Goal: Task Accomplishment & Management: Use online tool/utility

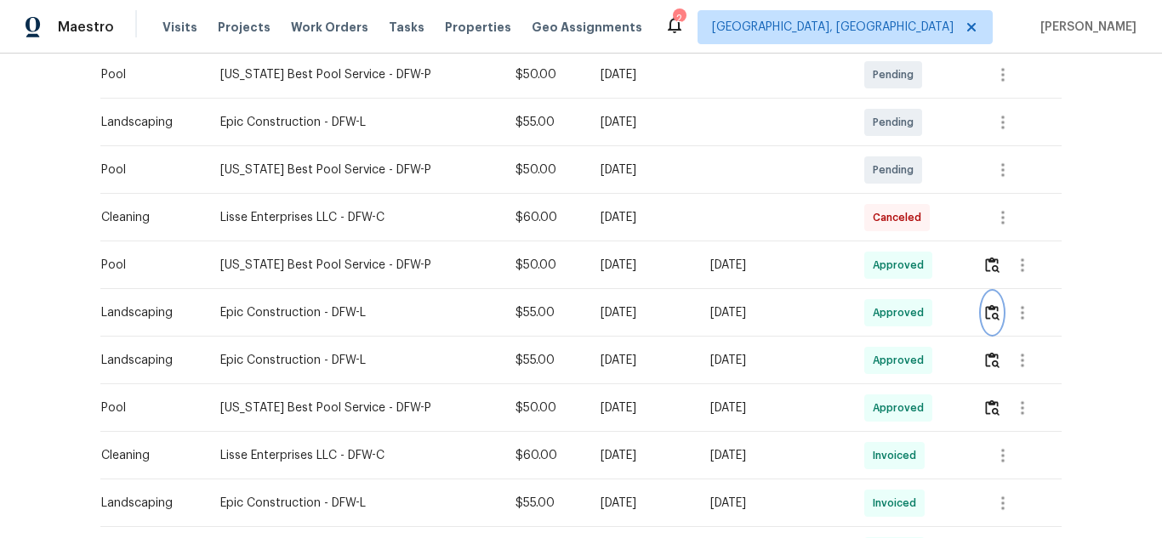
scroll to position [765, 0]
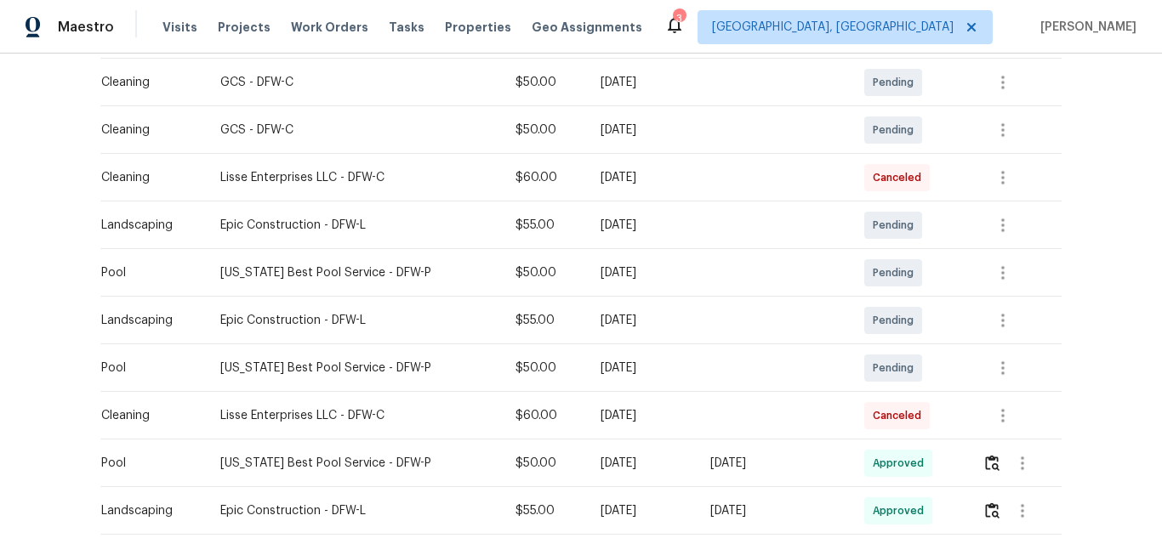
scroll to position [595, 0]
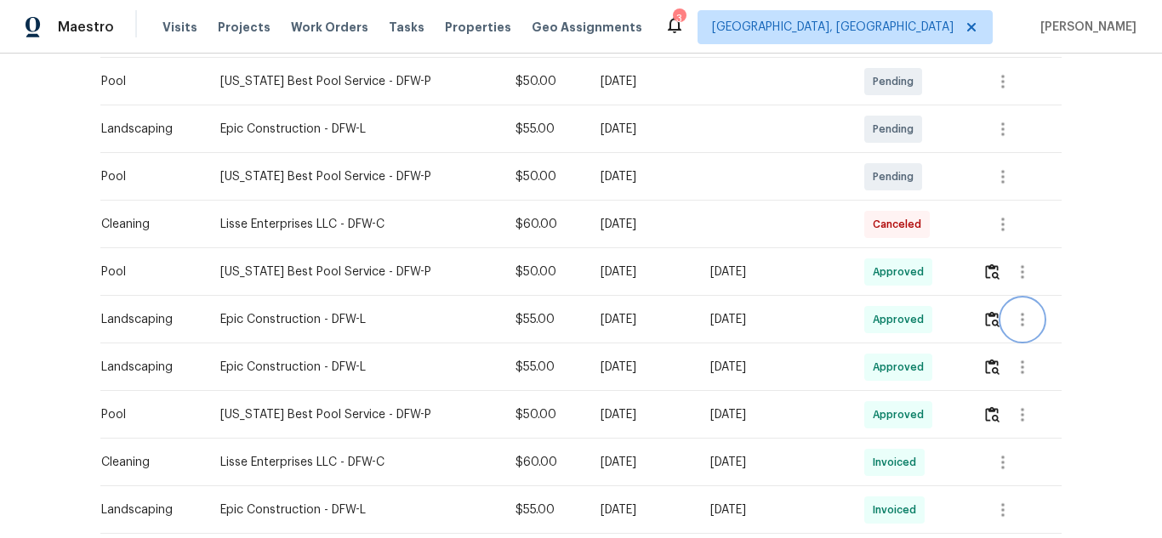
click at [1015, 328] on icon "button" at bounding box center [1022, 320] width 20 height 20
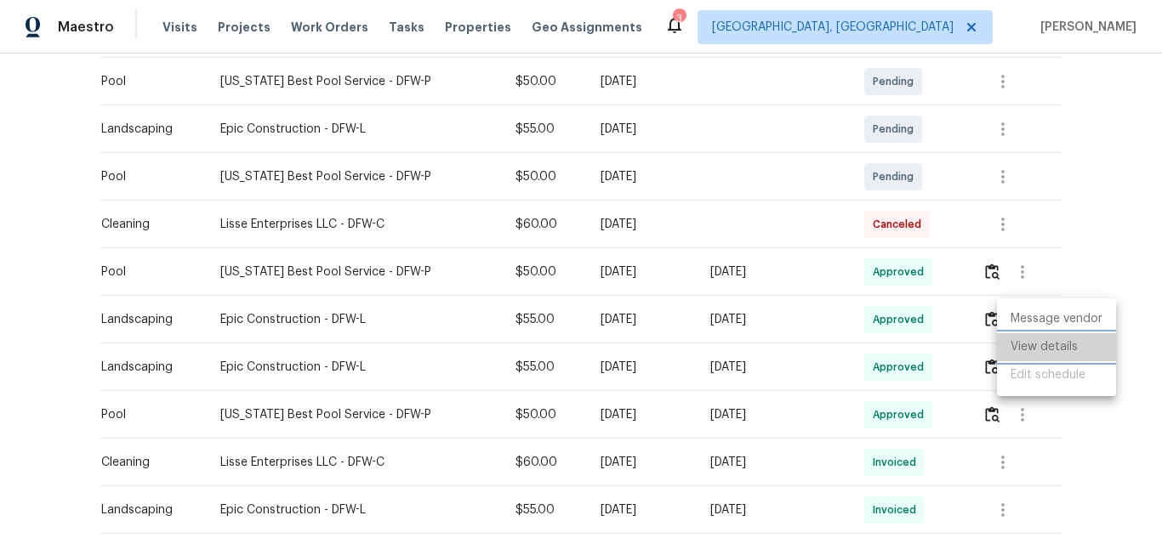
click at [1025, 349] on li "View details" at bounding box center [1056, 347] width 119 height 28
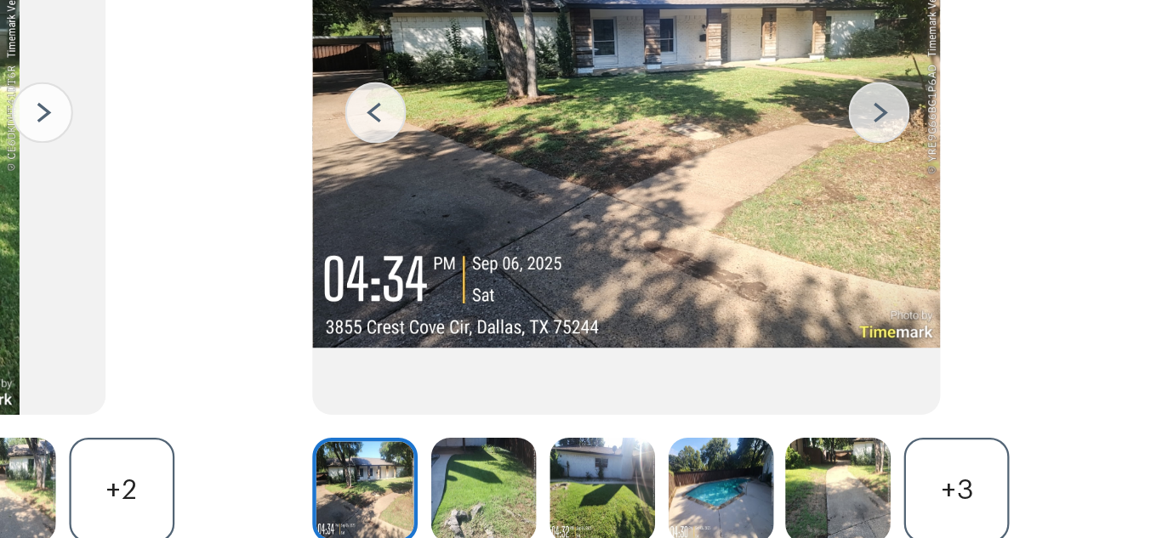
scroll to position [0, 0]
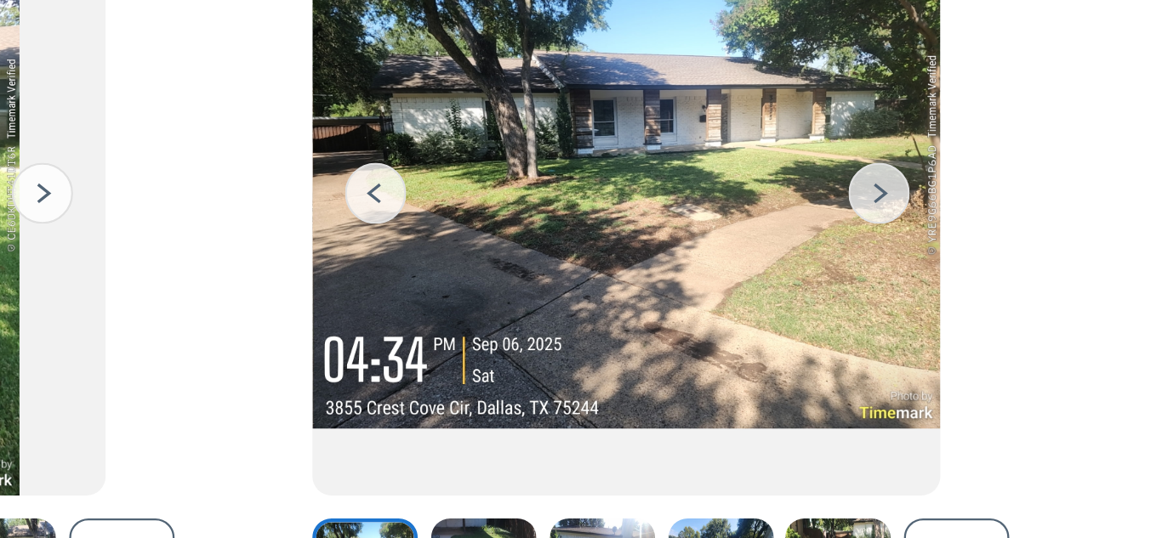
click at [662, 262] on img at bounding box center [672, 262] width 27 height 27
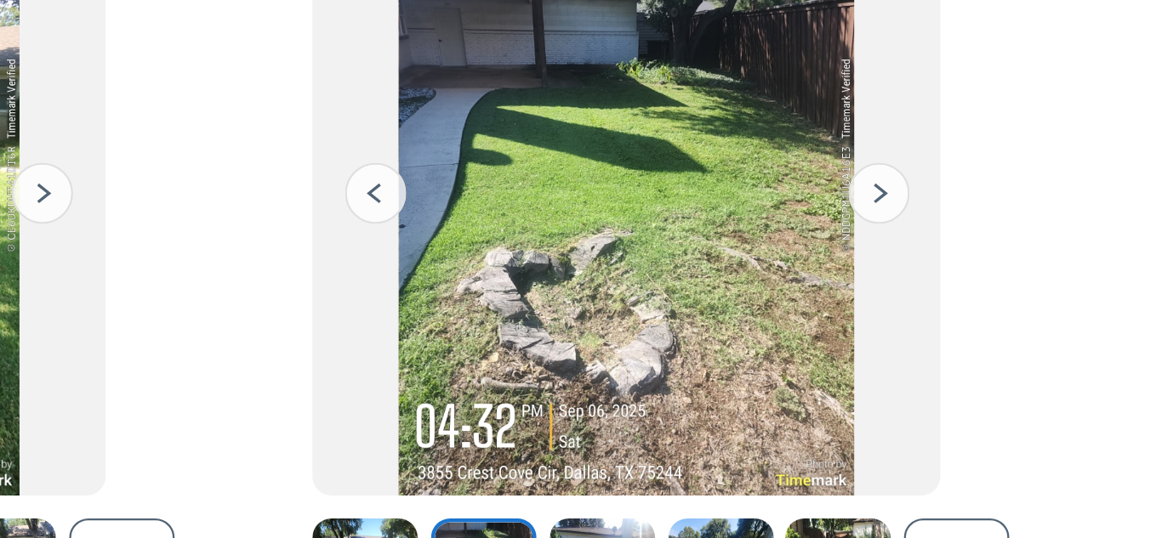
click at [662, 262] on img at bounding box center [672, 262] width 27 height 27
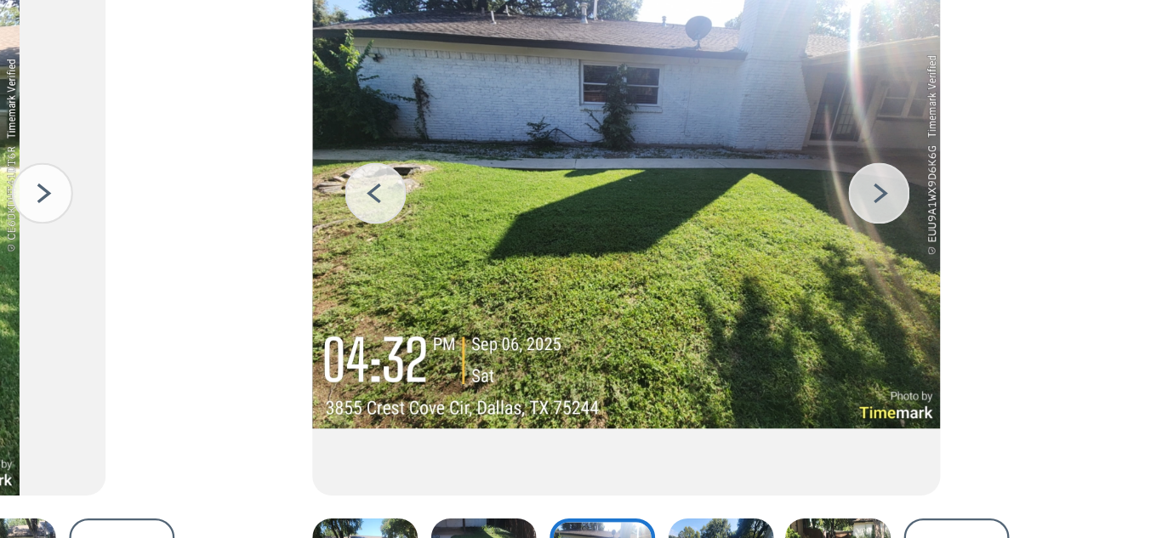
click at [662, 262] on img at bounding box center [672, 262] width 27 height 27
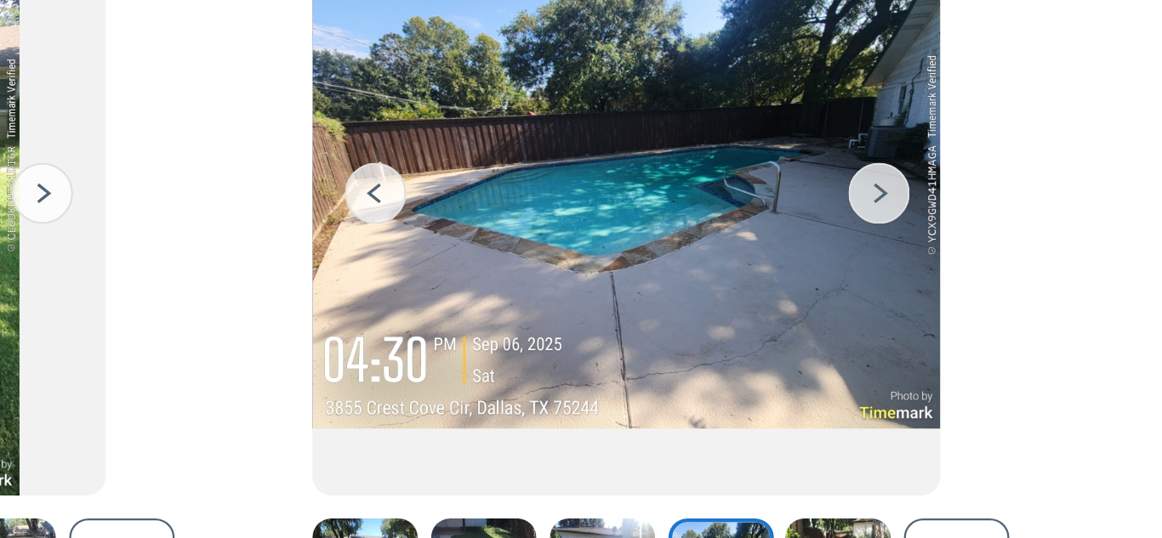
click at [662, 262] on img at bounding box center [672, 262] width 27 height 27
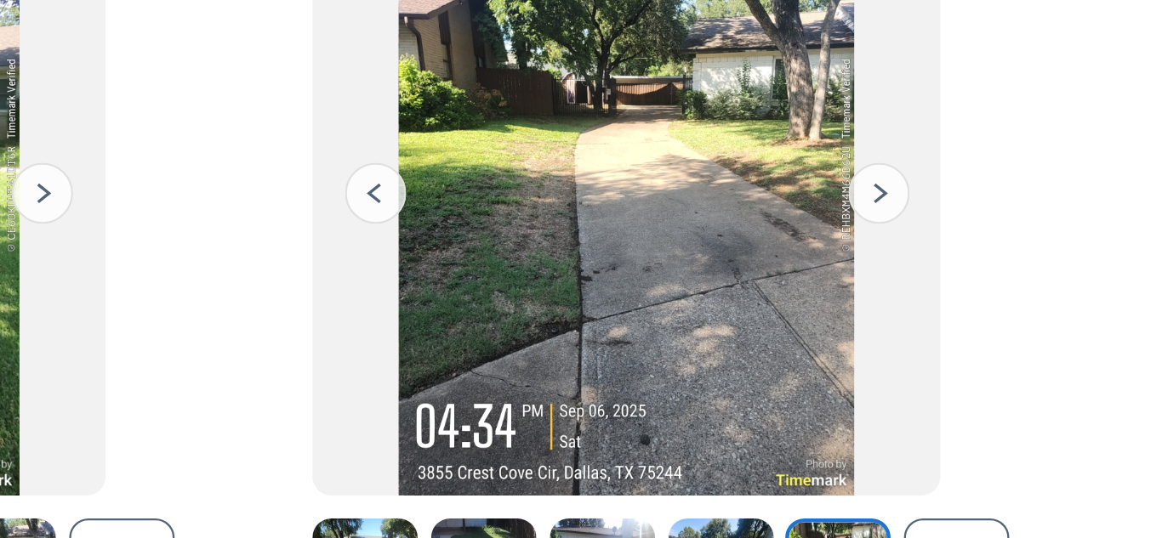
click at [662, 262] on img at bounding box center [672, 262] width 27 height 27
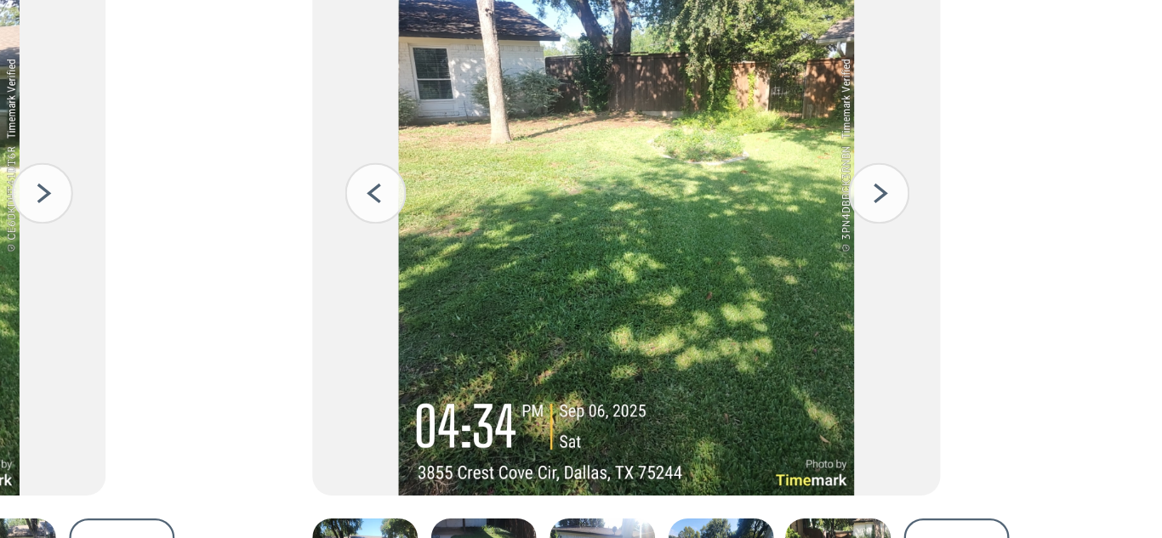
click at [662, 262] on img at bounding box center [672, 262] width 27 height 27
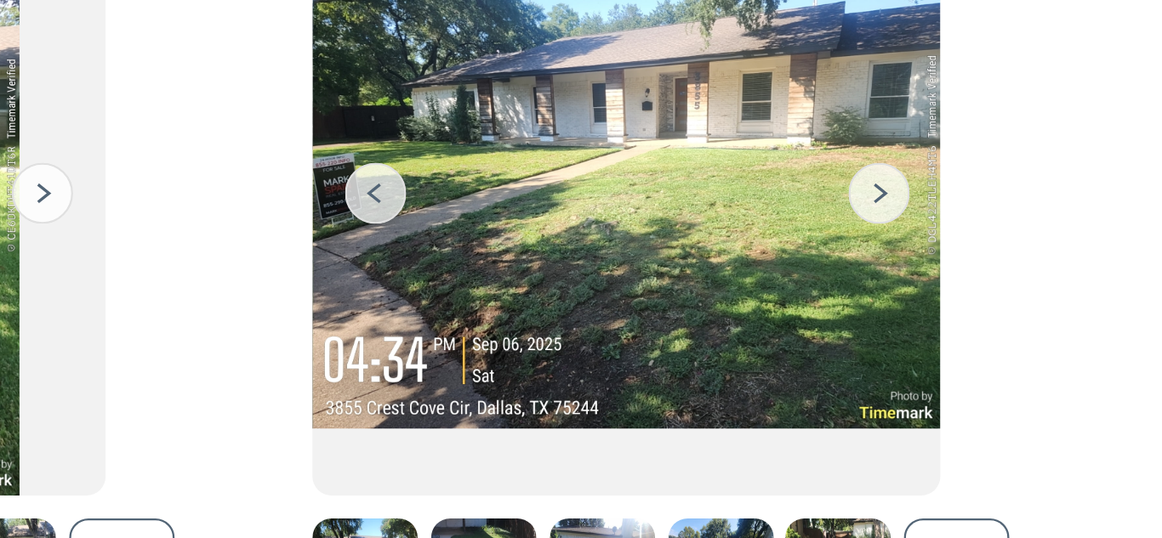
click at [662, 262] on img at bounding box center [672, 262] width 27 height 27
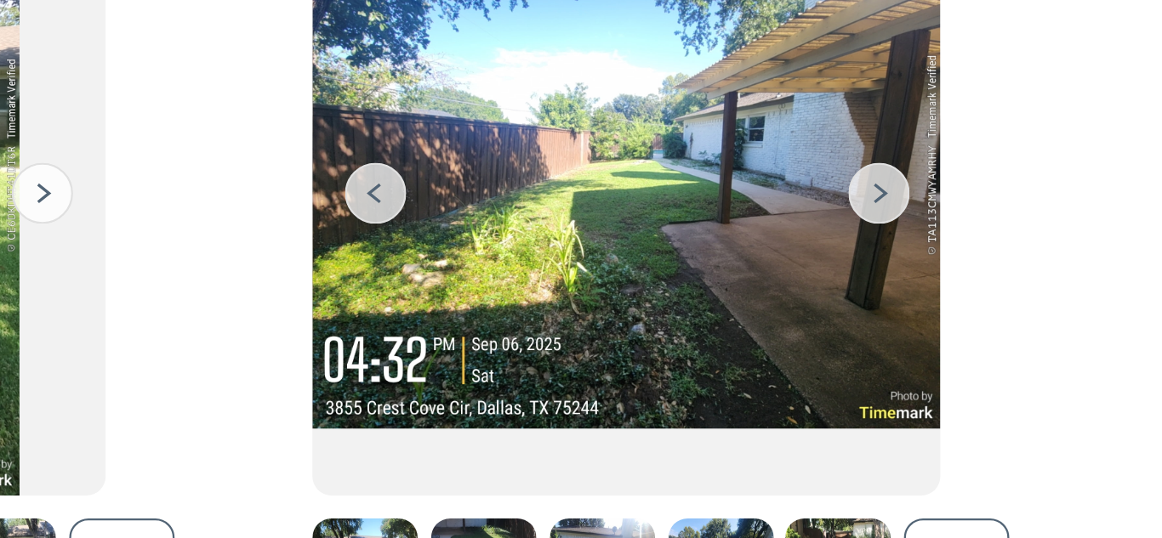
click at [662, 263] on img at bounding box center [672, 262] width 27 height 27
click at [662, 264] on img at bounding box center [672, 262] width 27 height 27
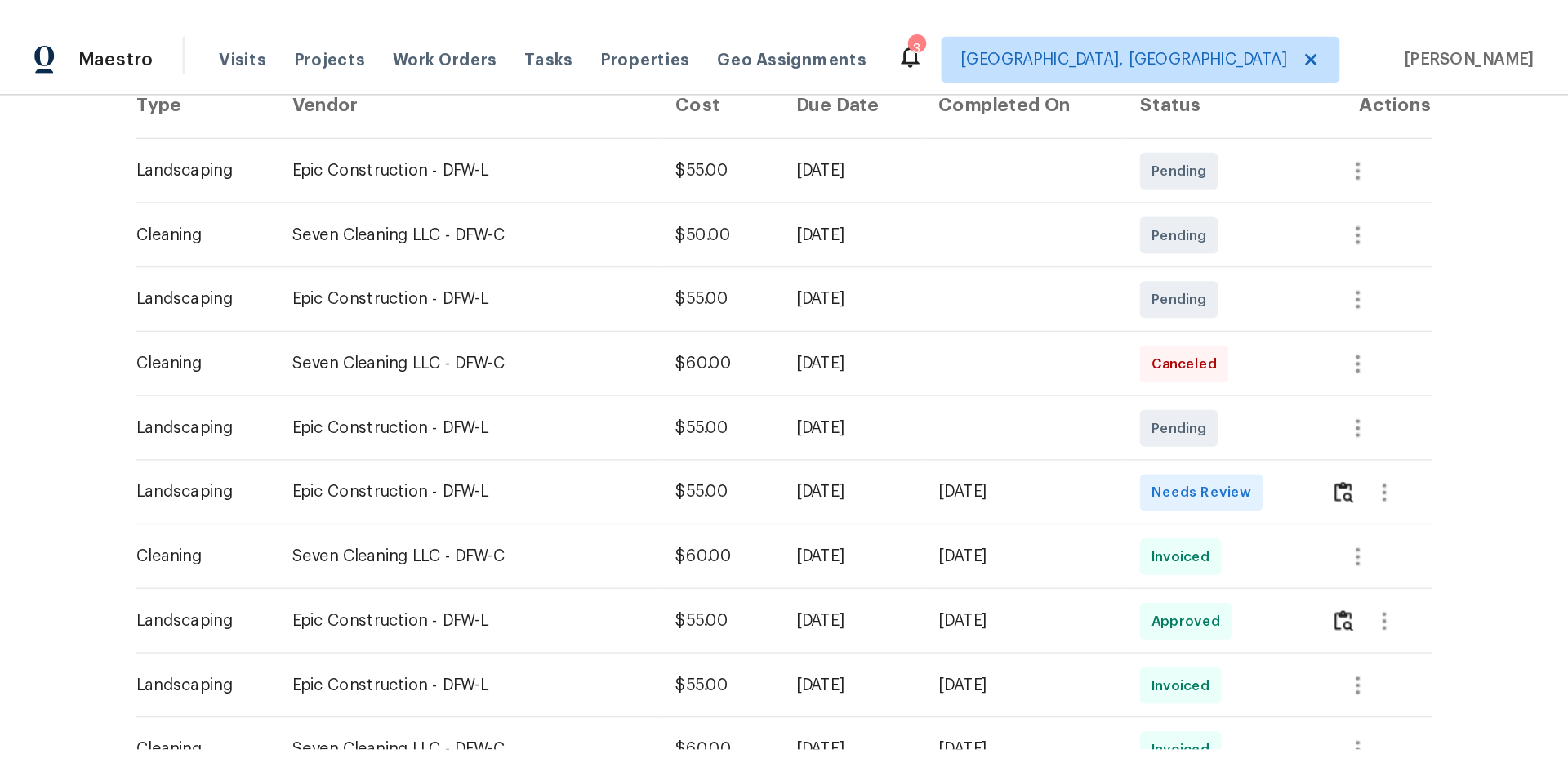
scroll to position [163, 0]
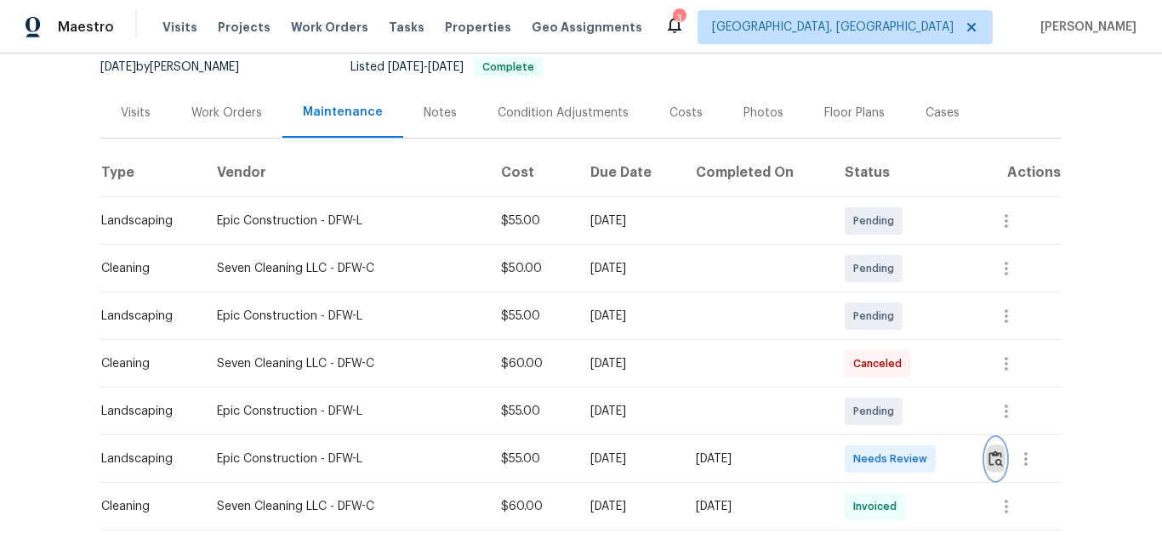
click at [990, 465] on img "button" at bounding box center [995, 459] width 14 height 16
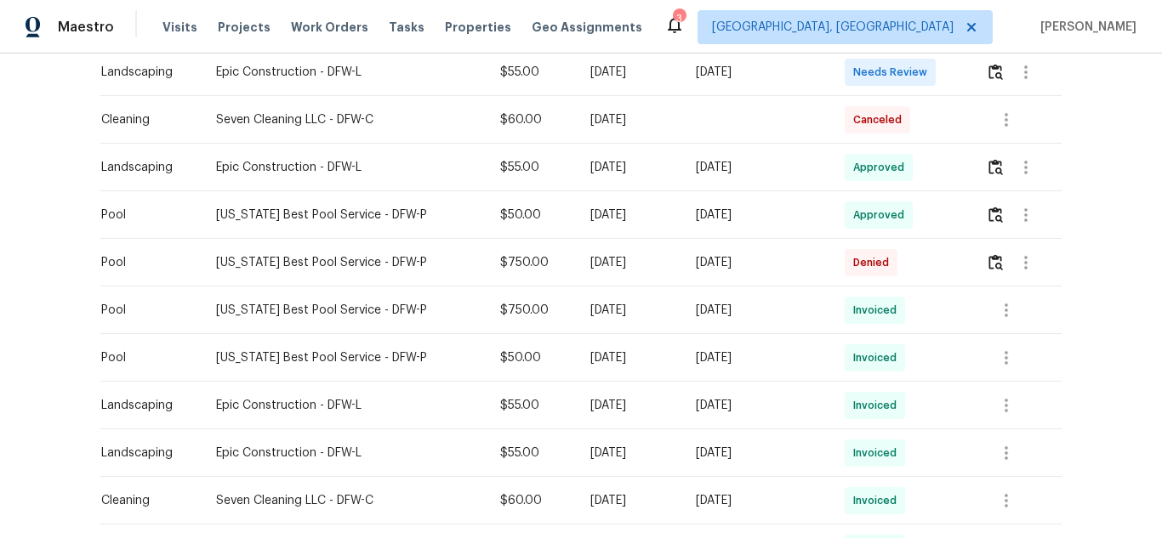
scroll to position [312, 0]
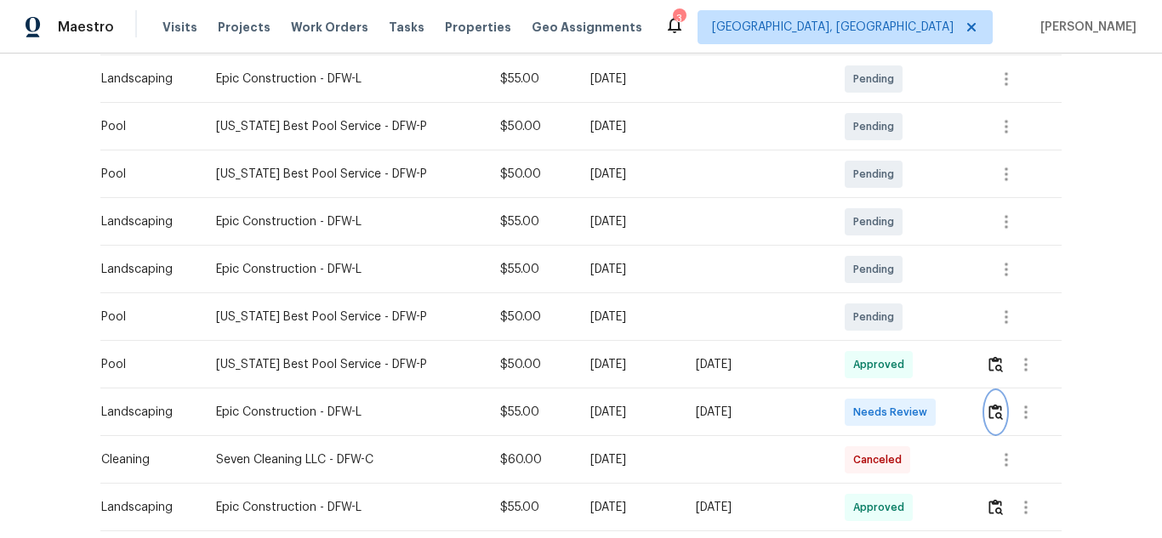
click at [988, 407] on img "button" at bounding box center [995, 412] width 14 height 16
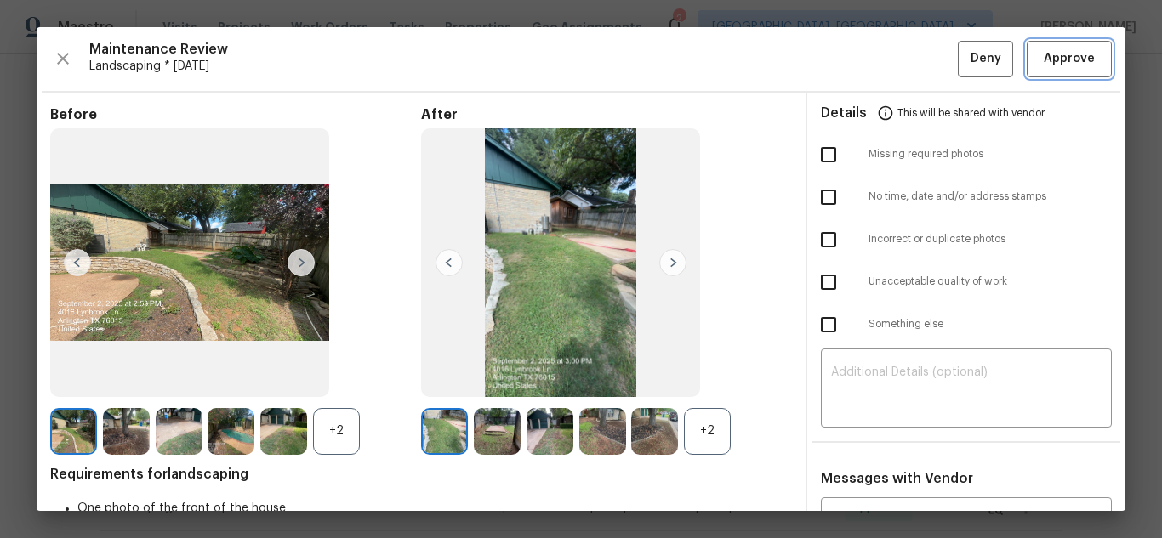
click at [1067, 56] on span "Approve" at bounding box center [1068, 58] width 51 height 21
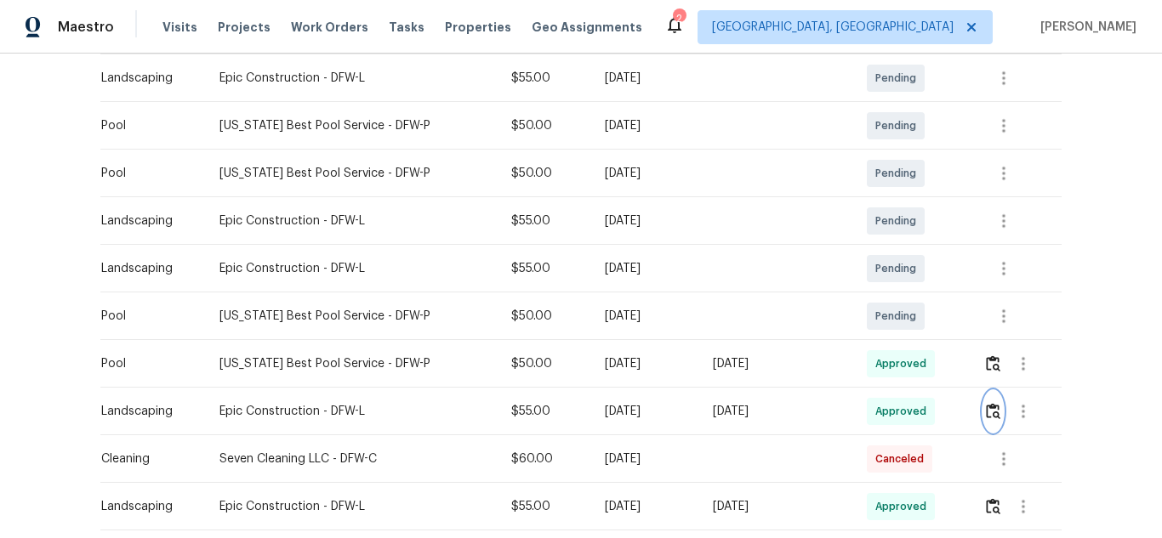
scroll to position [340, 0]
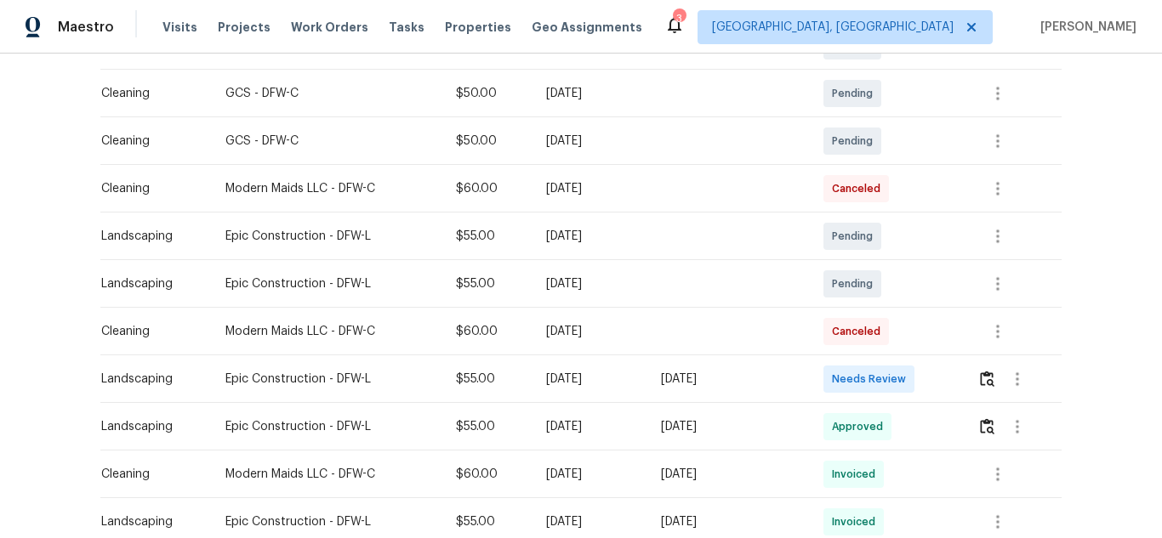
scroll to position [312, 0]
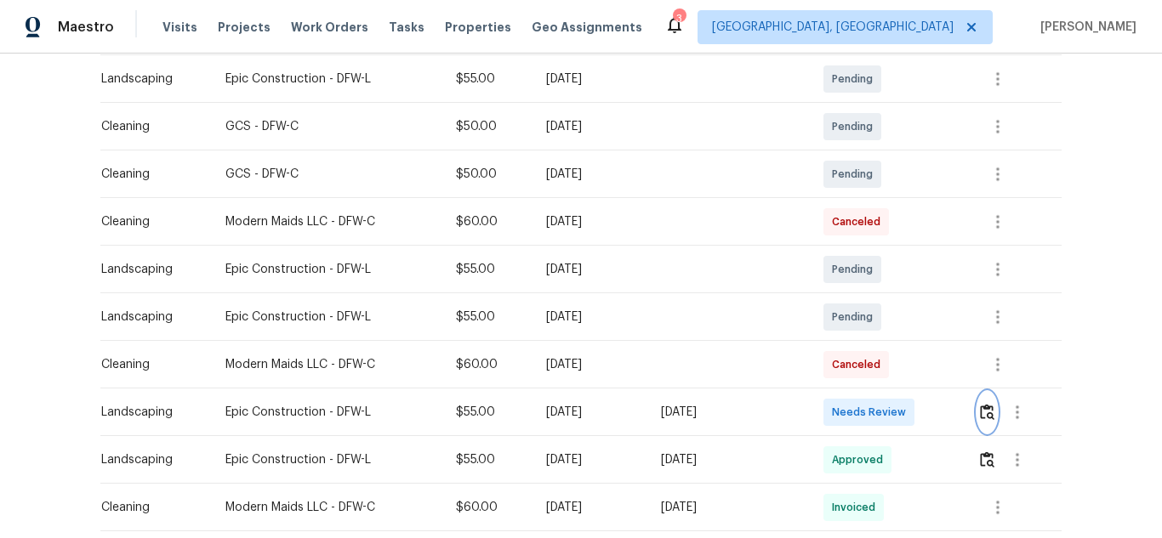
click at [980, 418] on img "button" at bounding box center [987, 412] width 14 height 16
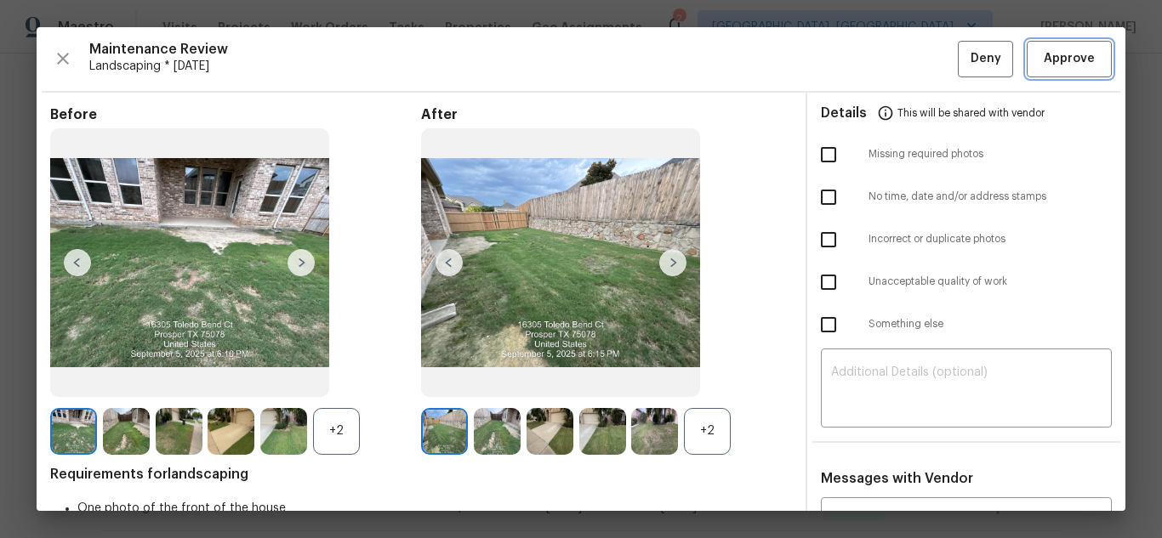
click at [1043, 54] on span "Approve" at bounding box center [1068, 58] width 51 height 21
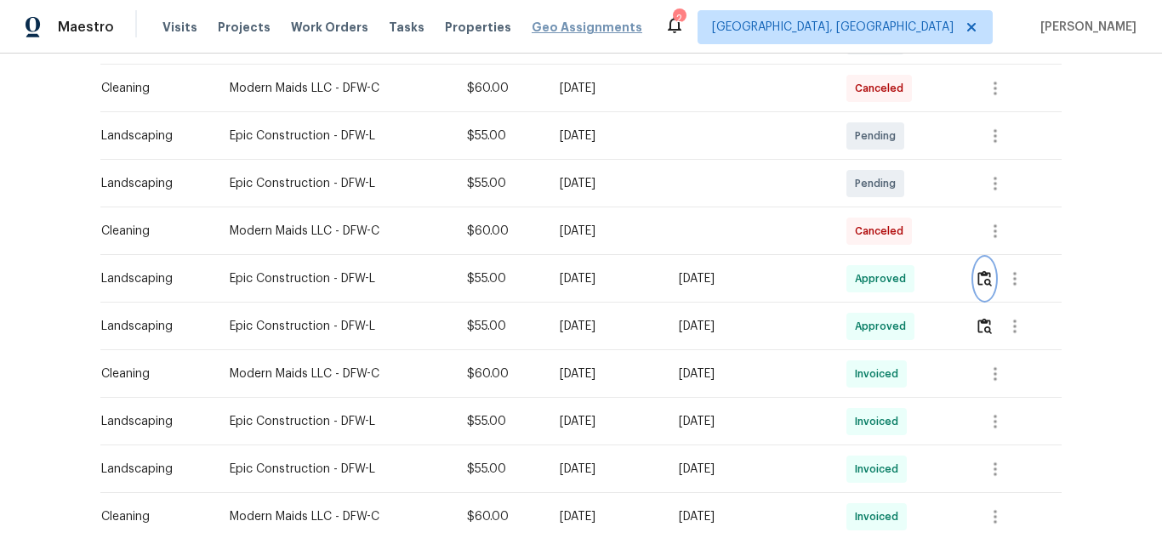
scroll to position [255, 0]
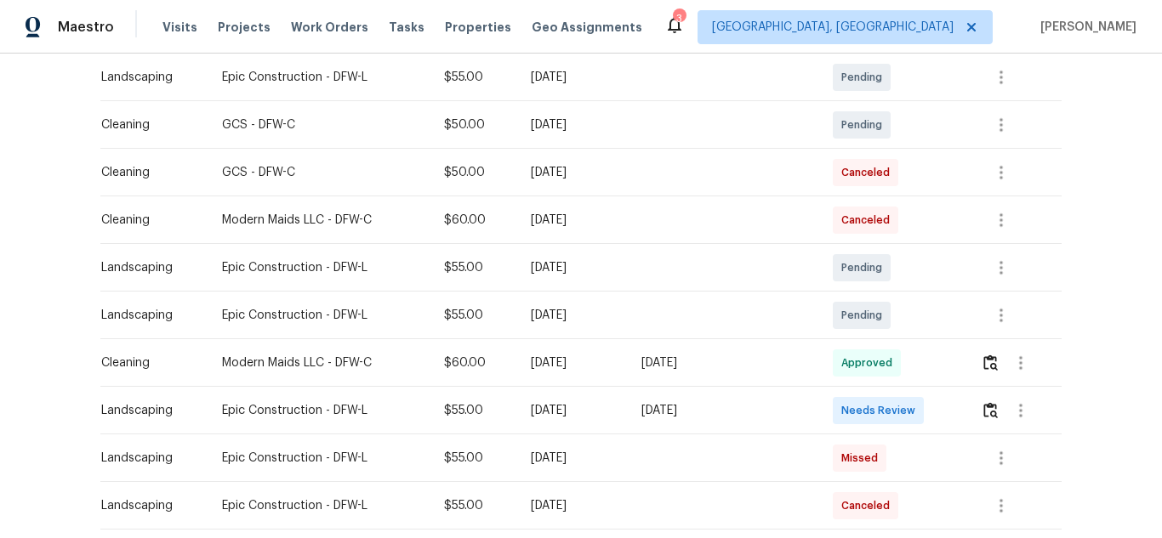
scroll to position [312, 0]
click at [986, 412] on img "button" at bounding box center [990, 412] width 14 height 16
click at [990, 410] on img "button" at bounding box center [990, 412] width 14 height 16
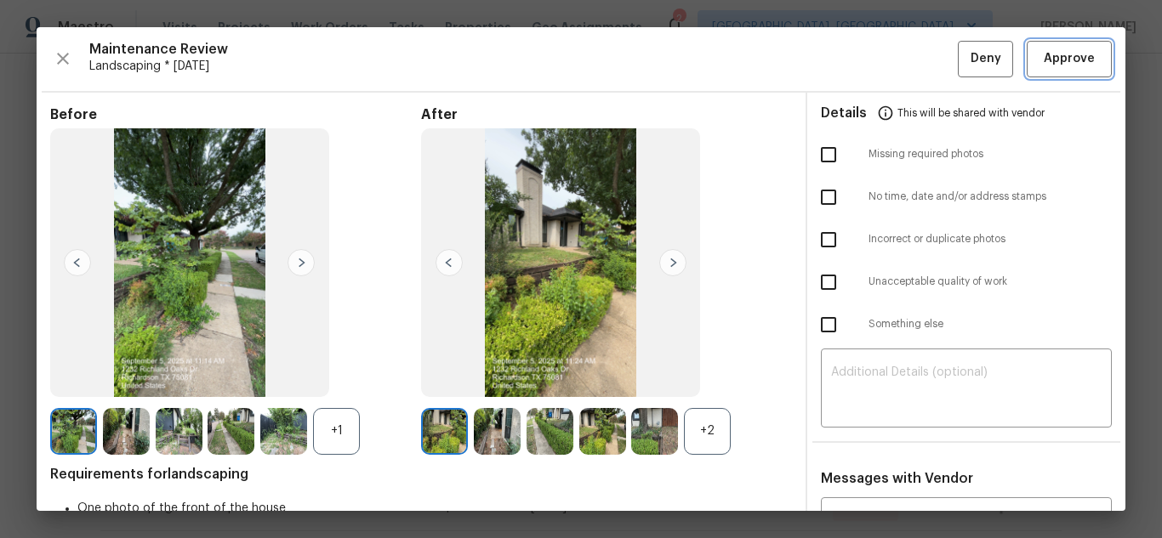
drag, startPoint x: 1038, startPoint y: 63, endPoint x: 1105, endPoint y: 130, distance: 94.4
click at [1043, 63] on span "Approve" at bounding box center [1068, 58] width 51 height 21
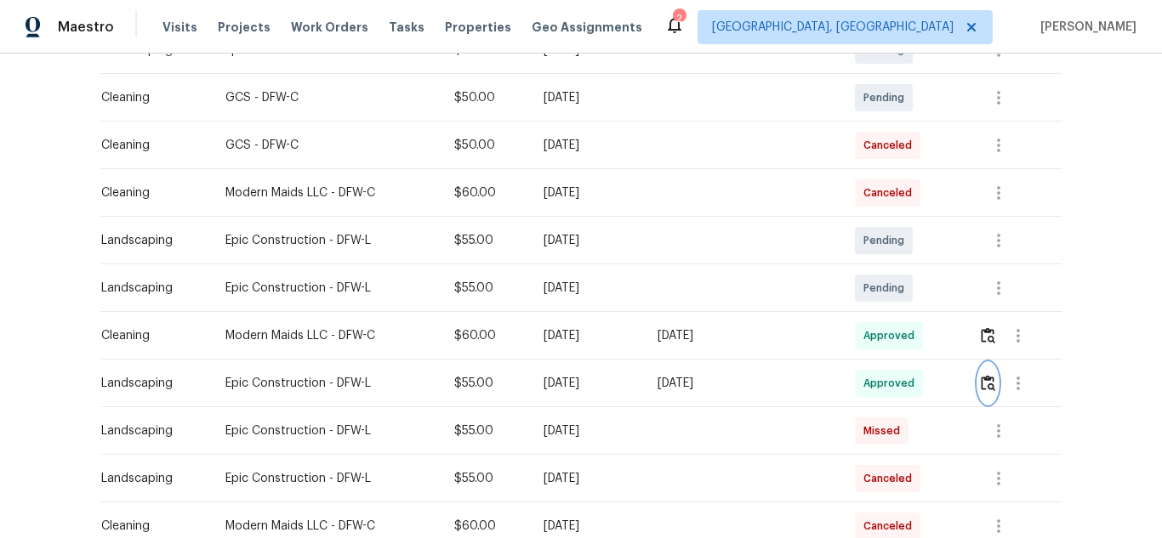
scroll to position [340, 0]
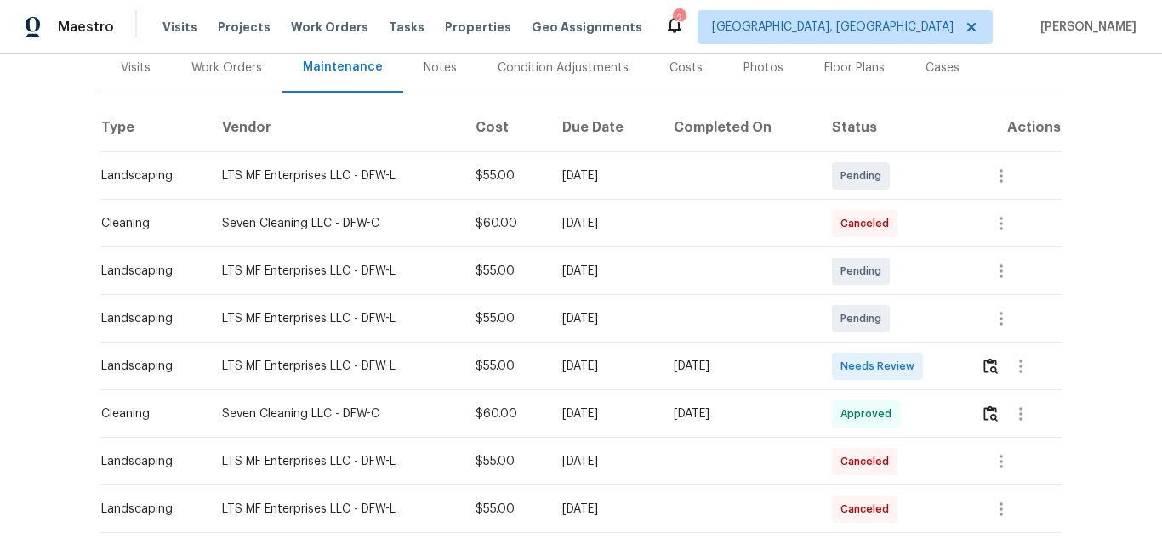
scroll to position [168, 0]
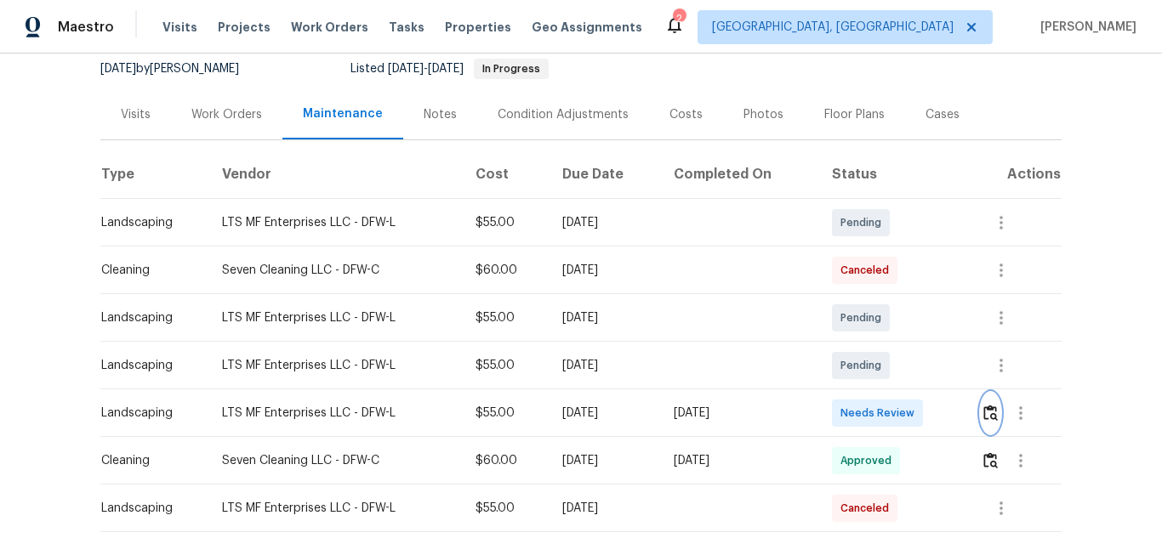
click at [983, 411] on img "button" at bounding box center [990, 413] width 14 height 16
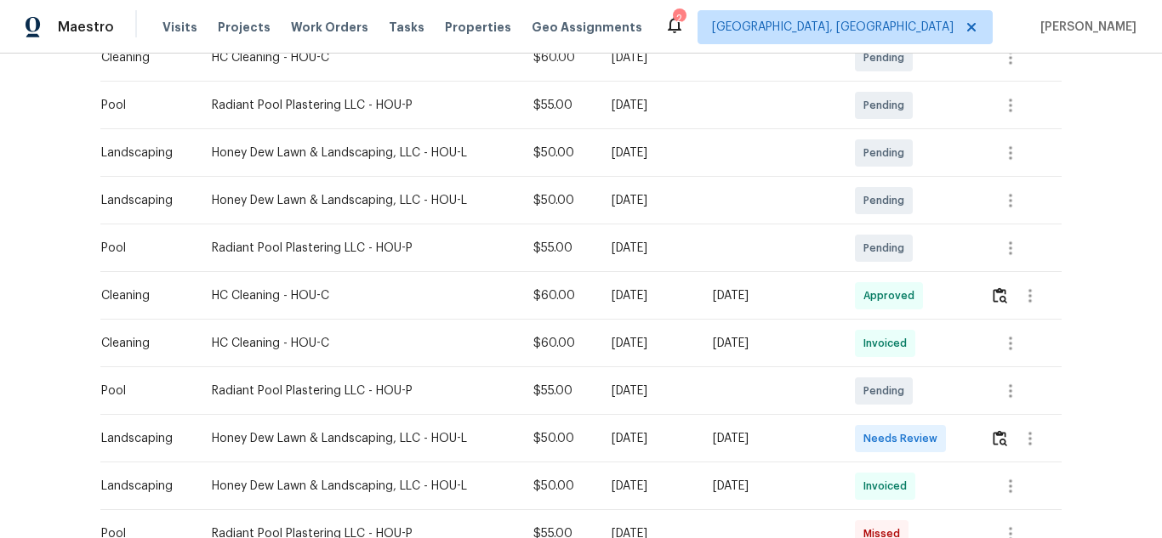
scroll to position [397, 0]
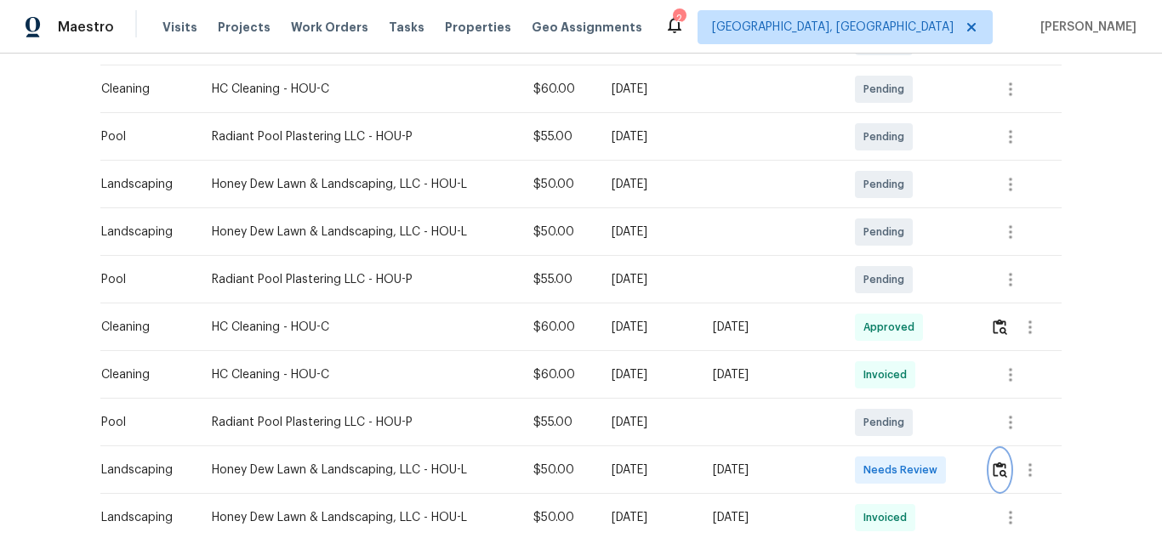
click at [997, 470] on img "button" at bounding box center [999, 470] width 14 height 16
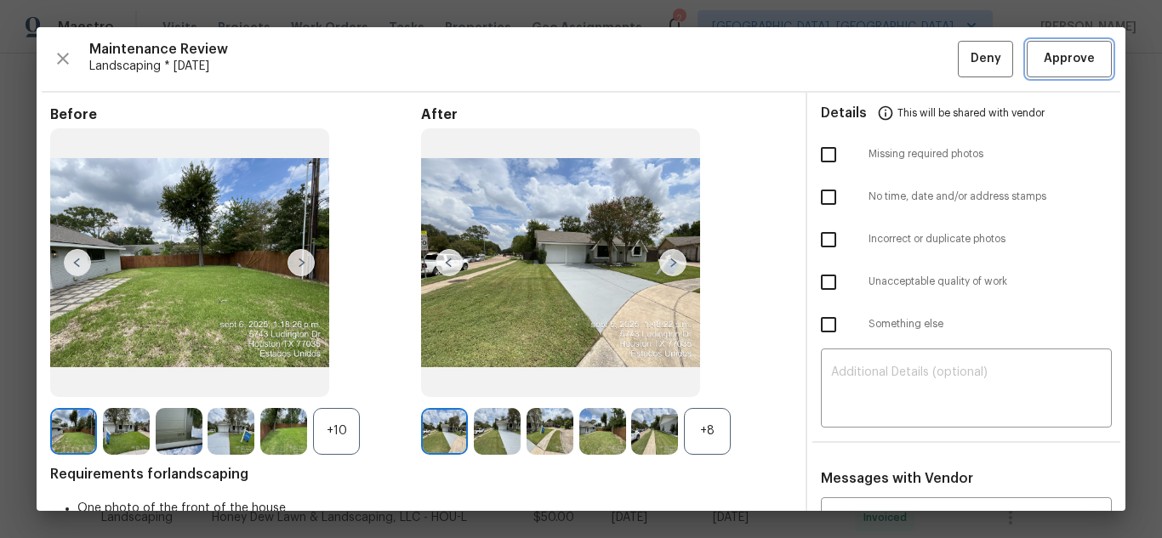
drag, startPoint x: 1055, startPoint y: 65, endPoint x: 1059, endPoint y: 78, distance: 14.0
click at [1055, 65] on span "Approve" at bounding box center [1068, 58] width 51 height 21
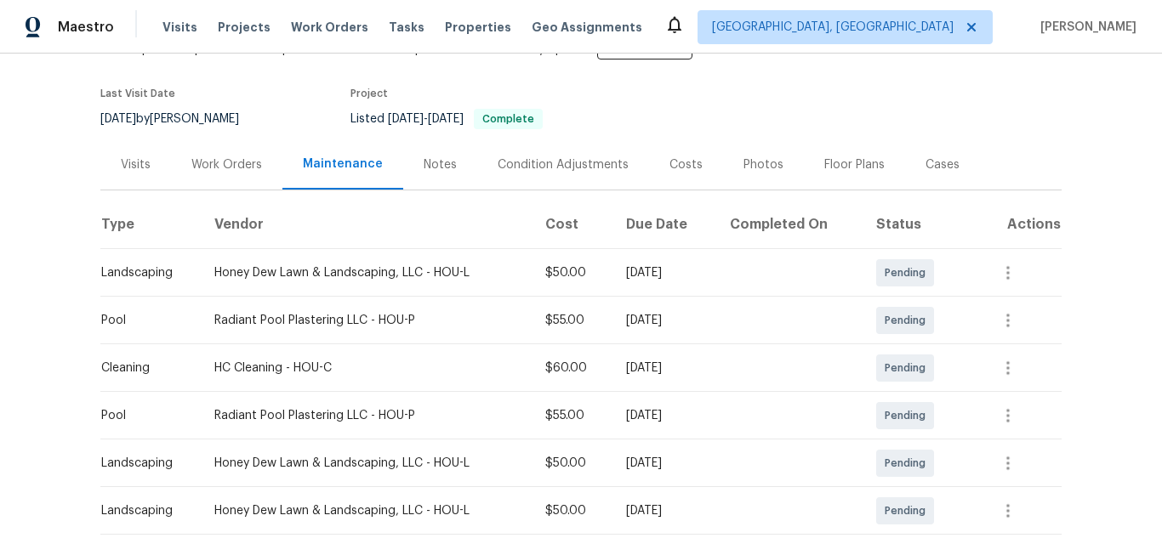
scroll to position [0, 0]
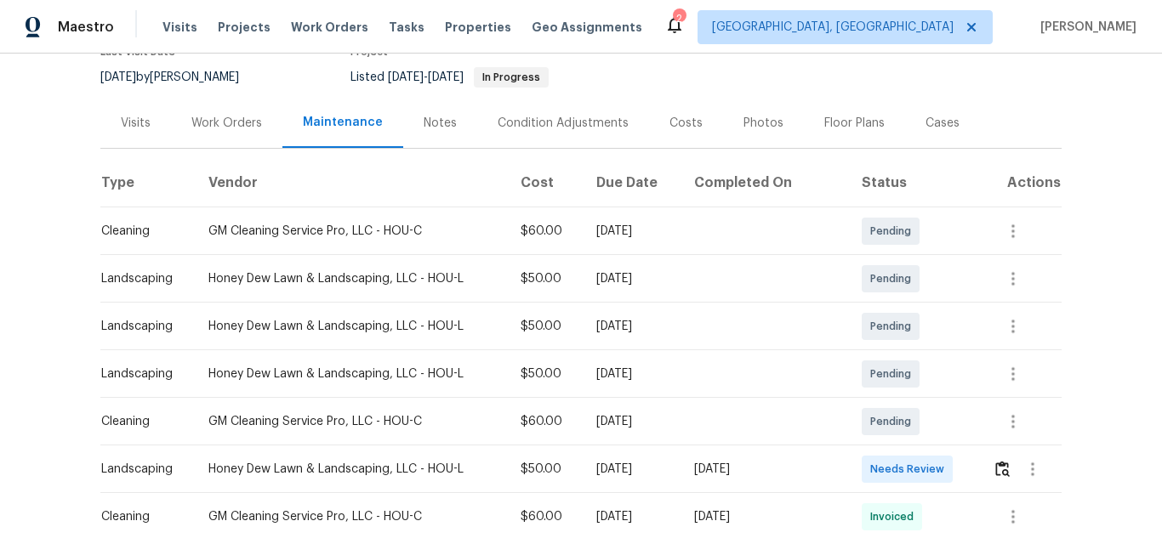
scroll to position [142, 0]
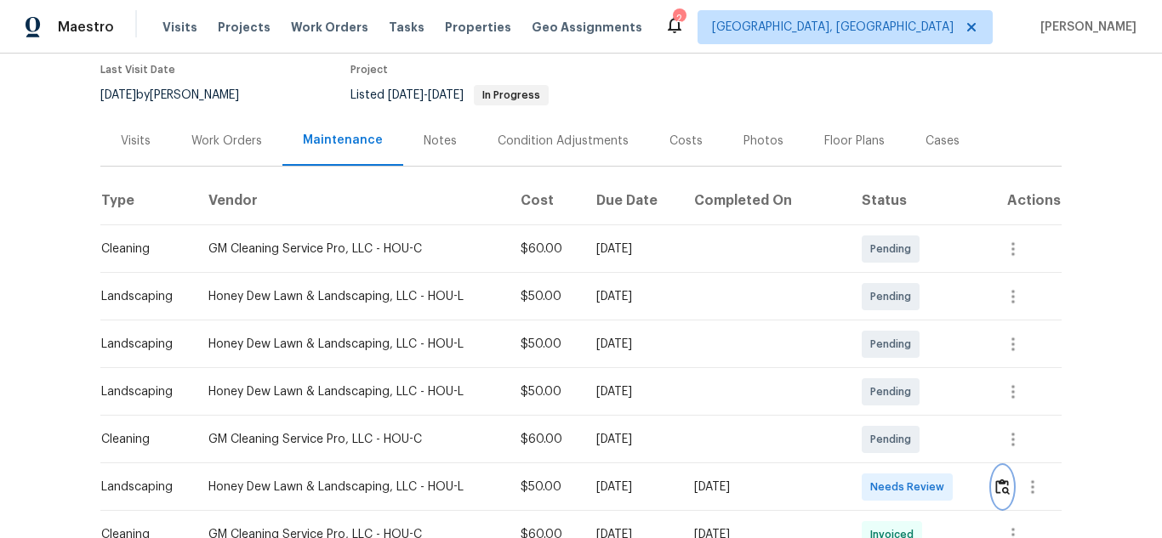
click at [995, 492] on img "button" at bounding box center [1002, 487] width 14 height 16
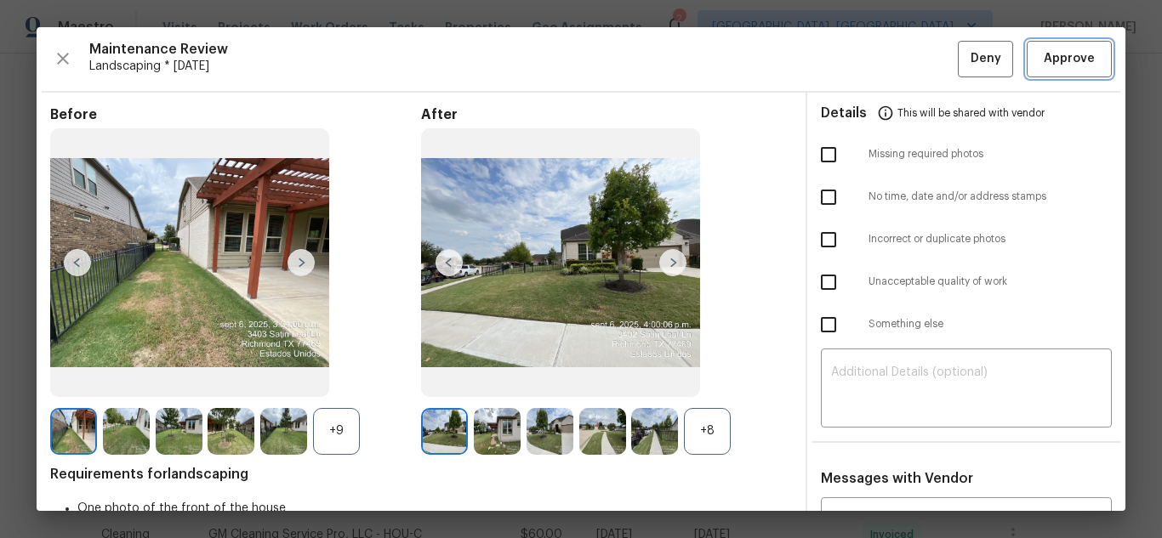
drag, startPoint x: 1056, startPoint y: 71, endPoint x: 1133, endPoint y: 158, distance: 116.3
click at [1056, 71] on button "Approve" at bounding box center [1068, 59] width 85 height 37
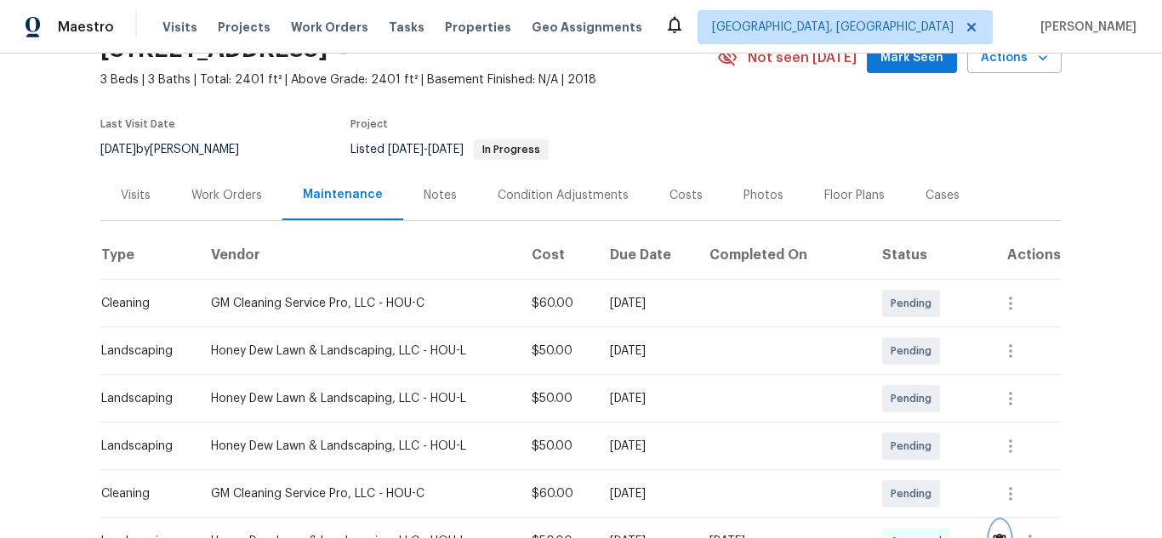
scroll to position [85, 0]
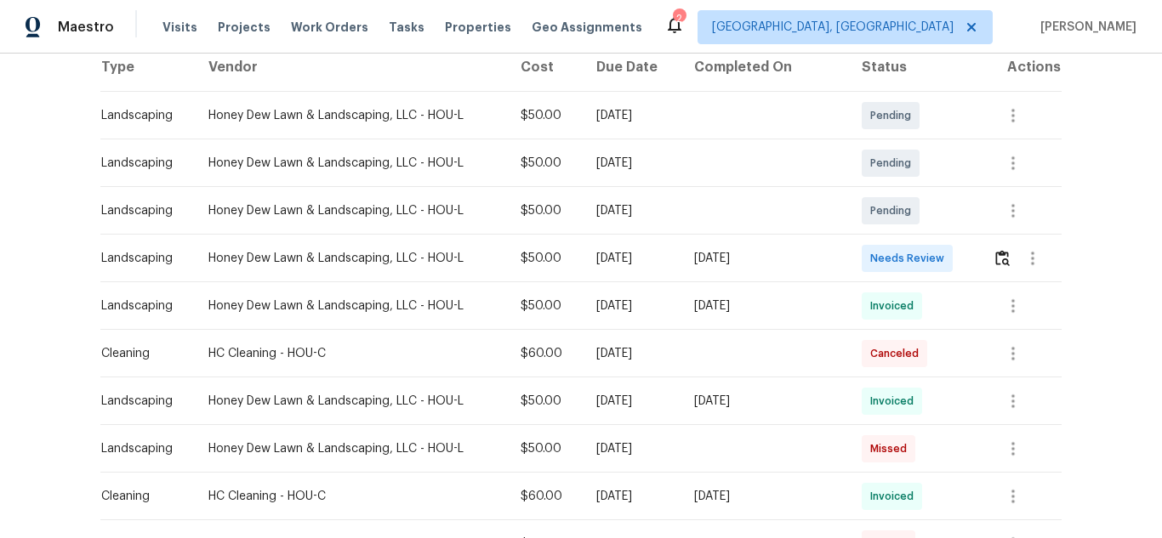
scroll to position [227, 0]
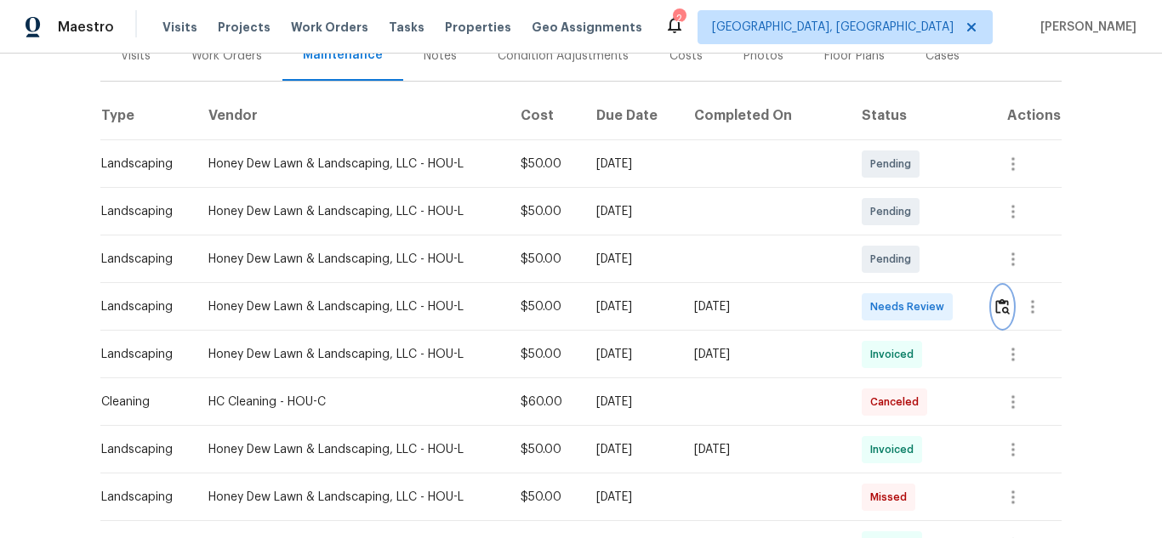
click at [1000, 316] on button "button" at bounding box center [1002, 307] width 20 height 41
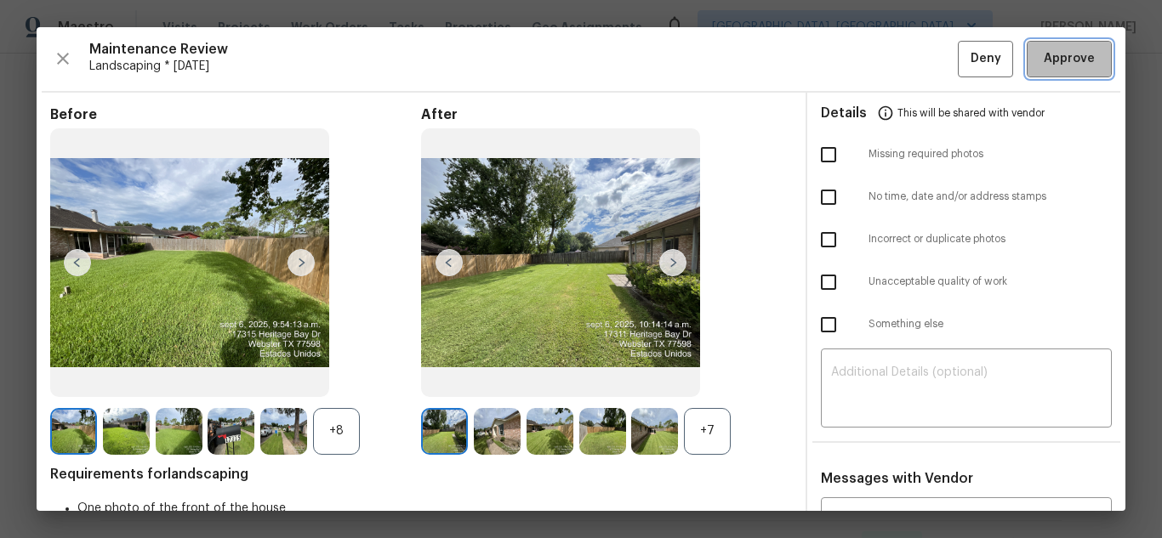
click at [1048, 54] on span "Approve" at bounding box center [1068, 58] width 51 height 21
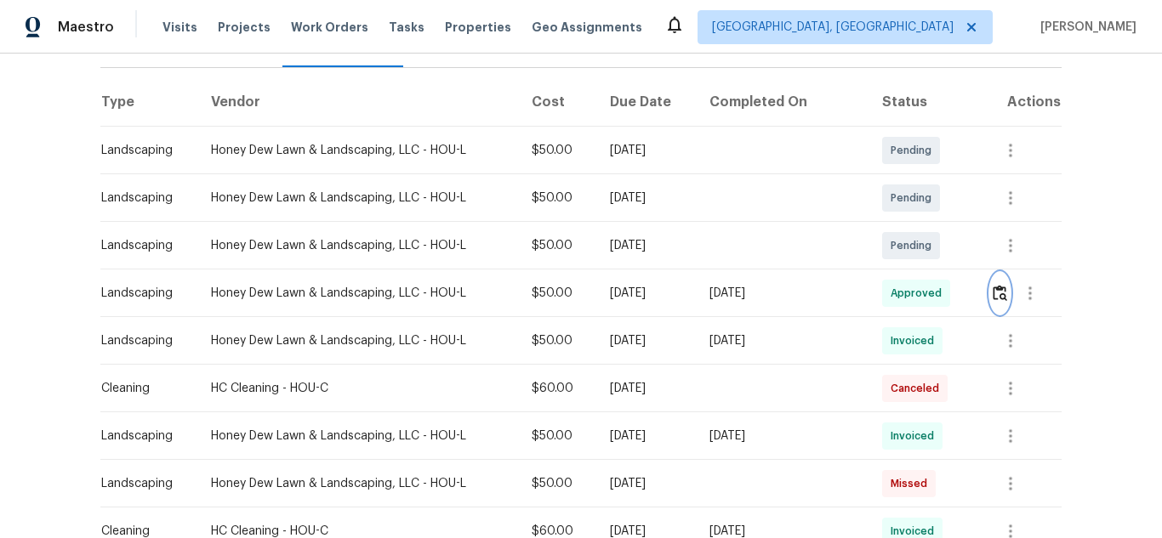
scroll to position [85, 0]
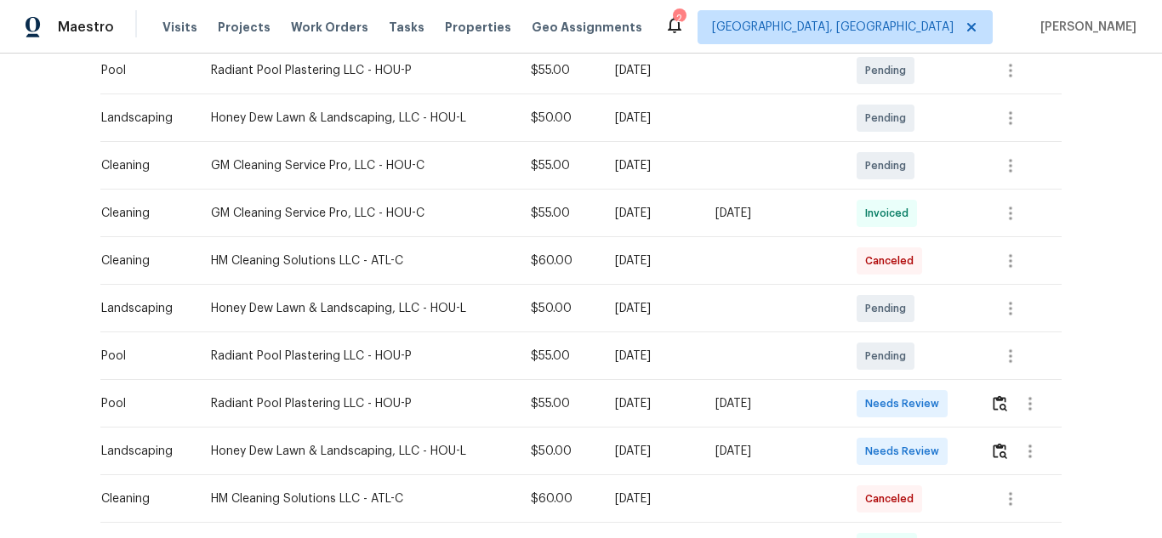
scroll to position [482, 0]
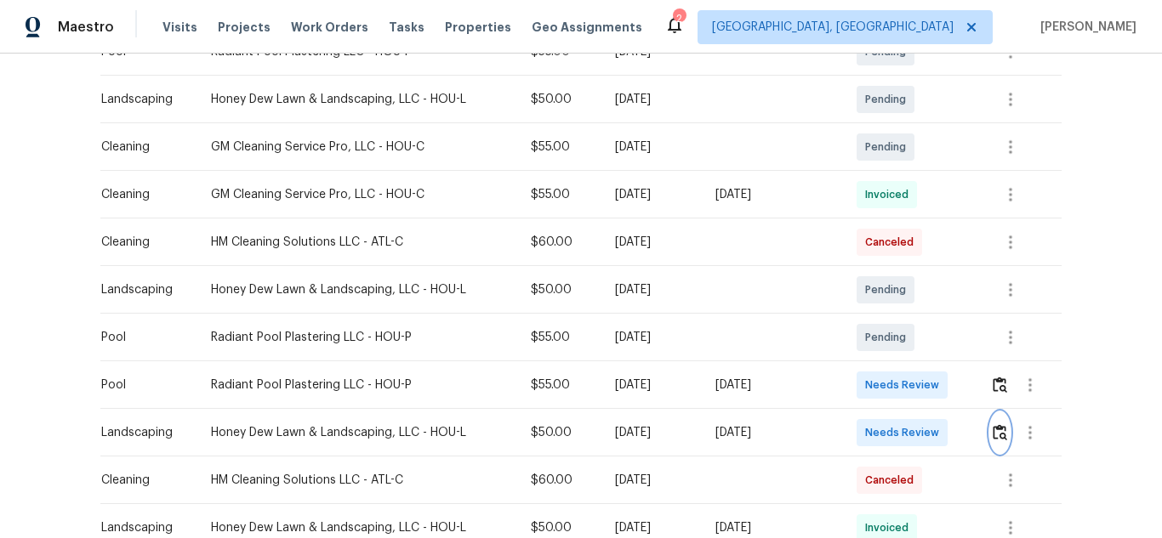
click at [992, 435] on img "button" at bounding box center [999, 432] width 14 height 16
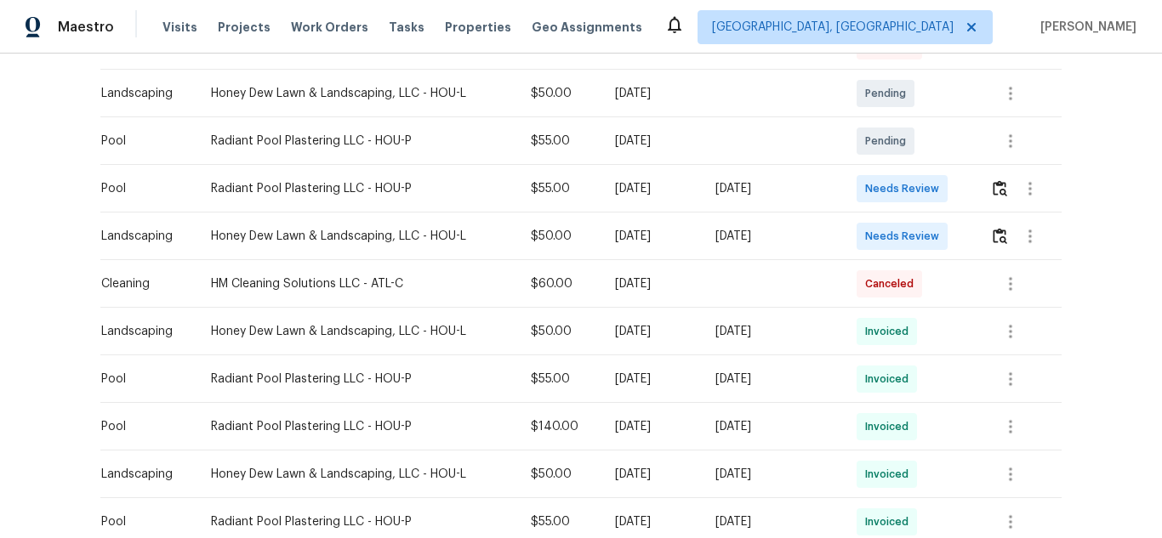
scroll to position [680, 0]
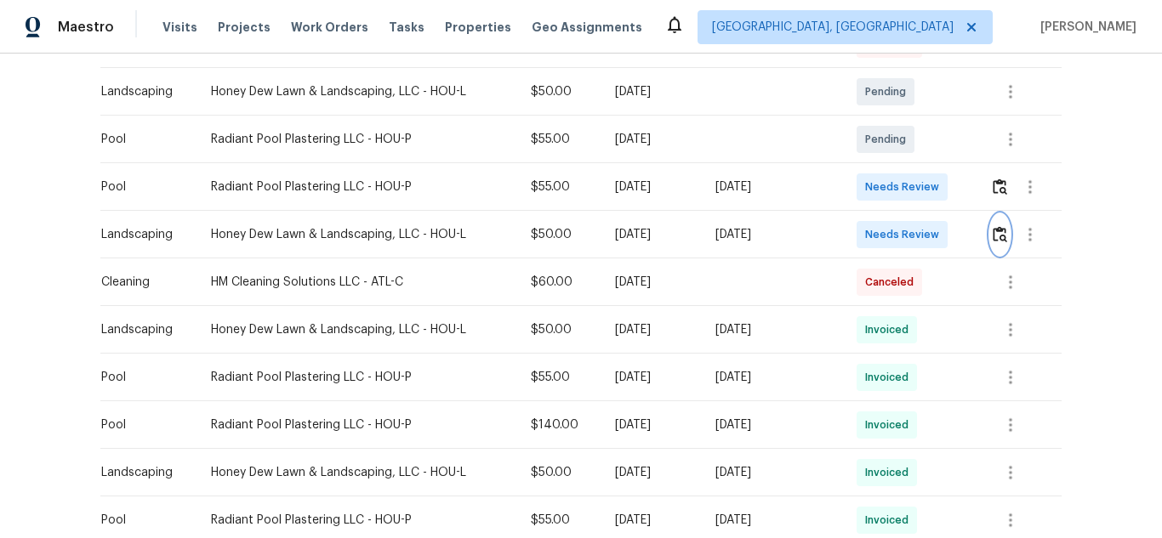
click at [1000, 236] on img "button" at bounding box center [999, 234] width 14 height 16
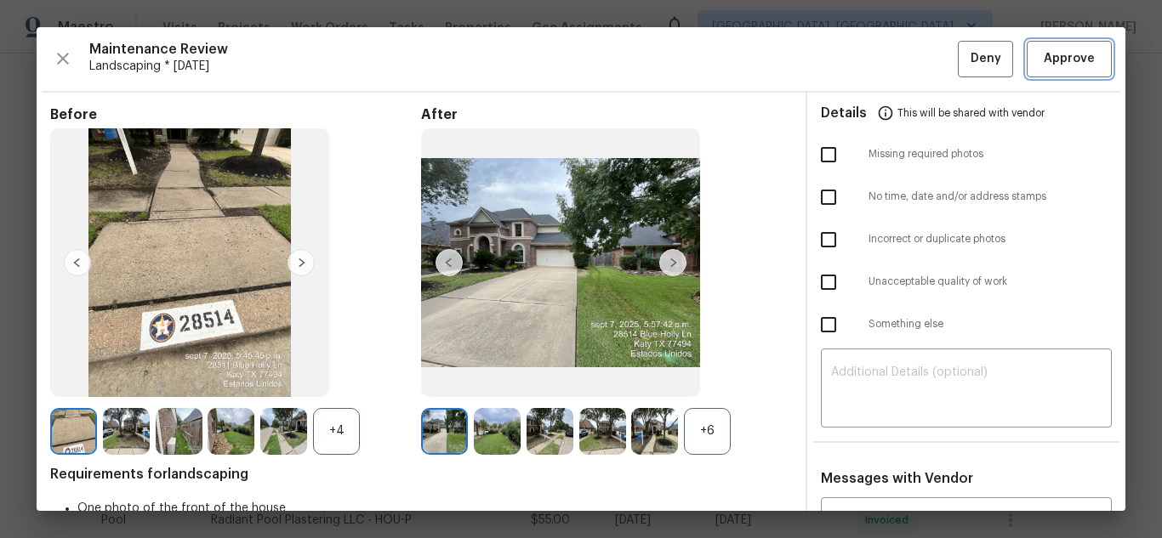
drag, startPoint x: 1053, startPoint y: 54, endPoint x: 1097, endPoint y: 76, distance: 49.1
click at [1056, 56] on span "Approve" at bounding box center [1068, 58] width 51 height 21
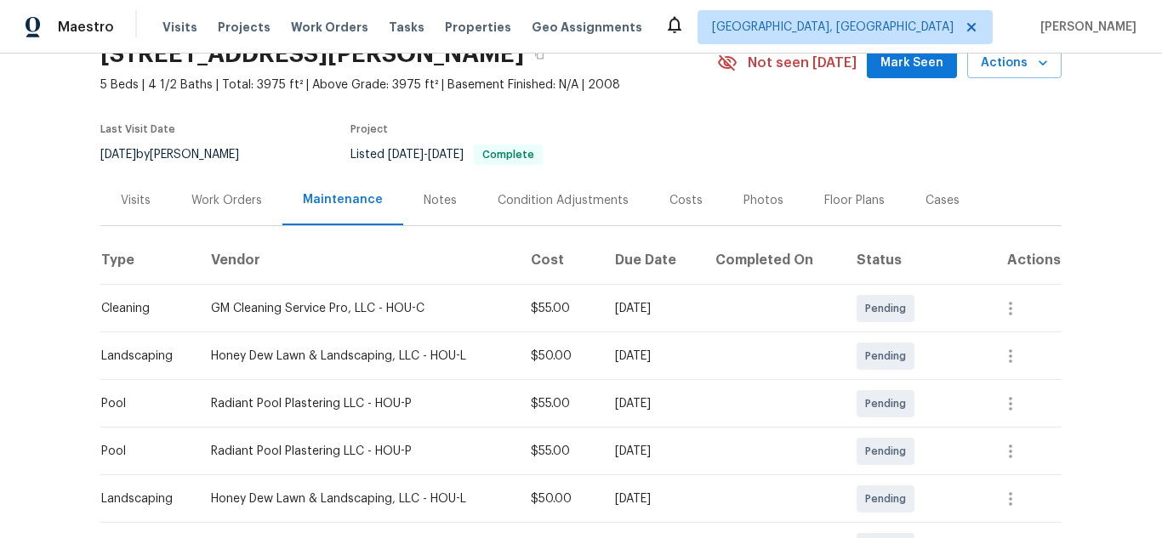
scroll to position [0, 0]
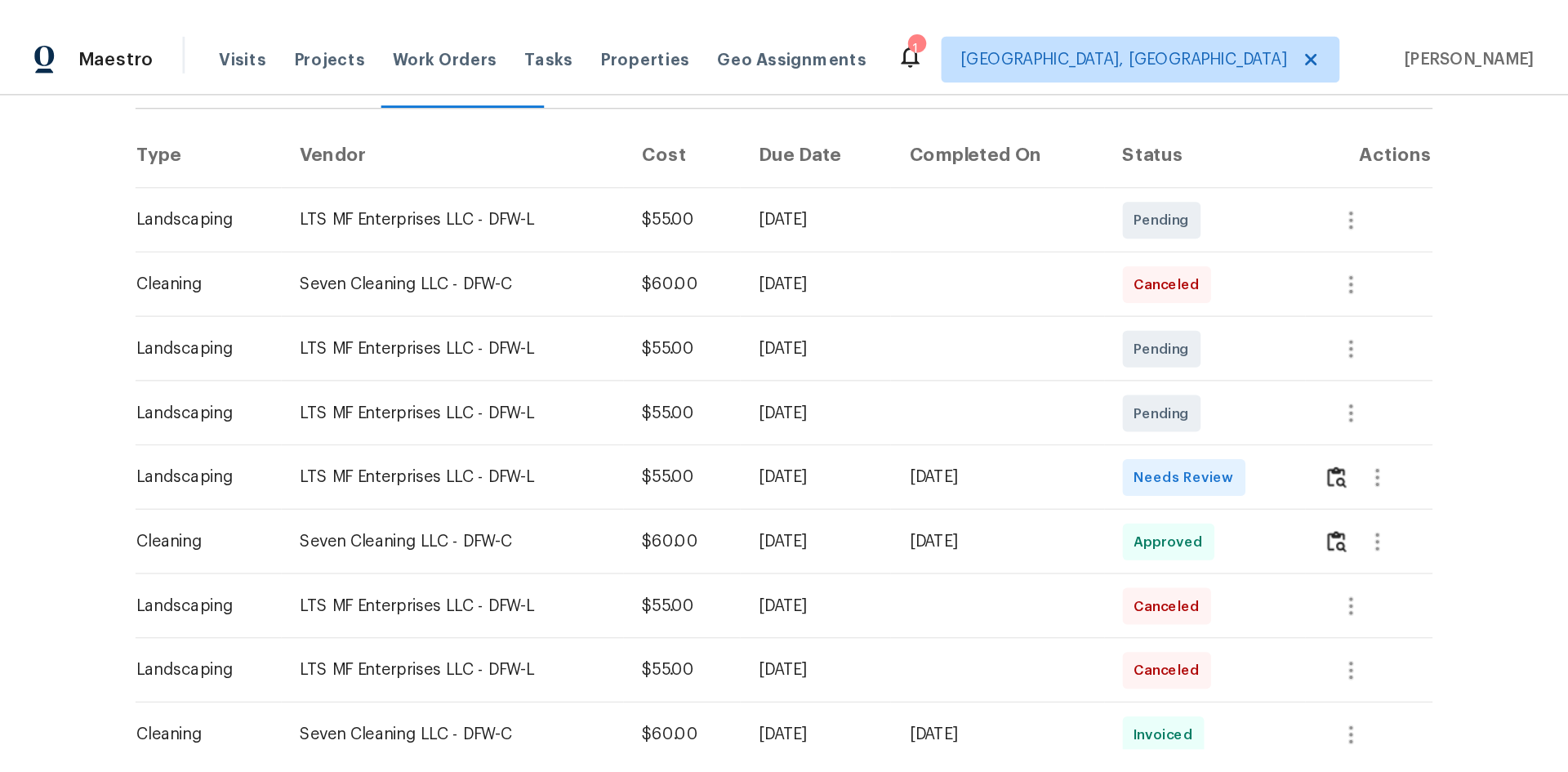
scroll to position [245, 0]
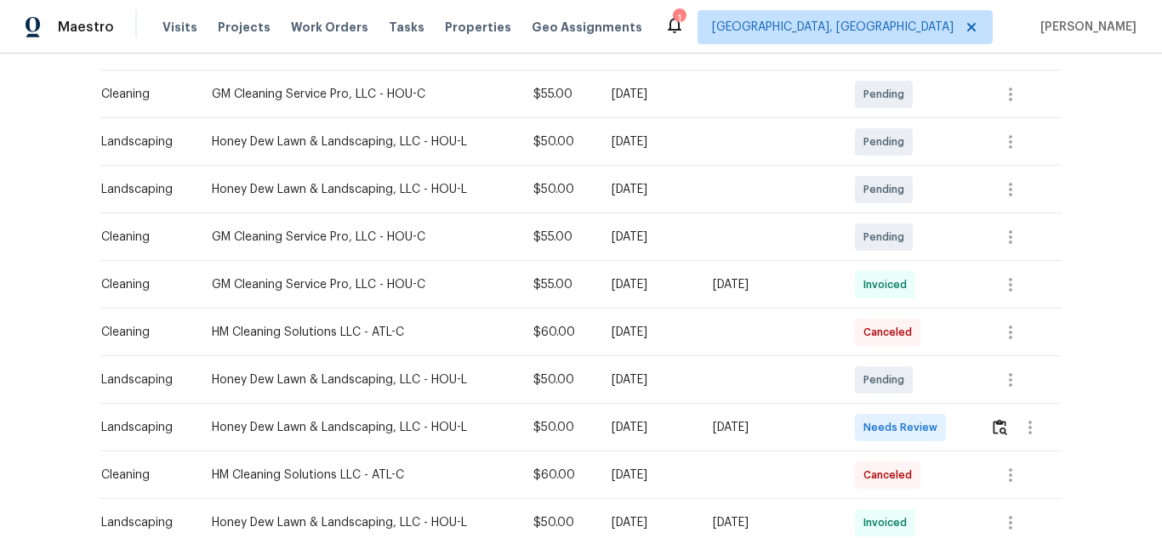
scroll to position [255, 0]
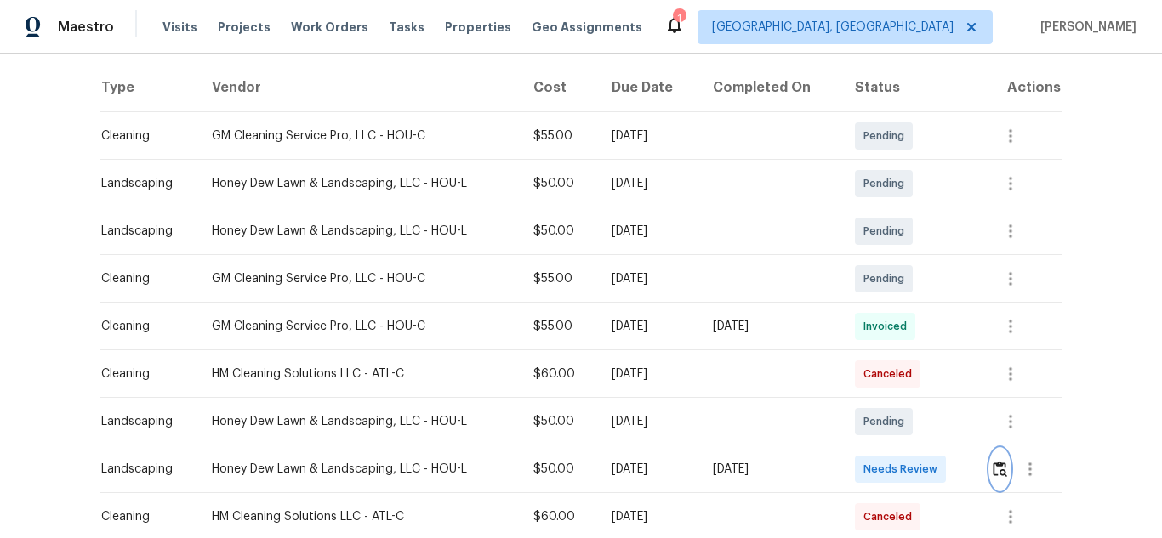
click at [992, 467] on img "button" at bounding box center [999, 469] width 14 height 16
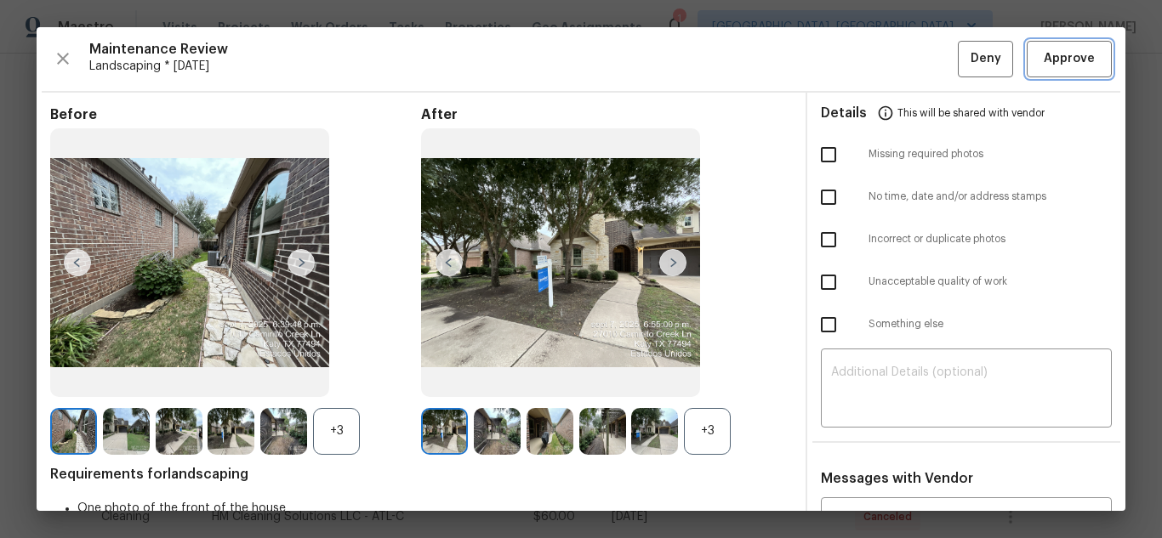
click at [1054, 64] on span "Approve" at bounding box center [1068, 58] width 51 height 21
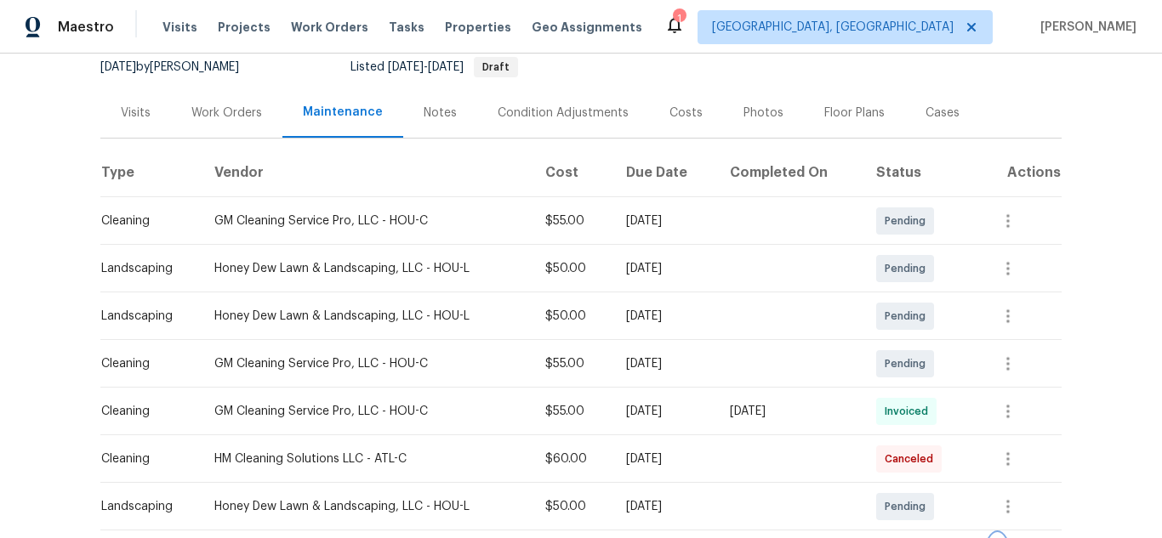
scroll to position [0, 0]
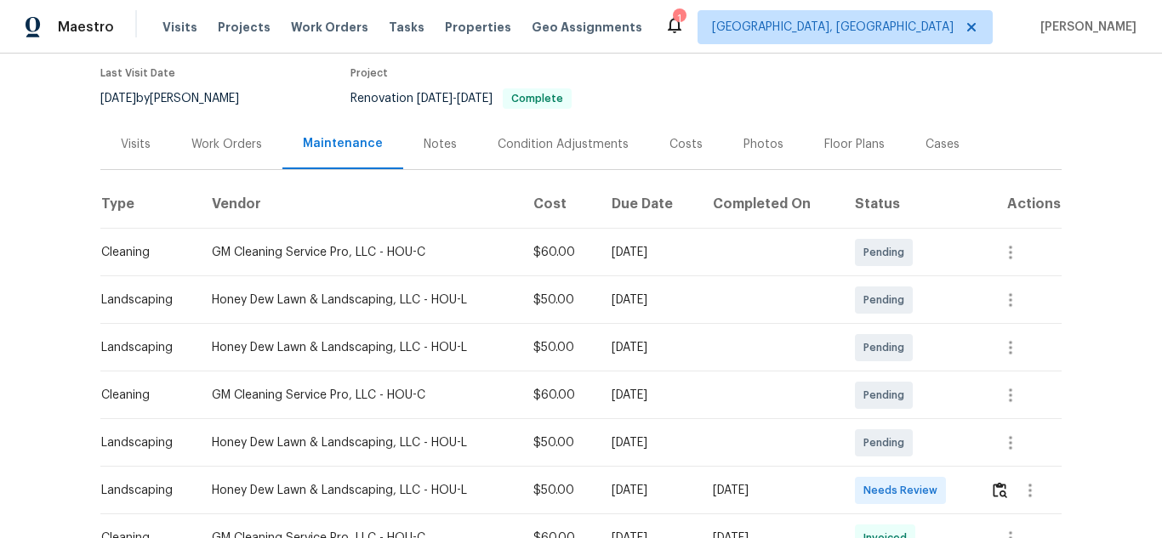
scroll to position [386, 0]
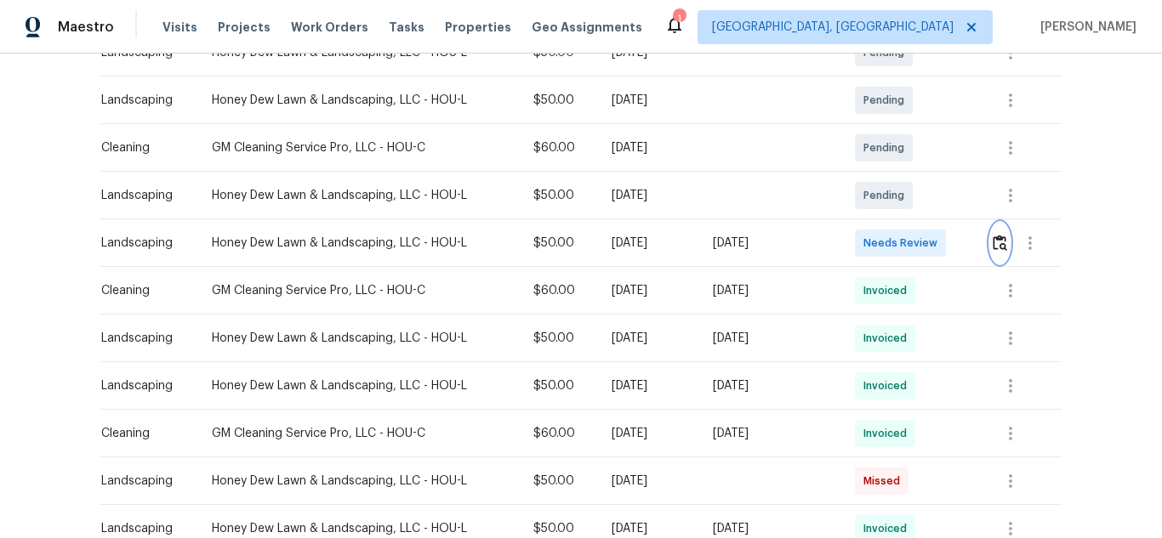
click at [1000, 254] on button "button" at bounding box center [1000, 243] width 20 height 41
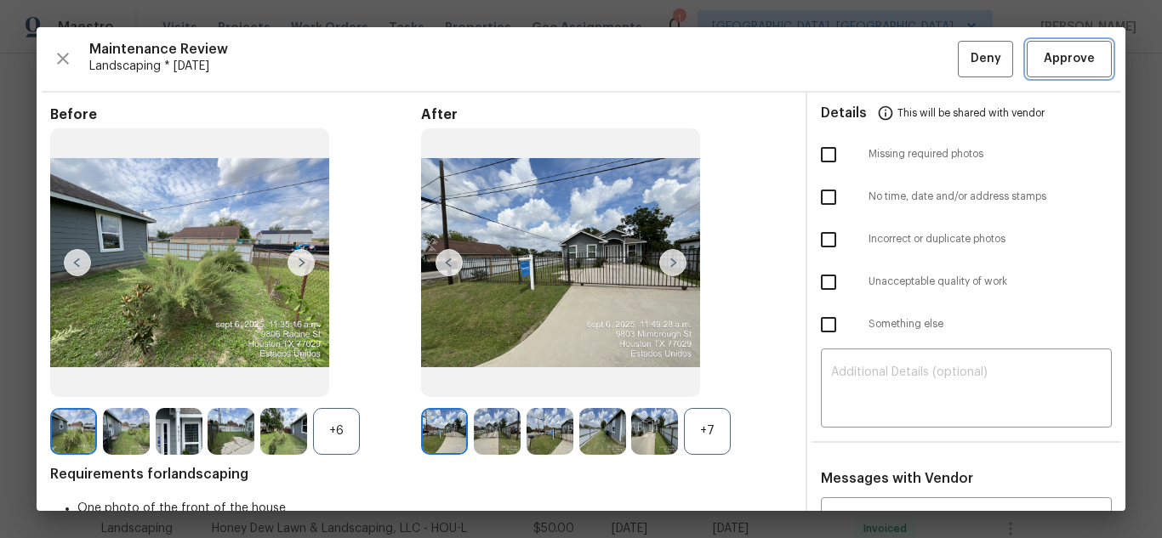
drag, startPoint x: 1046, startPoint y: 64, endPoint x: 1060, endPoint y: 76, distance: 18.7
click at [1046, 64] on span "Approve" at bounding box center [1068, 58] width 51 height 21
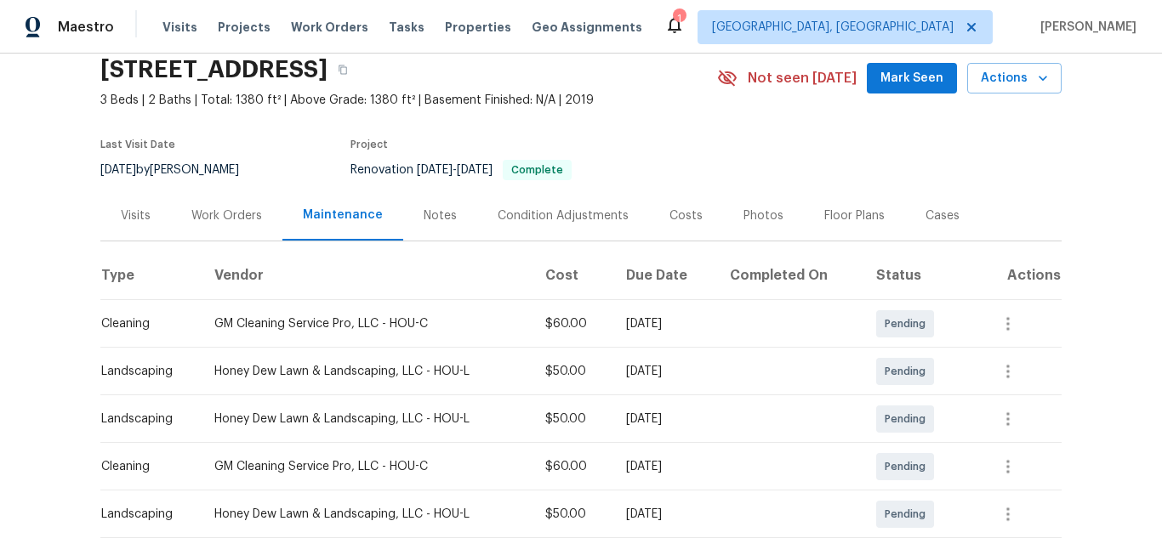
scroll to position [0, 0]
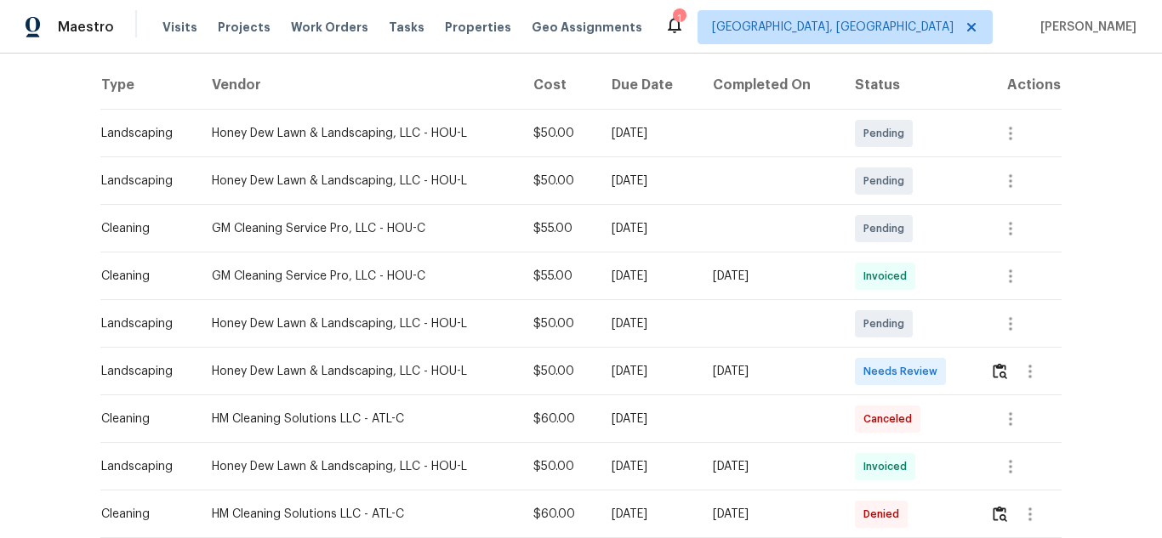
scroll to position [226, 0]
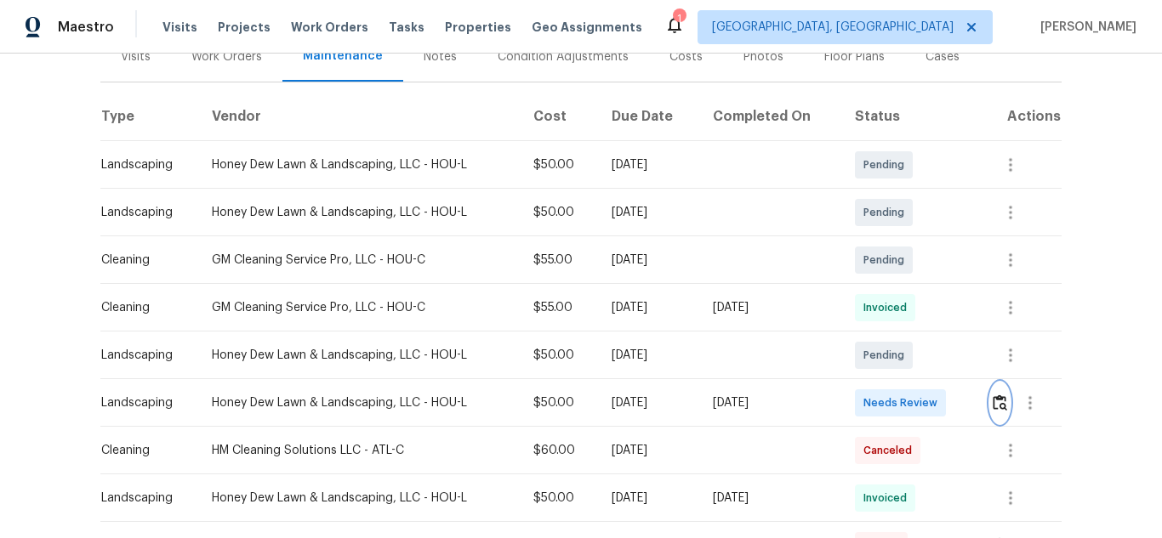
click at [994, 401] on img "button" at bounding box center [999, 403] width 14 height 16
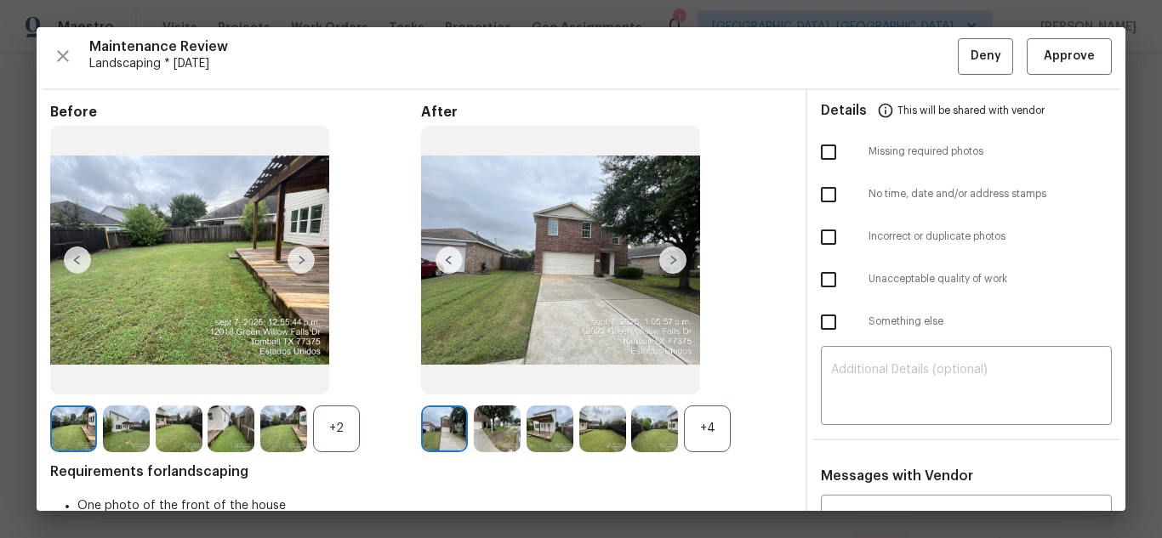
scroll to position [0, 0]
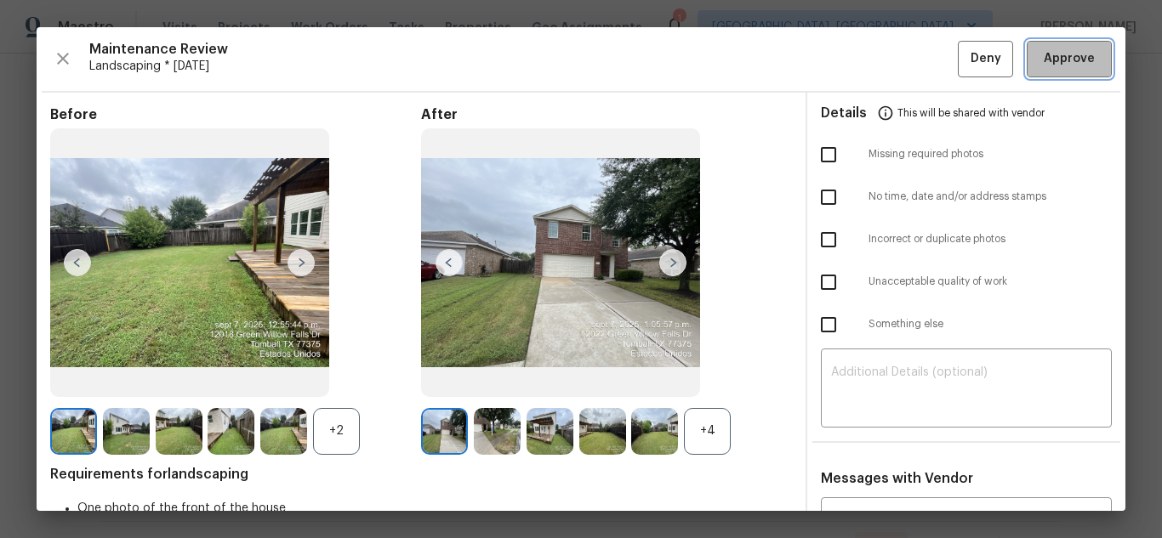
click at [1044, 52] on span "Approve" at bounding box center [1068, 58] width 51 height 21
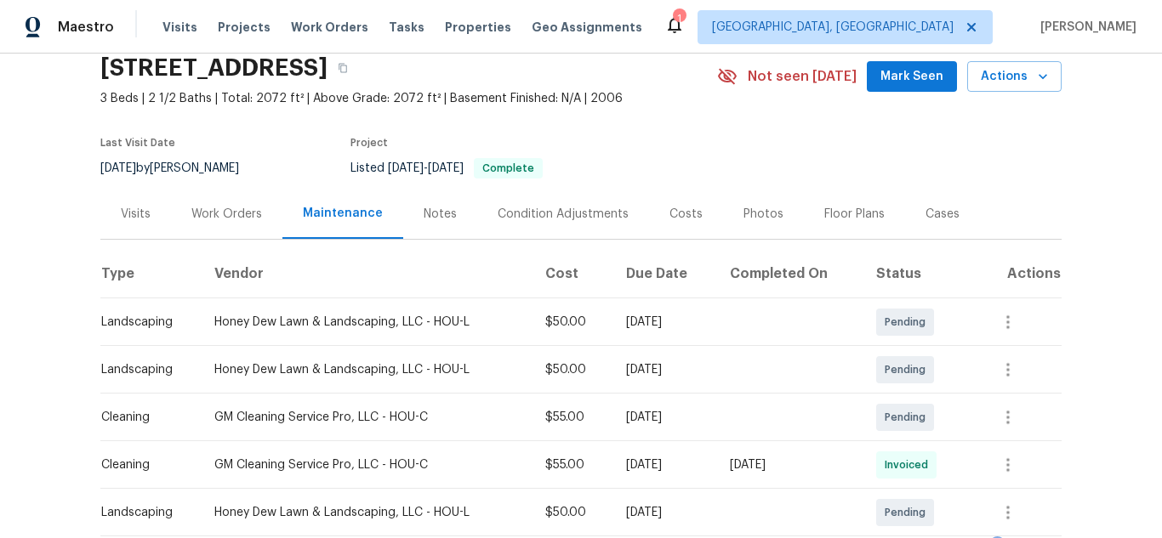
scroll to position [425, 0]
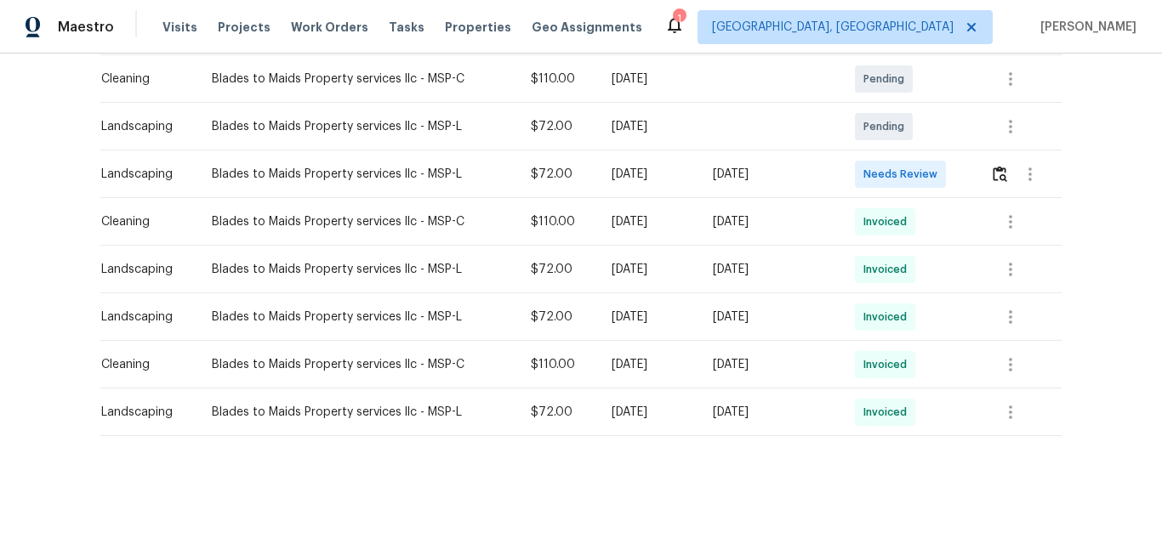
scroll to position [468, 0]
click at [992, 166] on img "button" at bounding box center [999, 174] width 14 height 16
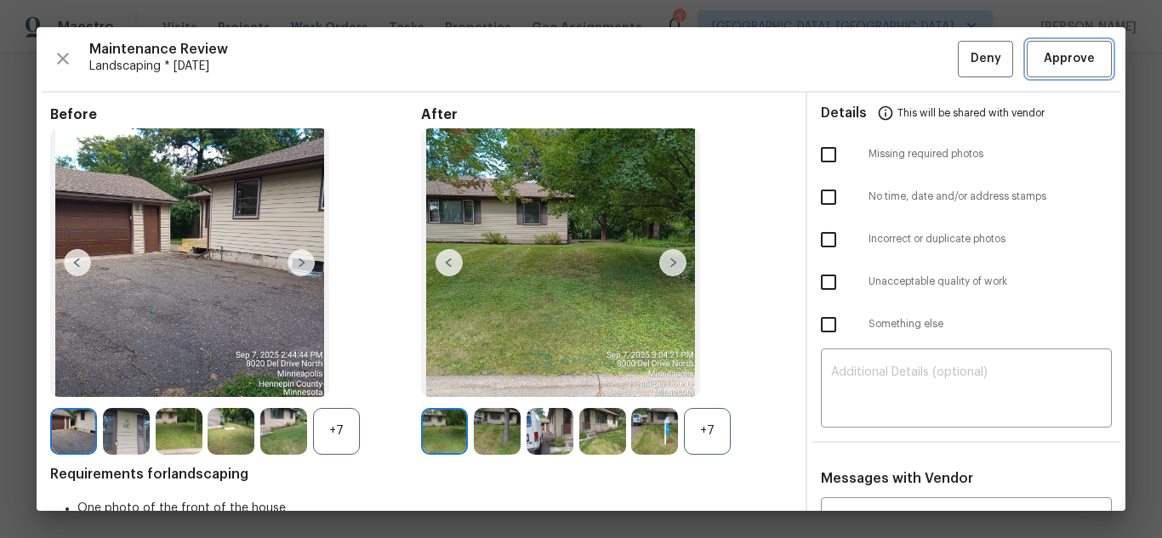
drag, startPoint x: 1043, startPoint y: 54, endPoint x: 1109, endPoint y: 112, distance: 88.6
click at [1043, 53] on span "Approve" at bounding box center [1068, 58] width 51 height 21
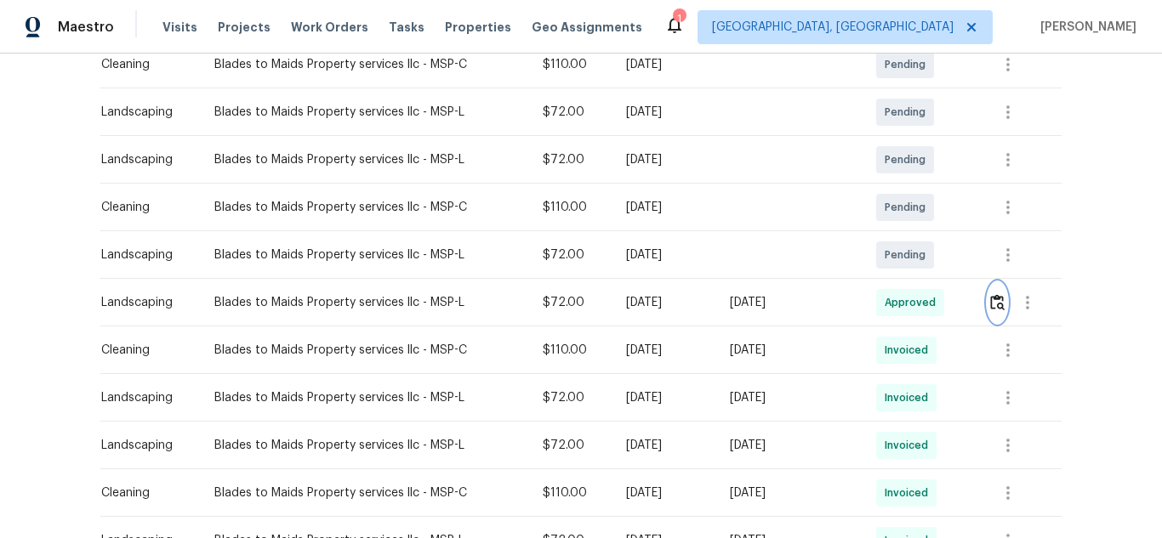
scroll to position [340, 0]
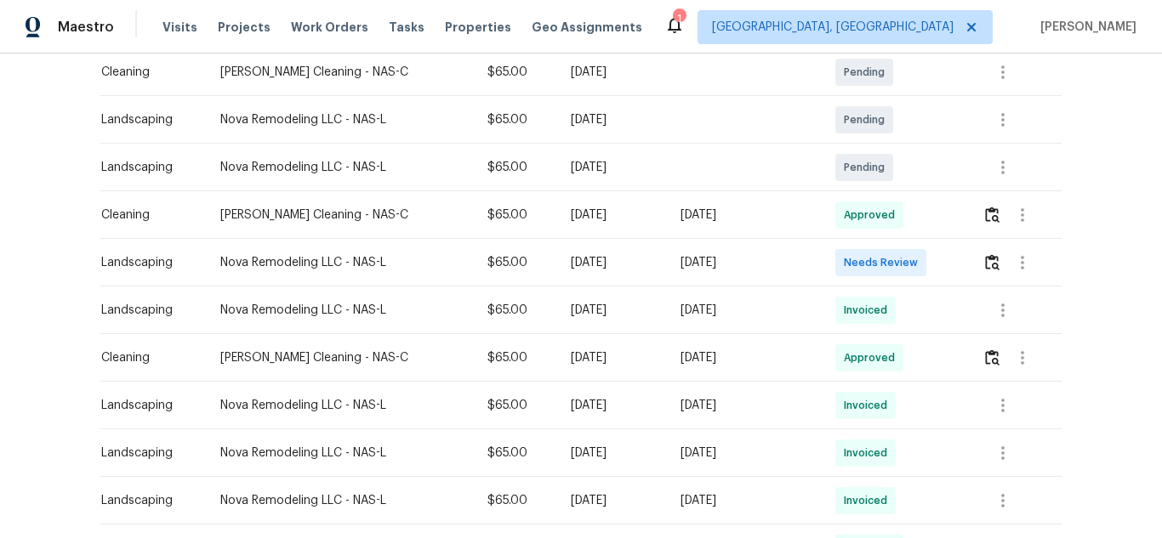
scroll to position [312, 0]
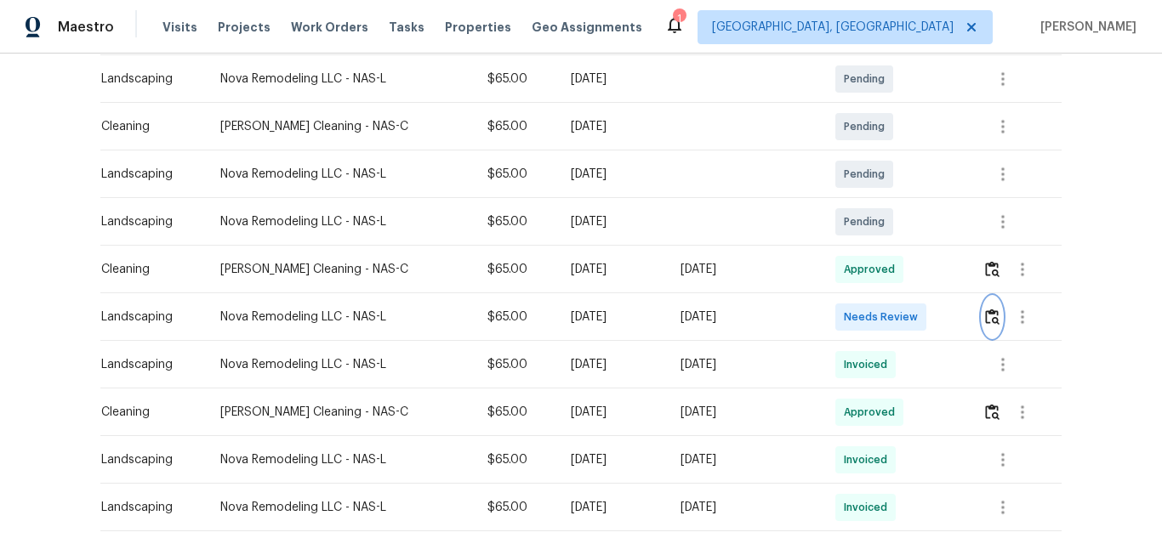
click at [991, 323] on img "button" at bounding box center [992, 317] width 14 height 16
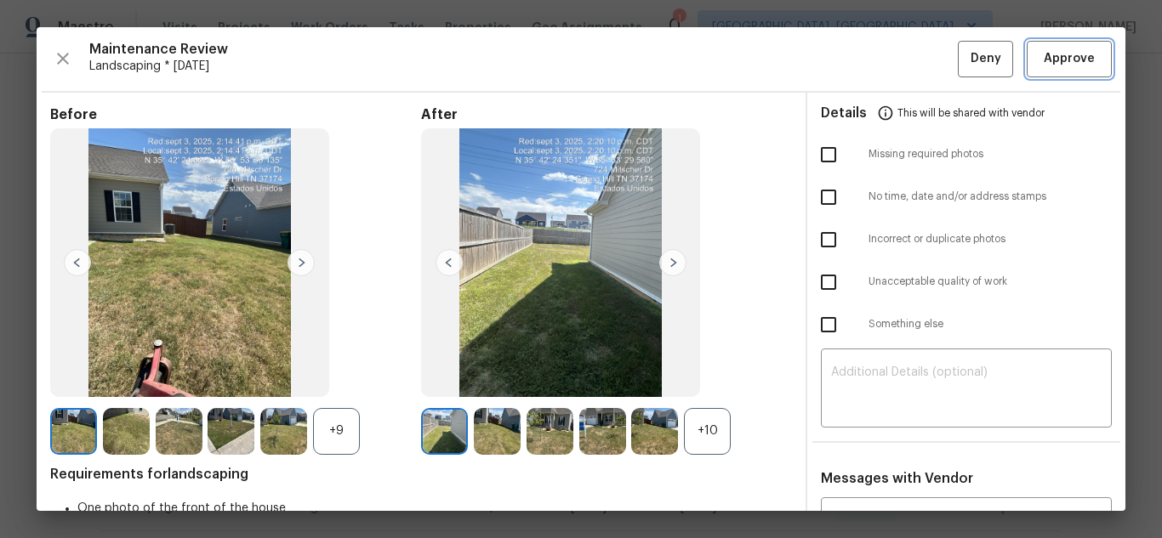
click at [1070, 63] on span "Approve" at bounding box center [1068, 58] width 51 height 21
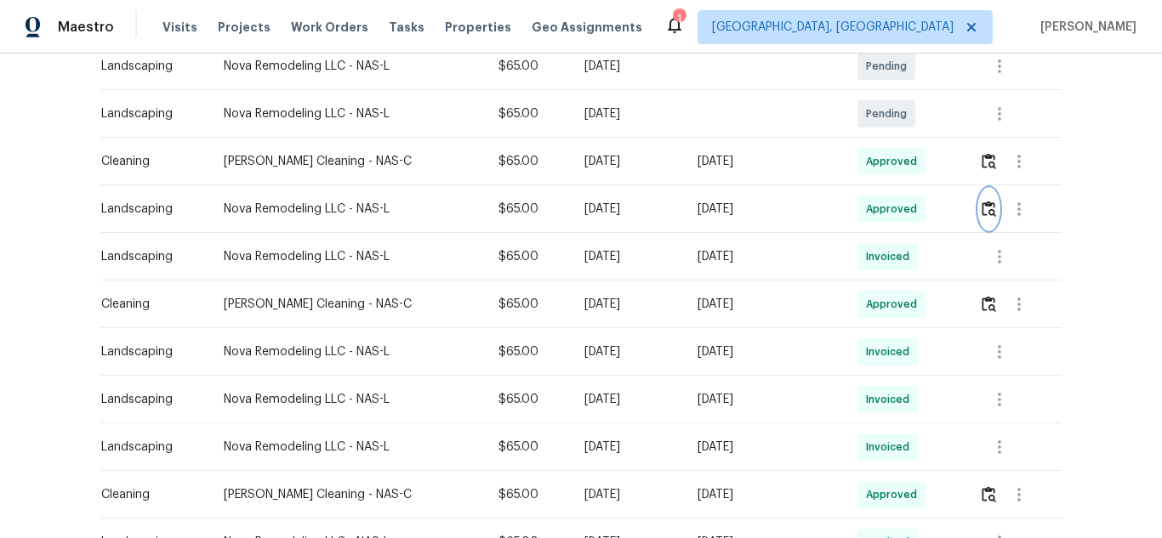
scroll to position [425, 0]
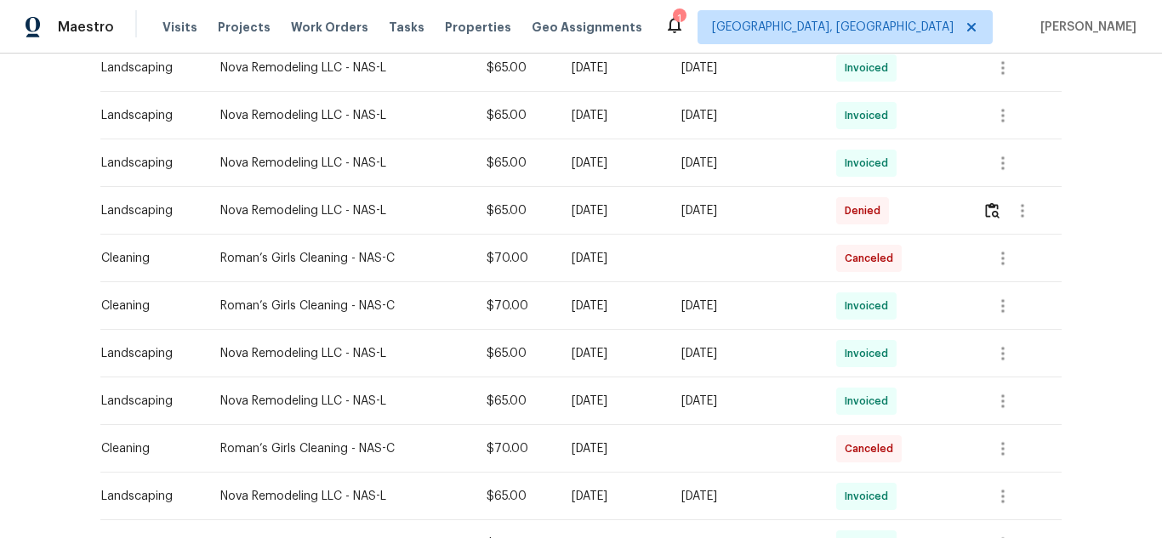
scroll to position [397, 0]
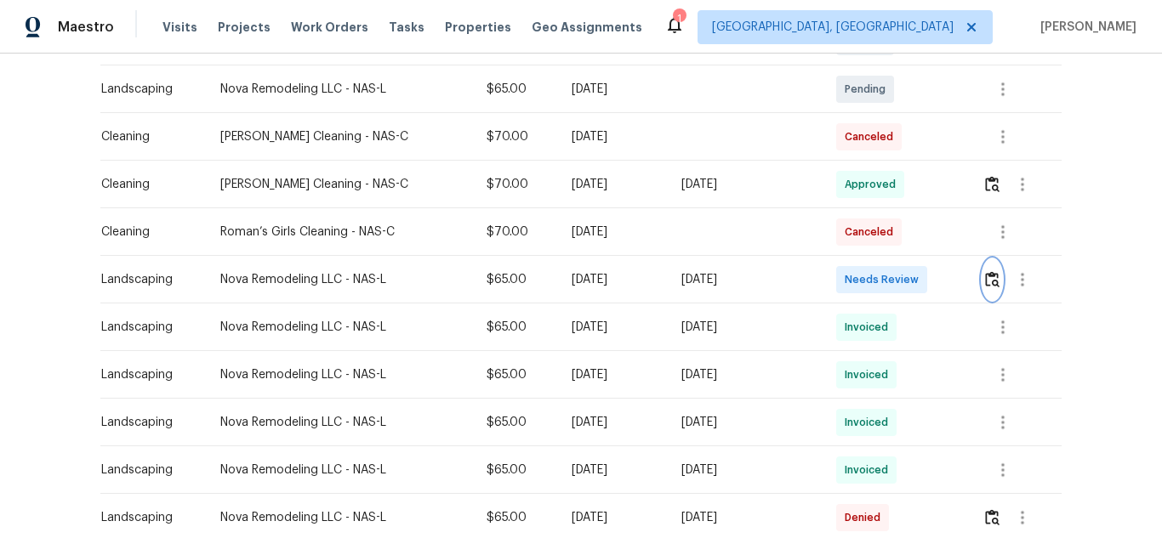
click at [985, 290] on button "button" at bounding box center [992, 279] width 20 height 41
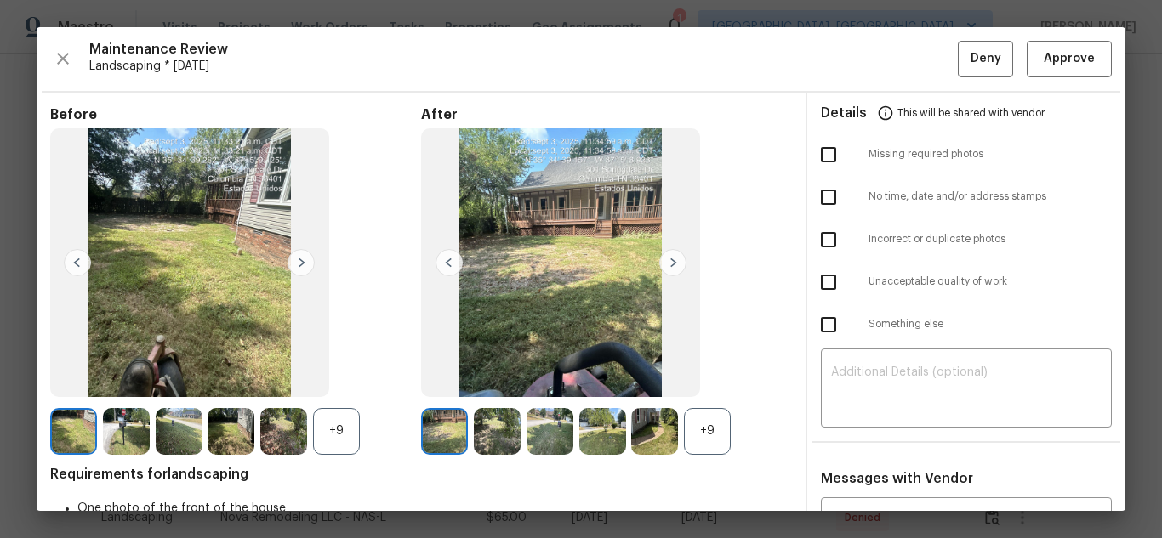
drag, startPoint x: 356, startPoint y: 6, endPoint x: 871, endPoint y: 218, distance: 556.4
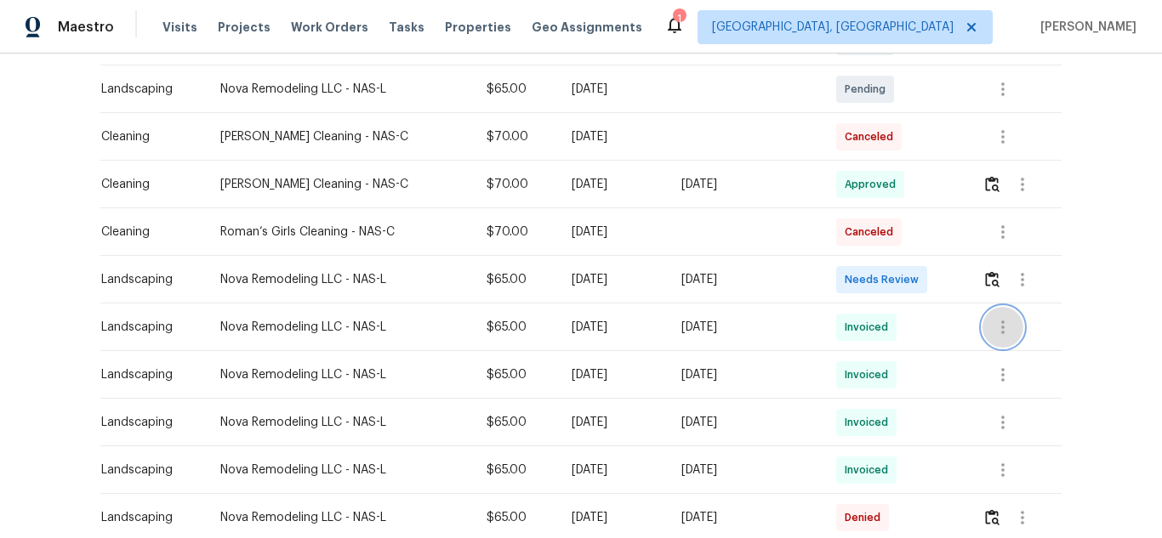
click at [1001, 333] on icon "button" at bounding box center [1002, 328] width 3 height 14
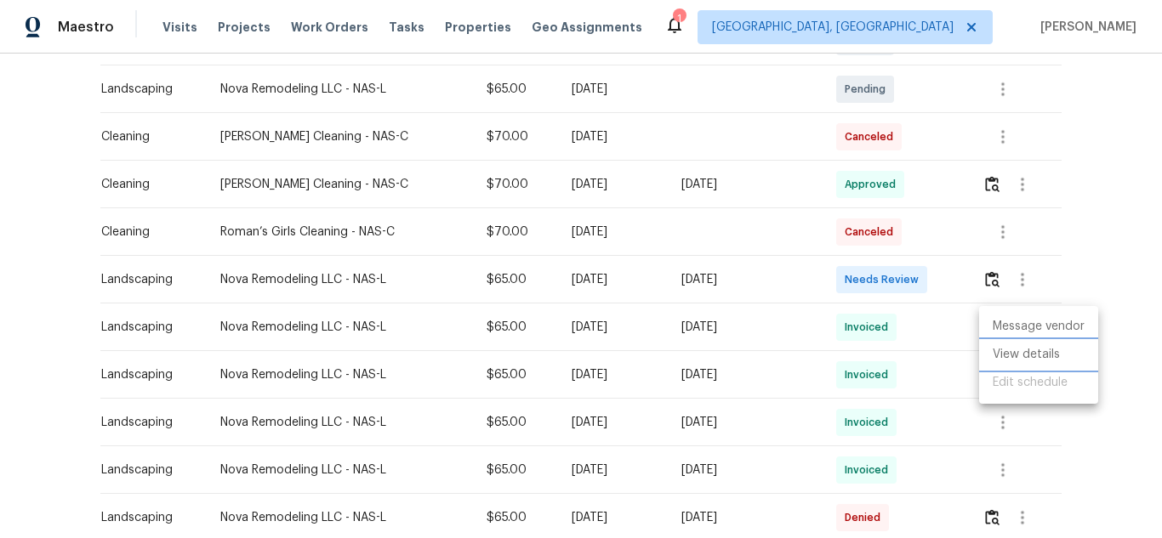
click at [1008, 355] on li "View details" at bounding box center [1038, 355] width 119 height 28
click at [987, 288] on div at bounding box center [581, 269] width 1162 height 538
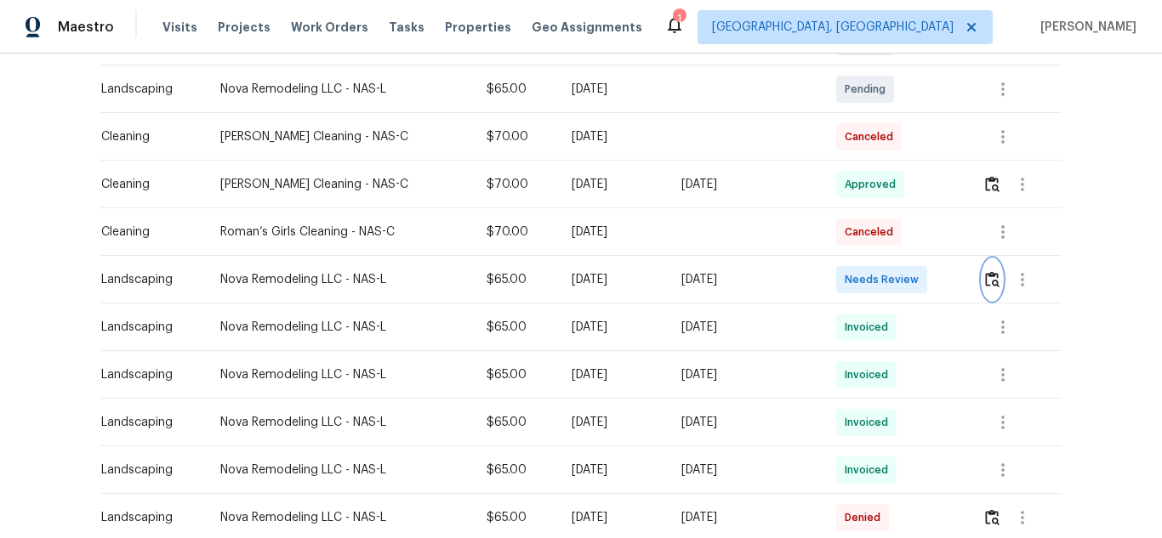
click at [987, 287] on img "button" at bounding box center [992, 279] width 14 height 16
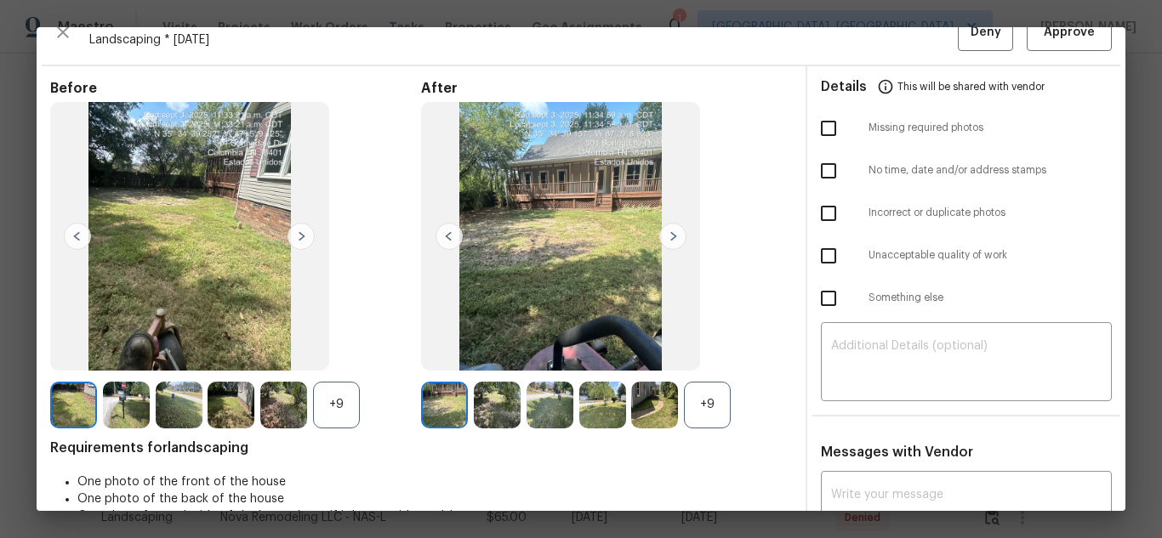
scroll to position [0, 0]
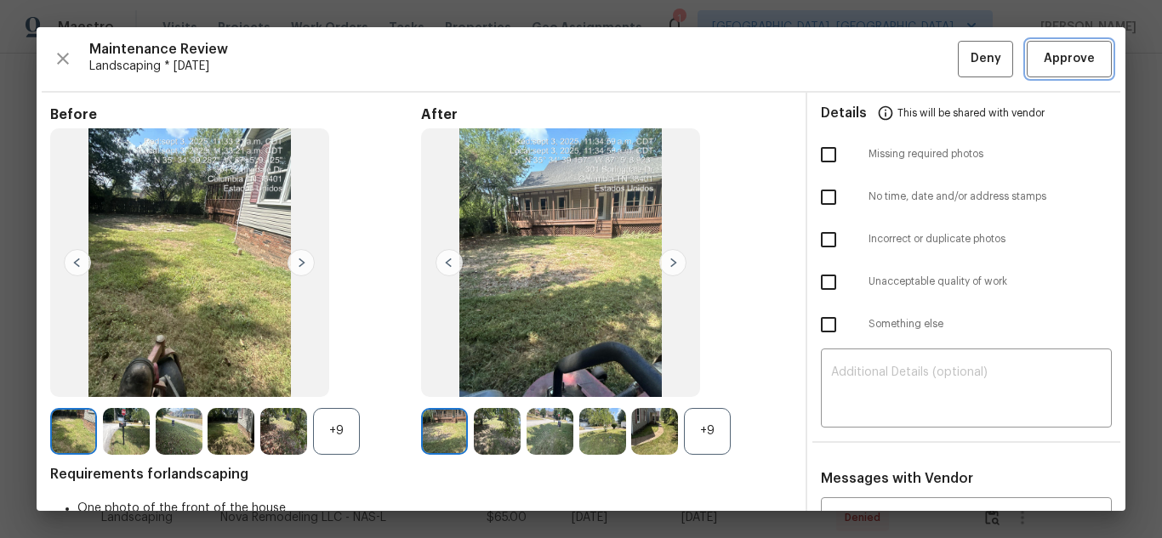
click at [1053, 56] on span "Approve" at bounding box center [1068, 58] width 51 height 21
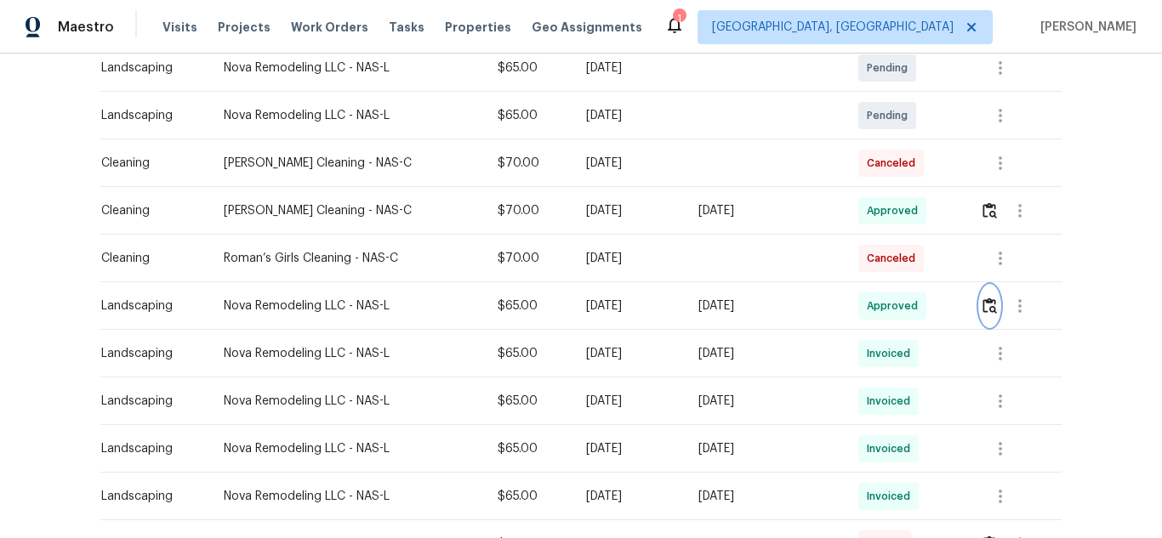
scroll to position [255, 0]
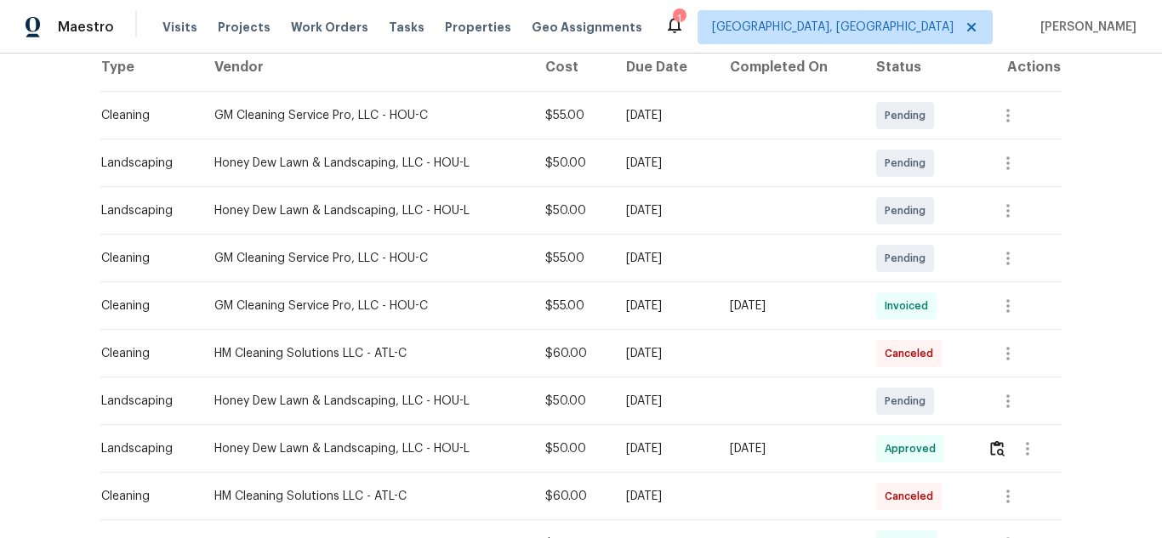
scroll to position [255, 0]
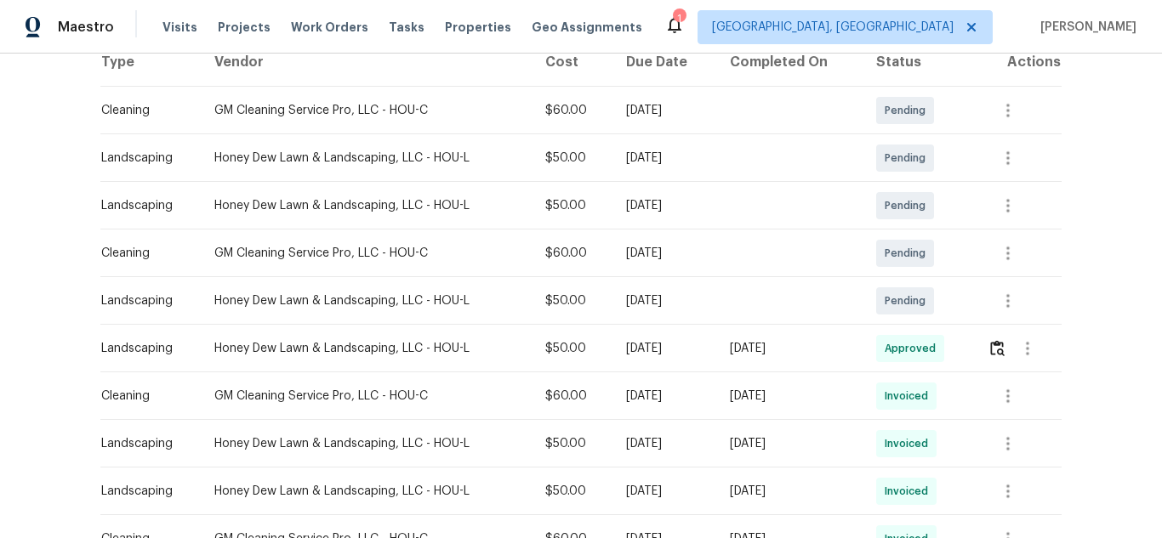
scroll to position [255, 0]
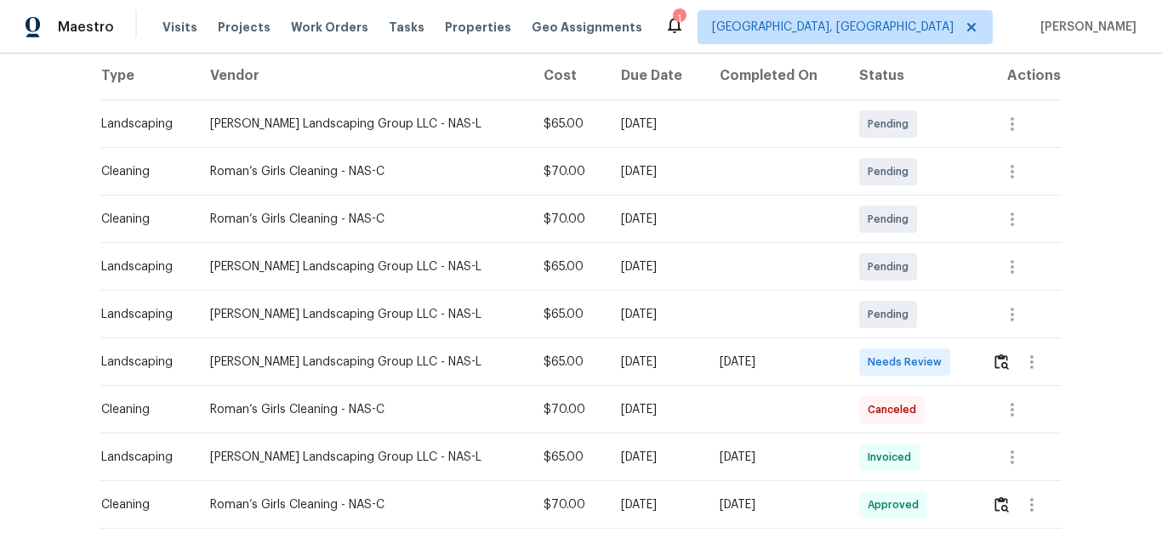
scroll to position [196, 0]
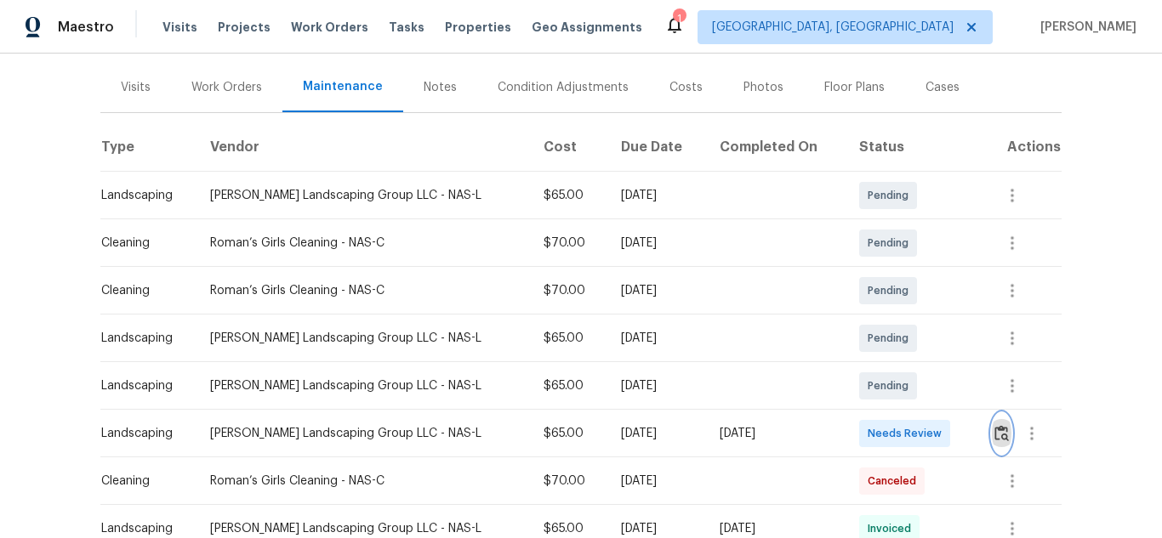
click at [995, 429] on img "button" at bounding box center [1001, 433] width 14 height 16
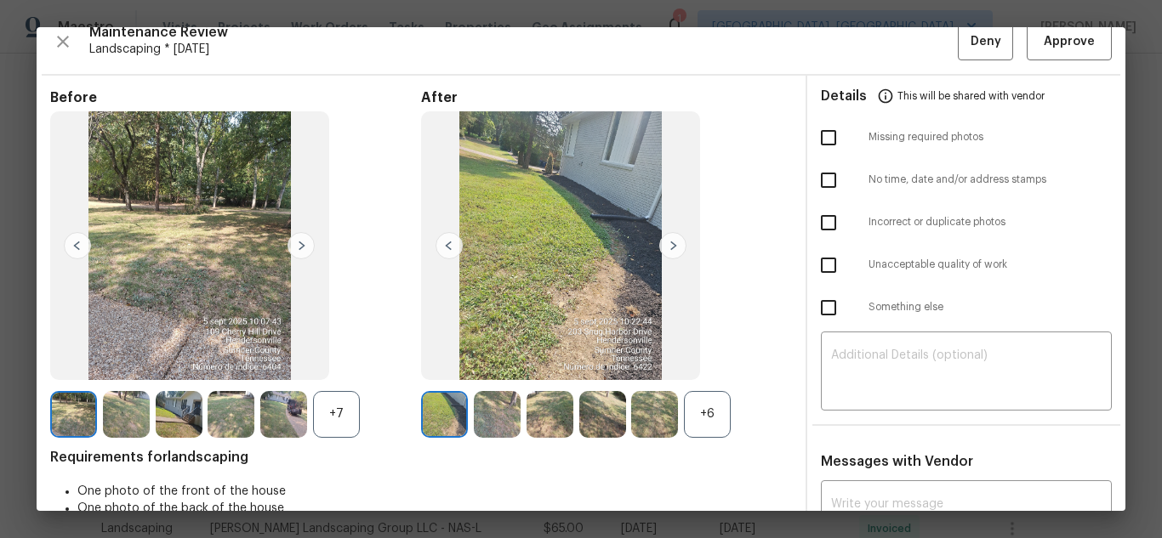
scroll to position [0, 0]
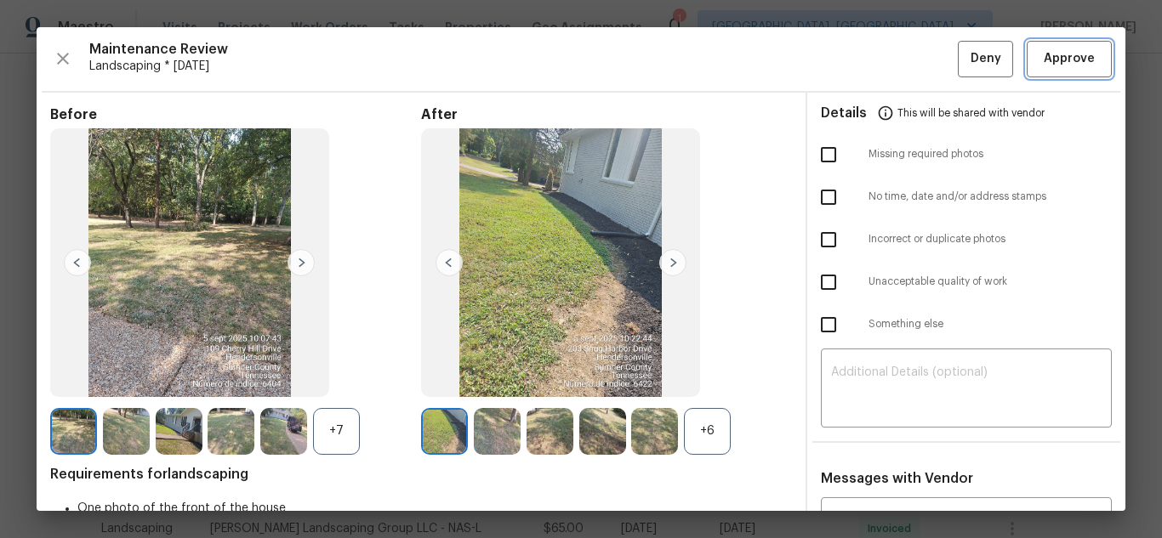
drag, startPoint x: 1060, startPoint y: 65, endPoint x: 1123, endPoint y: 151, distance: 105.3
click at [1060, 65] on span "Approve" at bounding box center [1068, 58] width 51 height 21
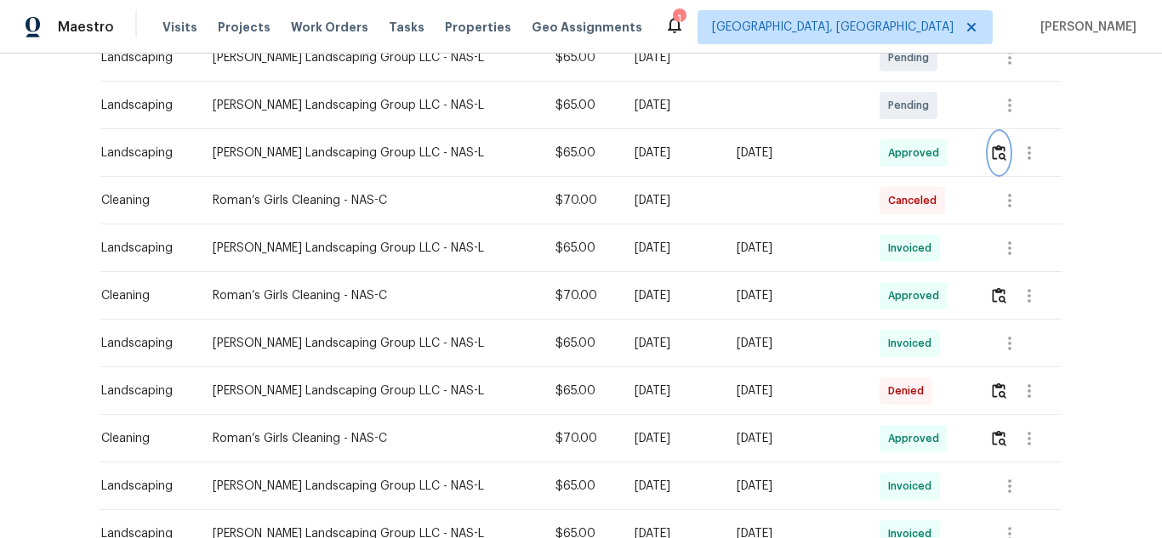
scroll to position [510, 0]
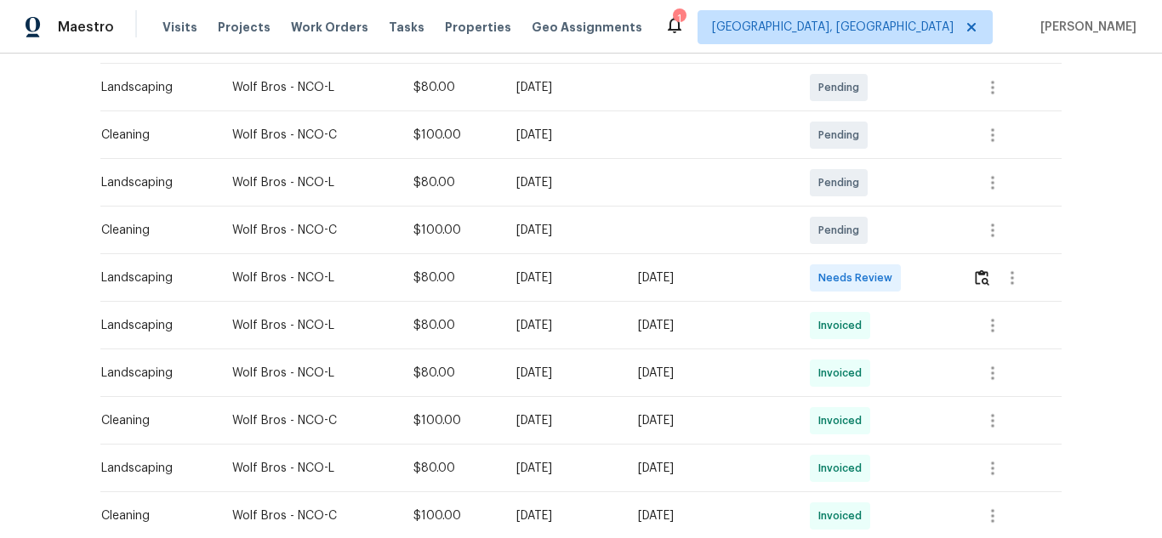
scroll to position [321, 0]
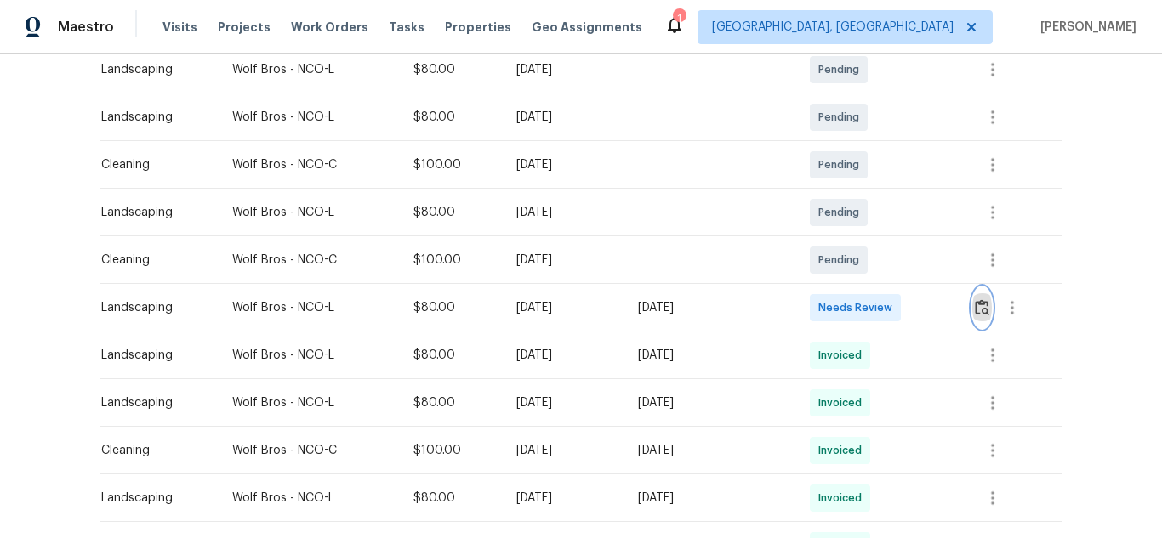
click at [980, 314] on img "button" at bounding box center [982, 307] width 14 height 16
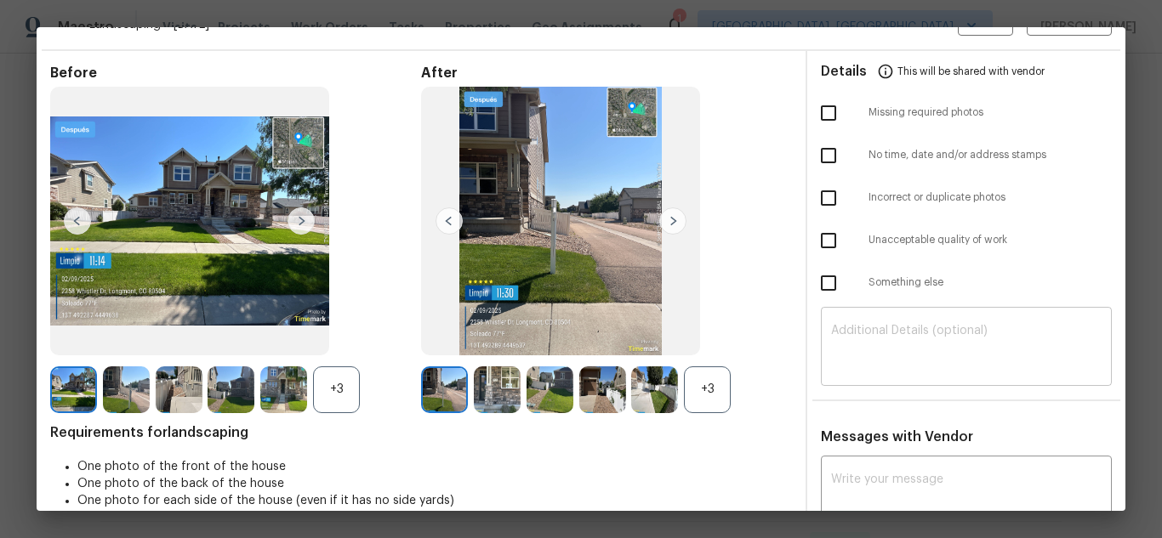
scroll to position [0, 0]
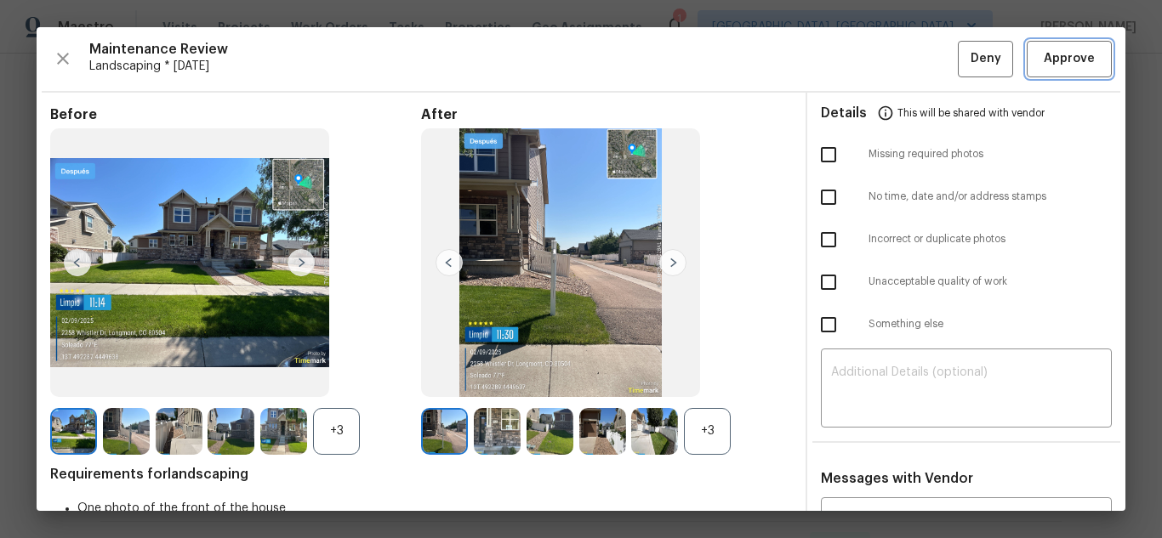
click at [1050, 55] on span "Approve" at bounding box center [1068, 58] width 51 height 21
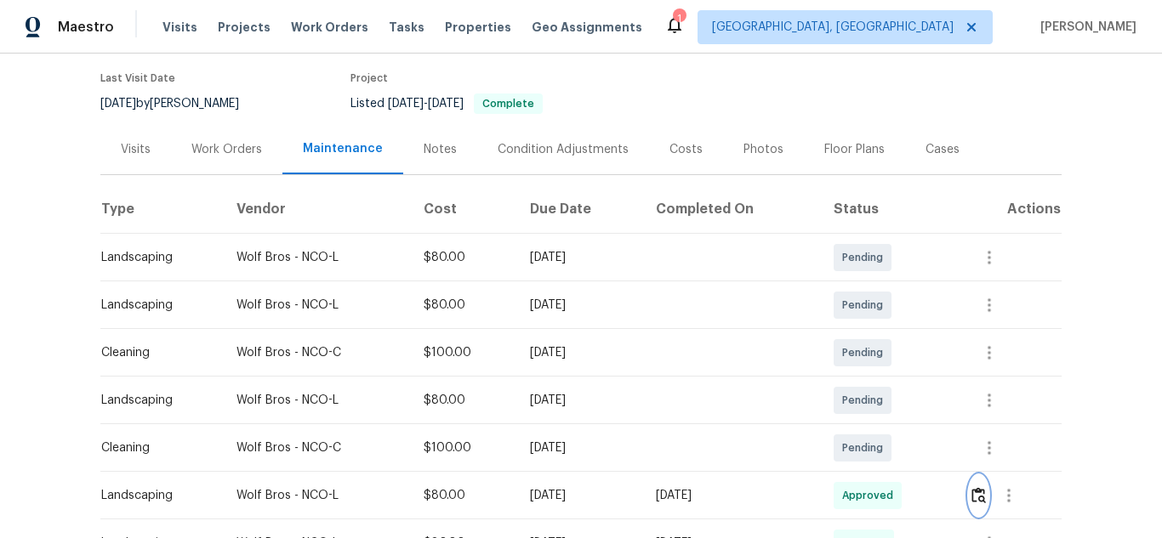
scroll to position [340, 0]
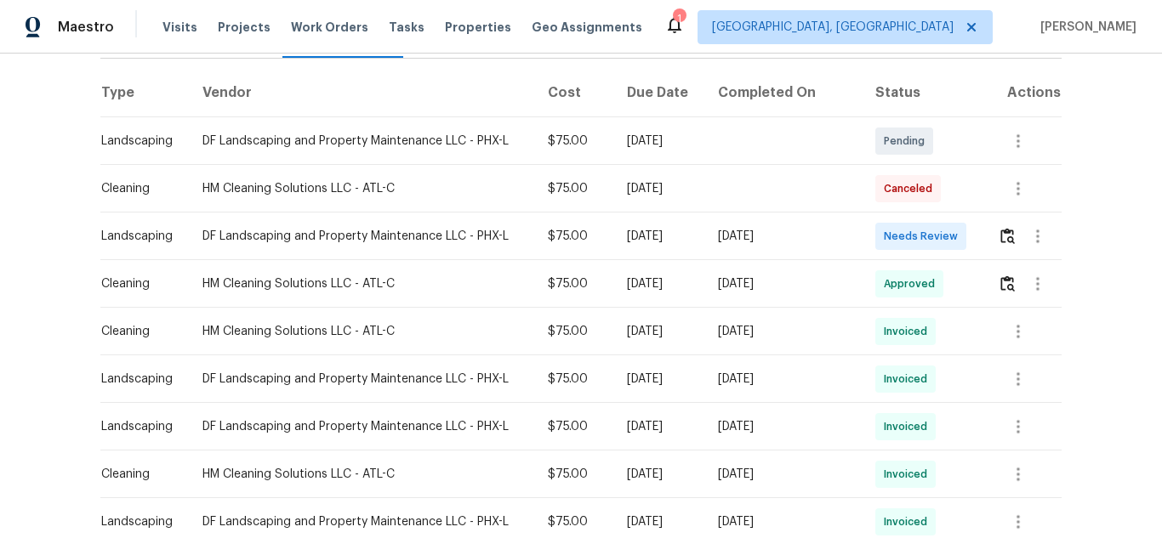
scroll to position [227, 0]
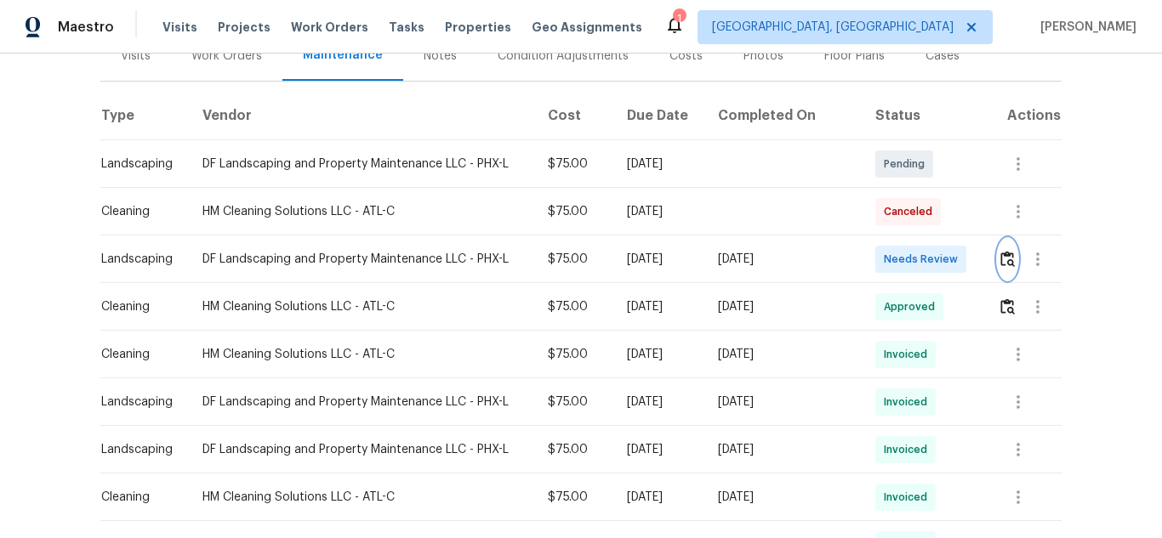
click at [998, 259] on button "button" at bounding box center [1008, 259] width 20 height 41
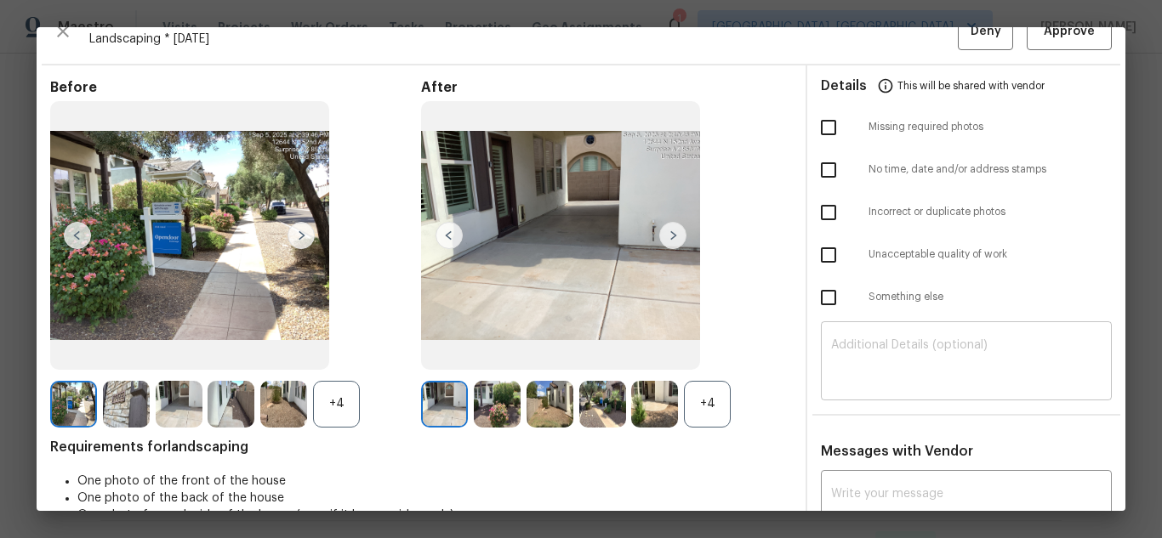
scroll to position [0, 0]
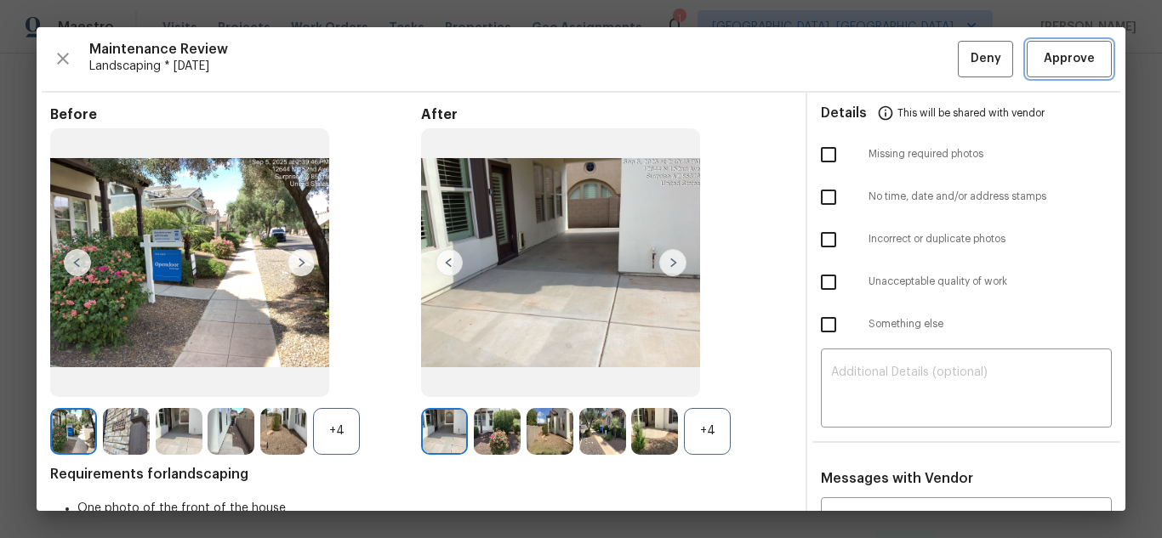
click at [1061, 71] on button "Approve" at bounding box center [1068, 59] width 85 height 37
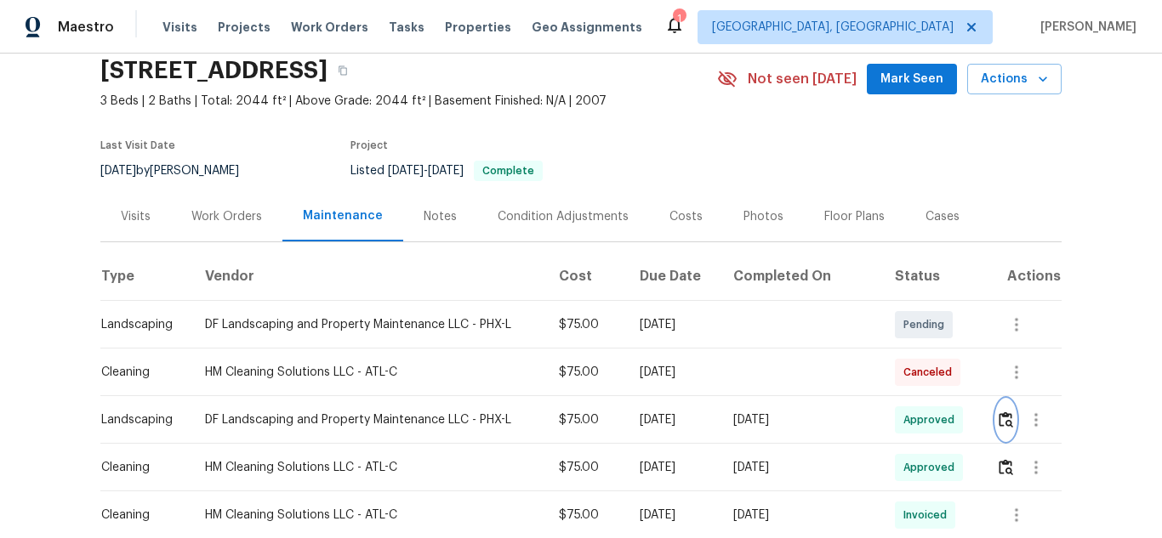
scroll to position [340, 0]
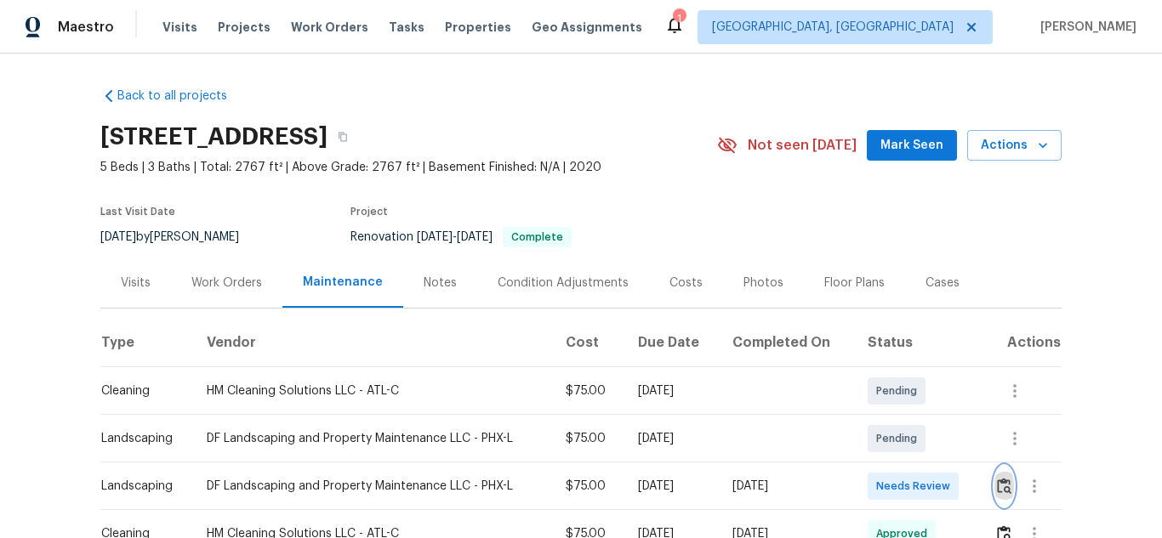
click at [998, 486] on img "button" at bounding box center [1004, 486] width 14 height 16
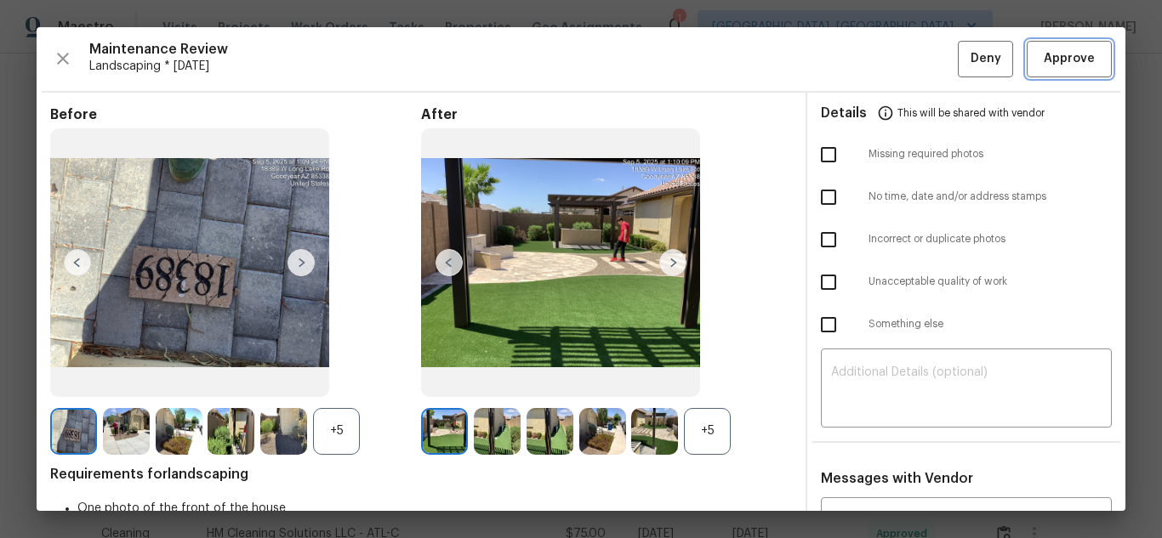
click at [1043, 65] on span "Approve" at bounding box center [1068, 58] width 51 height 21
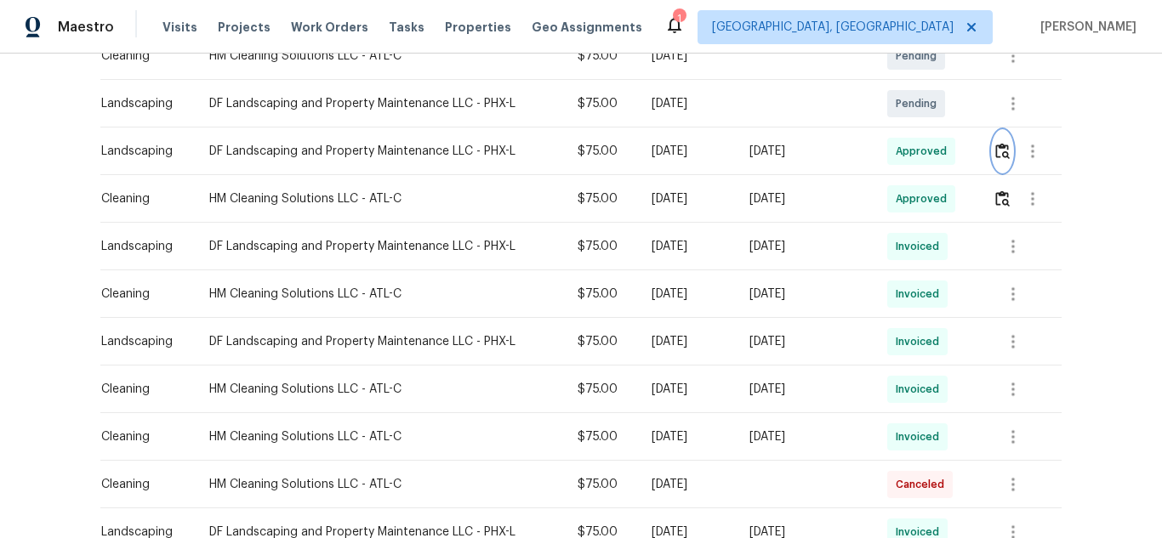
scroll to position [340, 0]
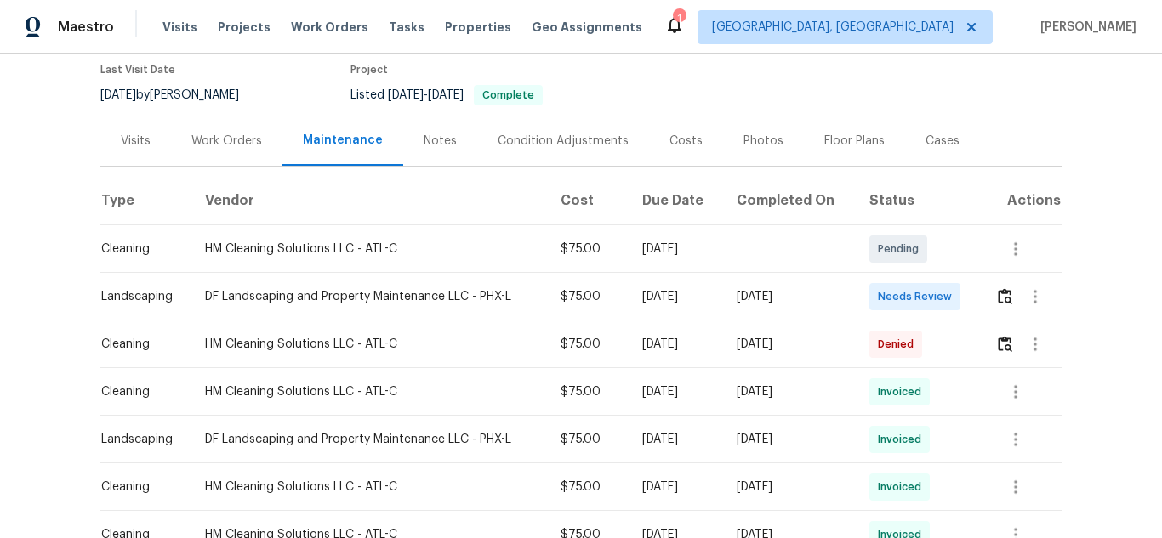
scroll to position [57, 0]
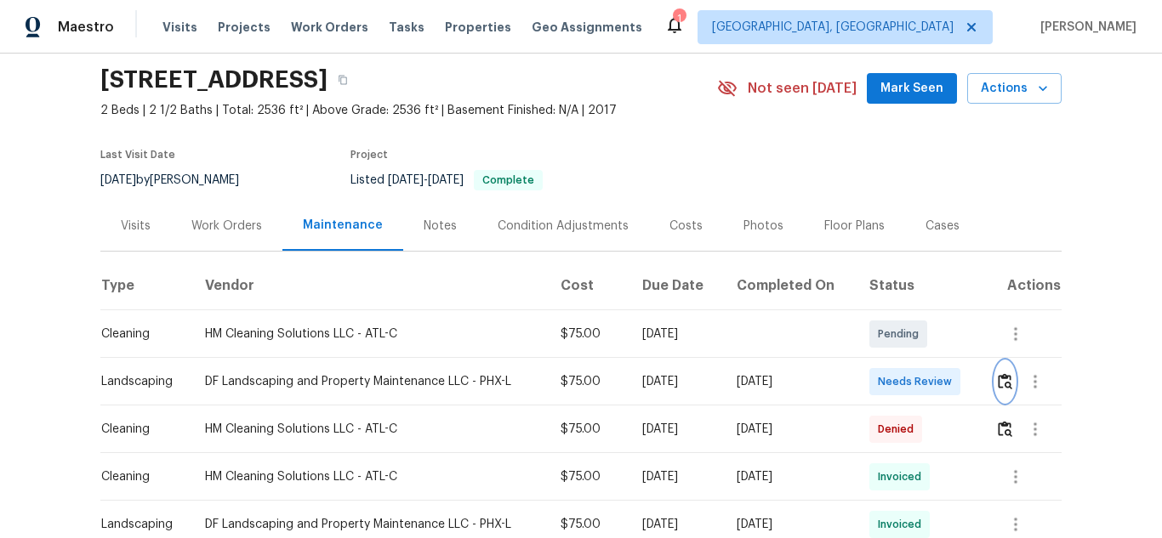
click at [999, 390] on button "button" at bounding box center [1005, 381] width 20 height 41
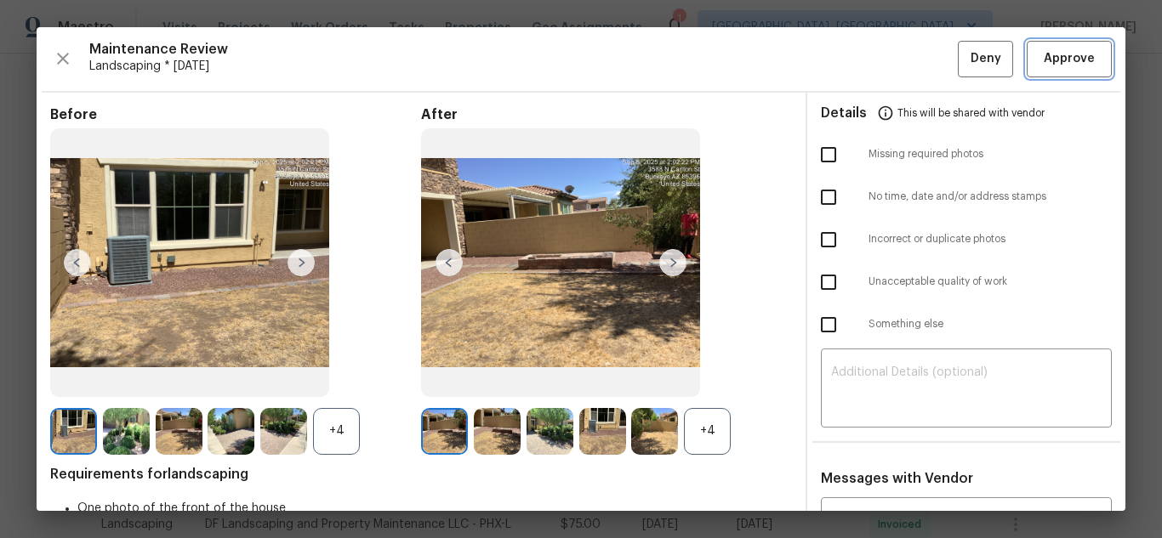
drag, startPoint x: 1065, startPoint y: 48, endPoint x: 1076, endPoint y: 52, distance: 11.6
click at [1065, 48] on span "Approve" at bounding box center [1068, 58] width 51 height 21
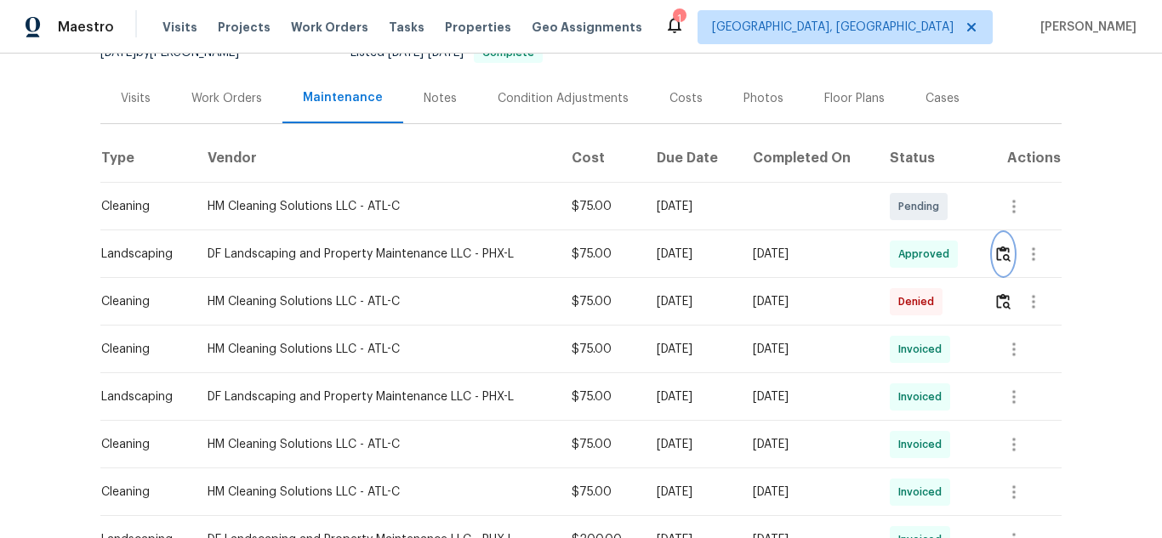
scroll to position [255, 0]
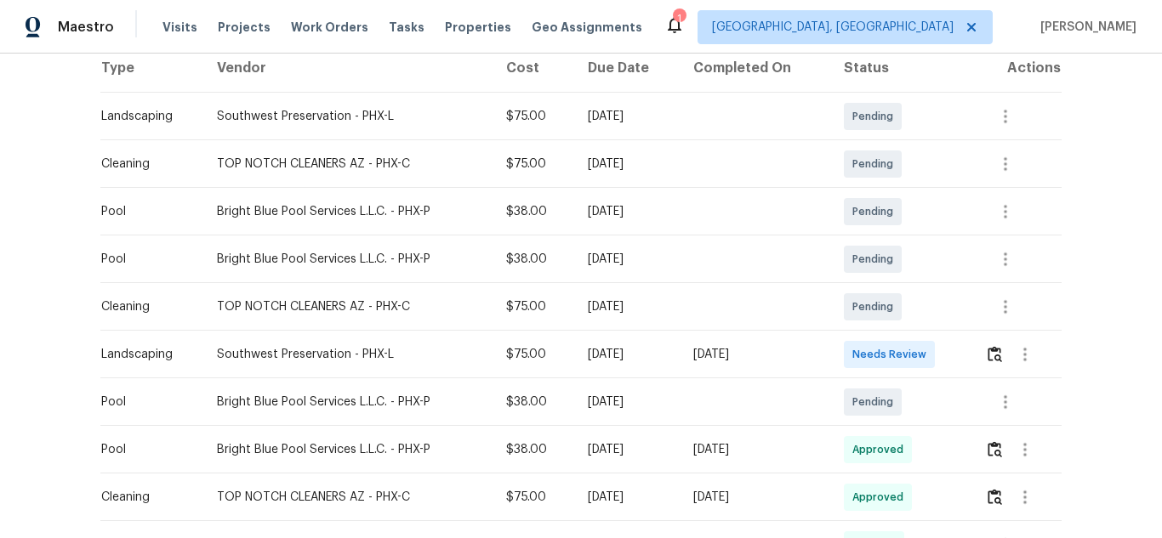
scroll to position [274, 0]
click at [990, 355] on img "button" at bounding box center [994, 355] width 14 height 16
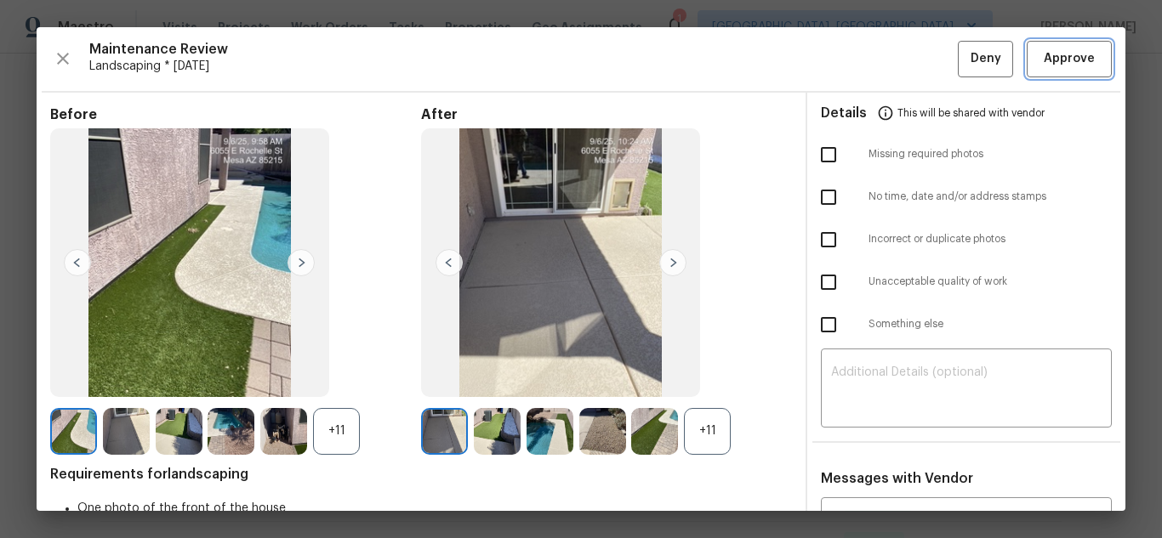
drag, startPoint x: 1038, startPoint y: 57, endPoint x: 1027, endPoint y: 61, distance: 11.8
click at [1043, 57] on span "Approve" at bounding box center [1068, 58] width 51 height 21
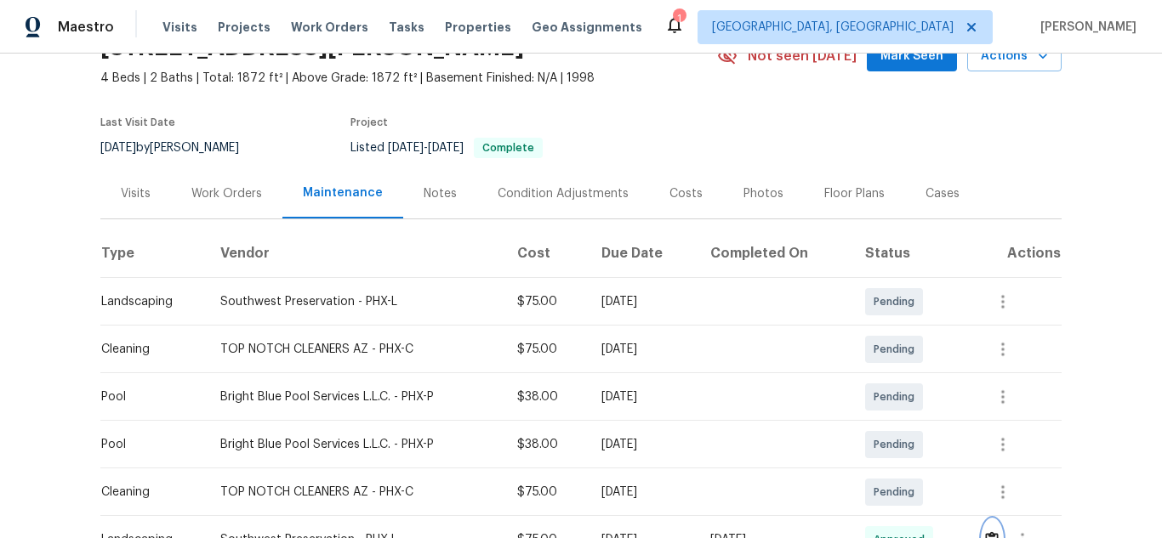
scroll to position [0, 0]
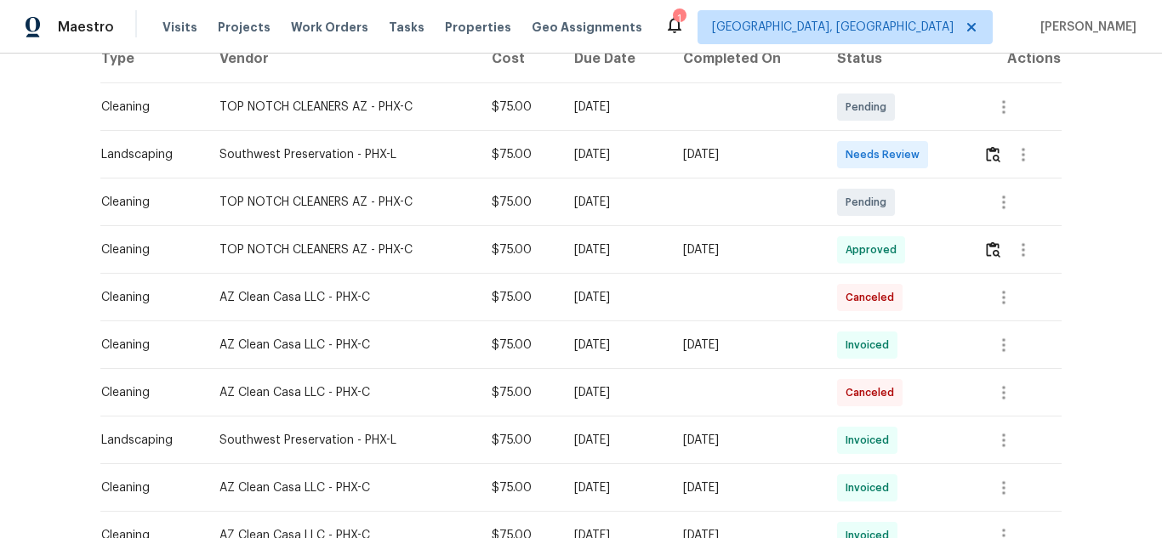
scroll to position [114, 0]
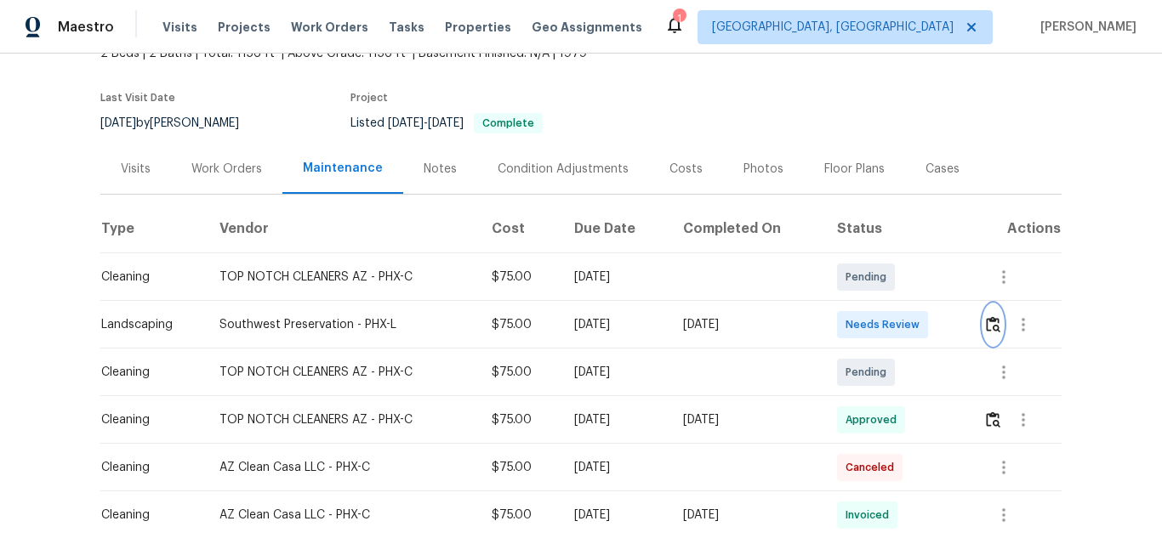
click at [988, 327] on img "button" at bounding box center [993, 324] width 14 height 16
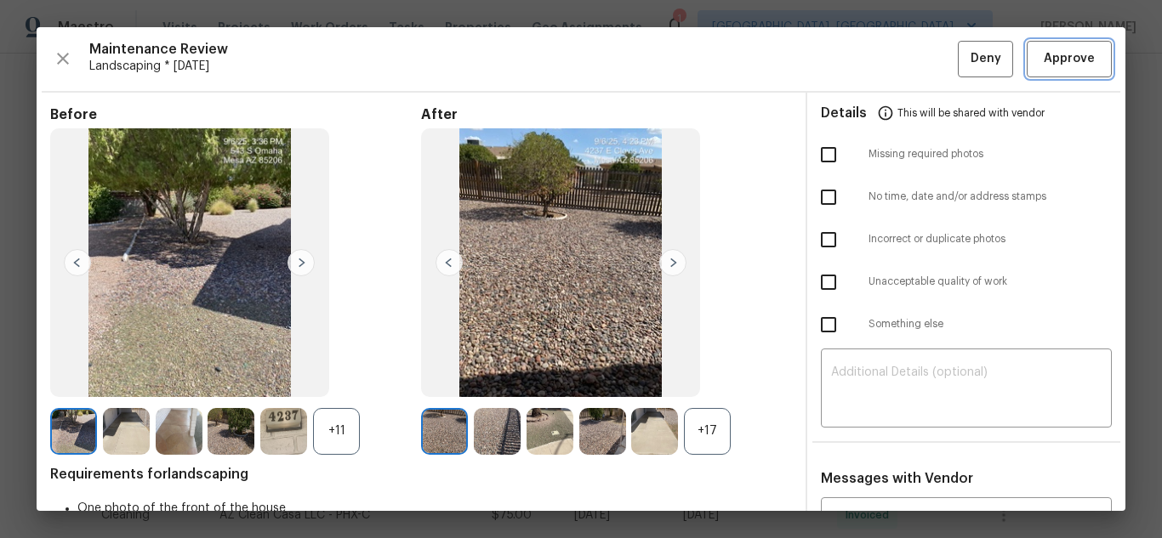
drag, startPoint x: 1060, startPoint y: 63, endPoint x: 1149, endPoint y: 101, distance: 97.1
click at [1060, 63] on span "Approve" at bounding box center [1068, 58] width 51 height 21
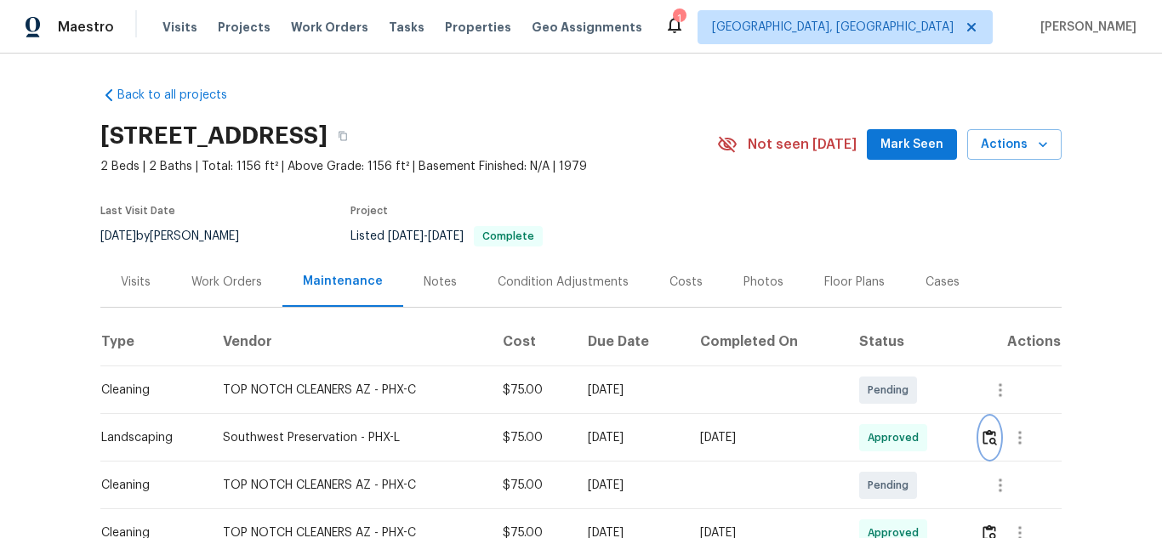
scroll to position [0, 0]
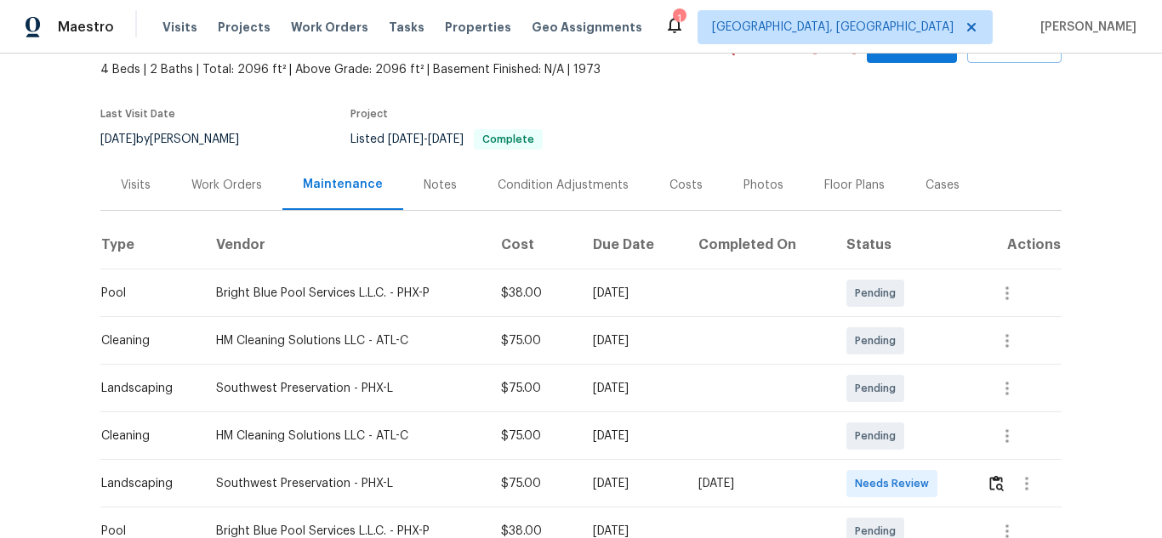
scroll to position [128, 0]
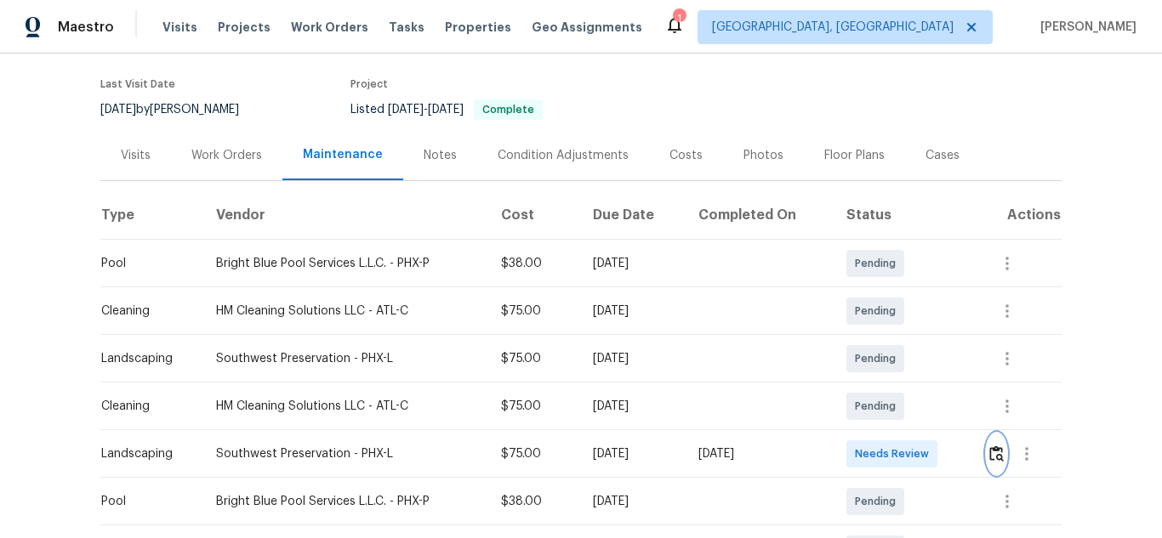
click at [995, 453] on img "button" at bounding box center [996, 454] width 14 height 16
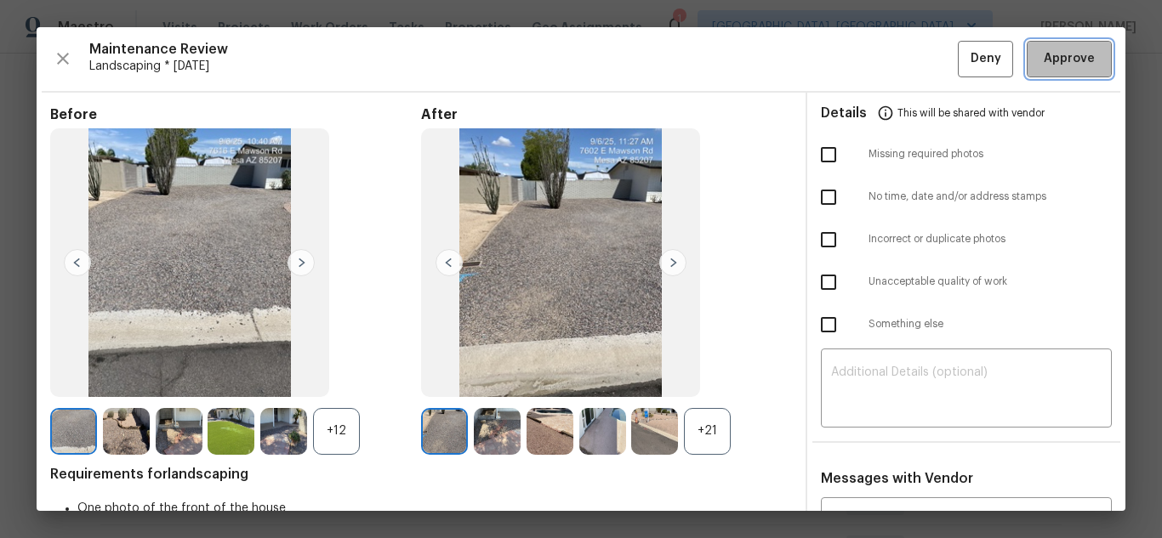
click at [1064, 60] on span "Approve" at bounding box center [1068, 58] width 51 height 21
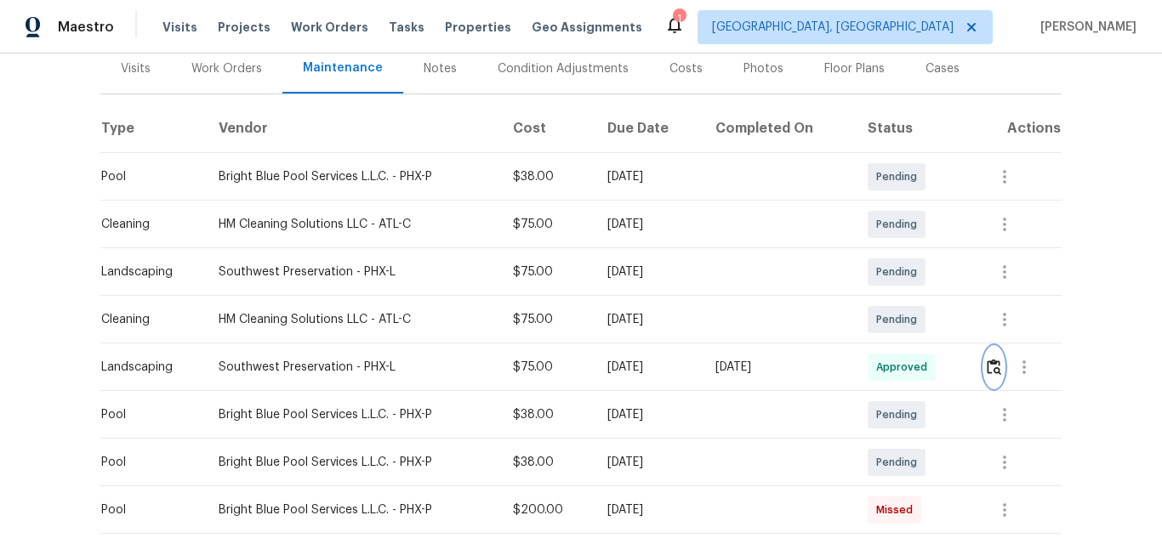
scroll to position [0, 0]
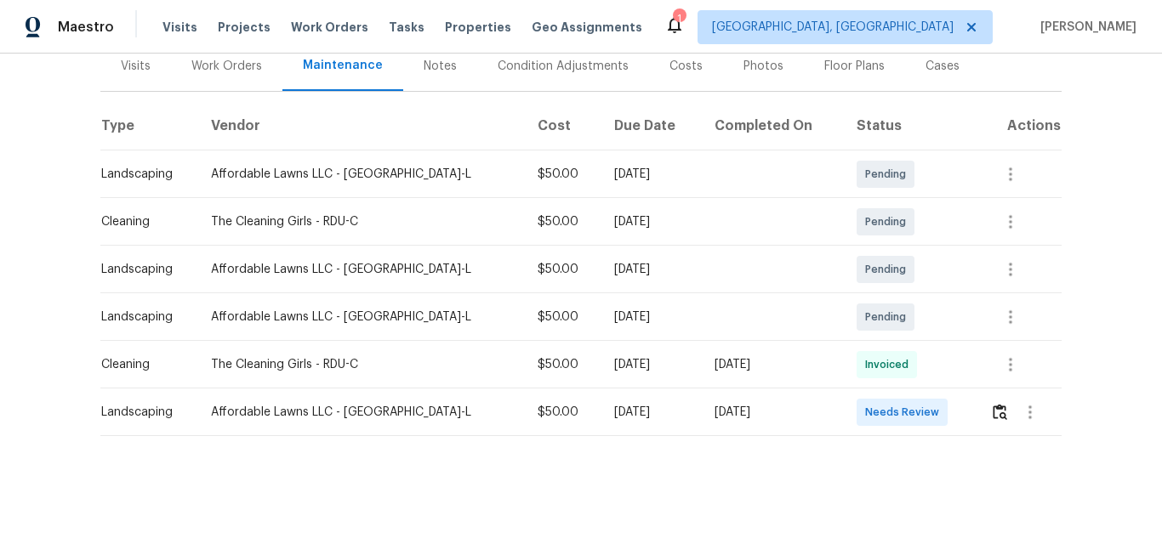
scroll to position [230, 0]
click at [992, 404] on img "button" at bounding box center [999, 412] width 14 height 16
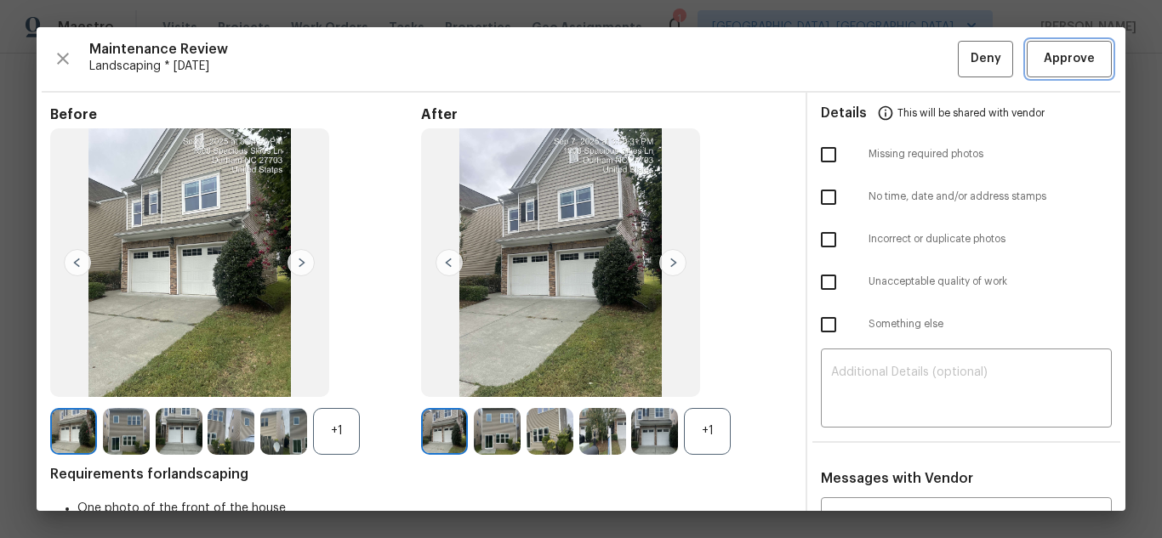
drag, startPoint x: 1061, startPoint y: 66, endPoint x: 1054, endPoint y: 81, distance: 16.4
click at [1061, 66] on span "Approve" at bounding box center [1068, 58] width 51 height 21
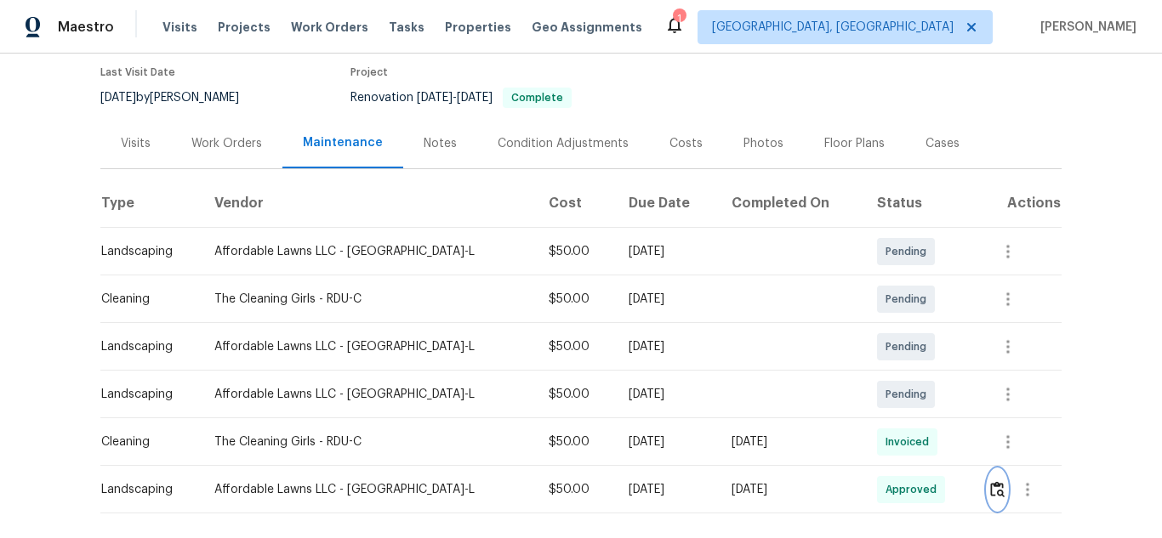
scroll to position [0, 0]
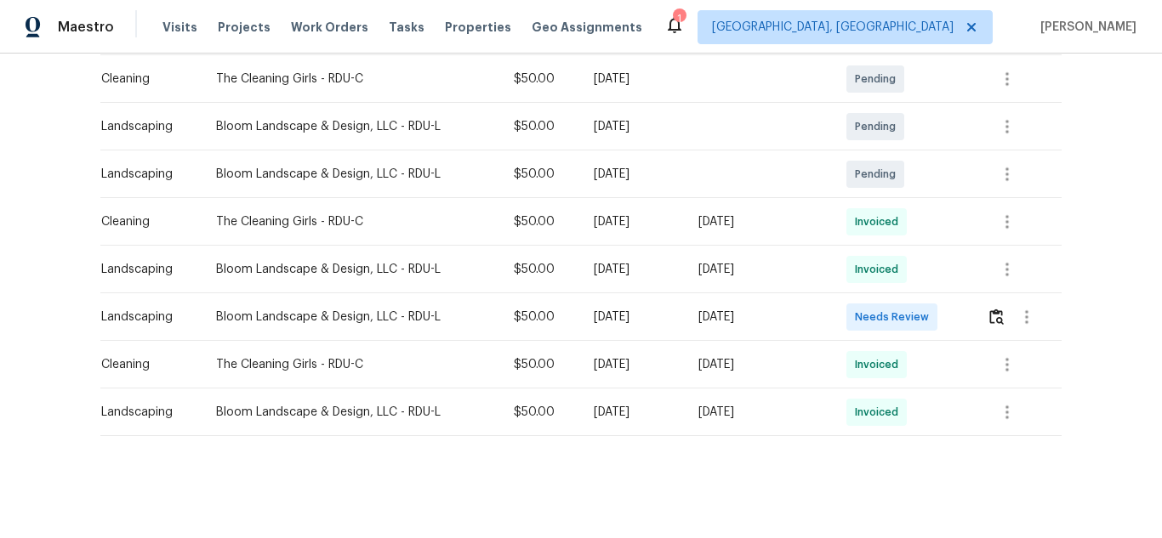
scroll to position [372, 0]
click at [992, 309] on img "button" at bounding box center [996, 317] width 14 height 16
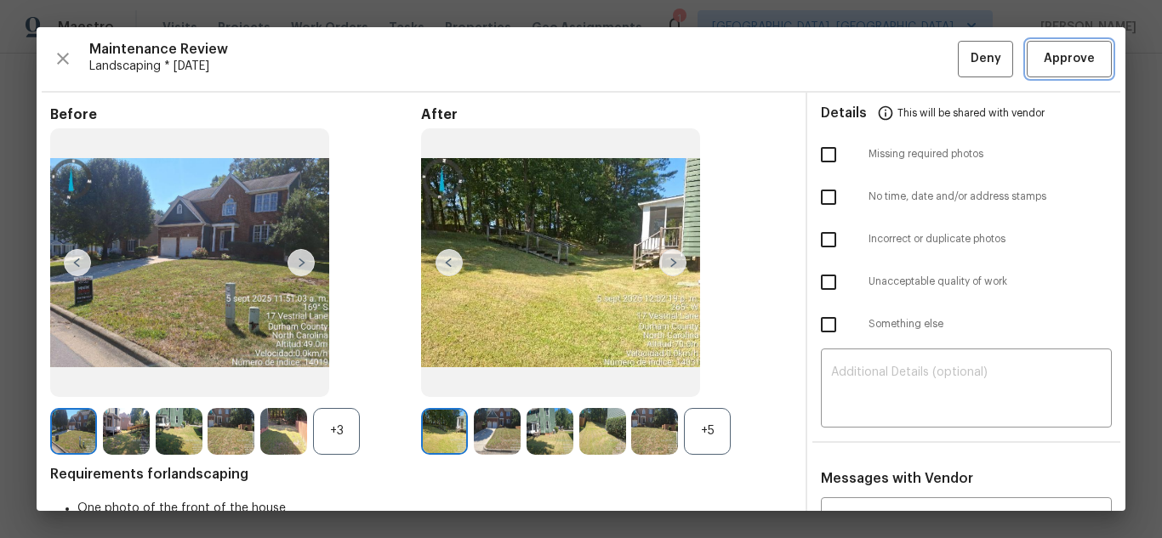
drag, startPoint x: 1047, startPoint y: 76, endPoint x: 1084, endPoint y: 127, distance: 63.3
click at [1047, 76] on button "Approve" at bounding box center [1068, 59] width 85 height 37
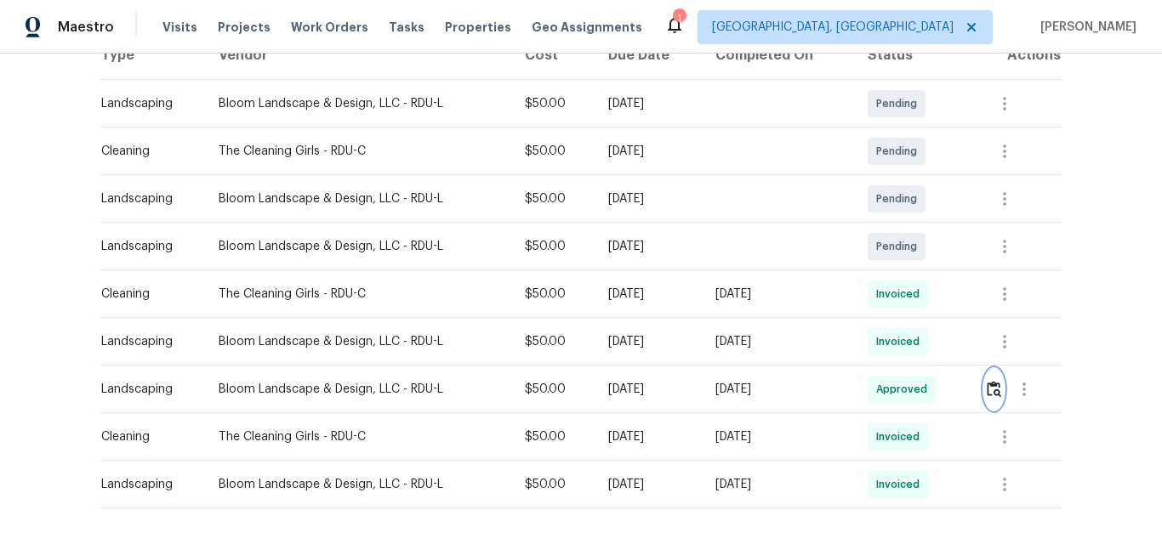
scroll to position [117, 0]
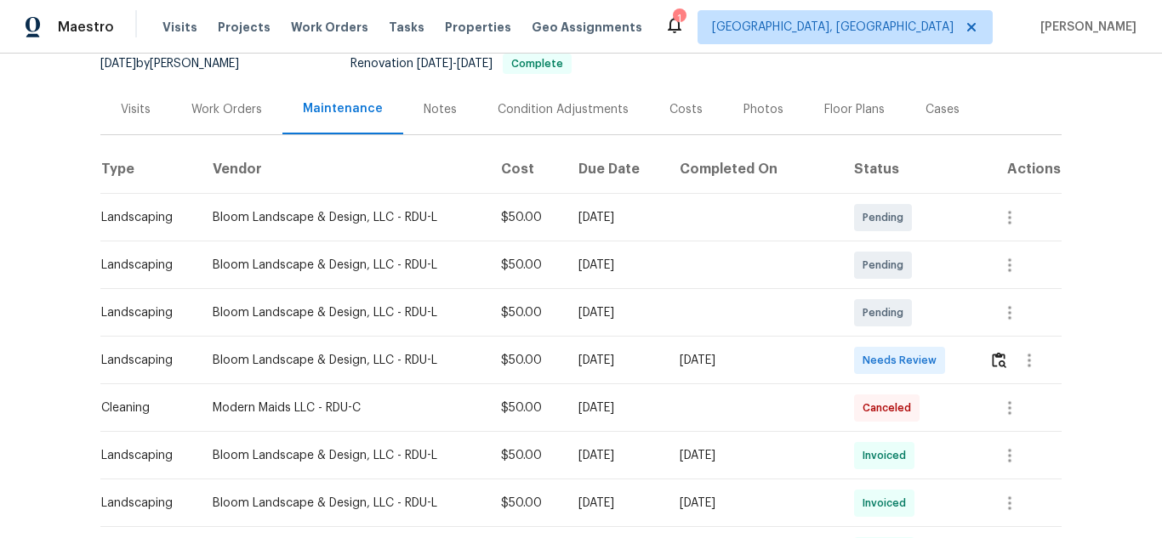
scroll to position [142, 0]
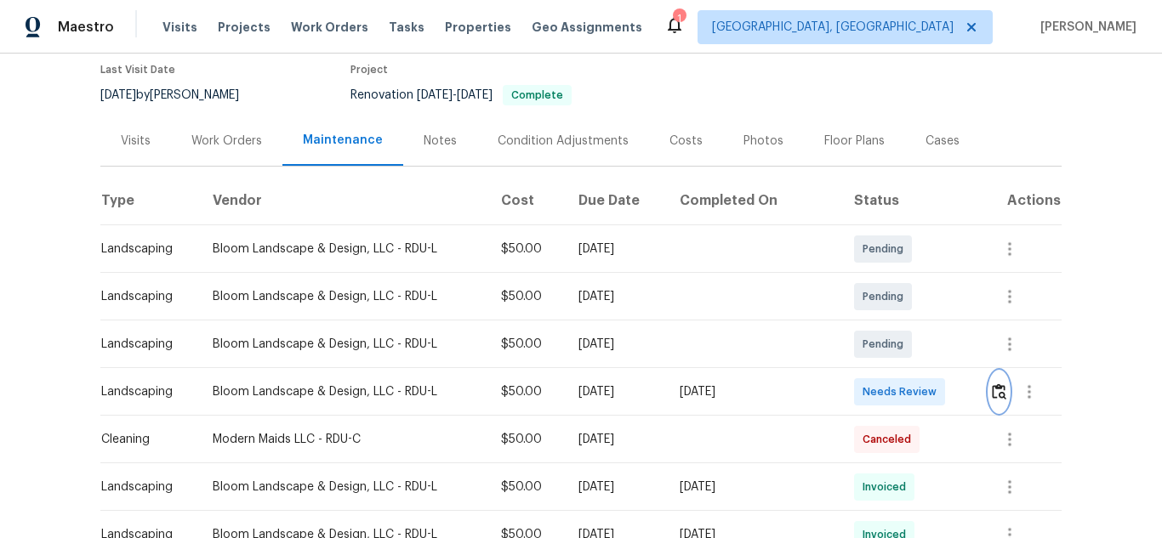
click at [992, 396] on img "button" at bounding box center [999, 392] width 14 height 16
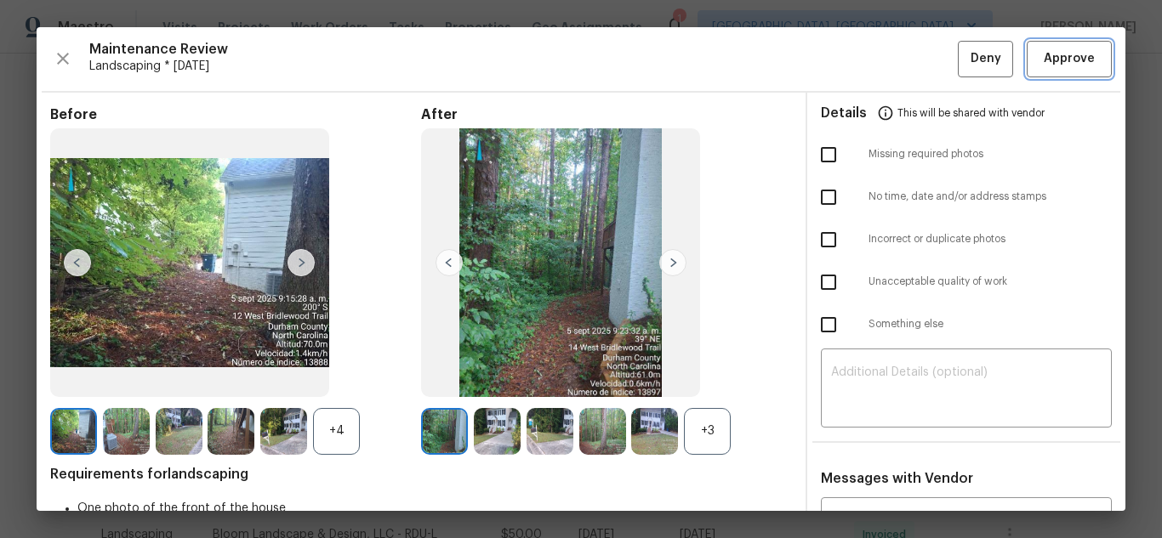
drag, startPoint x: 1048, startPoint y: 65, endPoint x: 1087, endPoint y: 97, distance: 50.7
click at [1048, 65] on span "Approve" at bounding box center [1068, 58] width 51 height 21
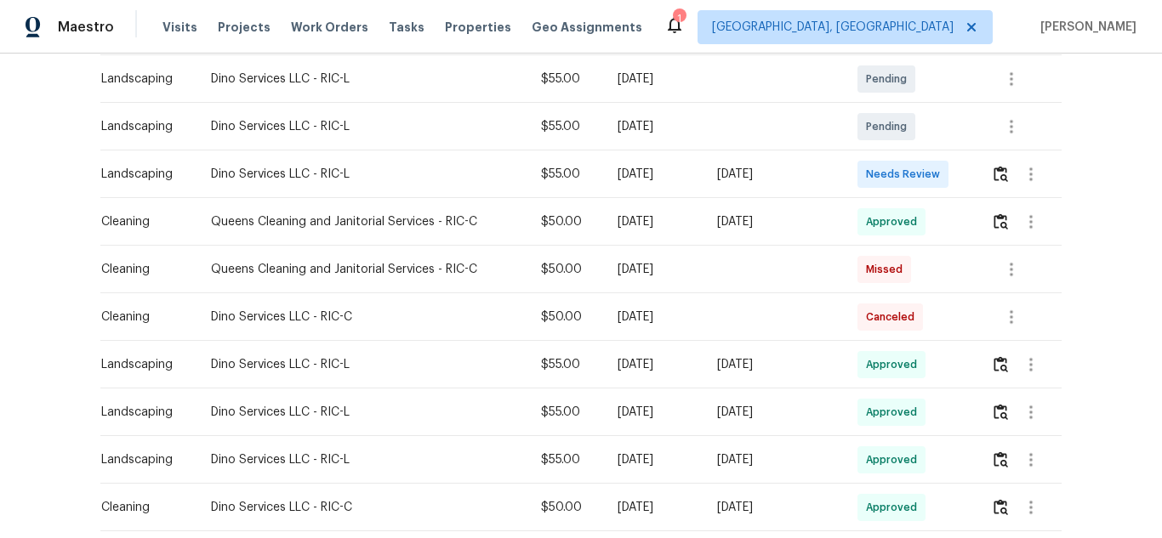
scroll to position [425, 0]
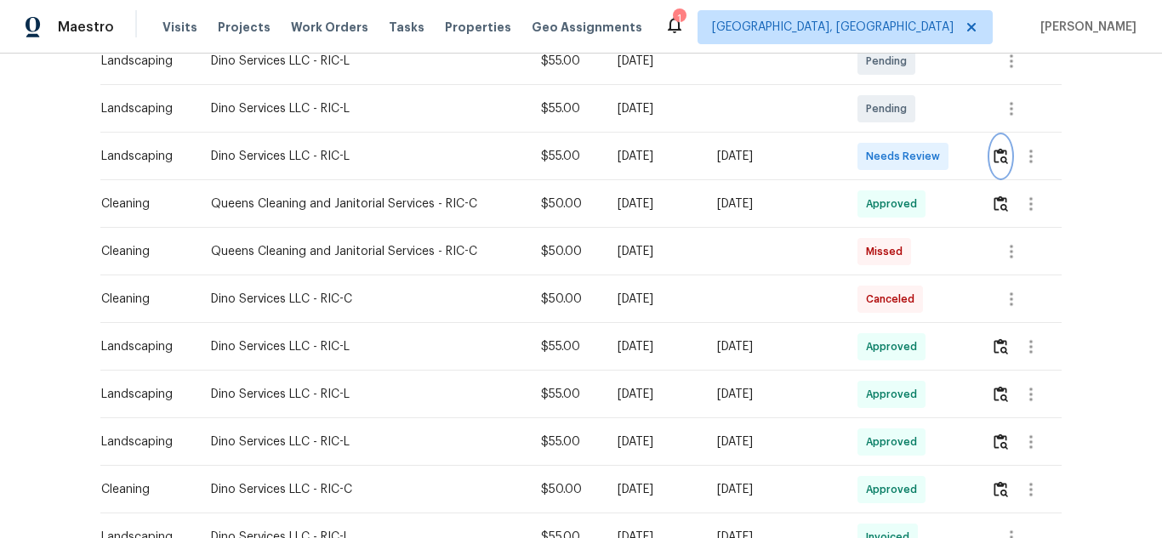
click at [993, 156] on img "button" at bounding box center [1000, 156] width 14 height 16
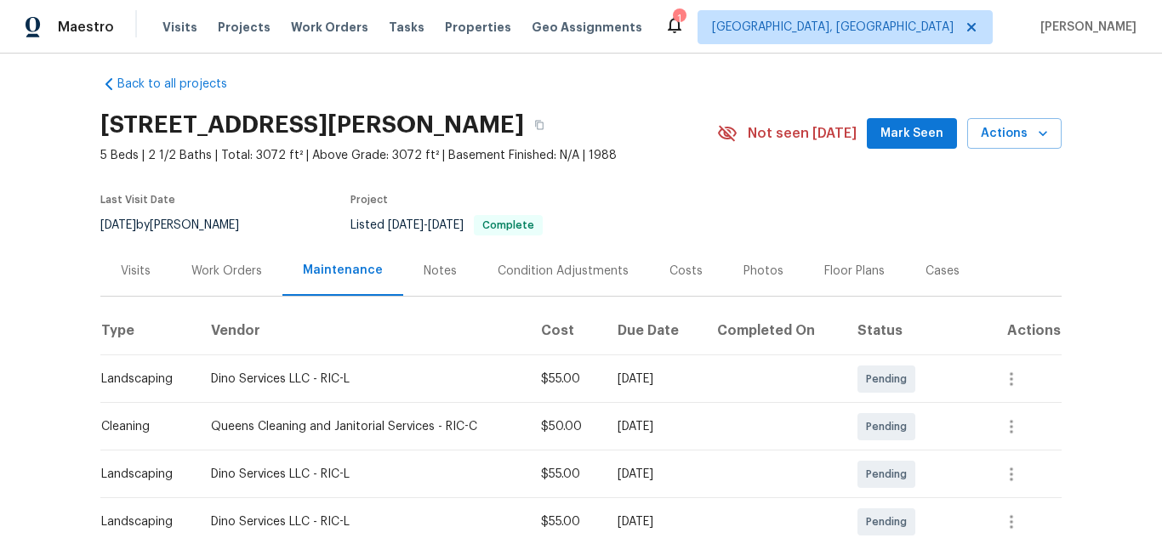
scroll to position [255, 0]
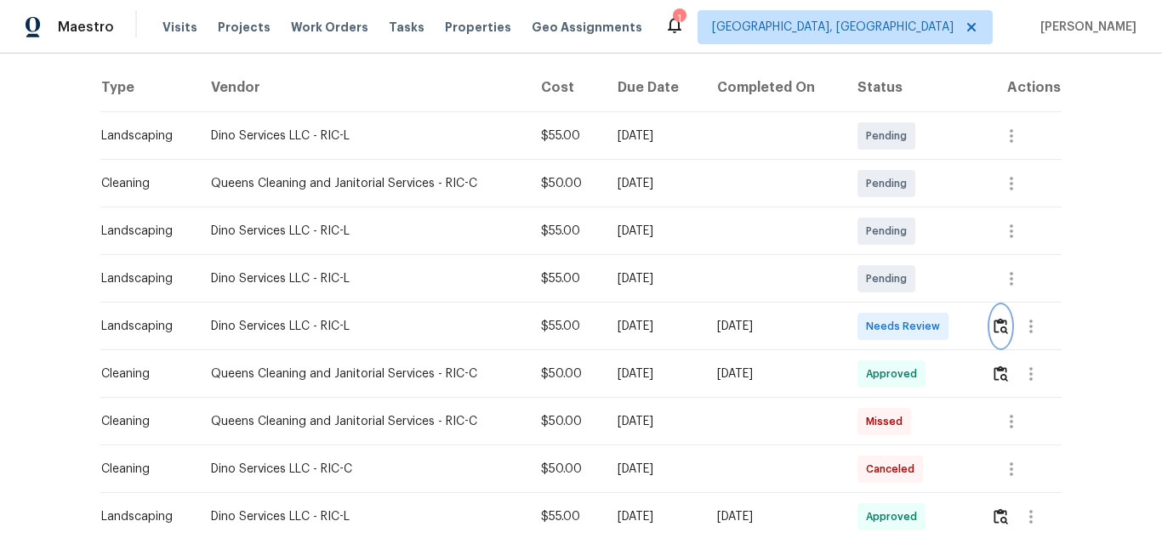
click at [998, 333] on img "button" at bounding box center [1000, 326] width 14 height 16
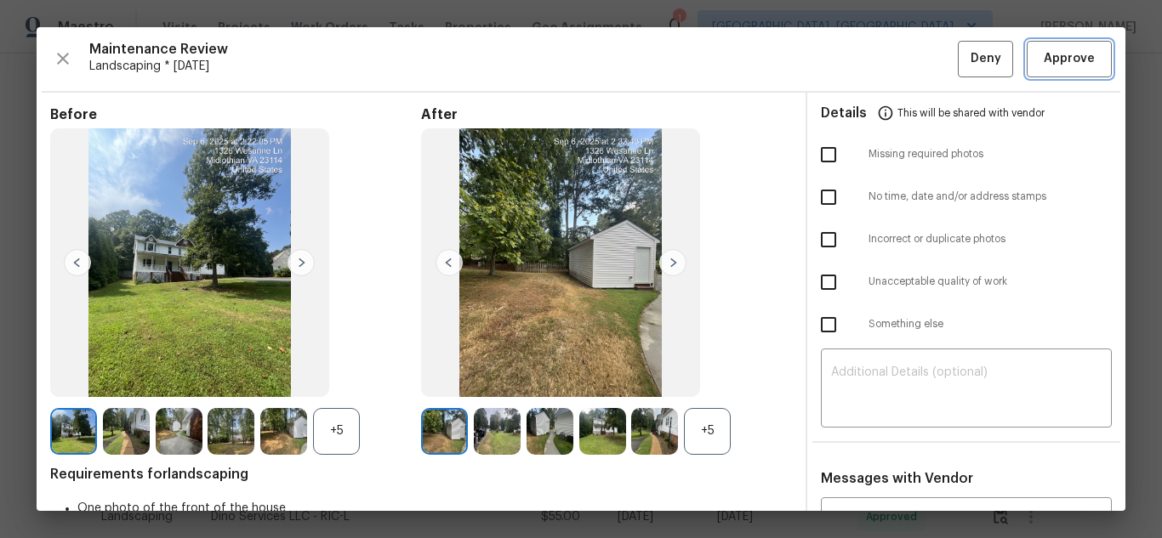
click at [1050, 55] on span "Approve" at bounding box center [1068, 58] width 51 height 21
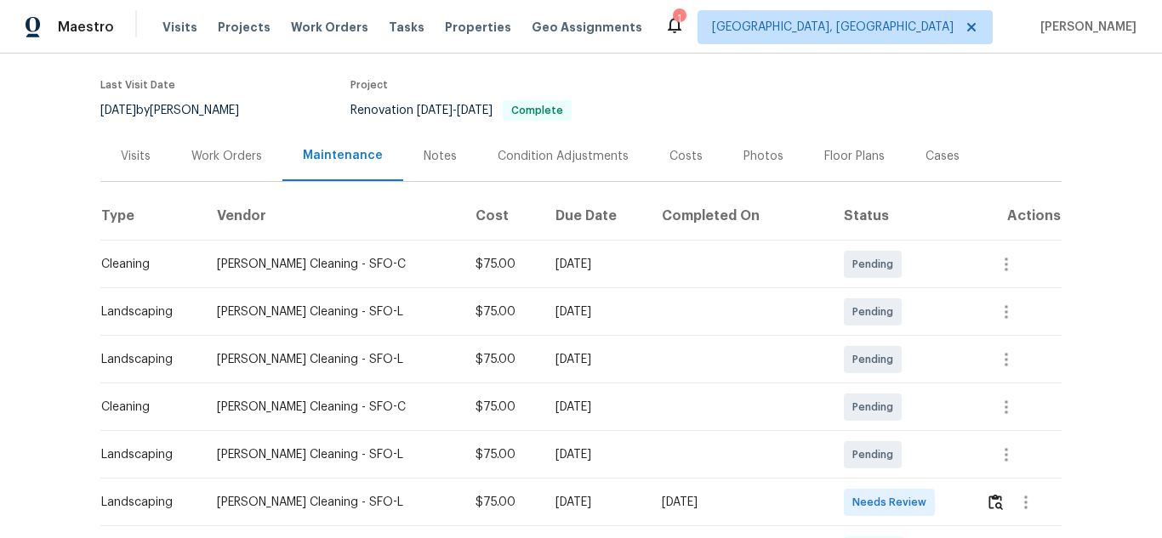
scroll to position [255, 0]
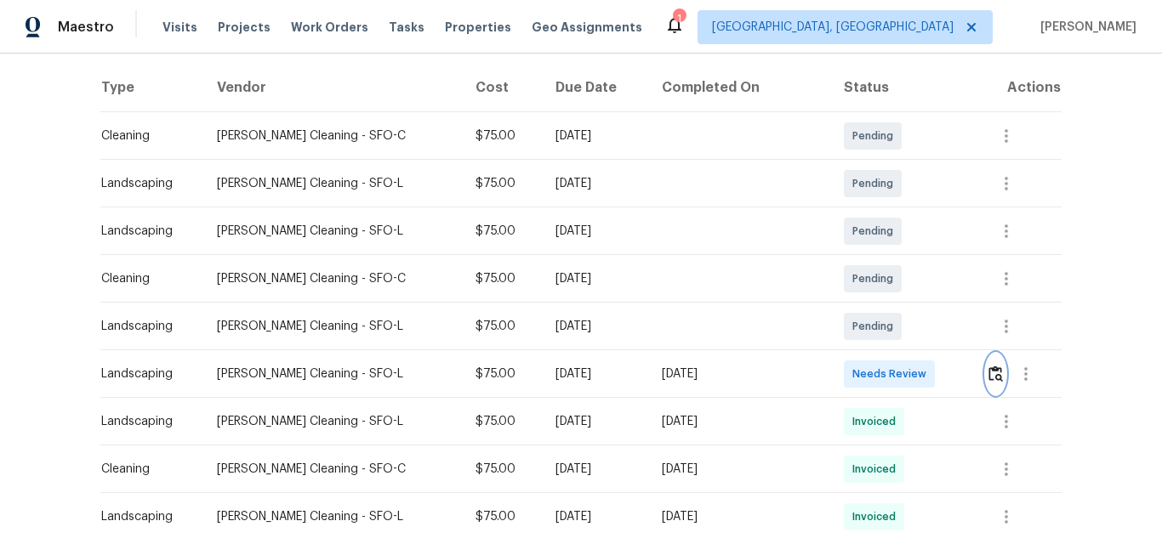
click at [988, 379] on img "button" at bounding box center [995, 374] width 14 height 16
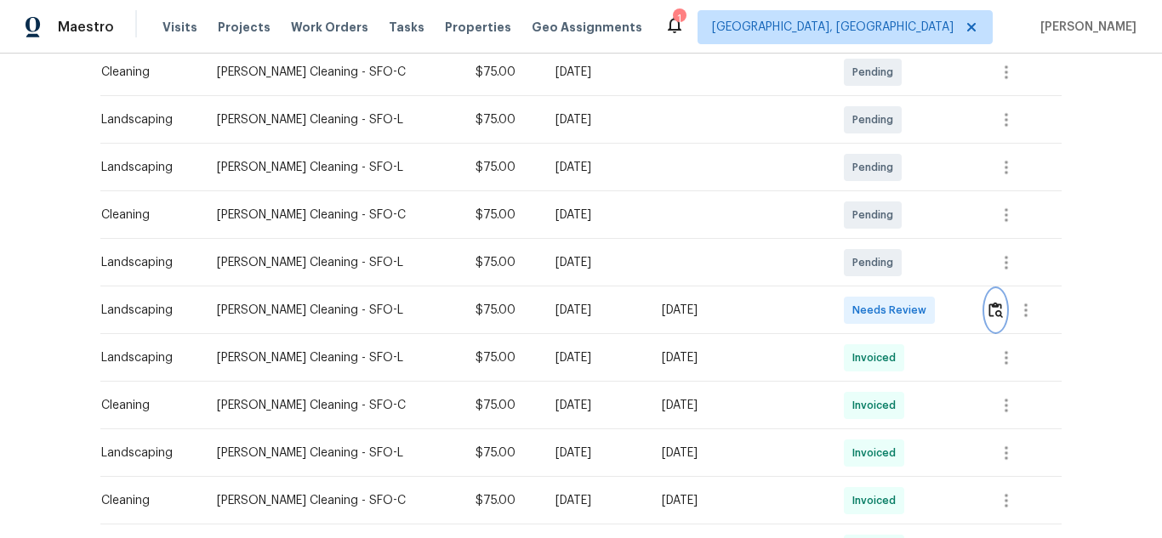
scroll to position [312, 0]
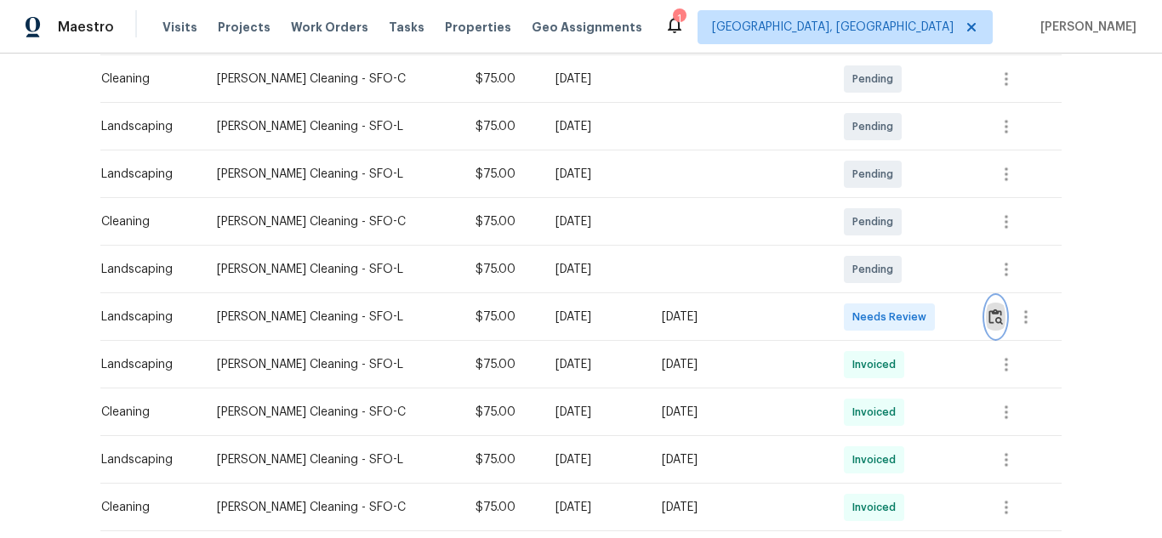
click at [988, 318] on img "button" at bounding box center [995, 317] width 14 height 16
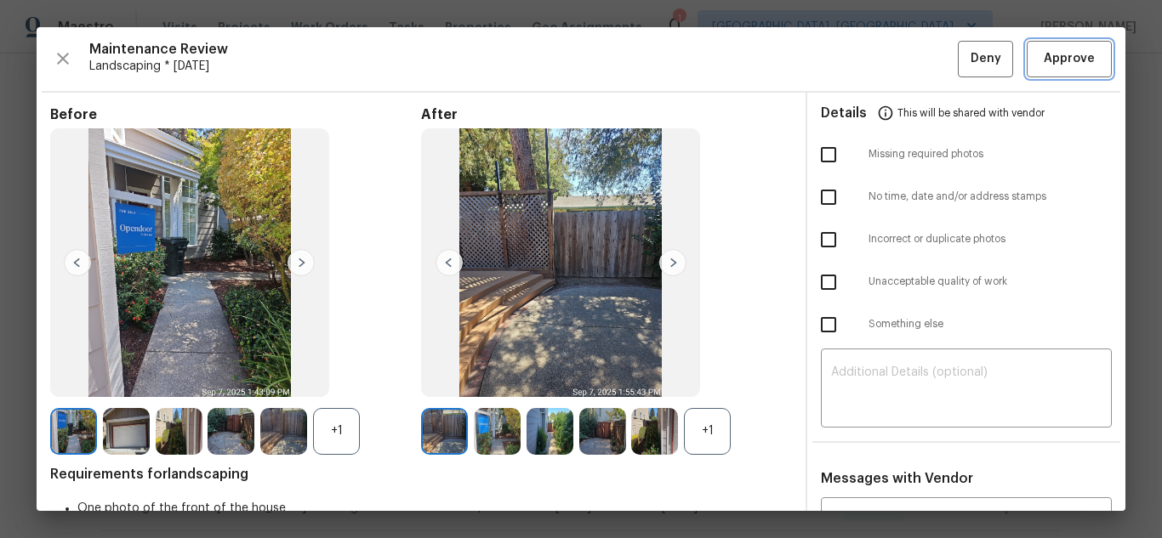
click at [1068, 54] on span "Approve" at bounding box center [1068, 58] width 51 height 21
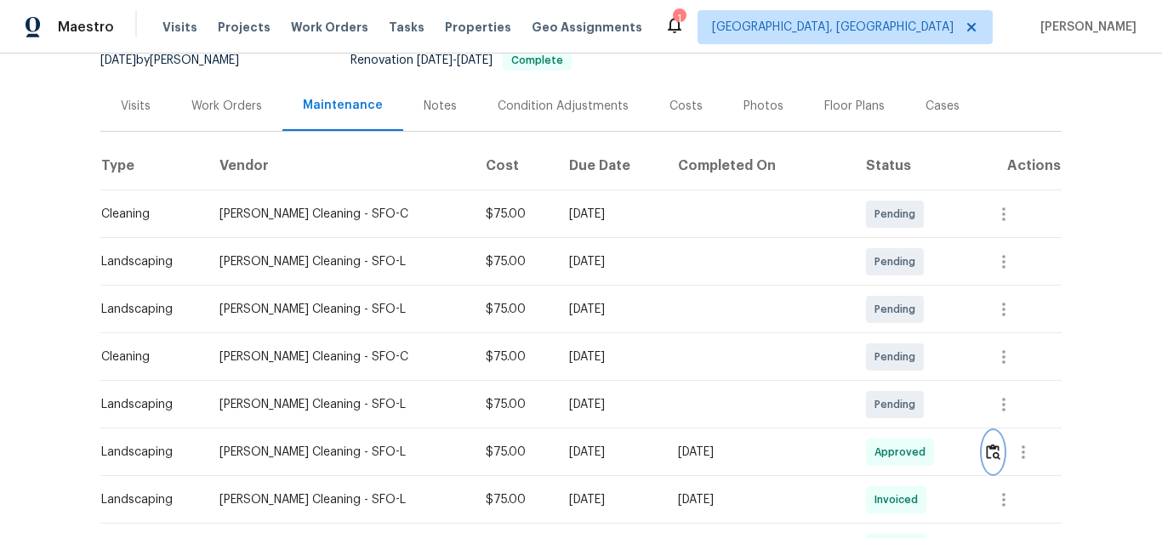
scroll to position [425, 0]
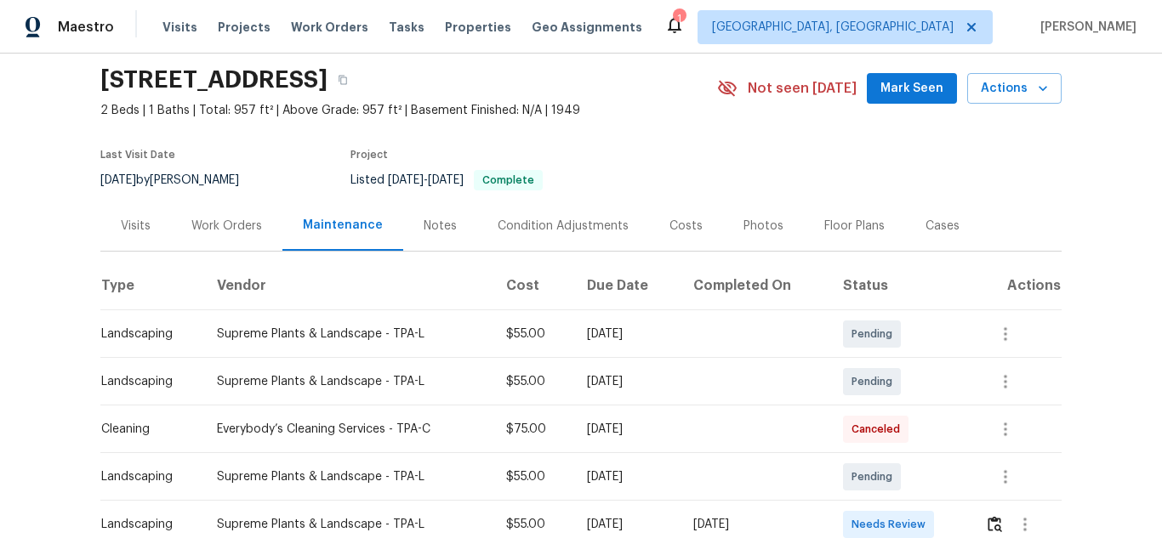
scroll to position [142, 0]
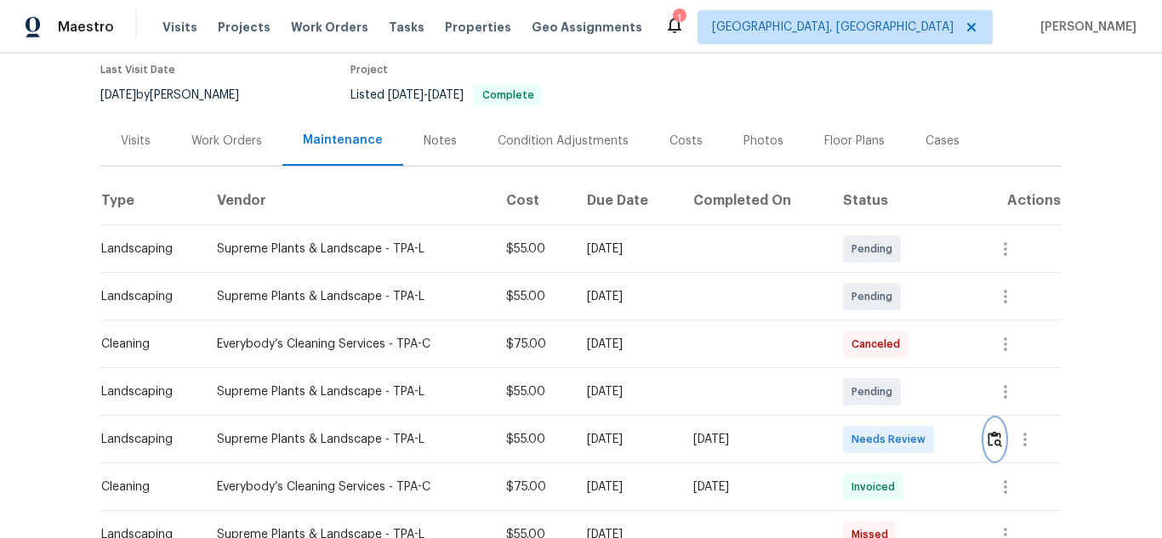
click at [987, 437] on img "button" at bounding box center [994, 439] width 14 height 16
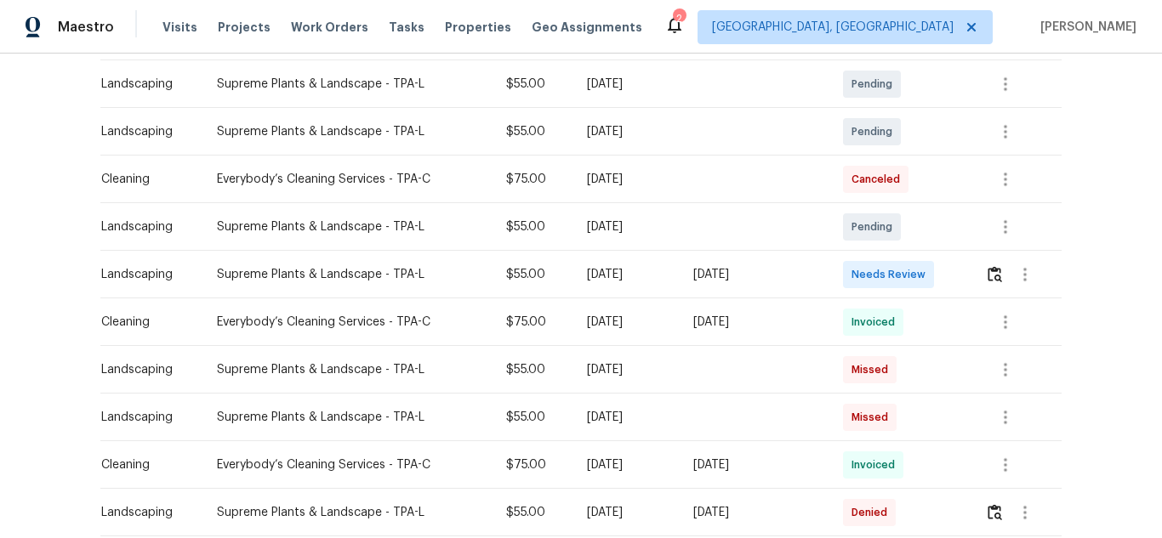
scroll to position [255, 0]
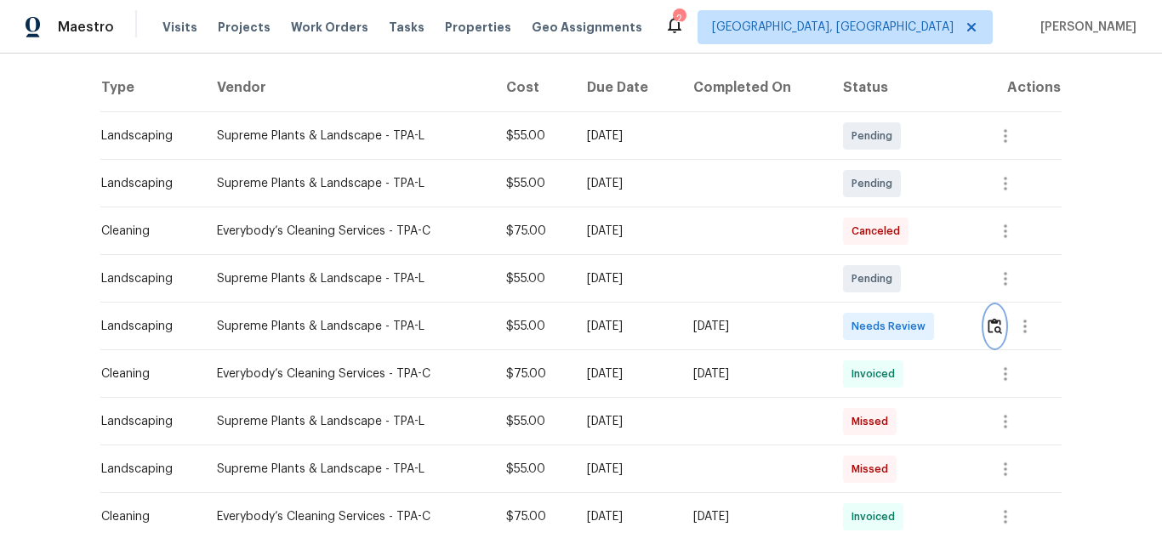
click at [997, 333] on img "button" at bounding box center [994, 326] width 14 height 16
click at [987, 331] on img "button" at bounding box center [994, 326] width 14 height 16
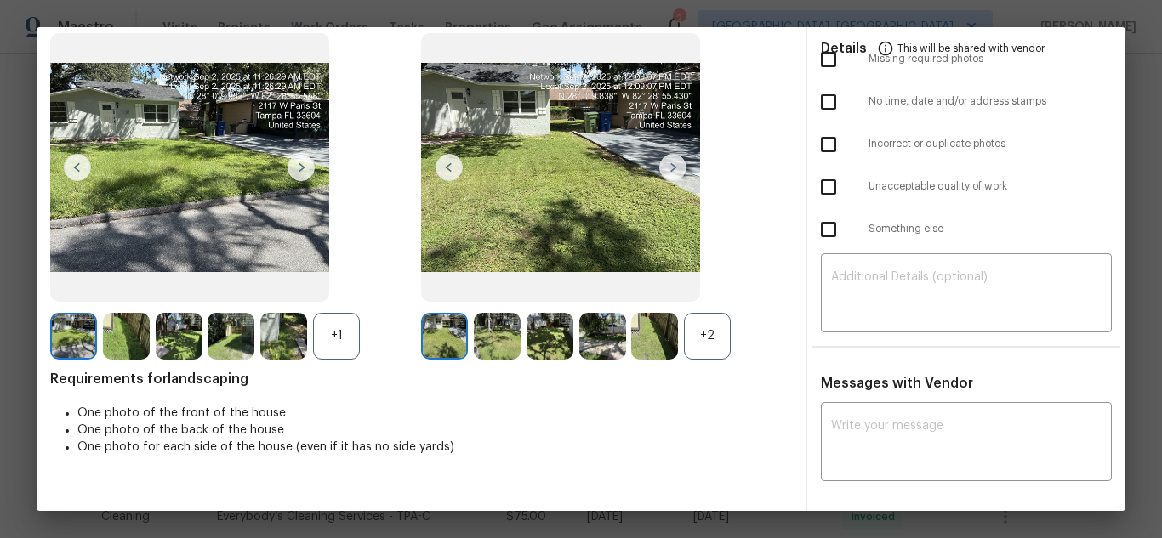
scroll to position [0, 0]
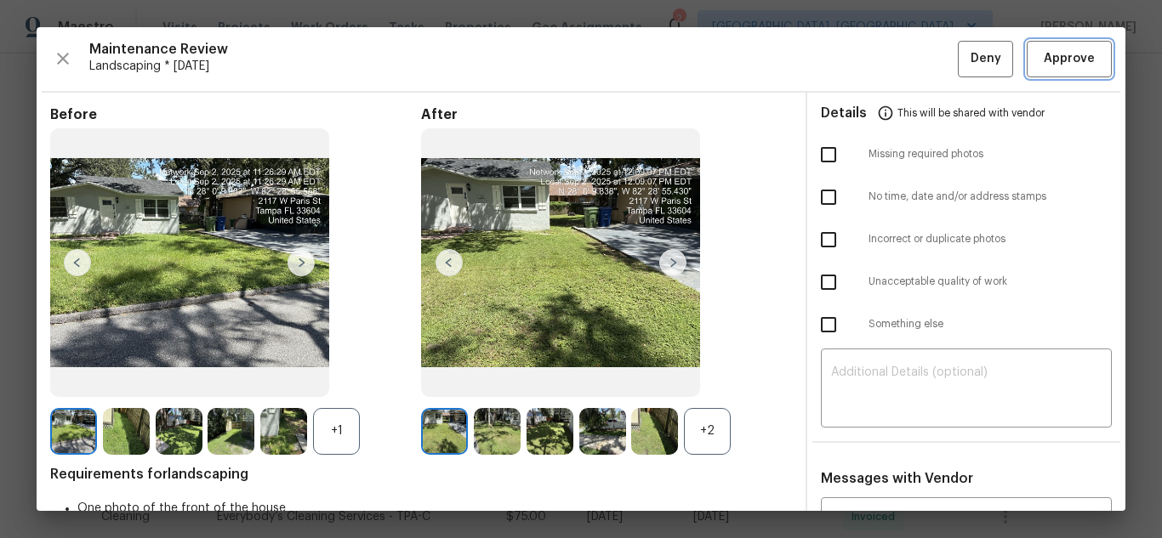
click at [1043, 55] on span "Approve" at bounding box center [1068, 58] width 51 height 21
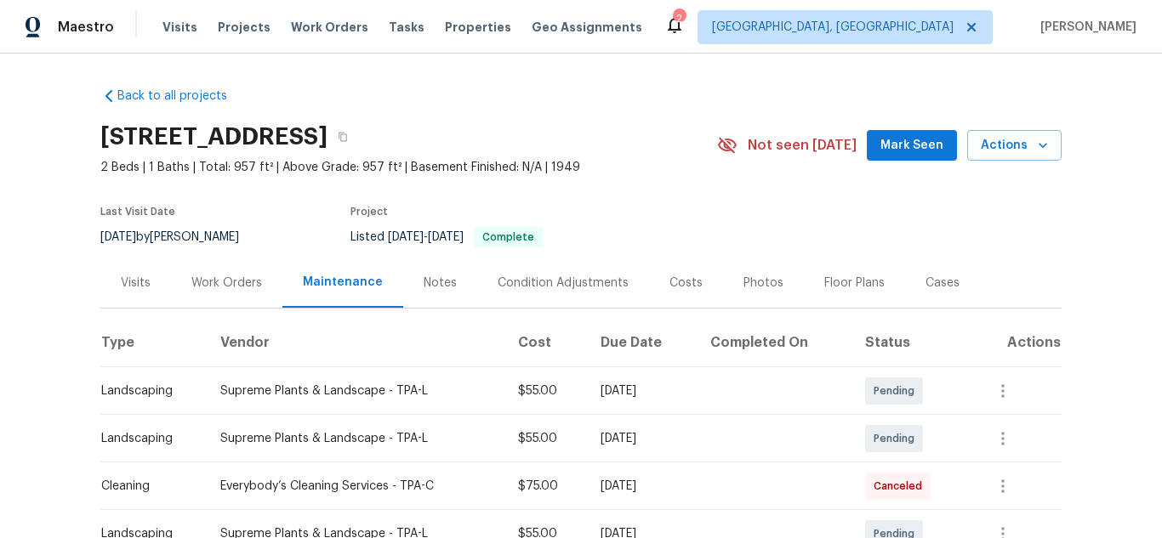
scroll to position [340, 0]
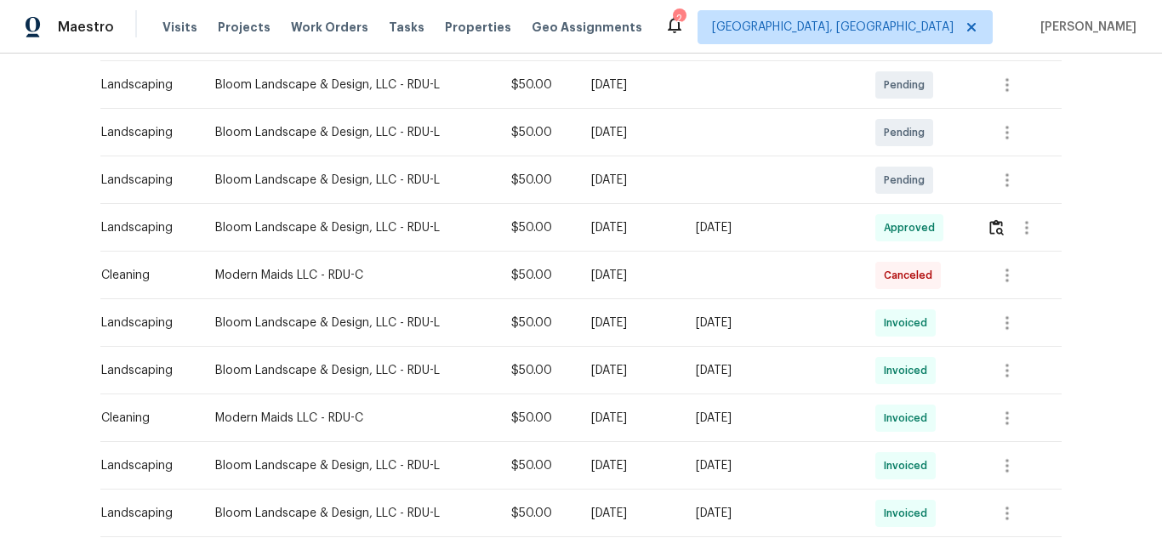
scroll to position [340, 0]
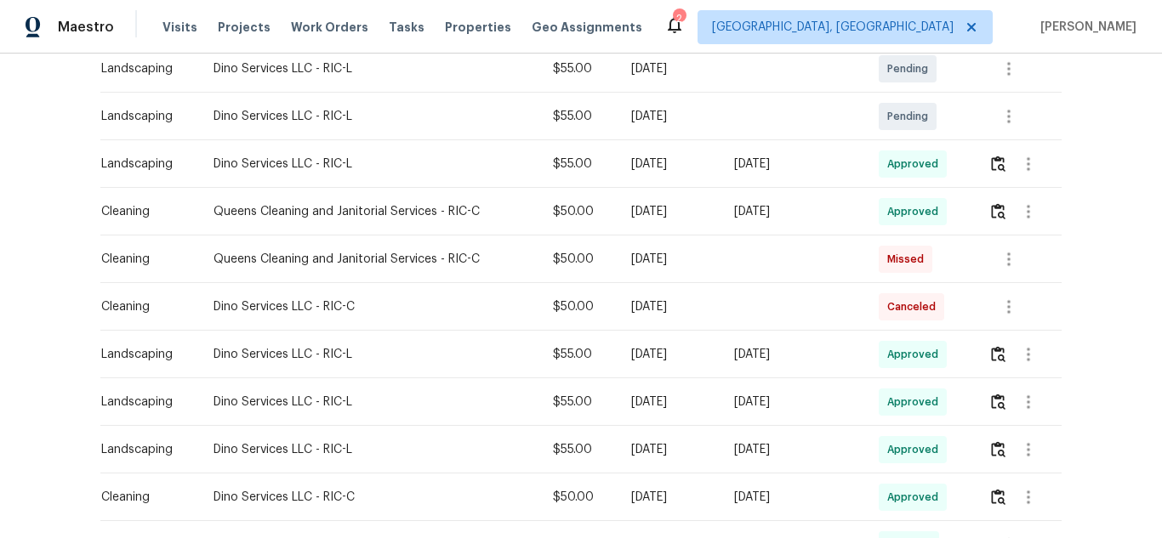
scroll to position [425, 0]
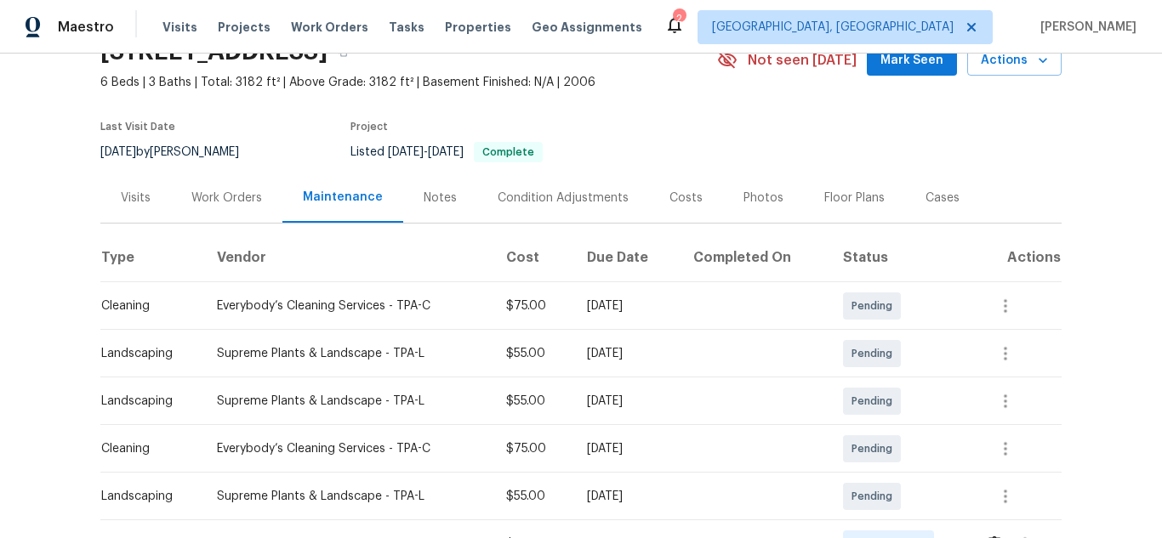
scroll to position [189, 0]
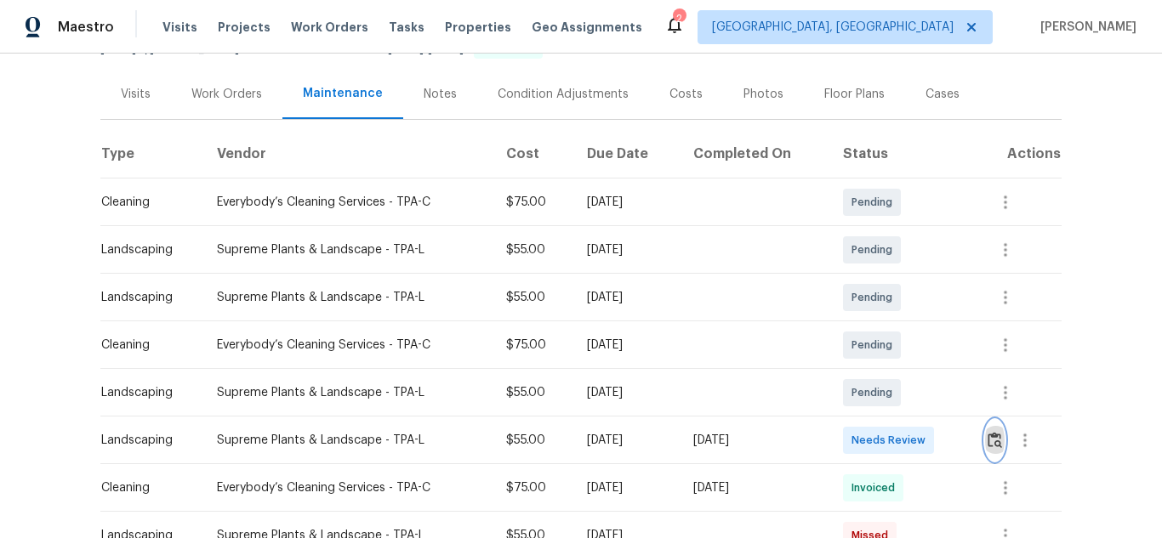
click at [993, 444] on img "button" at bounding box center [994, 440] width 14 height 16
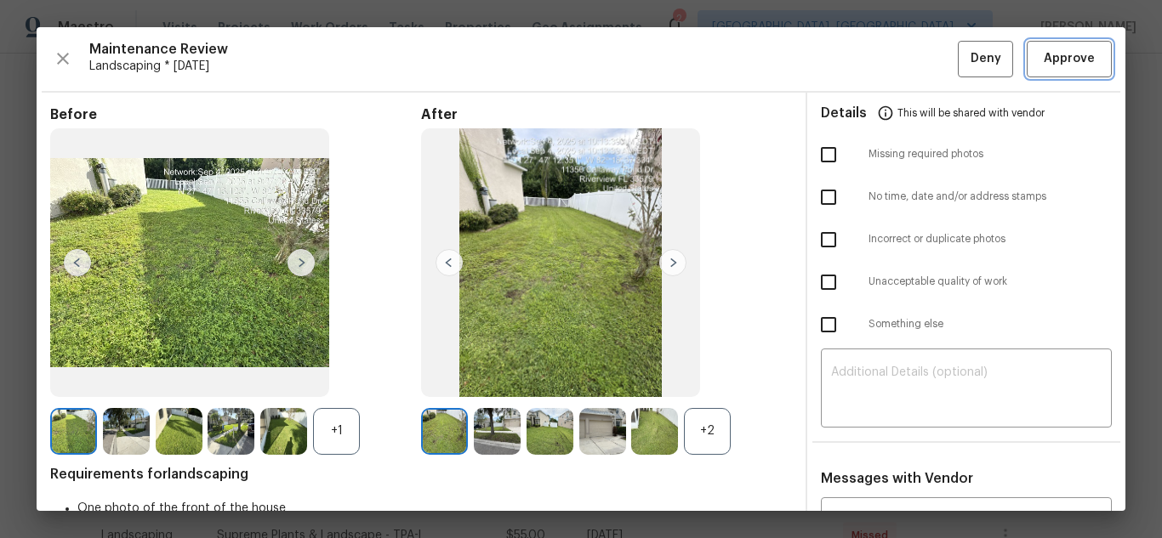
drag, startPoint x: 1048, startPoint y: 48, endPoint x: 1055, endPoint y: 54, distance: 9.7
click at [1048, 48] on button "Approve" at bounding box center [1068, 59] width 85 height 37
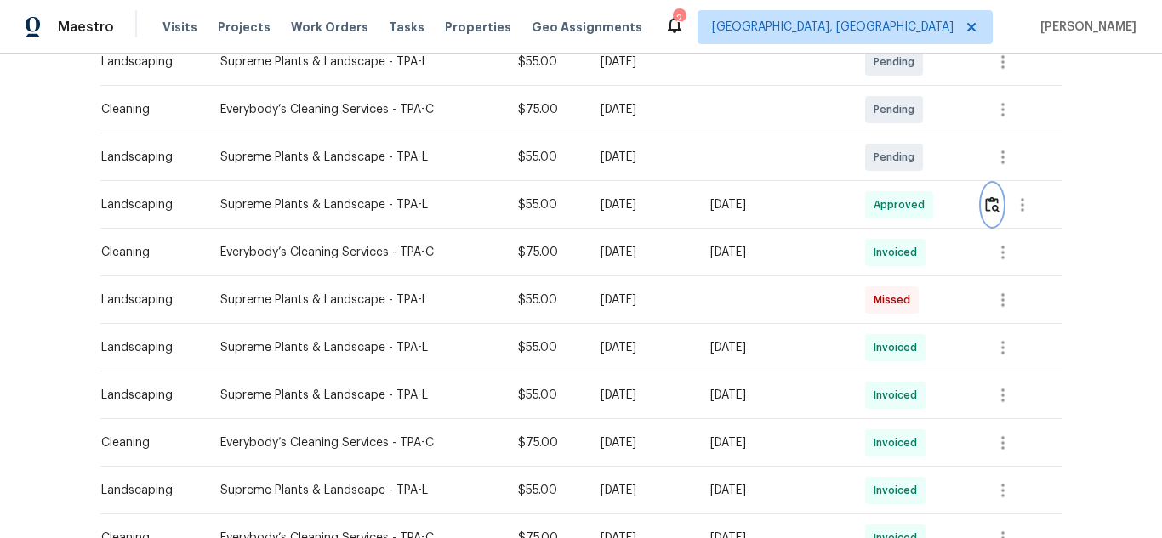
scroll to position [425, 0]
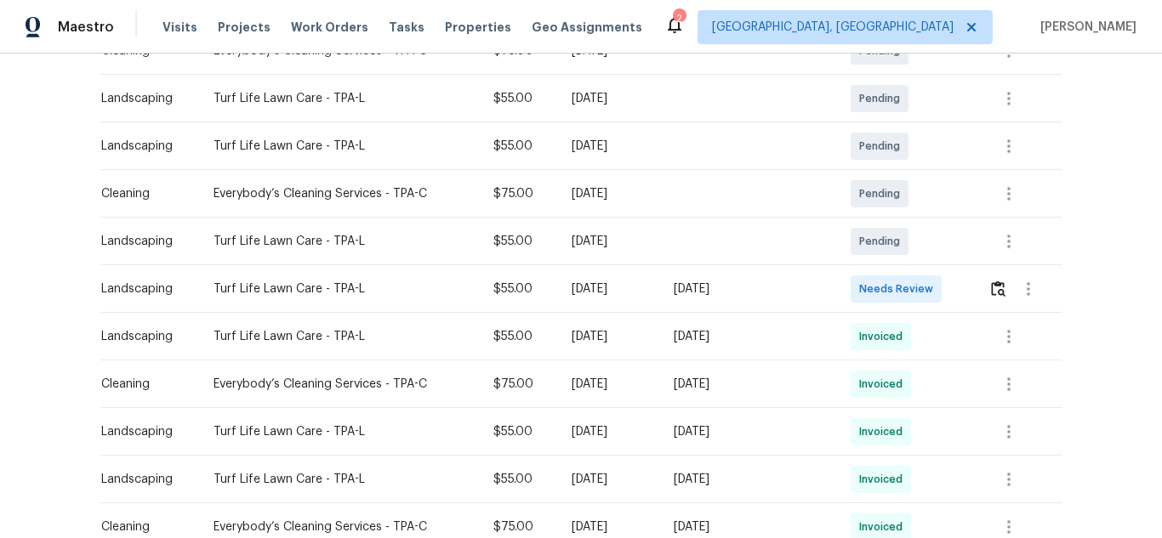
scroll to position [255, 0]
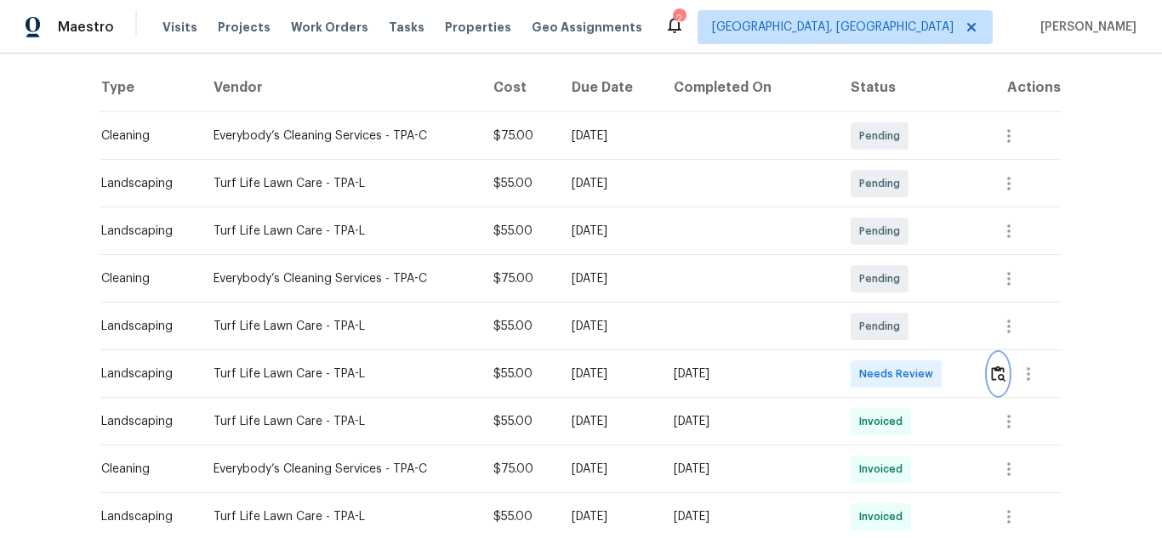
click at [991, 378] on img "button" at bounding box center [998, 374] width 14 height 16
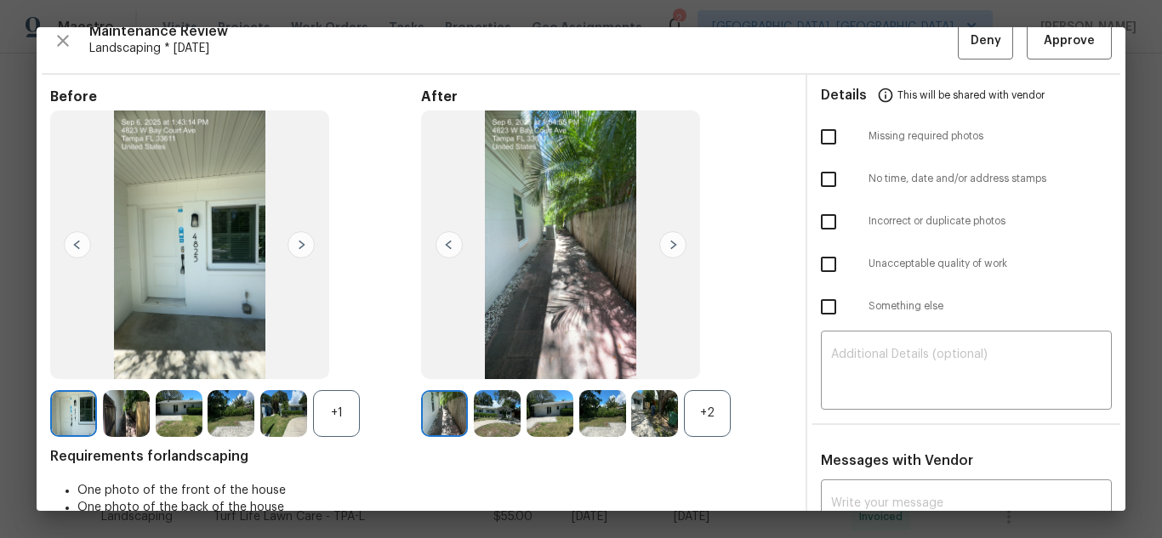
scroll to position [0, 0]
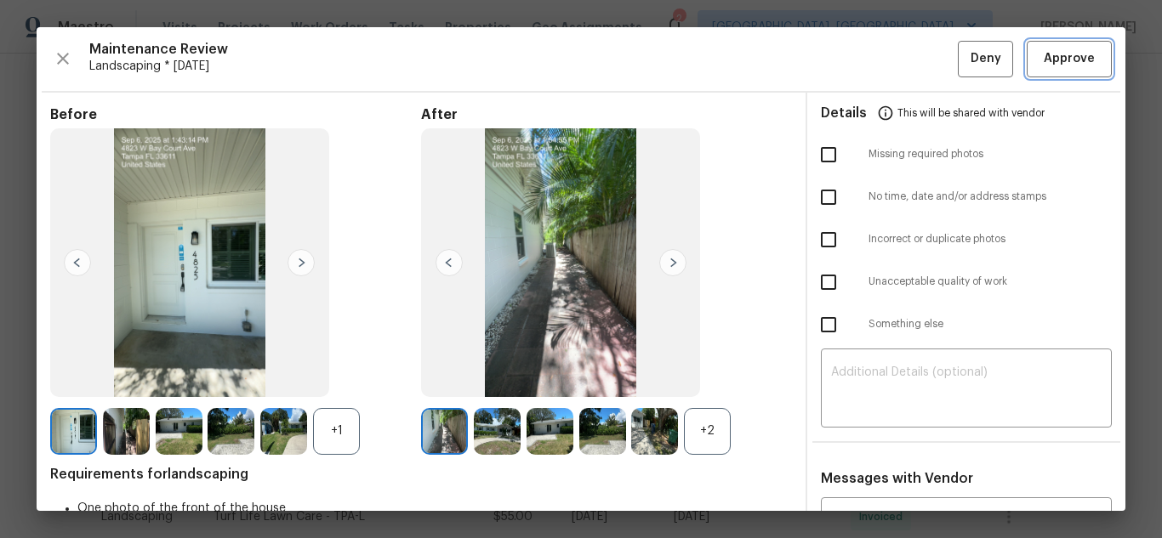
drag, startPoint x: 1049, startPoint y: 56, endPoint x: 1071, endPoint y: 61, distance: 21.9
click at [1049, 56] on span "Approve" at bounding box center [1068, 58] width 51 height 21
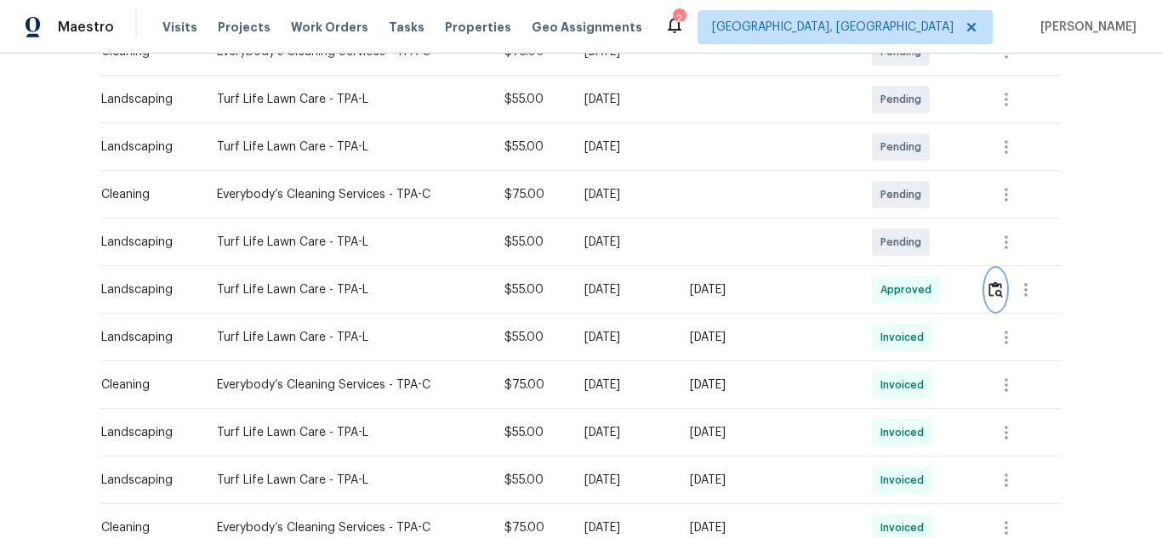
scroll to position [340, 0]
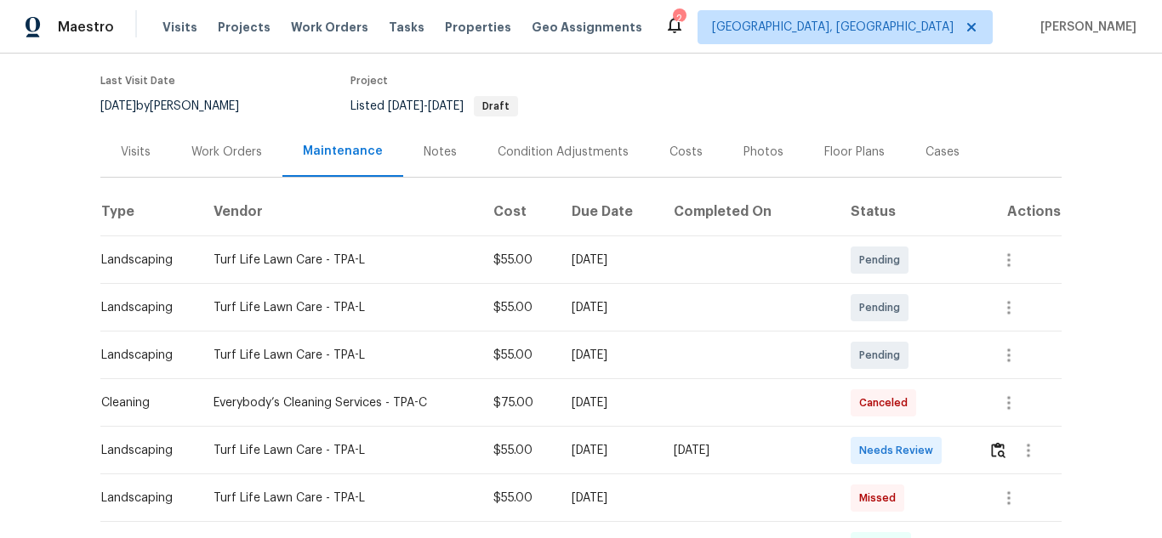
scroll to position [85, 0]
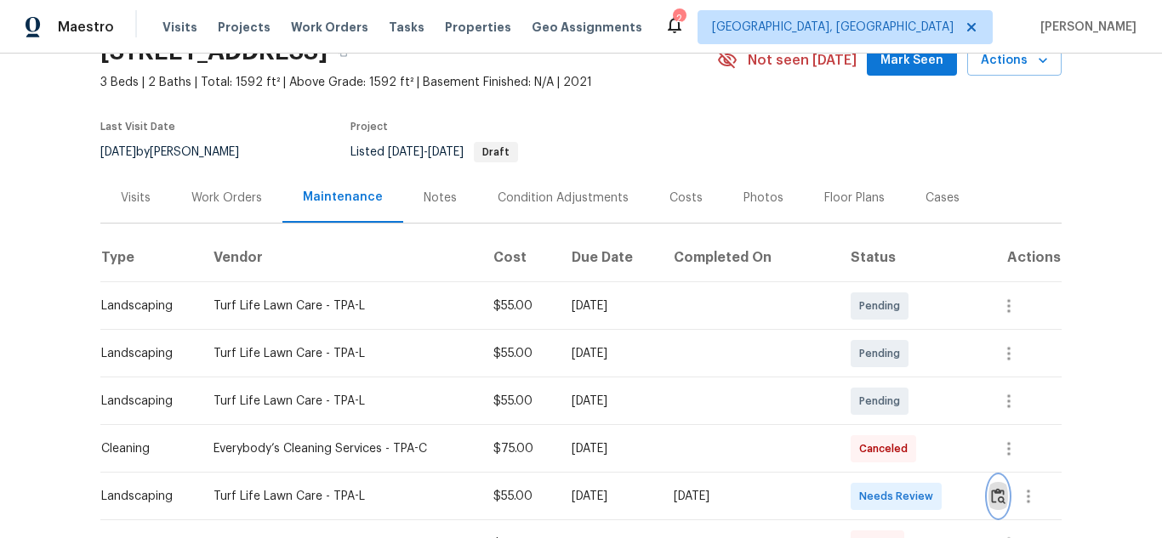
click at [988, 483] on button "button" at bounding box center [998, 496] width 20 height 41
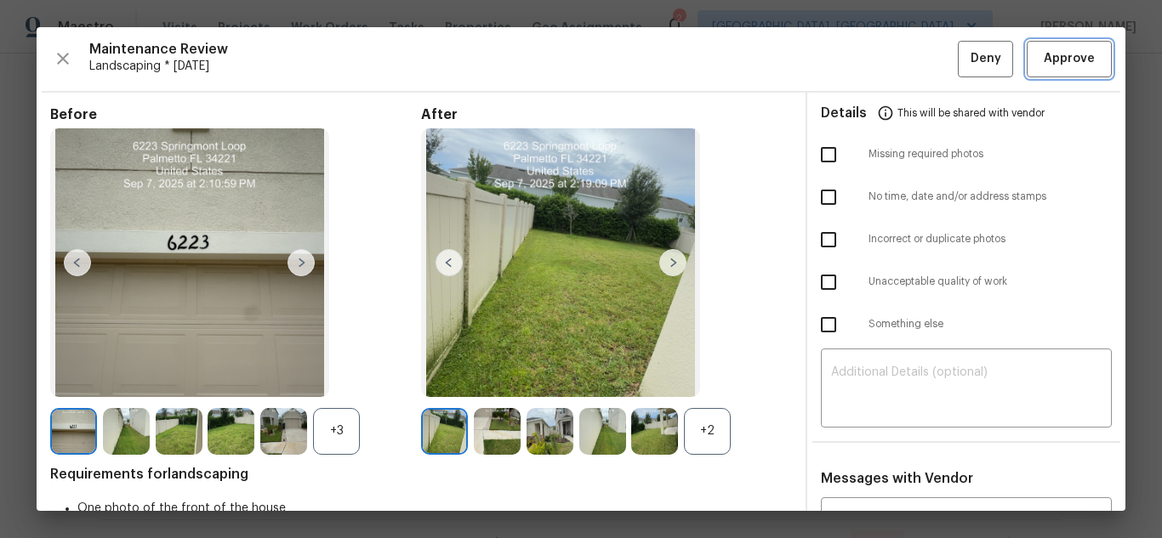
drag, startPoint x: 1062, startPoint y: 60, endPoint x: 1125, endPoint y: 106, distance: 77.9
click at [1062, 60] on span "Approve" at bounding box center [1068, 58] width 51 height 21
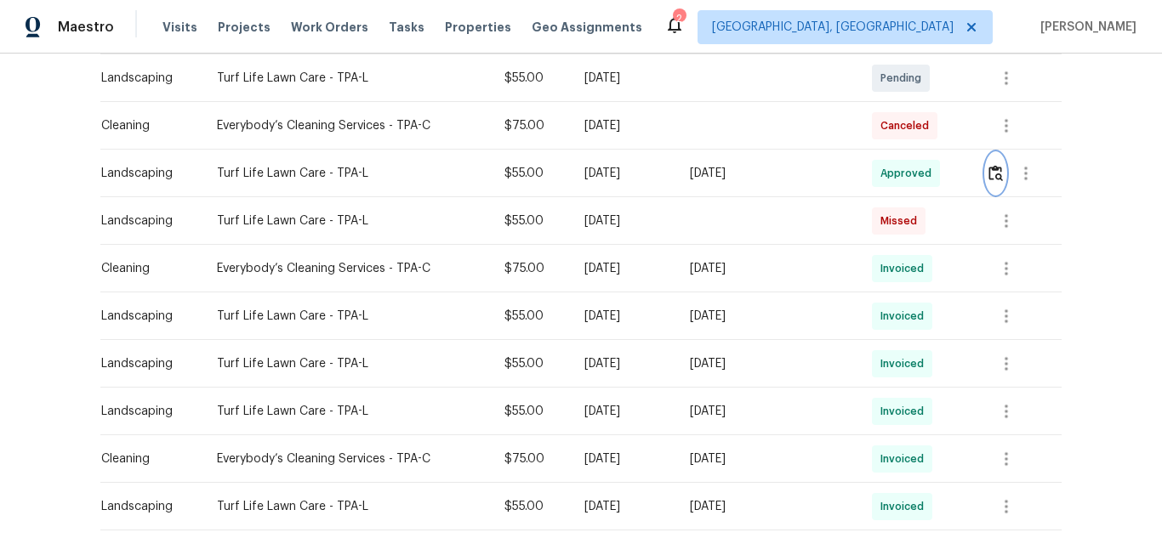
scroll to position [425, 0]
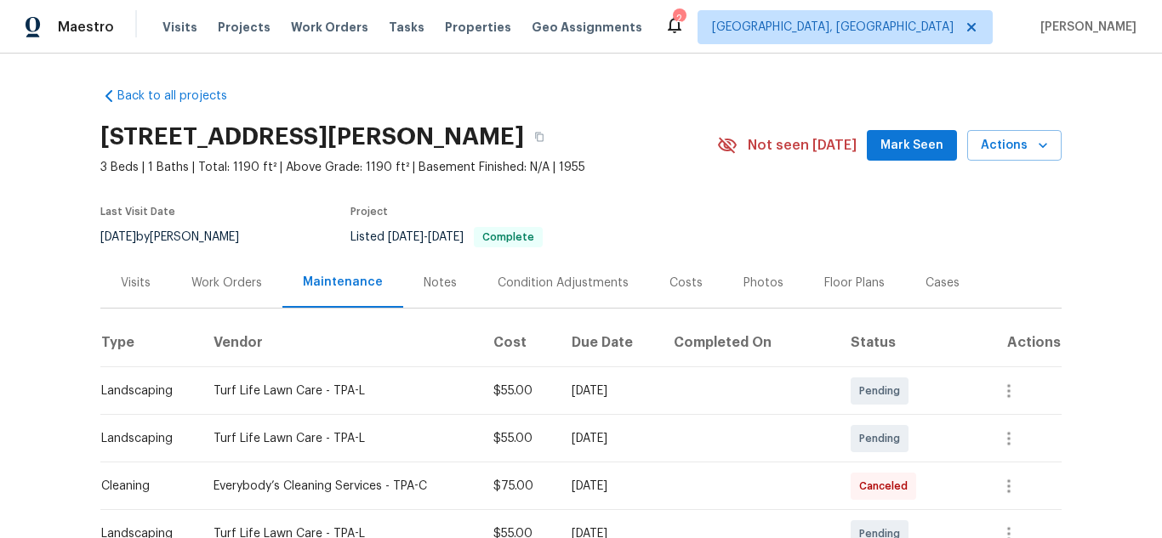
drag, startPoint x: 710, startPoint y: 26, endPoint x: 734, endPoint y: 34, distance: 25.3
click at [710, 26] on div "Maestro Visits Projects Work Orders Tasks Properties Geo Assignments 2 [GEOGRAP…" at bounding box center [581, 27] width 1162 height 54
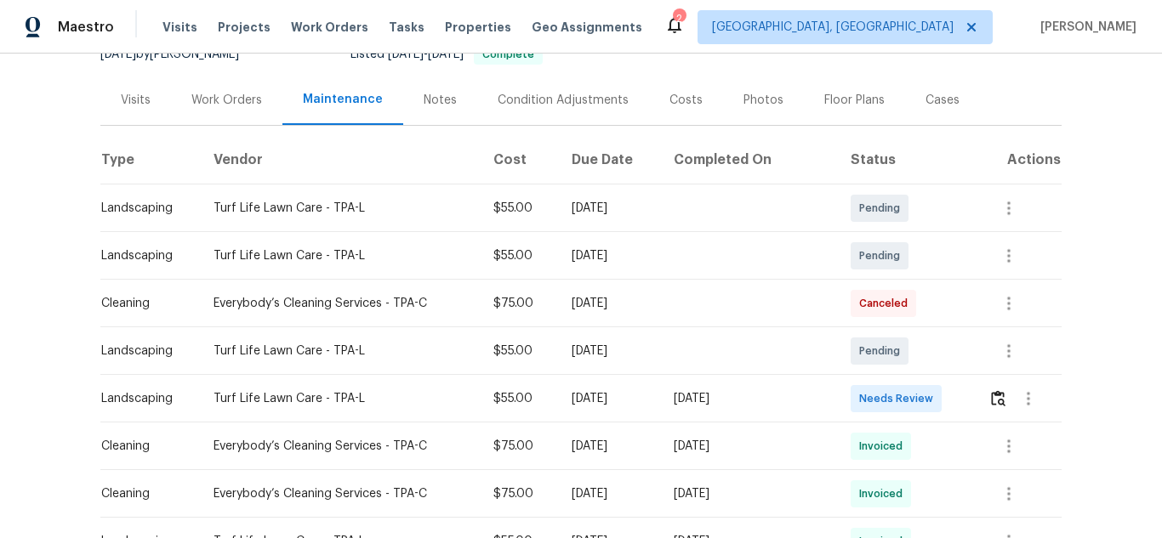
scroll to position [170, 0]
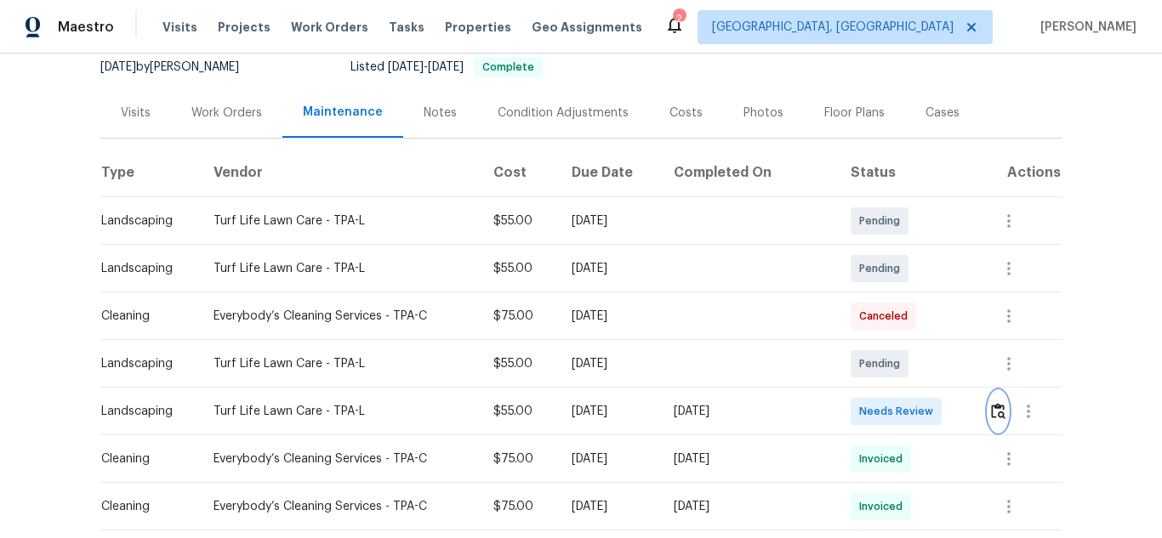
click at [995, 412] on img "button" at bounding box center [998, 411] width 14 height 16
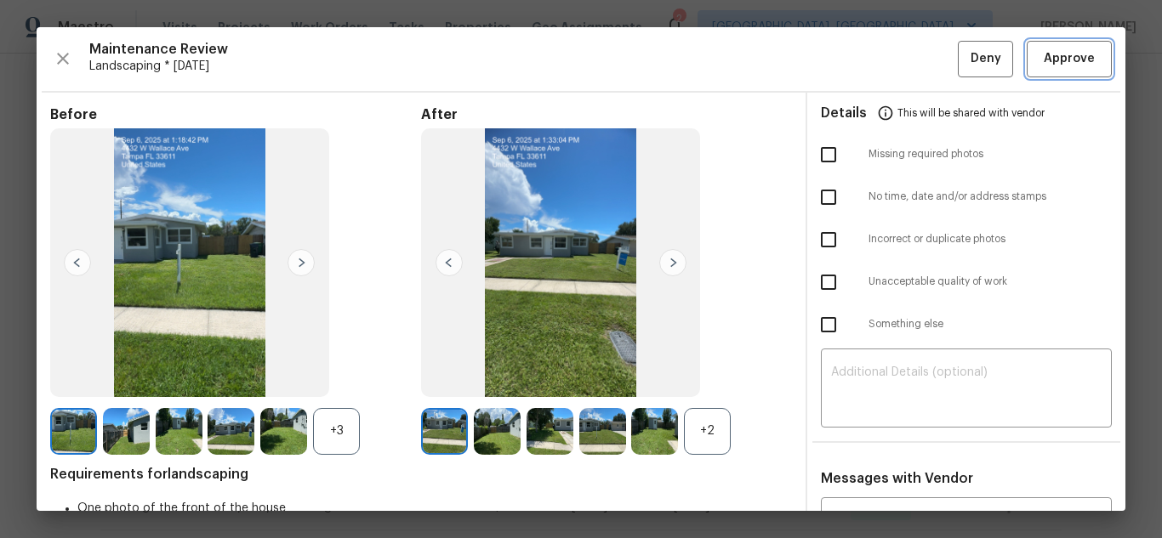
drag, startPoint x: 1059, startPoint y: 60, endPoint x: 1153, endPoint y: 102, distance: 103.2
click at [1059, 60] on span "Approve" at bounding box center [1068, 58] width 51 height 21
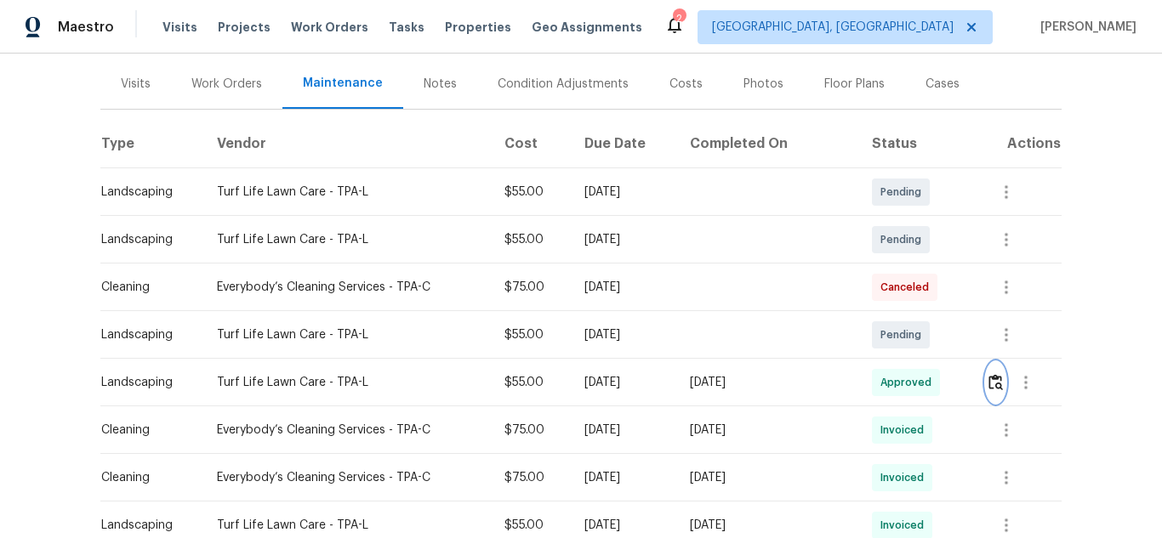
scroll to position [425, 0]
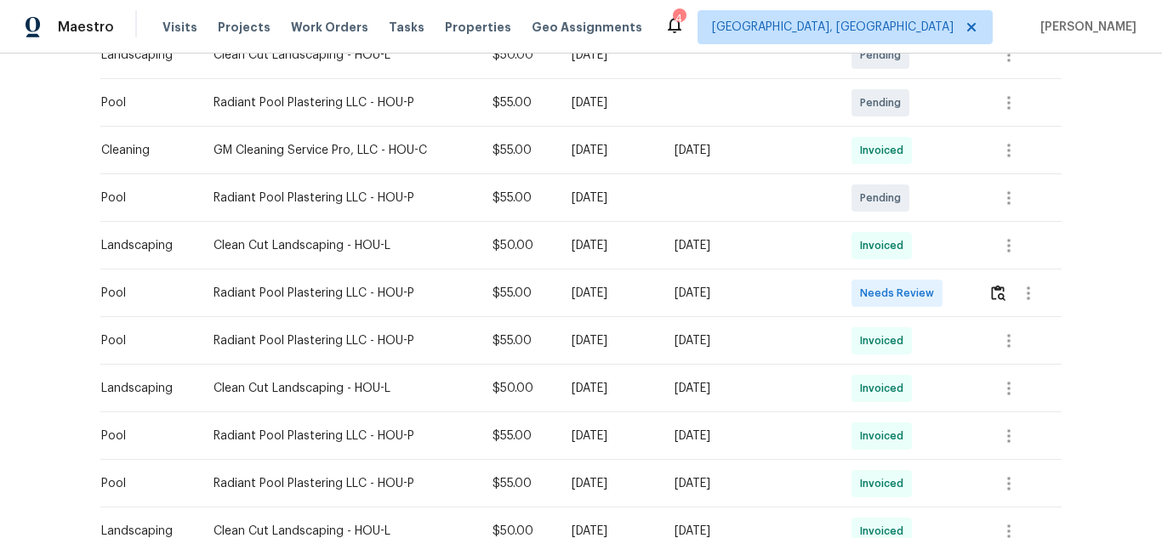
scroll to position [425, 0]
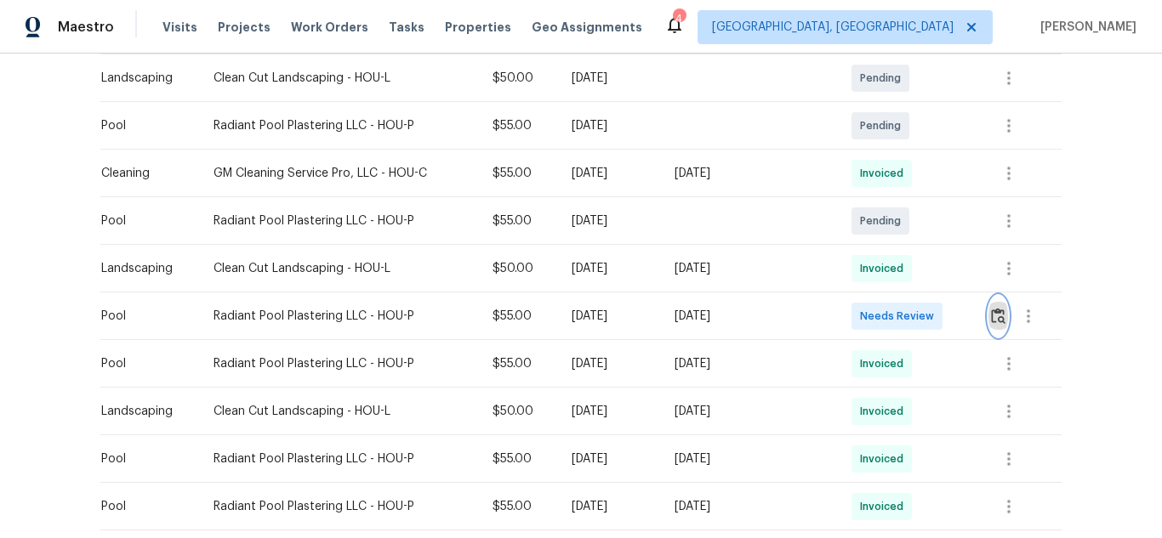
click at [995, 308] on img "button" at bounding box center [998, 316] width 14 height 16
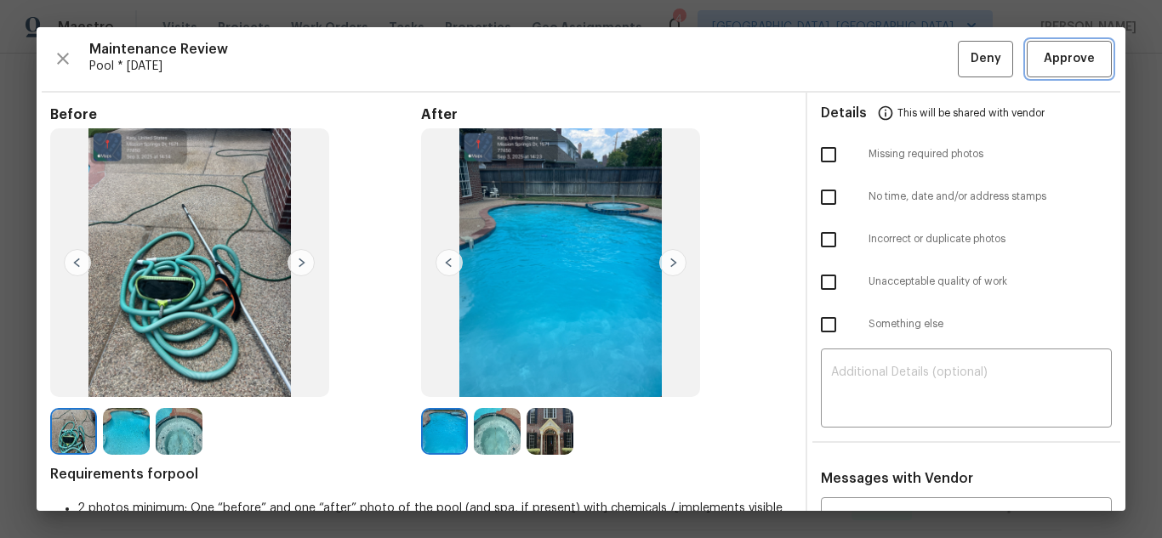
drag, startPoint x: 1077, startPoint y: 60, endPoint x: 1136, endPoint y: 118, distance: 83.6
click at [1077, 60] on span "Approve" at bounding box center [1068, 58] width 51 height 21
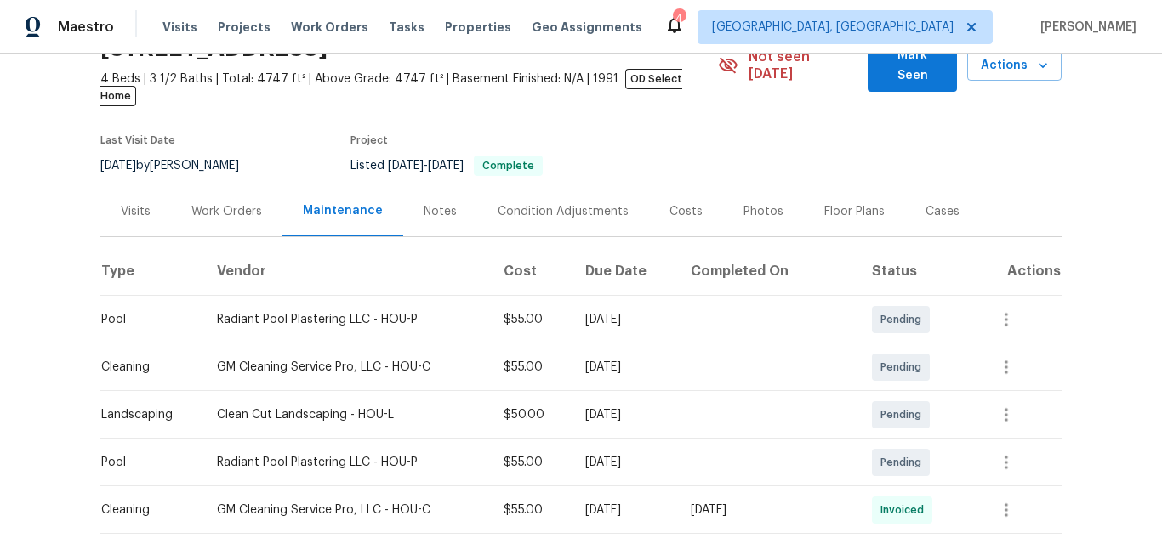
scroll to position [0, 0]
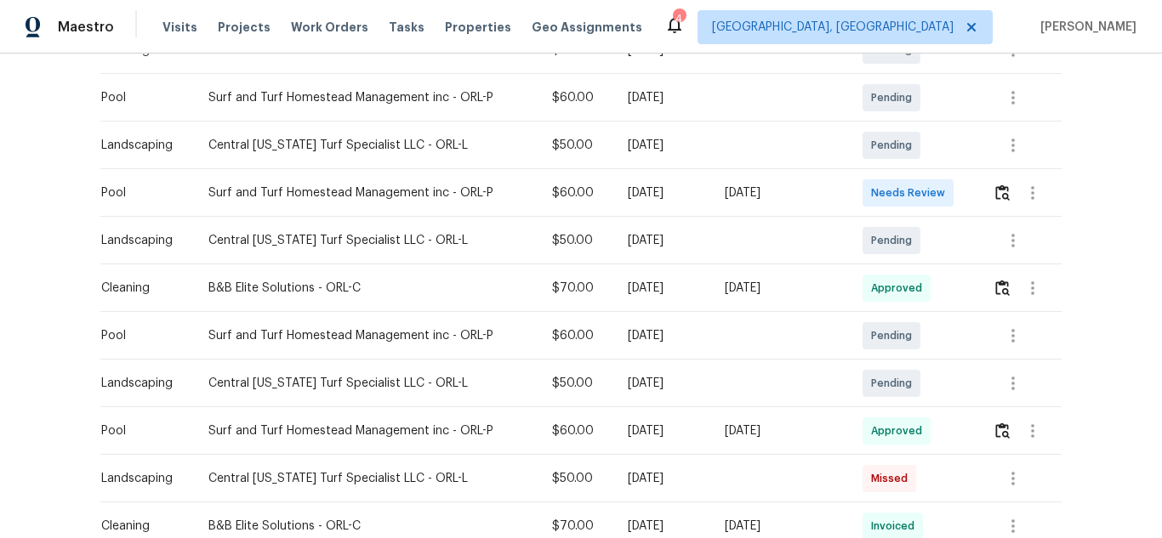
scroll to position [425, 0]
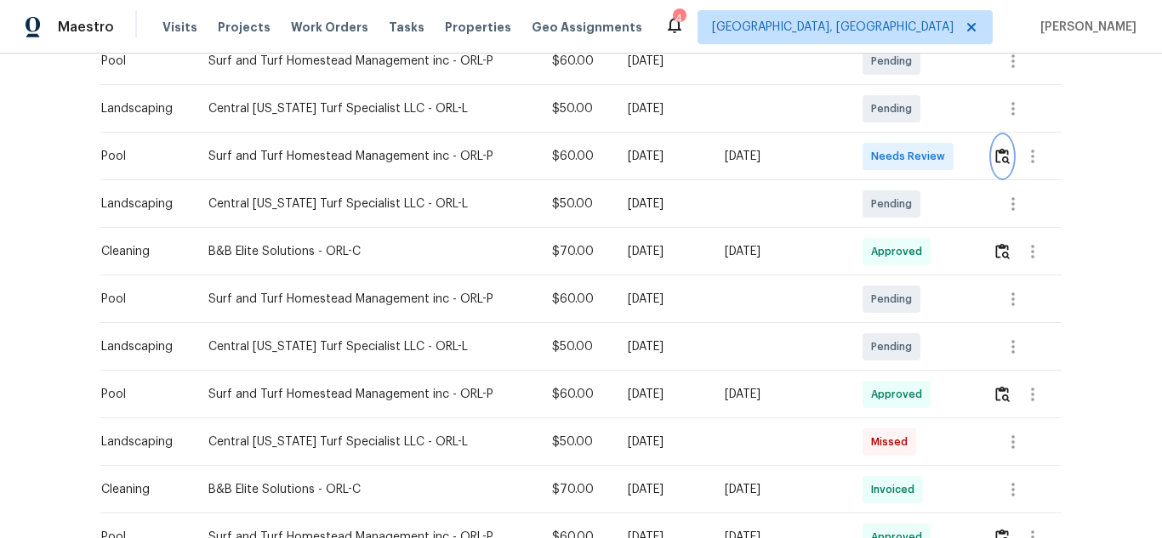
click at [995, 161] on img "button" at bounding box center [1002, 156] width 14 height 16
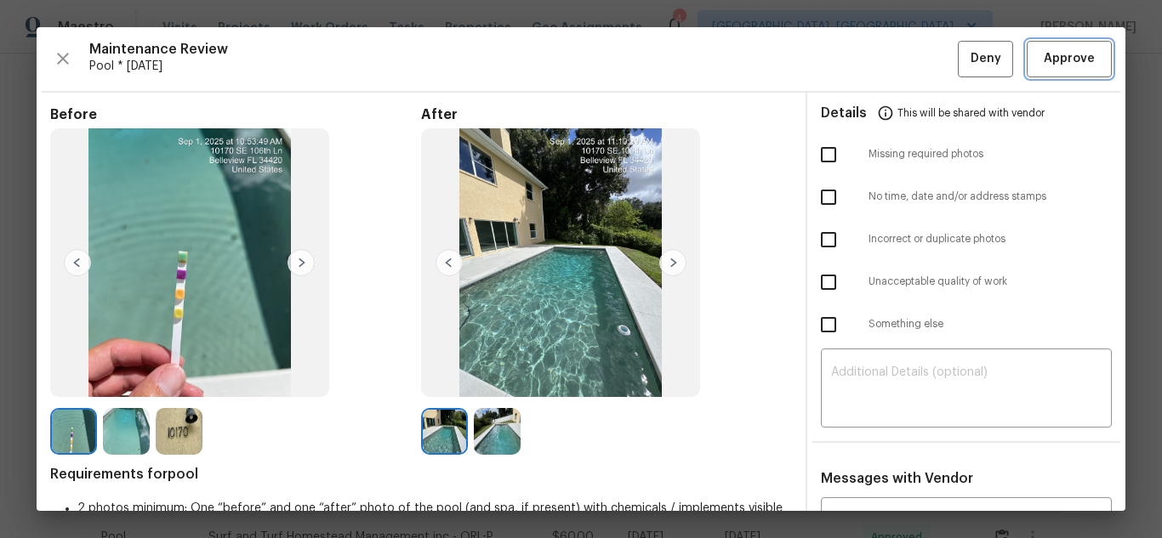
drag, startPoint x: 1049, startPoint y: 64, endPoint x: 1060, endPoint y: 84, distance: 23.2
click at [1049, 64] on span "Approve" at bounding box center [1068, 58] width 51 height 21
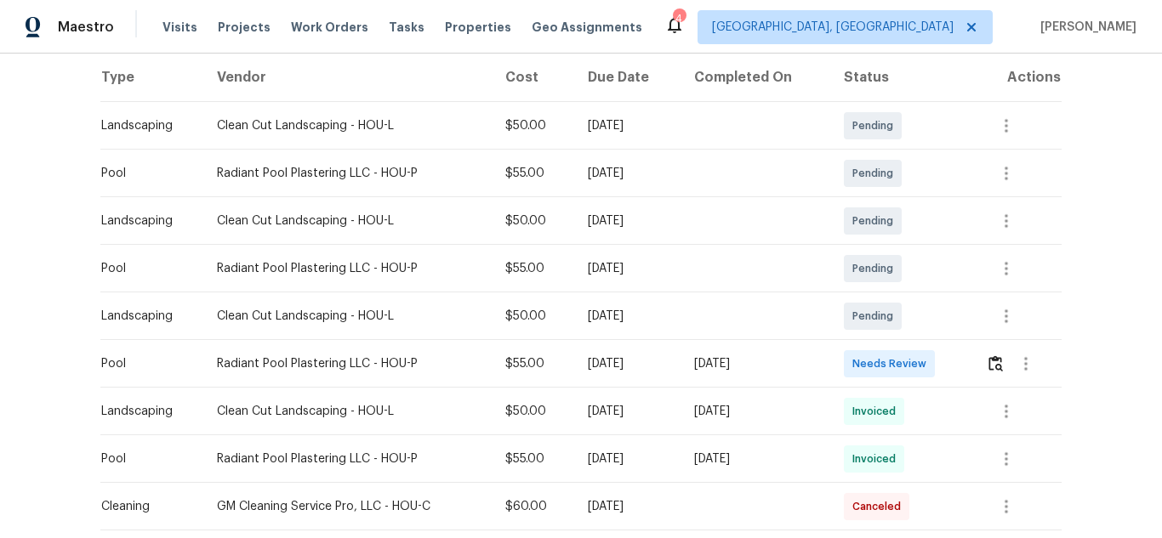
scroll to position [227, 0]
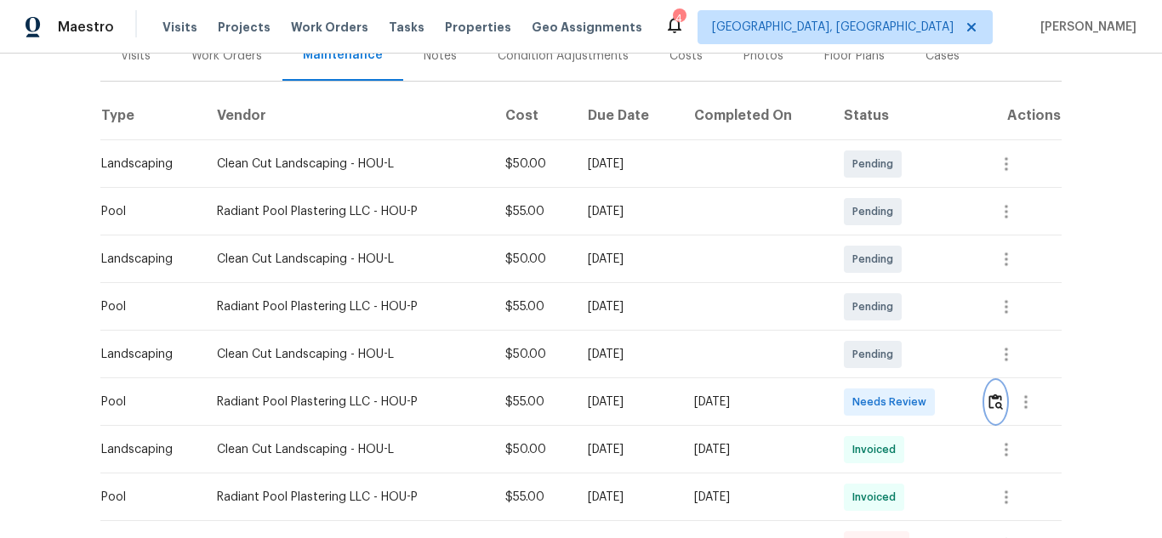
click at [995, 400] on img "button" at bounding box center [995, 402] width 14 height 16
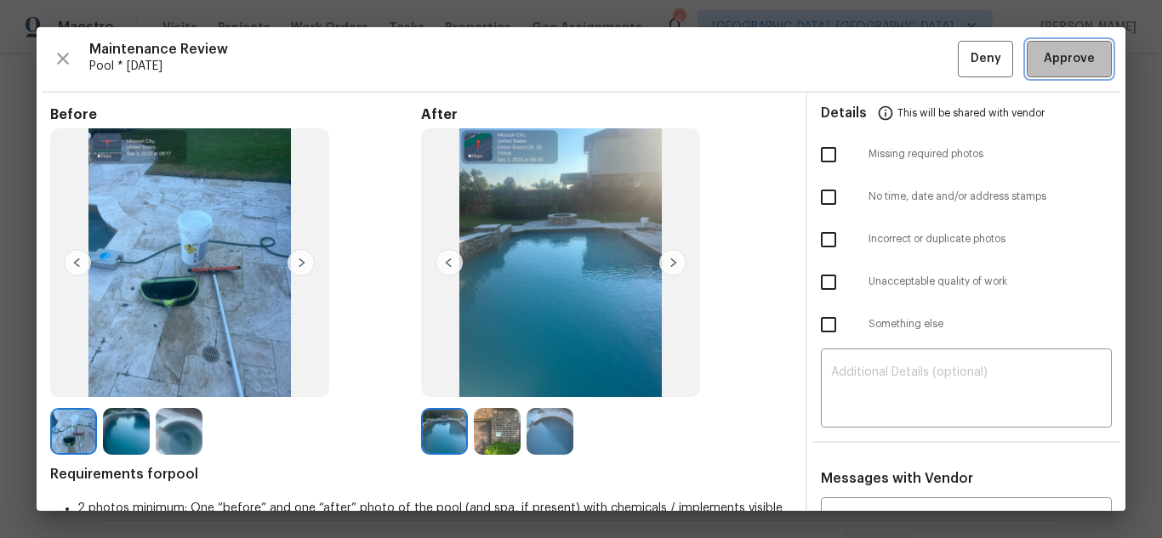
click at [1064, 55] on span "Approve" at bounding box center [1068, 58] width 51 height 21
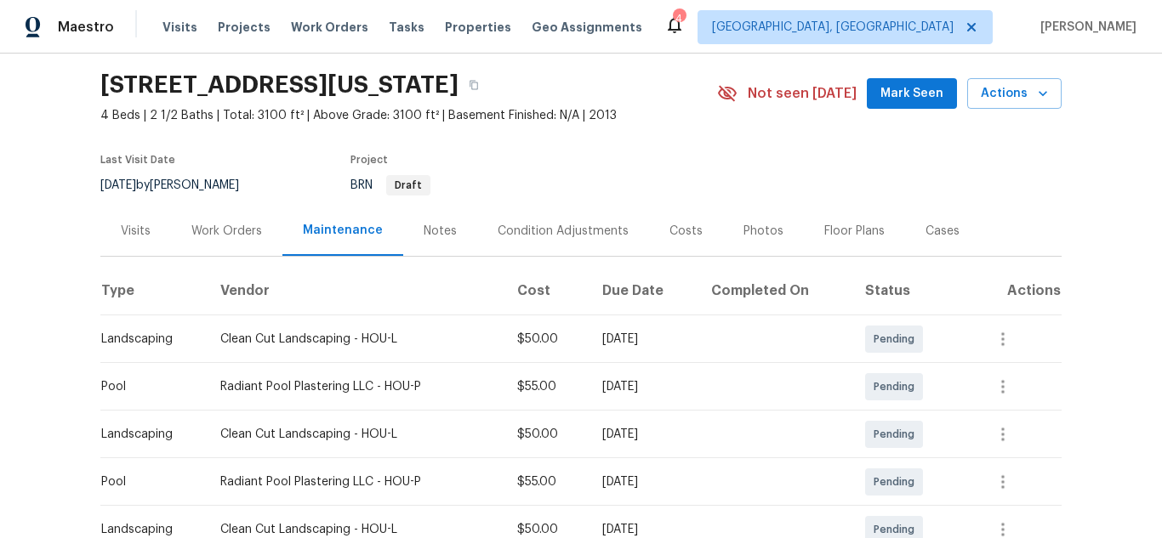
scroll to position [0, 0]
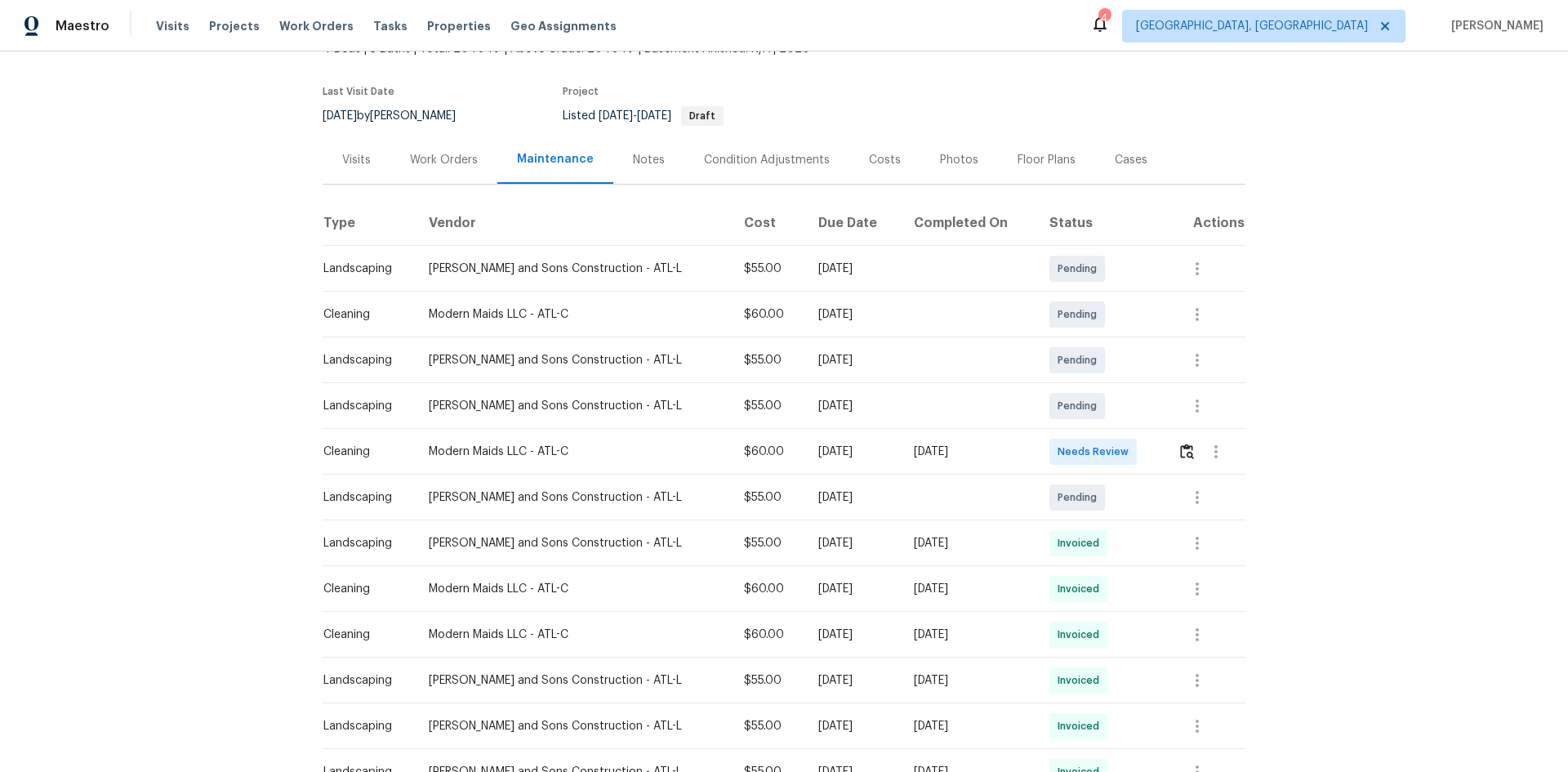
scroll to position [82, 0]
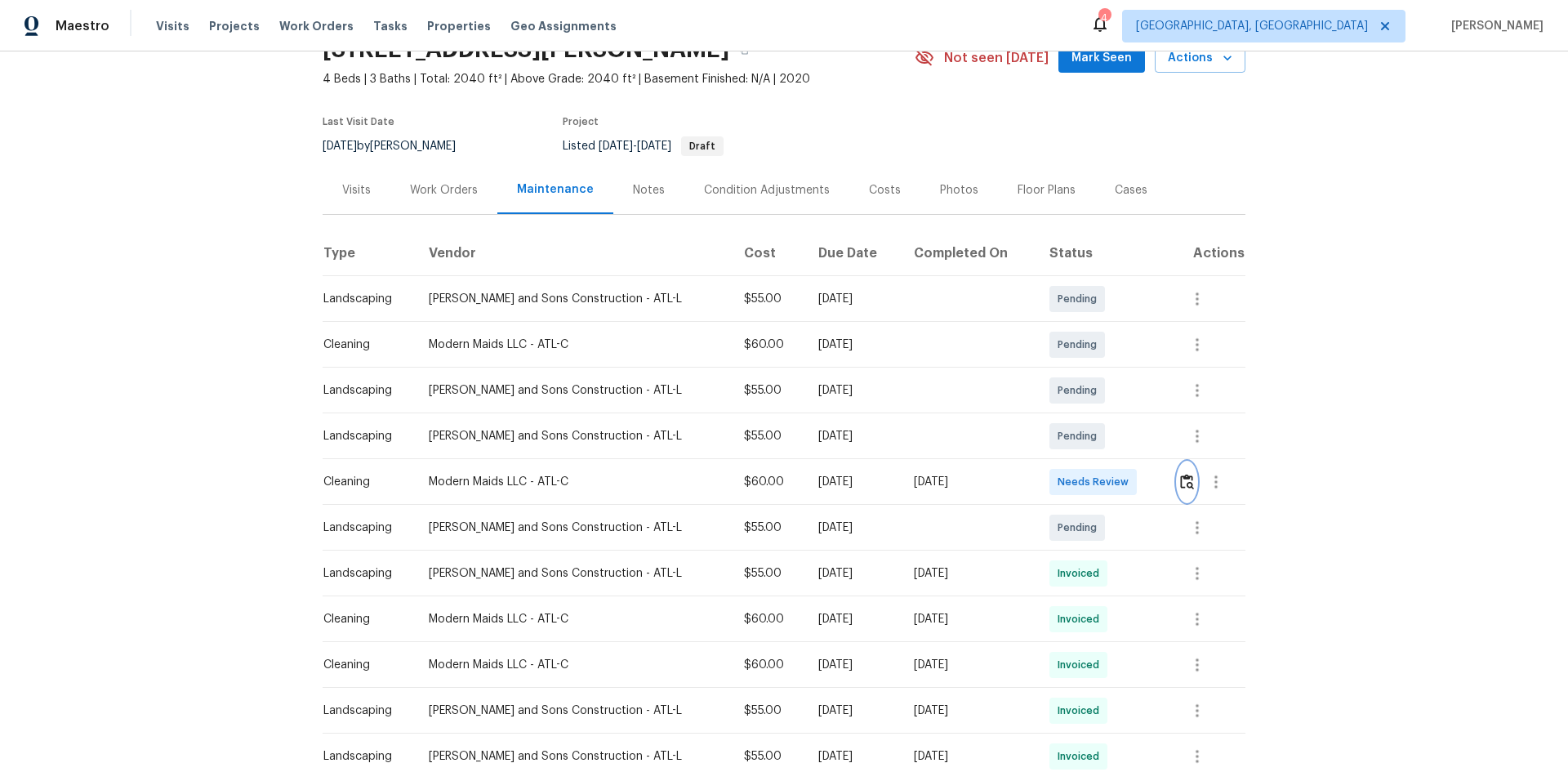
click at [1115, 481] on img "button" at bounding box center [1187, 481] width 13 height 15
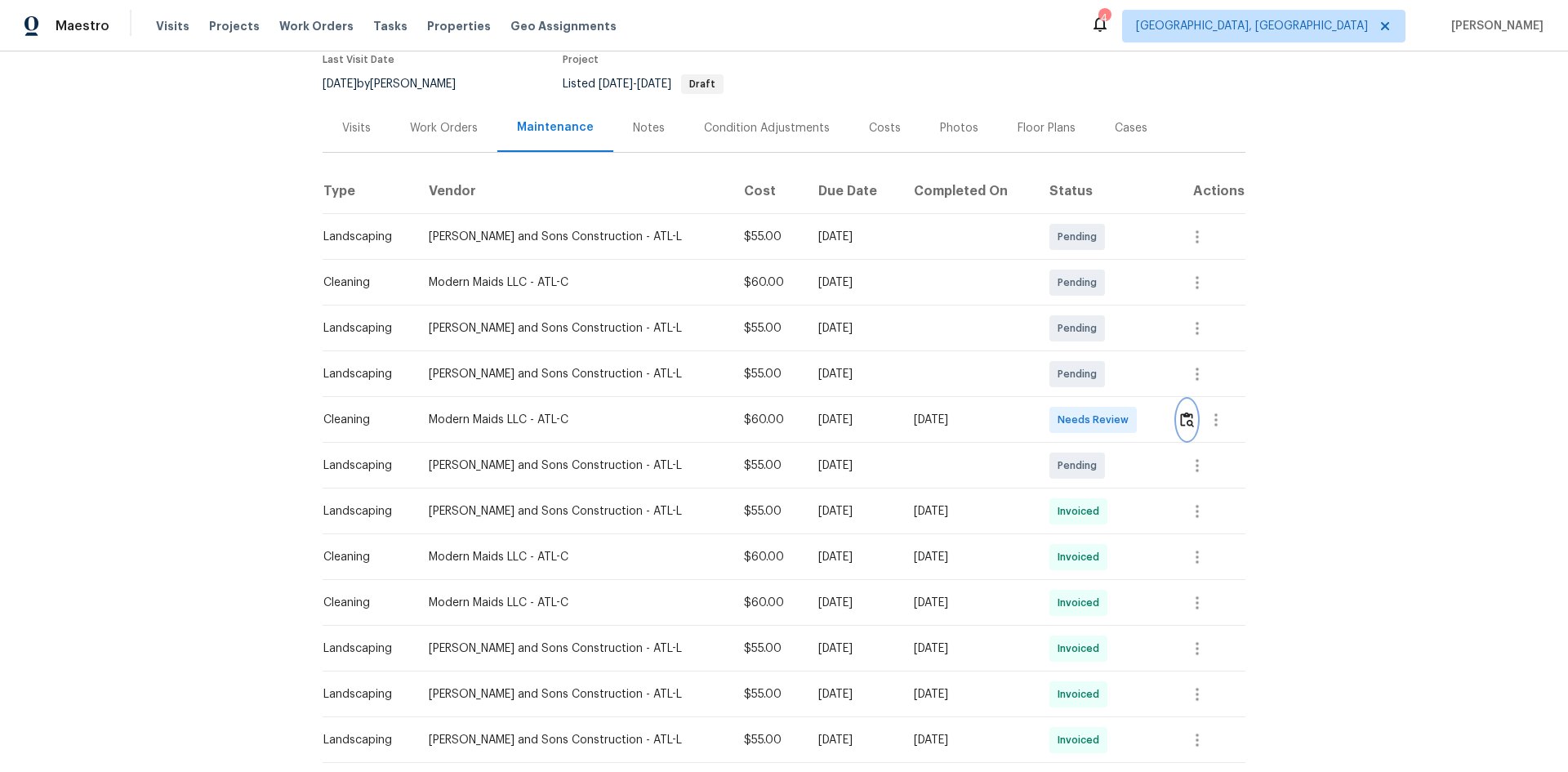
scroll to position [0, 0]
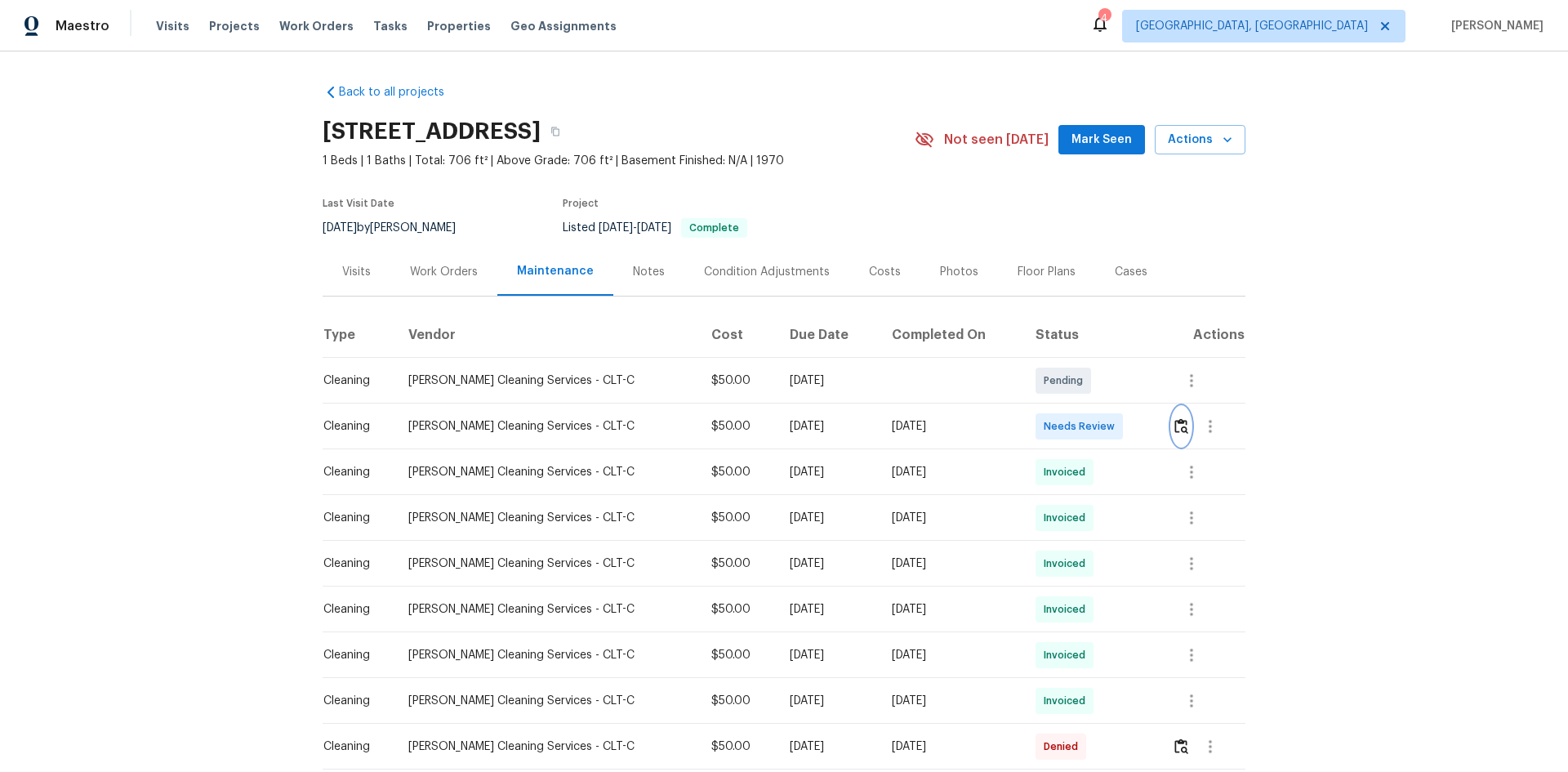
click at [1115, 421] on img "button" at bounding box center [1181, 425] width 13 height 15
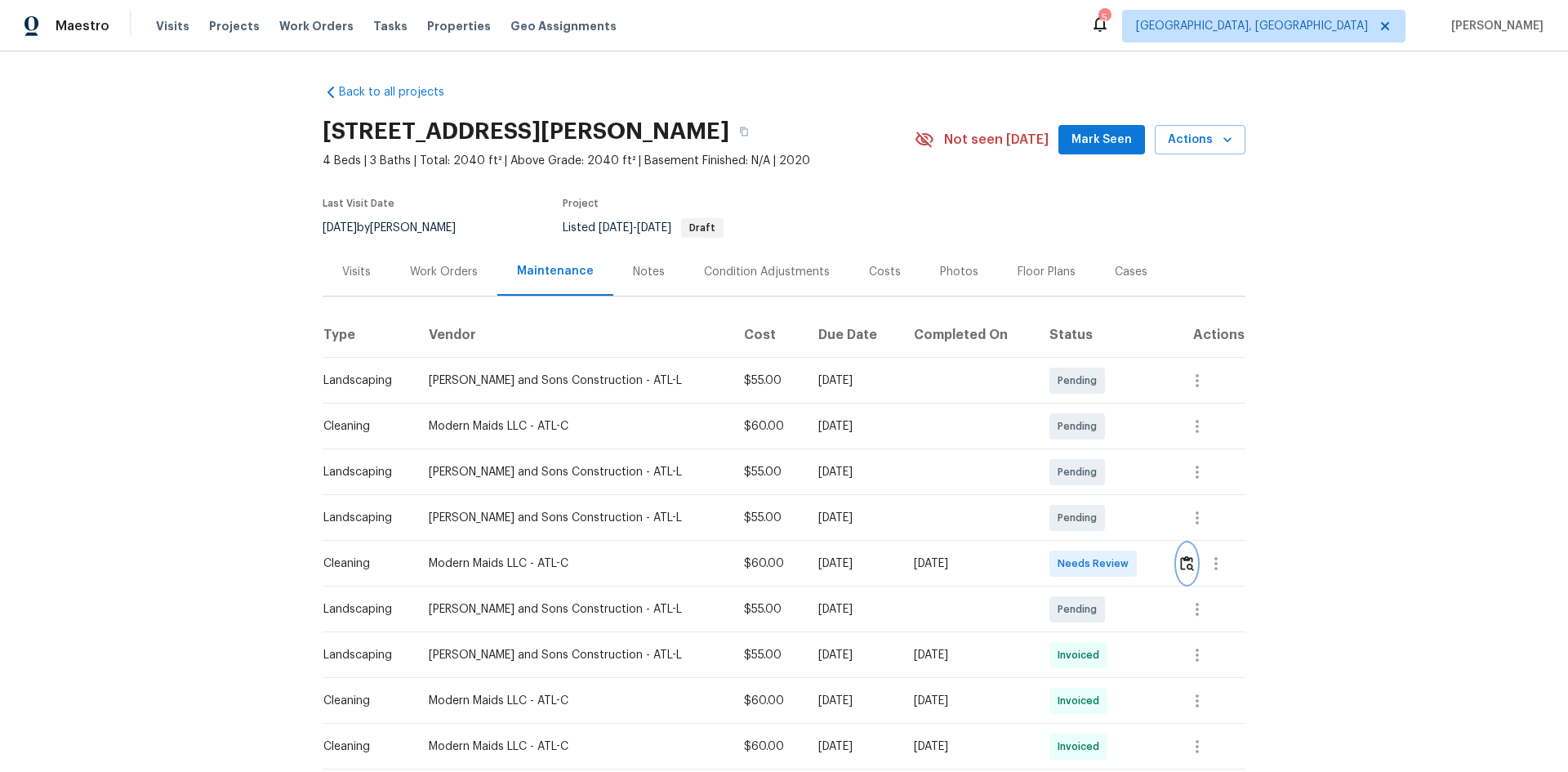
click at [1180, 567] on img "button" at bounding box center [1187, 563] width 13 height 15
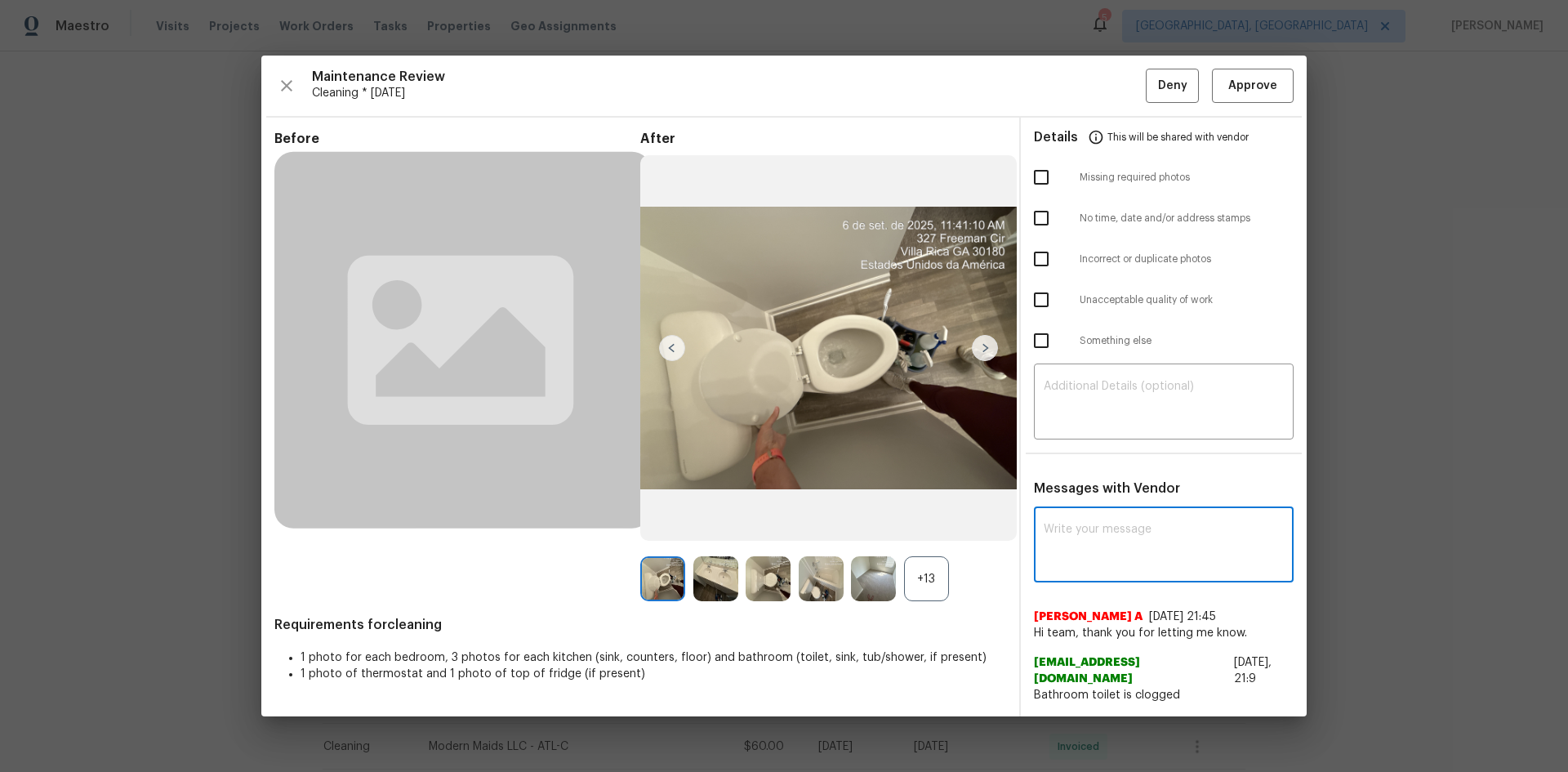
click at [1072, 554] on textarea at bounding box center [1164, 546] width 240 height 46
click at [911, 577] on div "+13" at bounding box center [926, 578] width 45 height 45
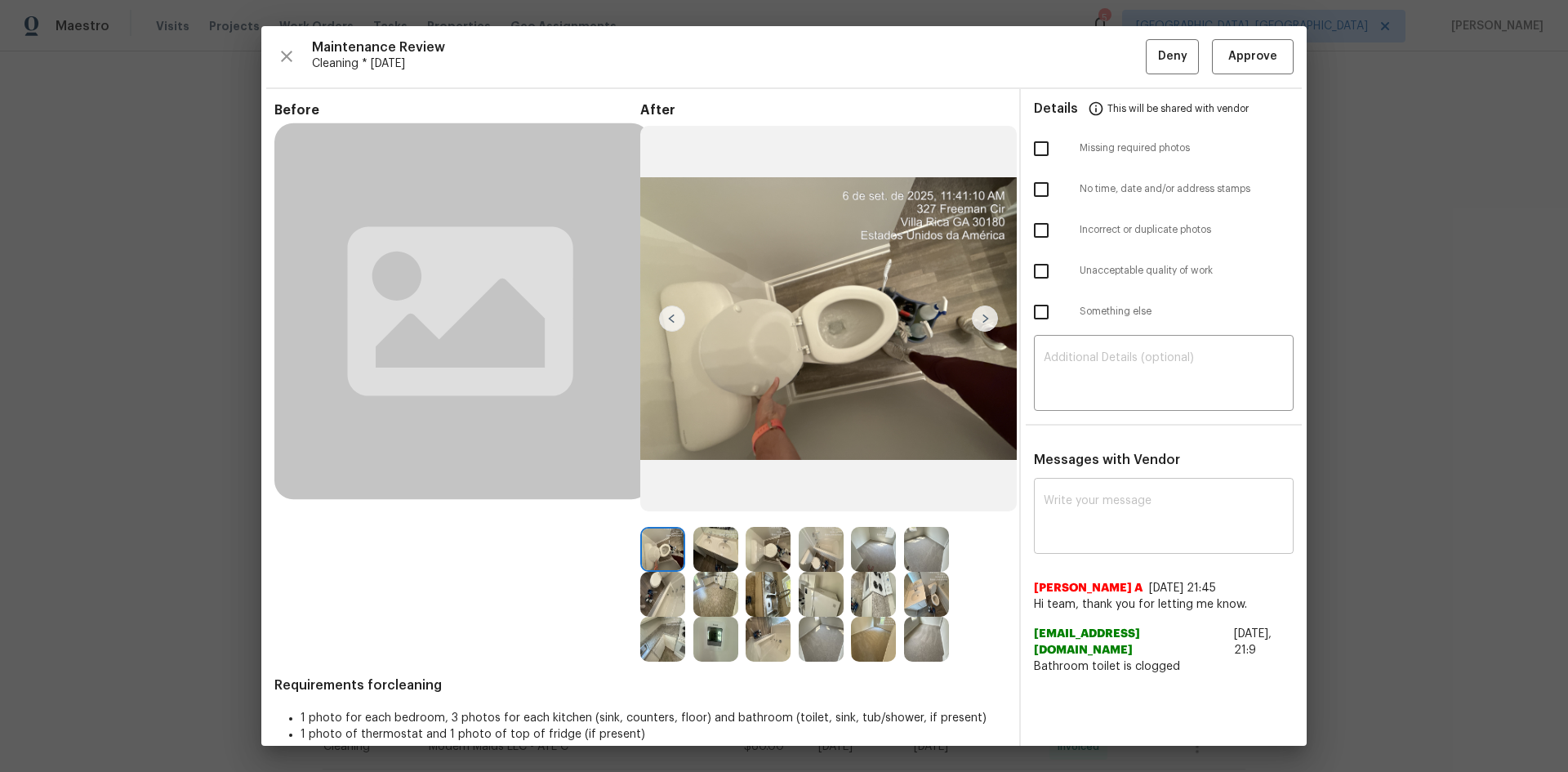
click at [1119, 538] on textarea at bounding box center [1164, 518] width 240 height 46
paste textarea "Maintenance Audit Team: Hello! Unfortunately, this cleaning visit completed on …"
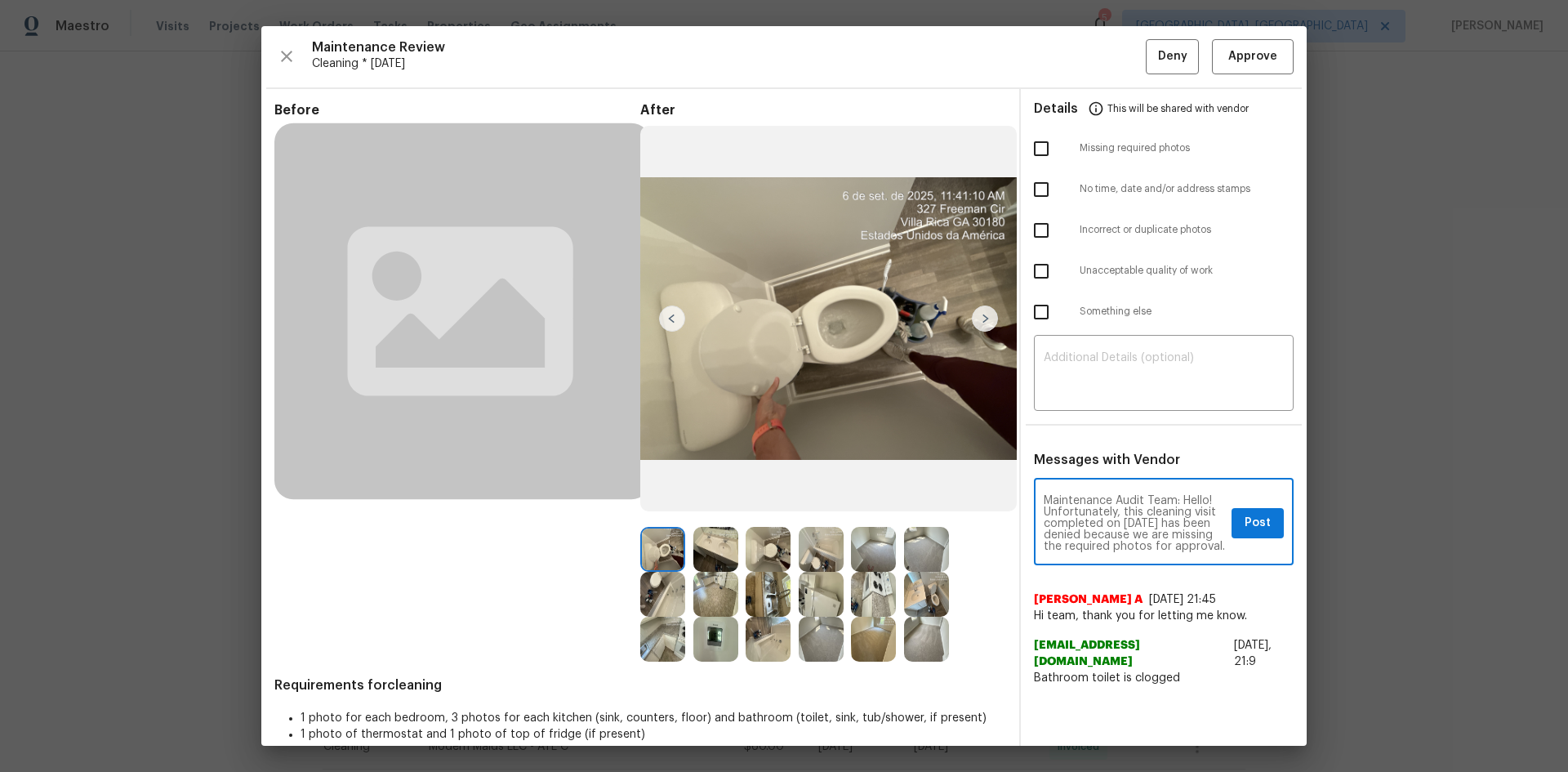
scroll to position [182, 0]
type textarea "Maintenance Audit Team: Hello! Unfortunately, this cleaning visit completed on …"
click at [1269, 536] on button "Post" at bounding box center [1257, 522] width 52 height 30
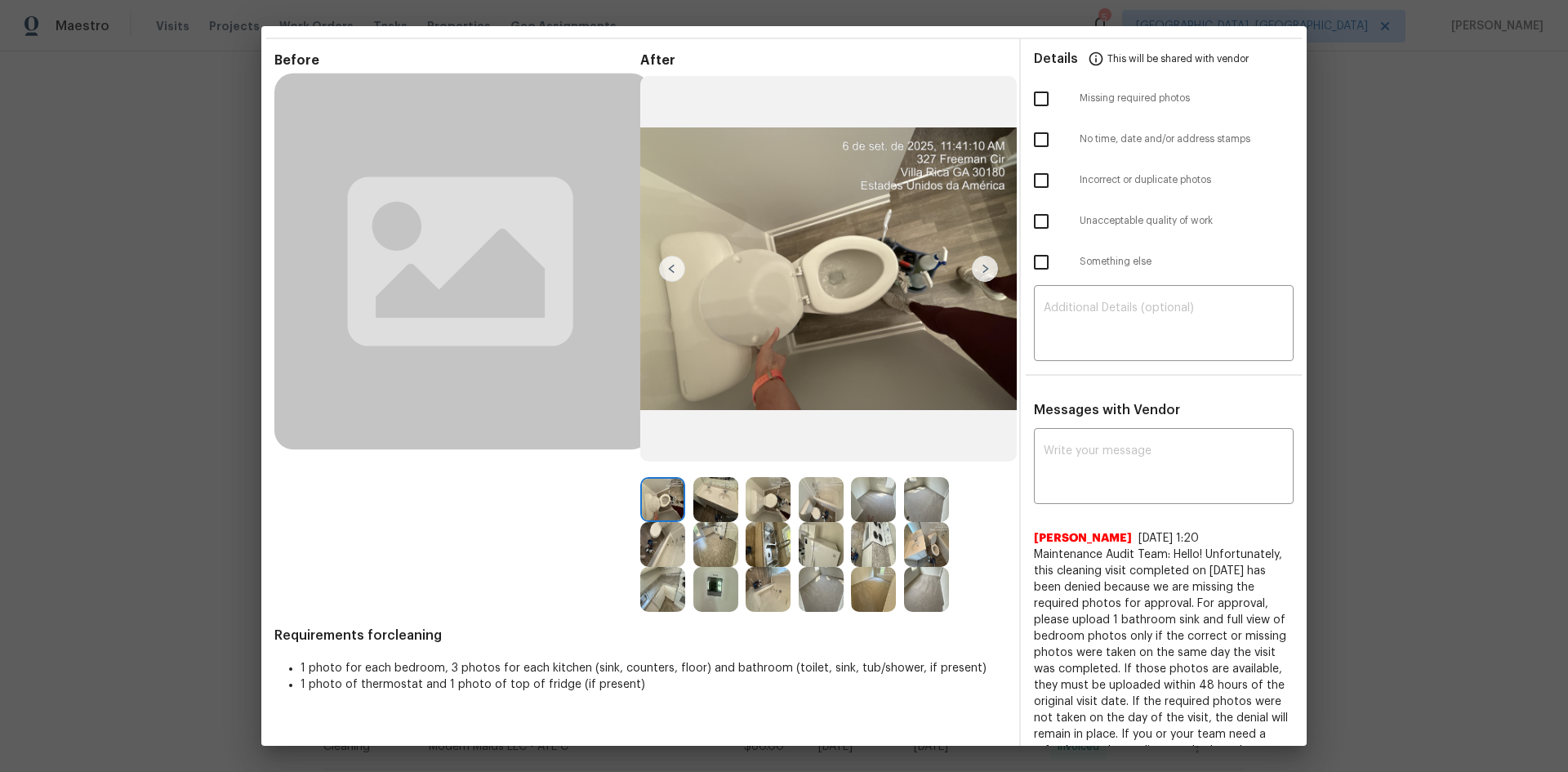
scroll to position [0, 0]
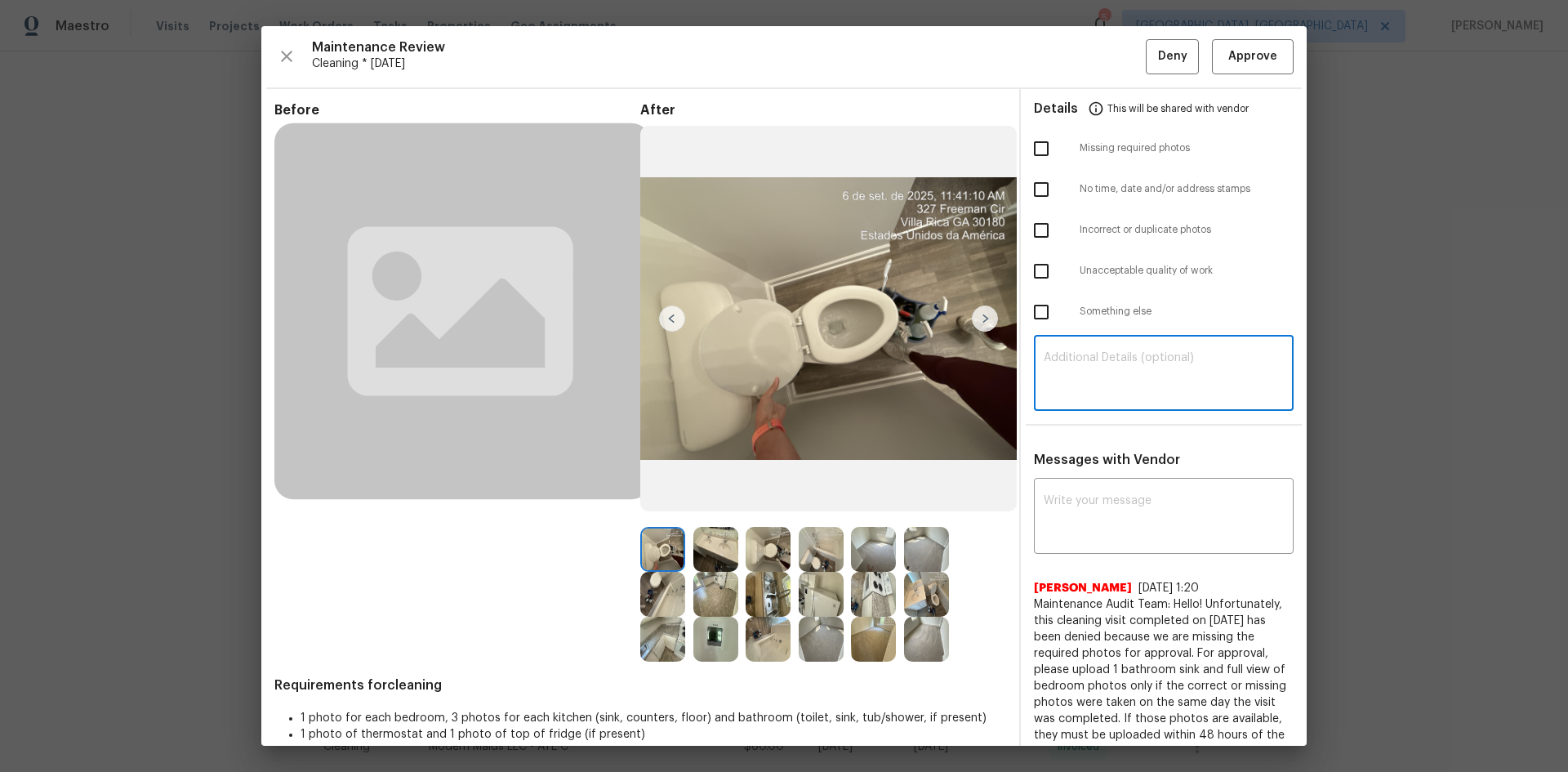
click at [1083, 379] on textarea at bounding box center [1164, 375] width 240 height 46
paste textarea "Maintenance Audit Team: Hello! Unfortunately, this cleaning visit completed on …"
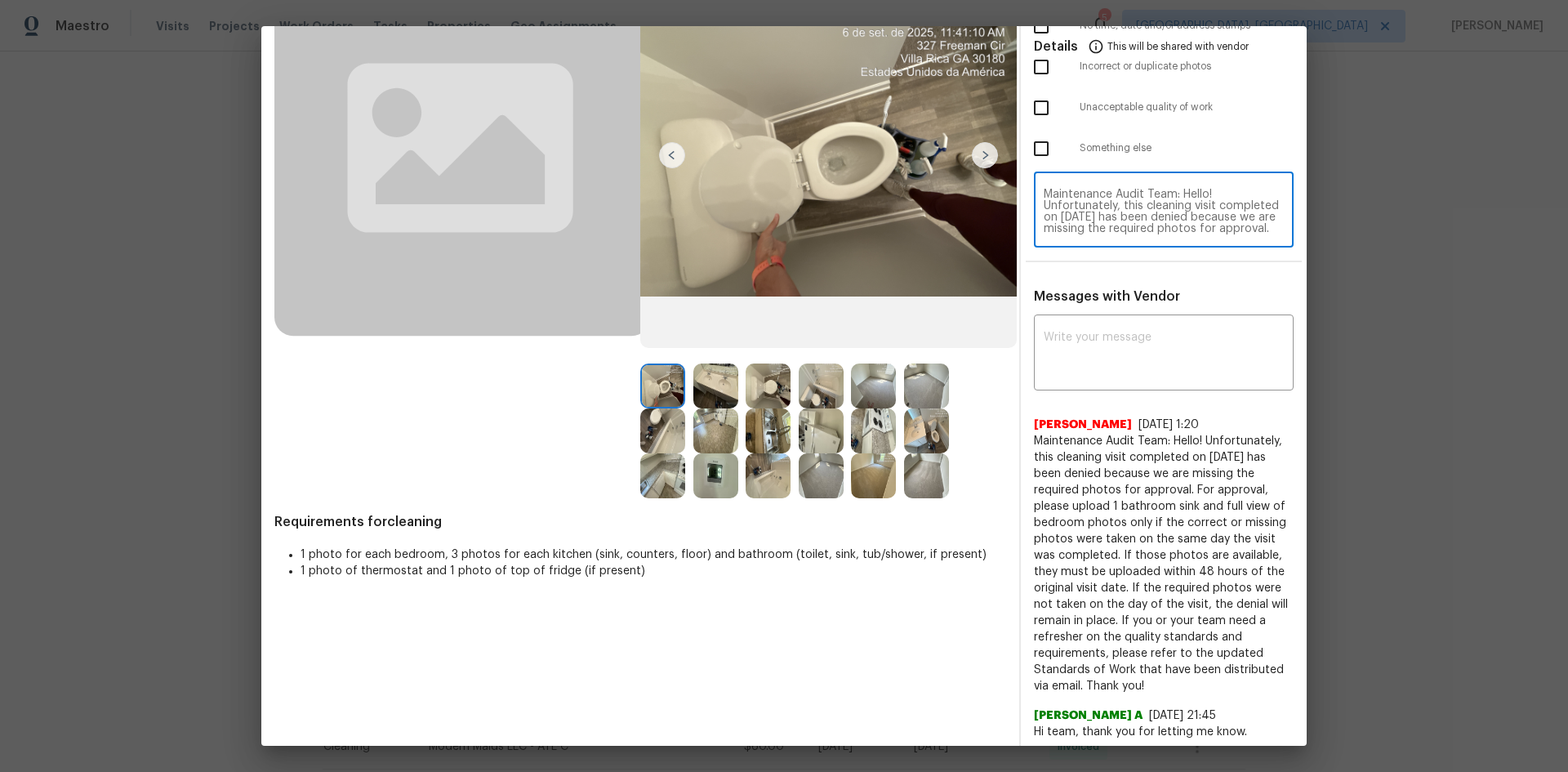
type textarea "Maintenance Audit Team: Hello! Unfortunately, this cleaning visit completed on …"
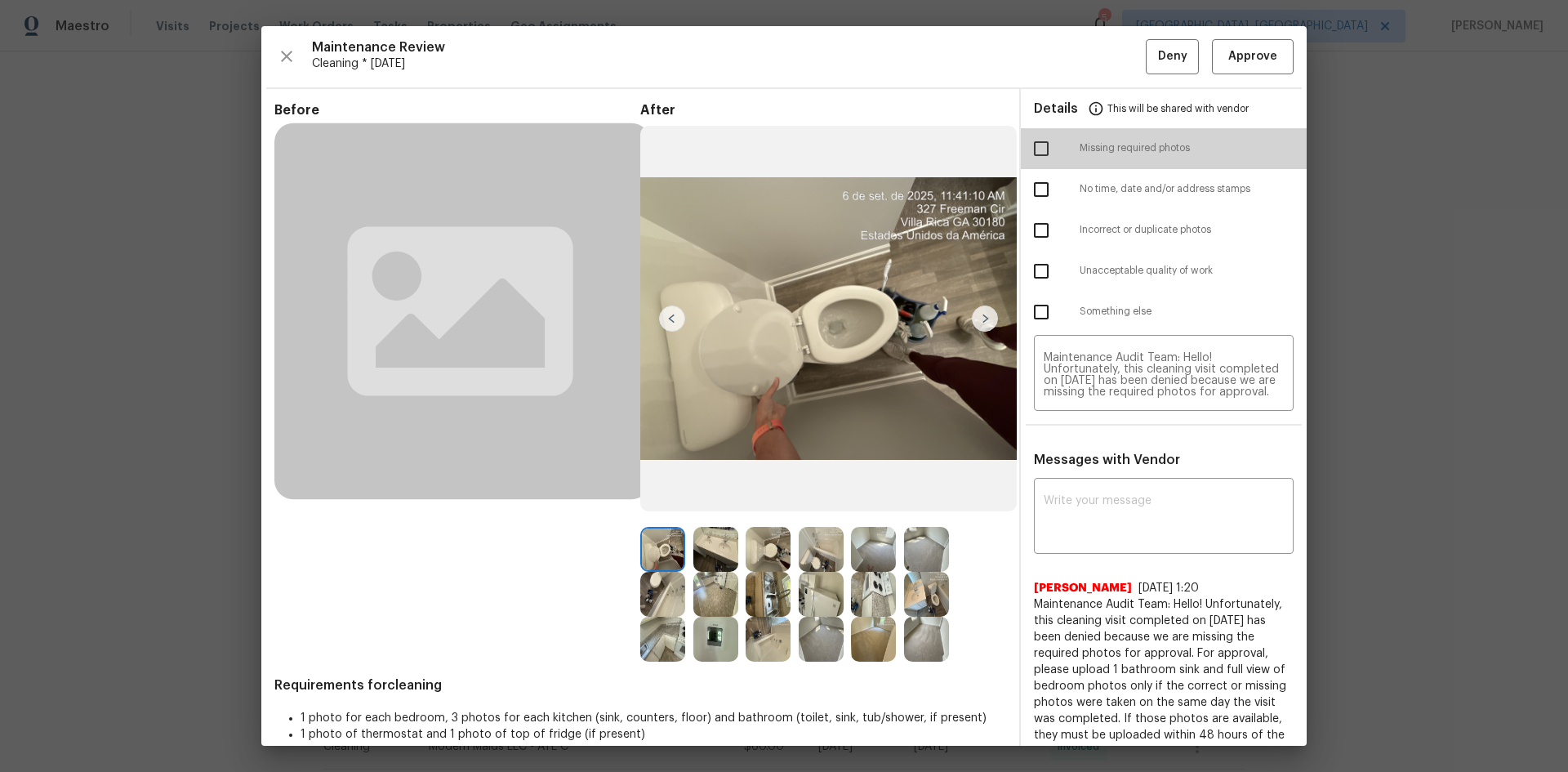
click at [1027, 146] on input "checkbox" at bounding box center [1041, 149] width 35 height 35
checkbox input "true"
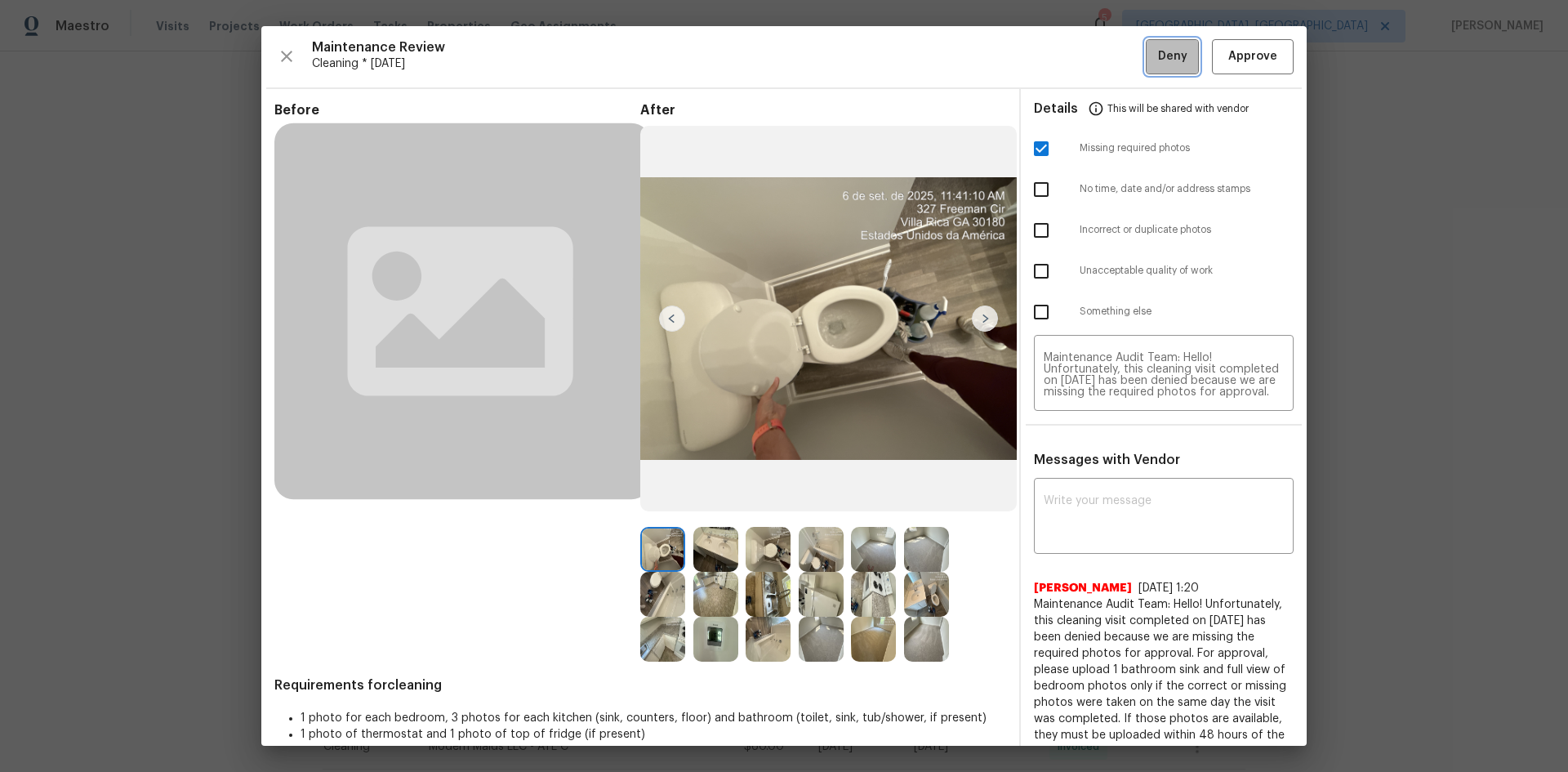
click at [1159, 57] on span "Deny" at bounding box center [1172, 56] width 30 height 20
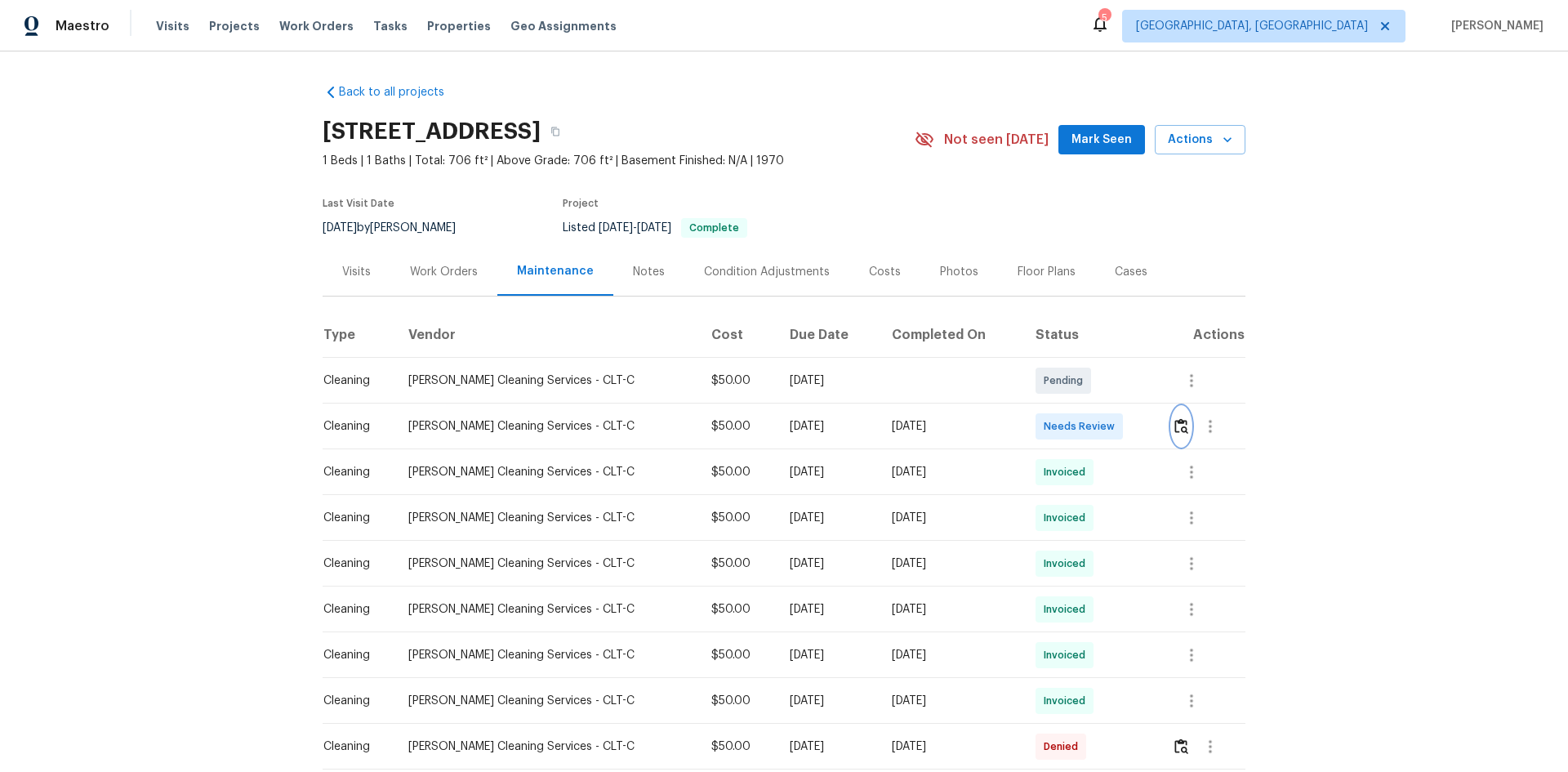
click at [1174, 428] on img "button" at bounding box center [1181, 425] width 13 height 15
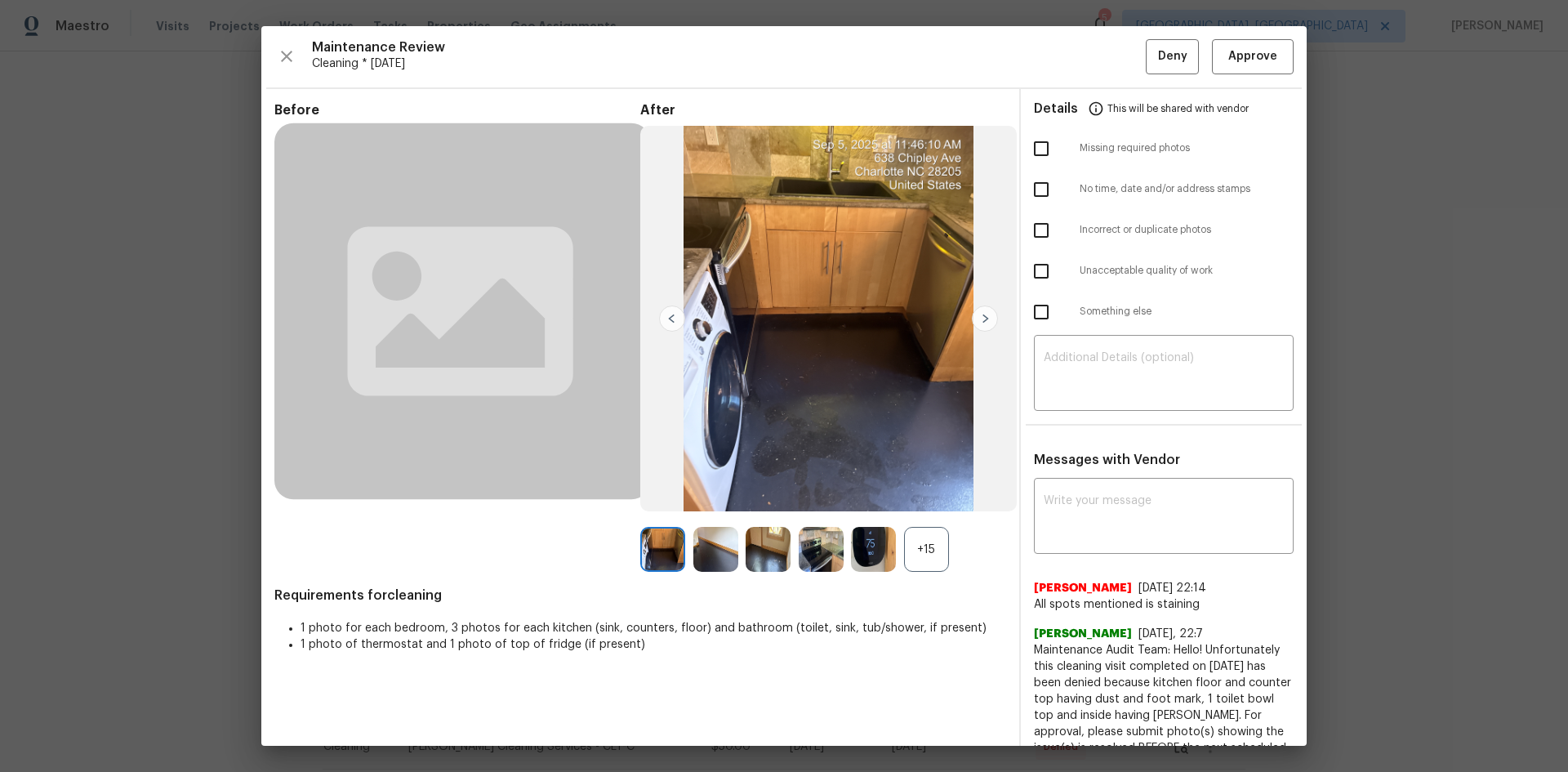
click at [867, 548] on img at bounding box center [873, 549] width 45 height 45
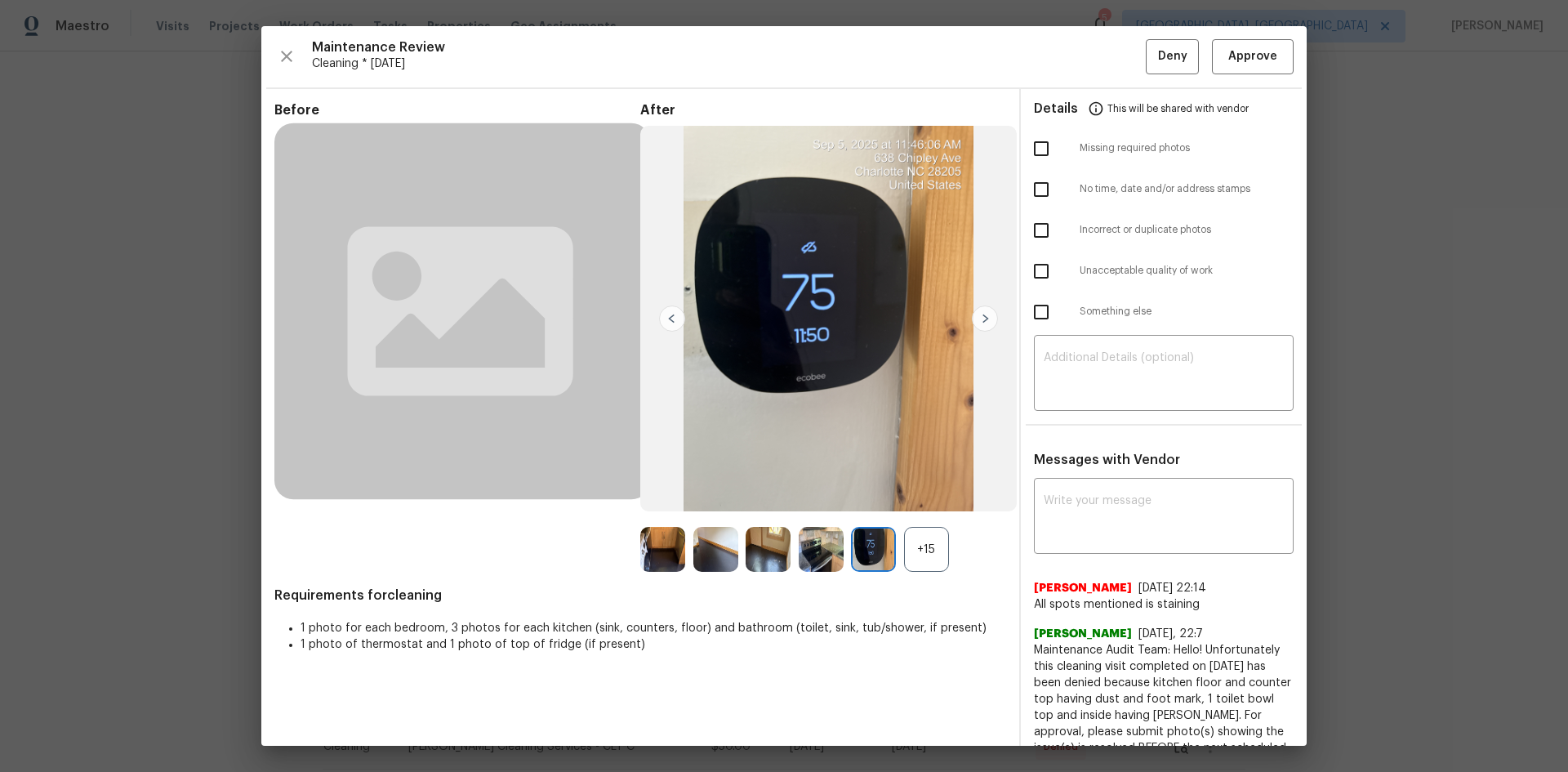
click at [867, 548] on img at bounding box center [873, 549] width 45 height 45
click at [1237, 57] on span "Approve" at bounding box center [1252, 56] width 49 height 20
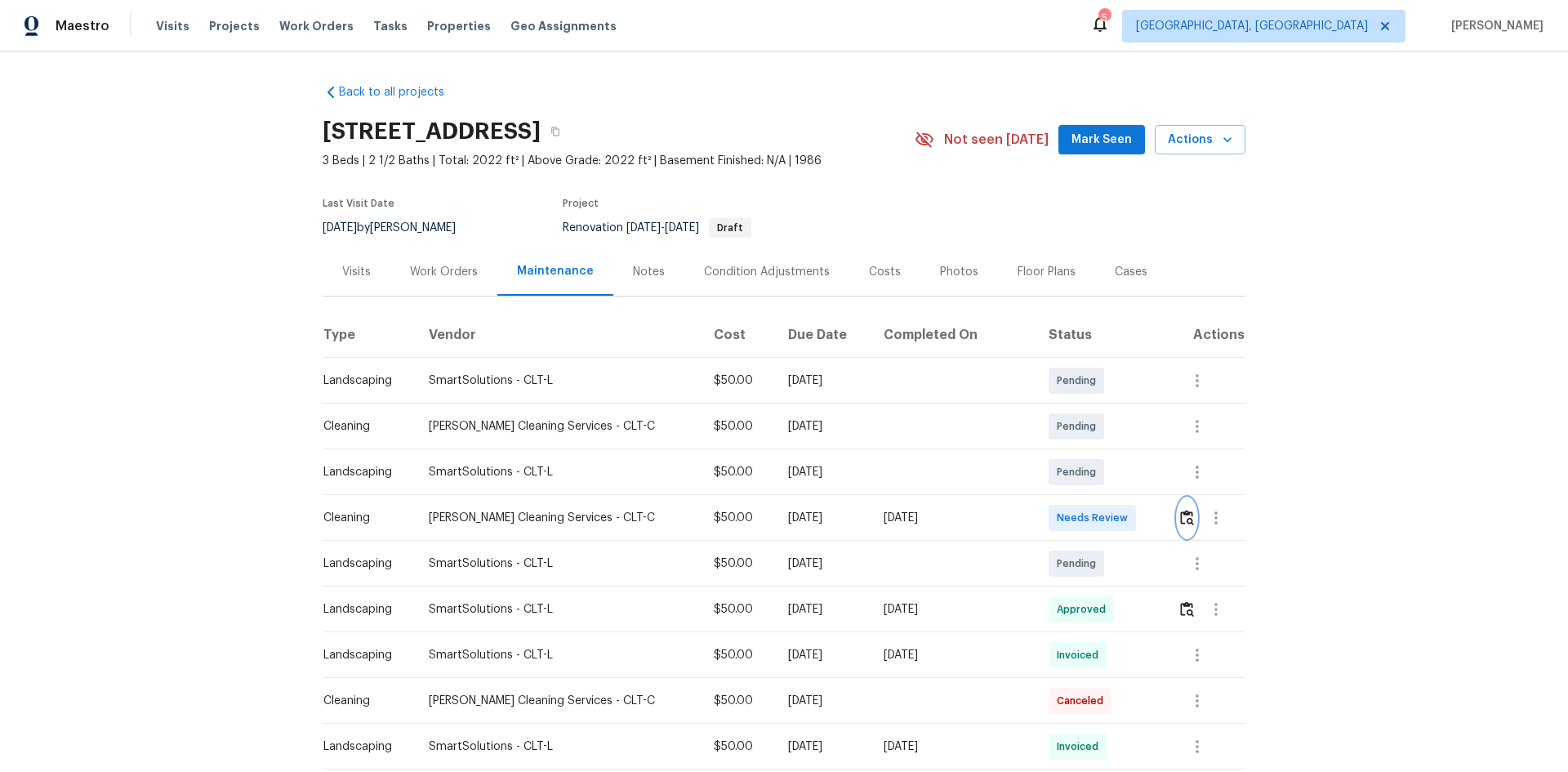
click at [1115, 516] on img "button" at bounding box center [1187, 518] width 13 height 15
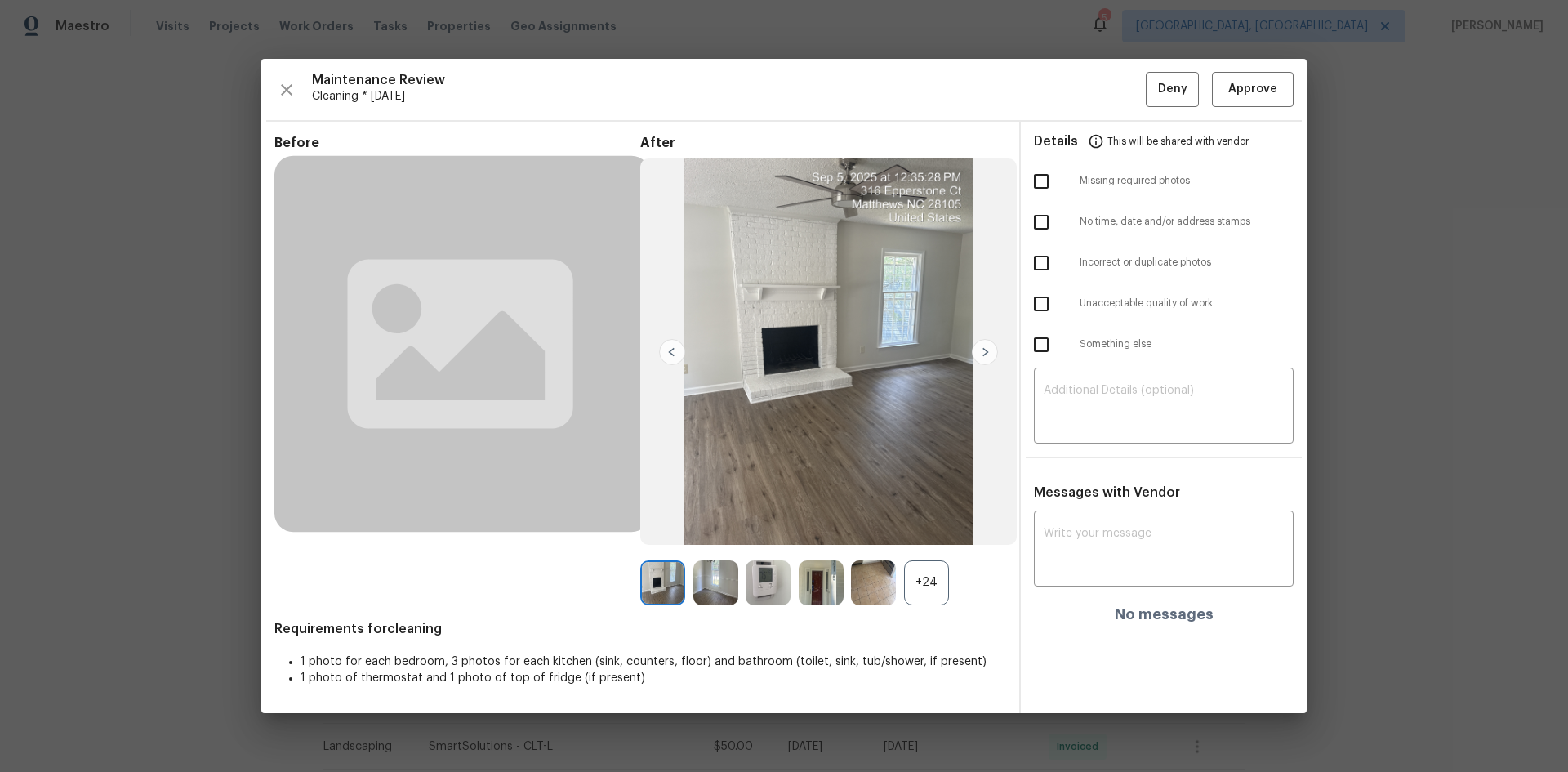
click at [920, 516] on div "+24" at bounding box center [926, 582] width 45 height 45
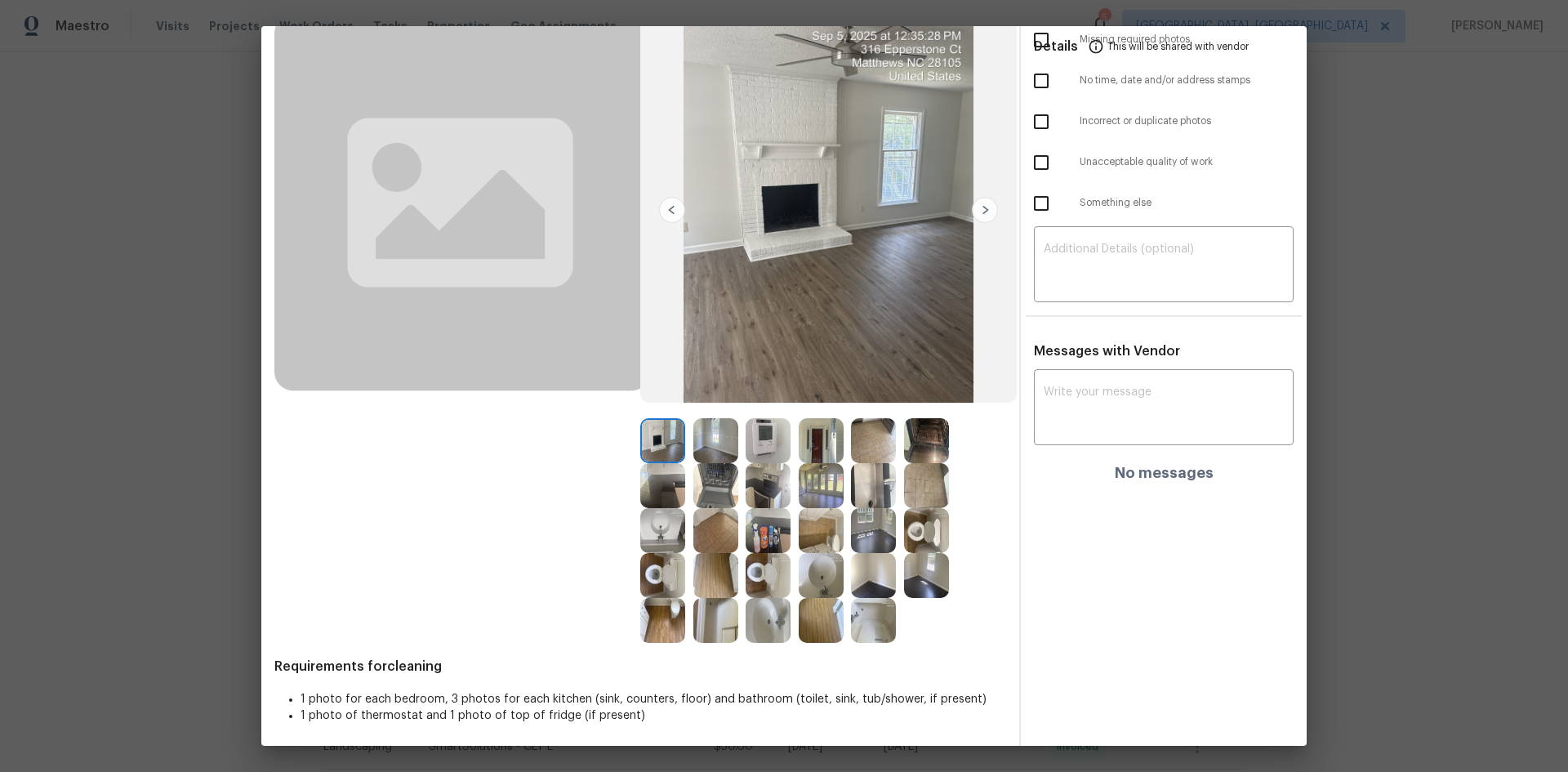
scroll to position [113, 0]
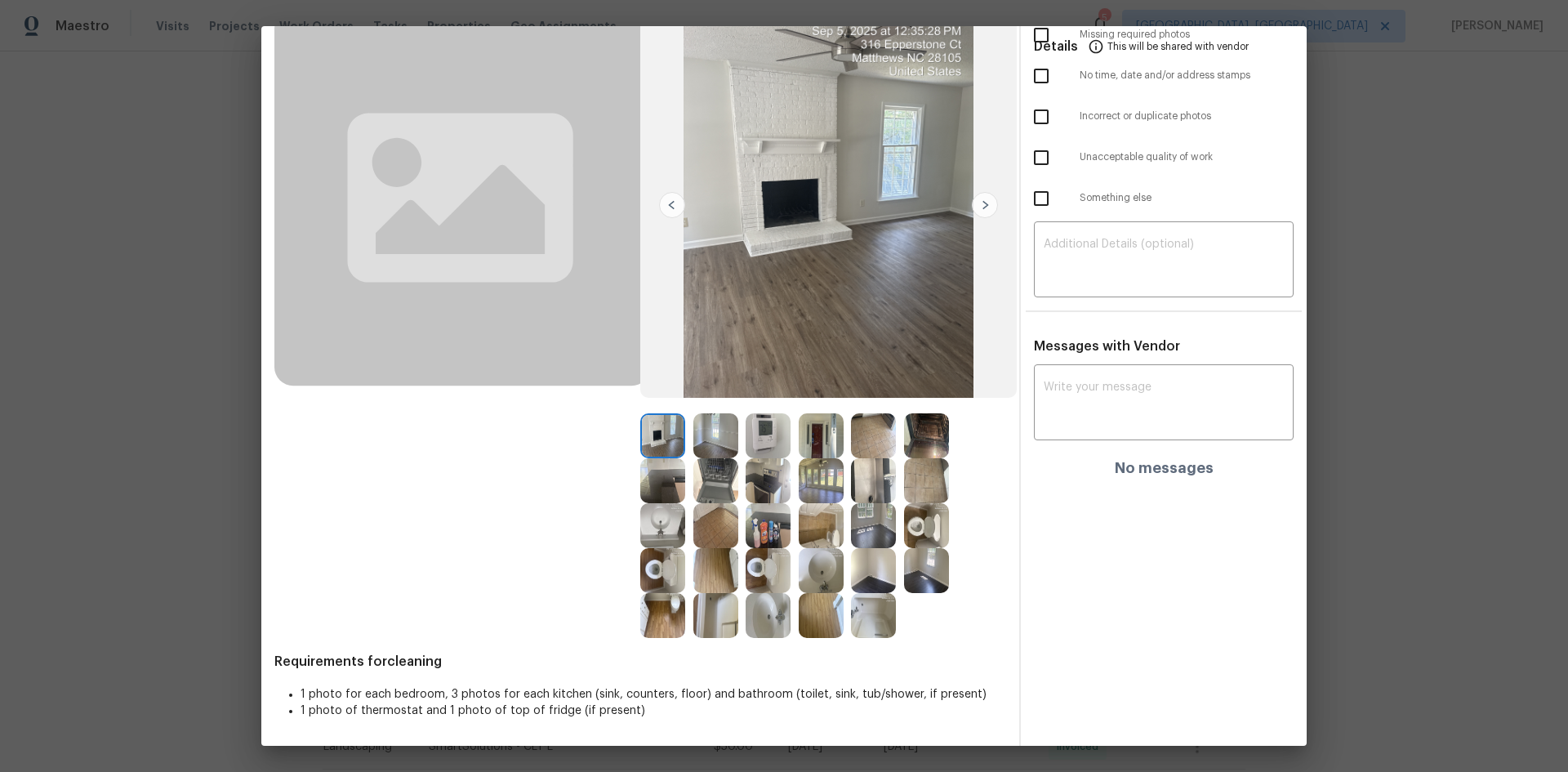
click at [758, 429] on img at bounding box center [767, 435] width 45 height 45
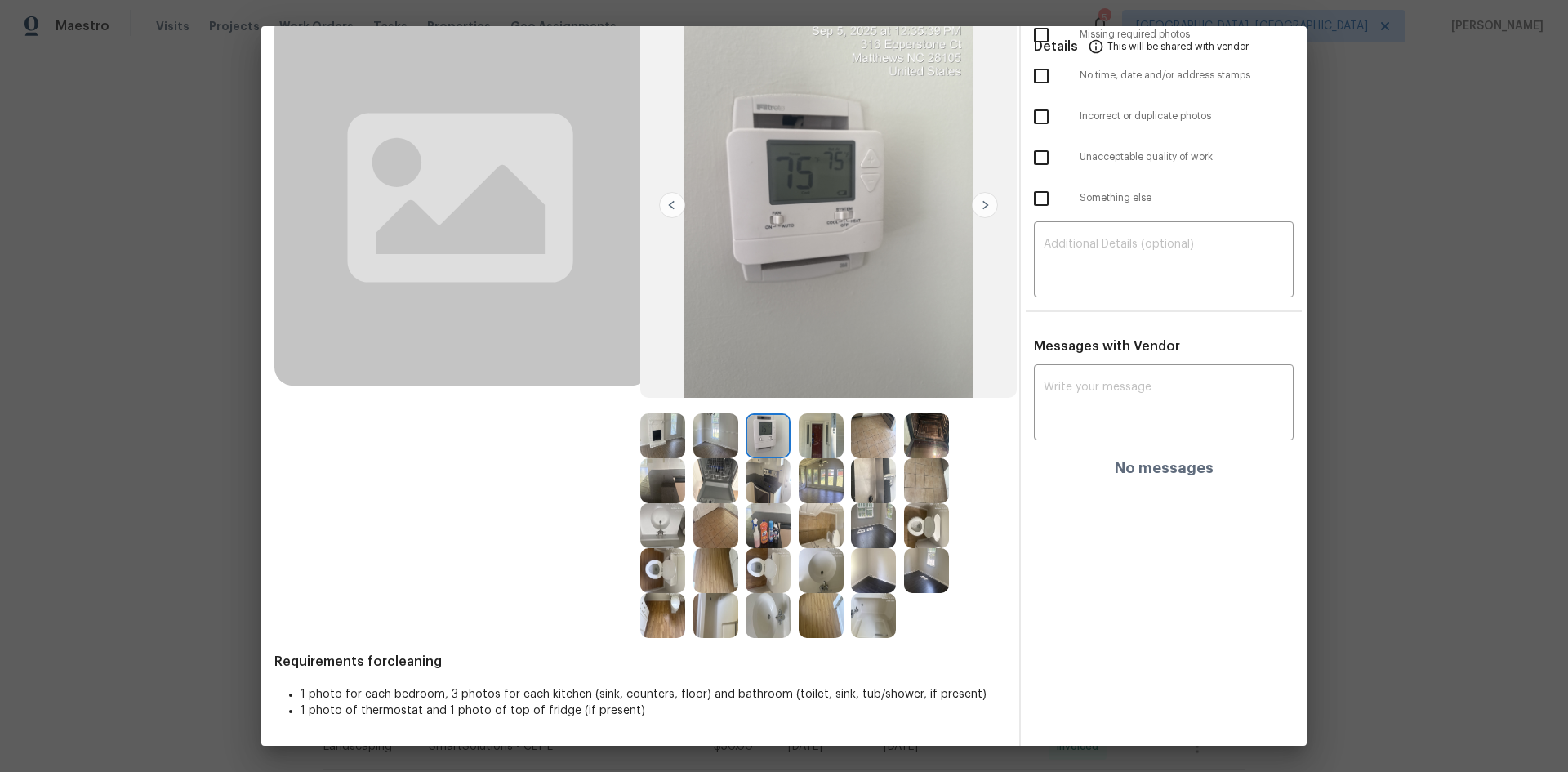
click at [758, 429] on img at bounding box center [767, 435] width 45 height 45
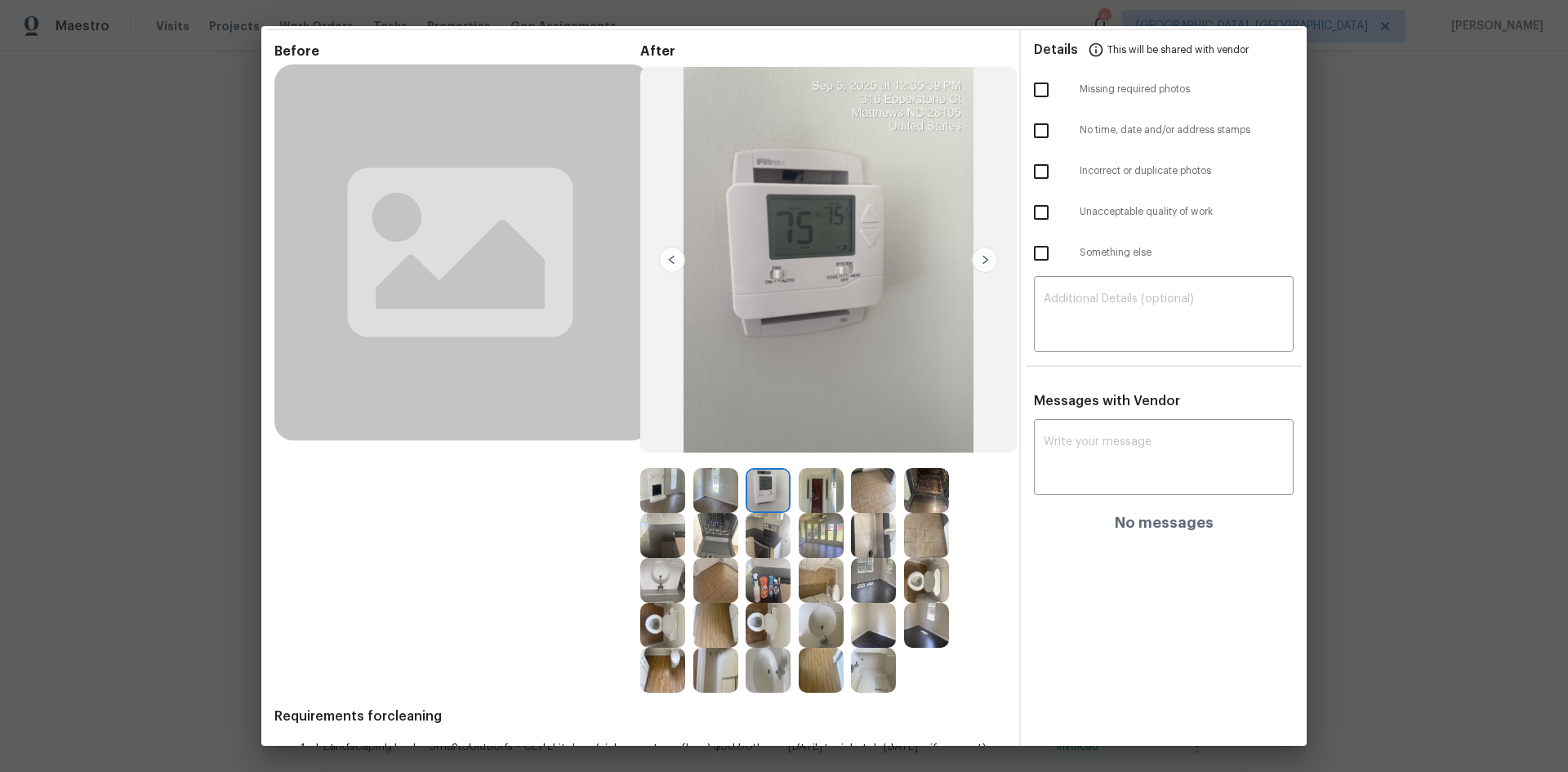
scroll to position [32, 0]
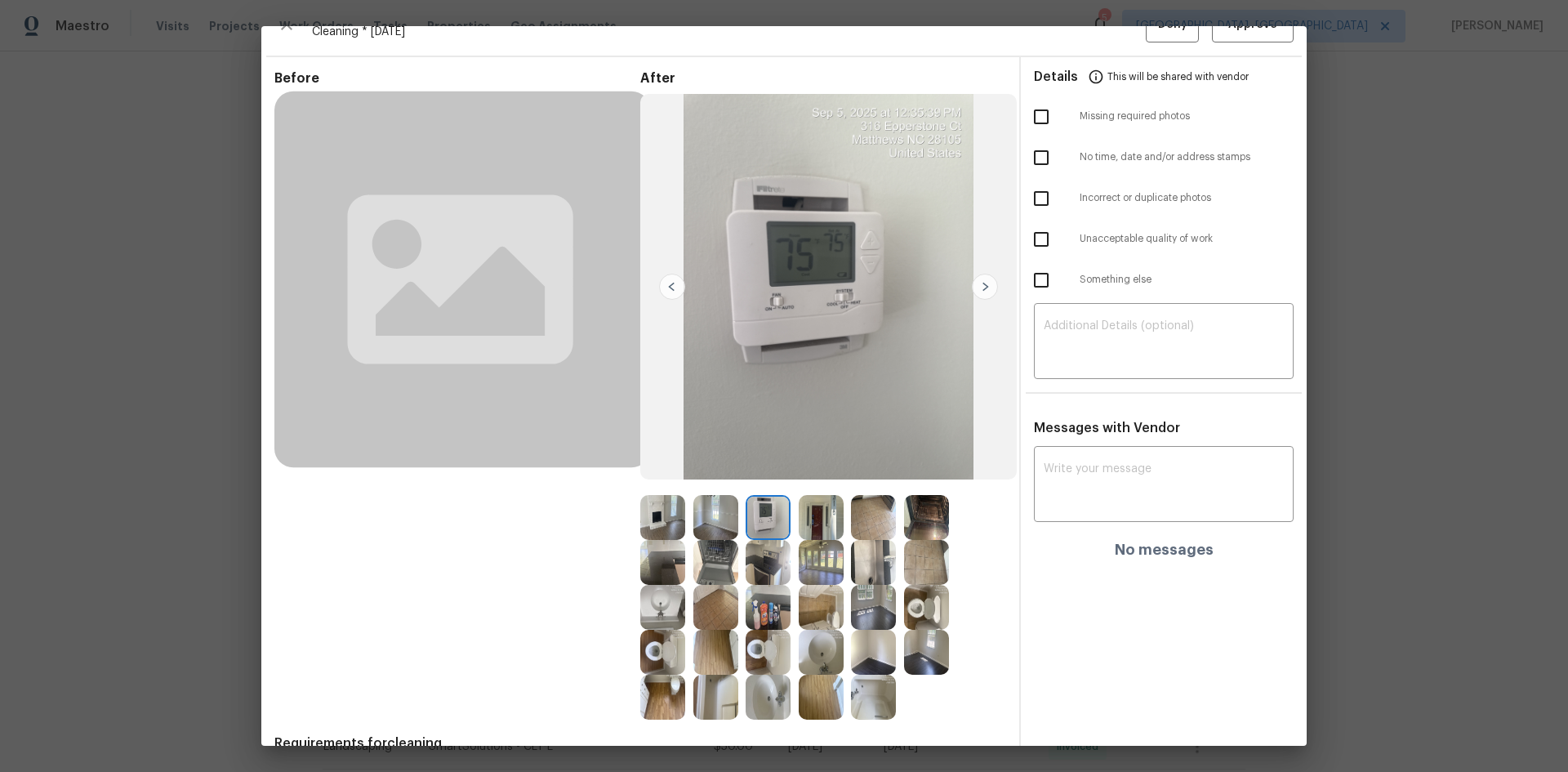
click at [915, 516] on img at bounding box center [926, 607] width 45 height 45
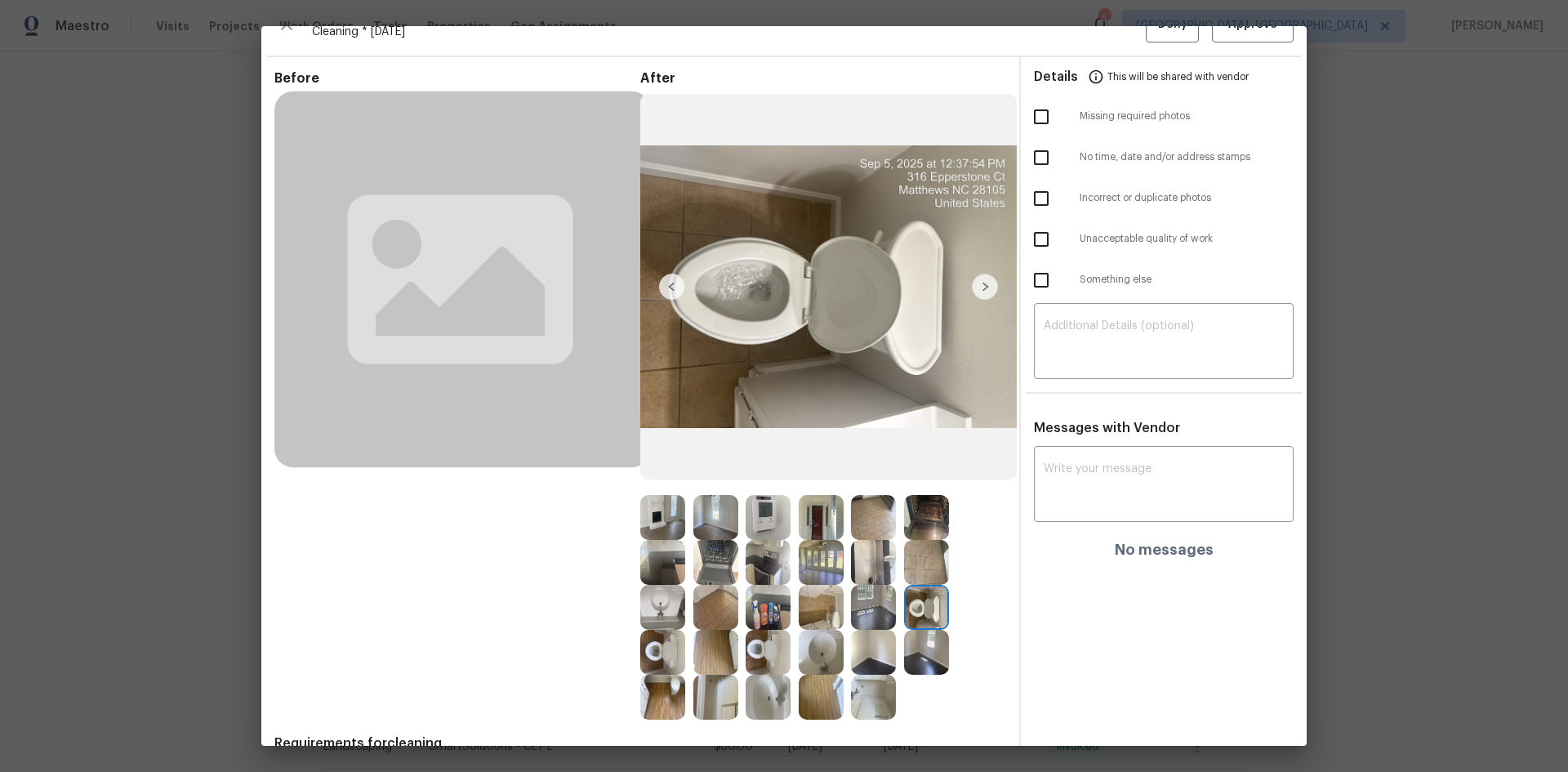
click at [768, 516] on img at bounding box center [767, 652] width 45 height 45
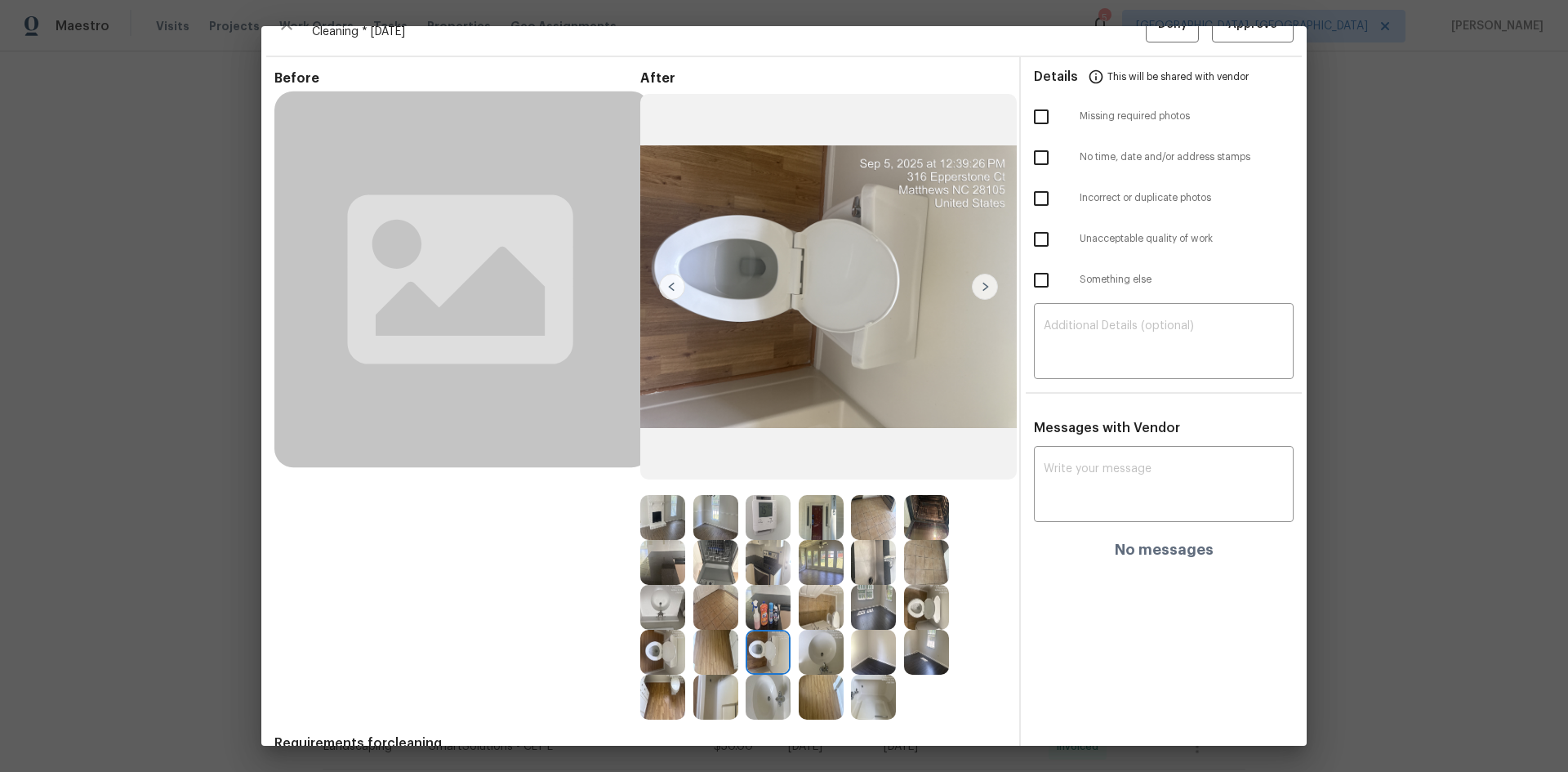
click at [768, 516] on img at bounding box center [767, 652] width 45 height 45
click at [764, 516] on img at bounding box center [767, 652] width 45 height 45
click at [928, 516] on img at bounding box center [926, 607] width 45 height 45
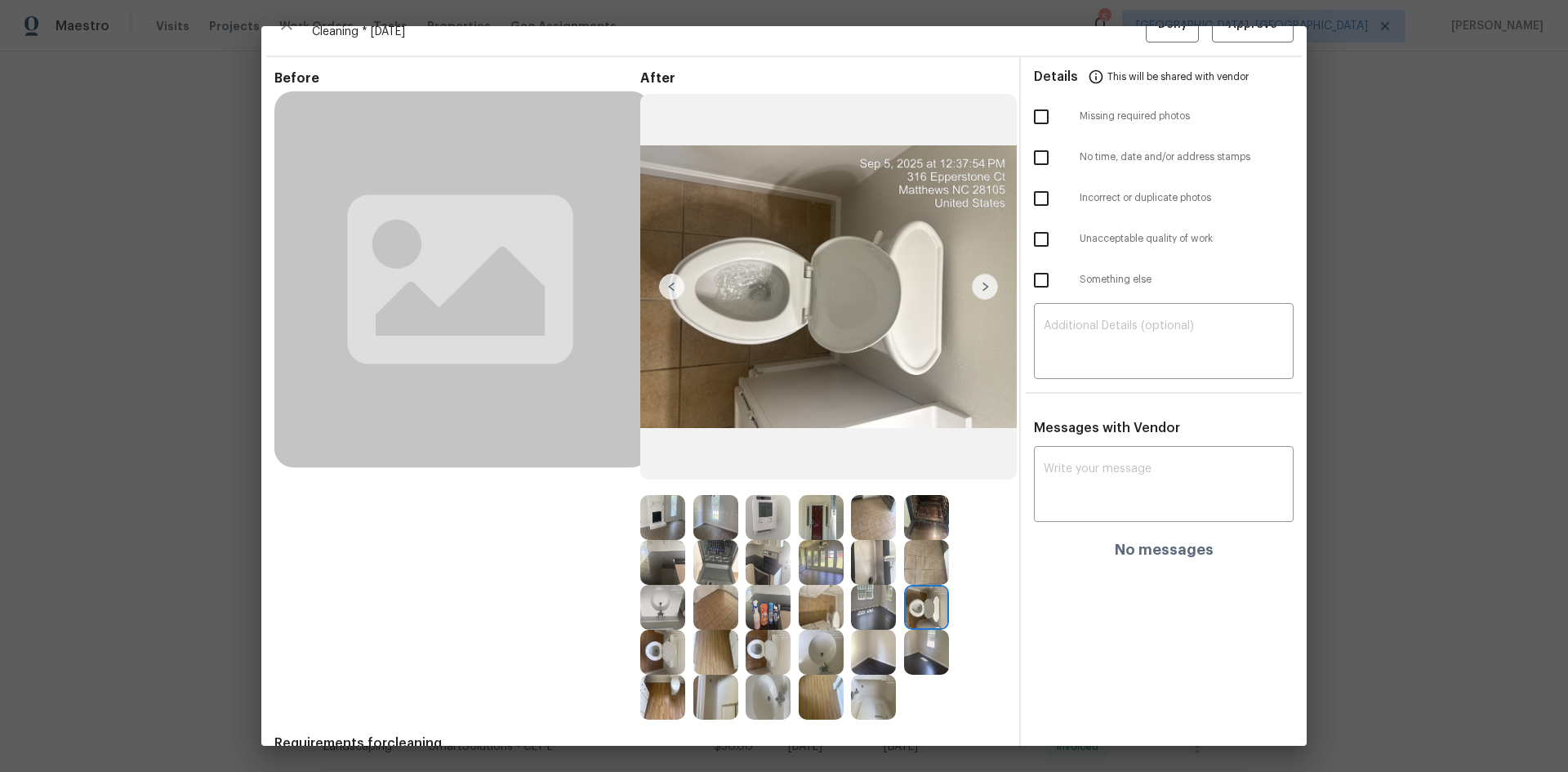
click at [770, 516] on img at bounding box center [767, 652] width 45 height 45
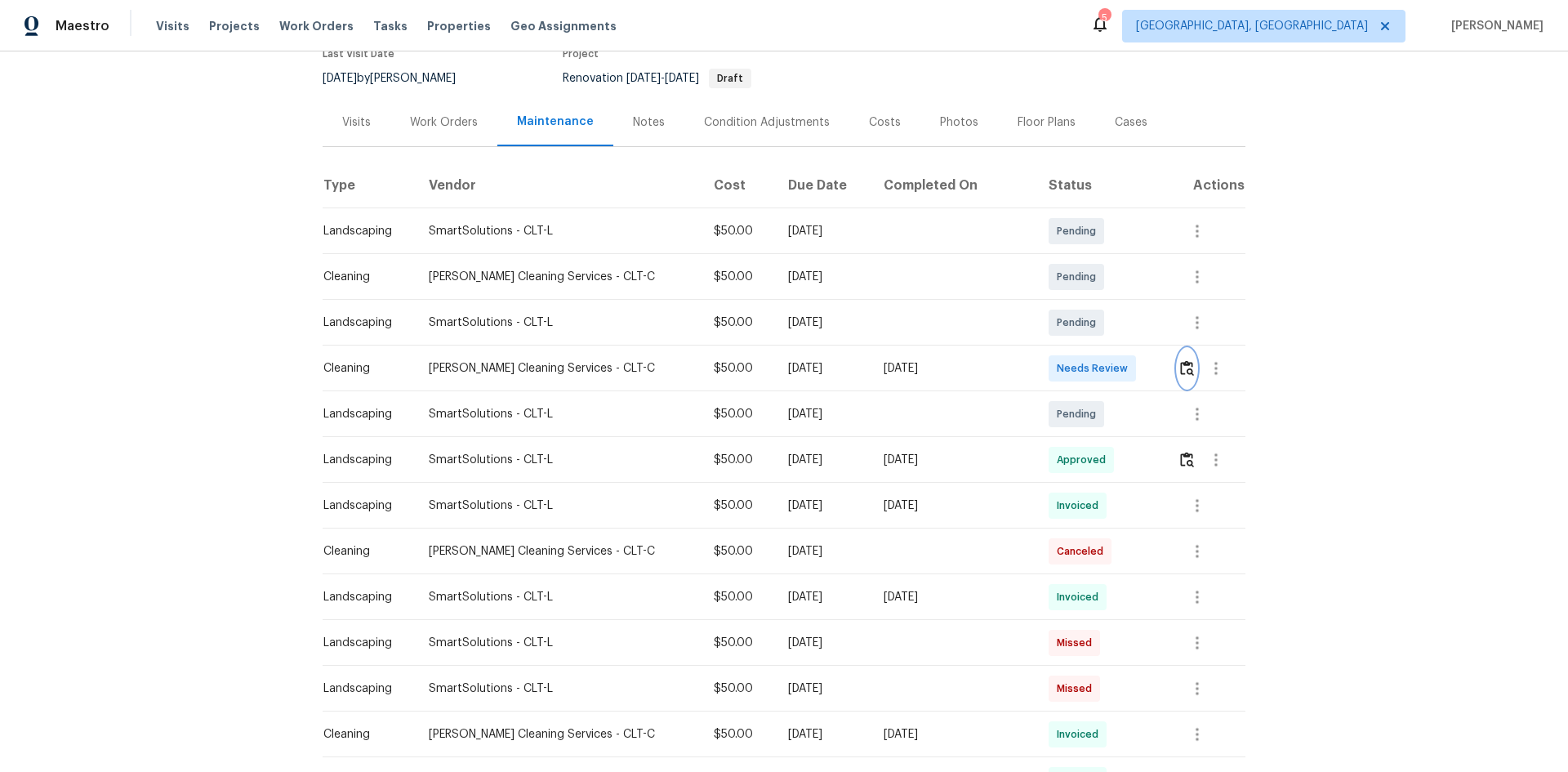
scroll to position [0, 0]
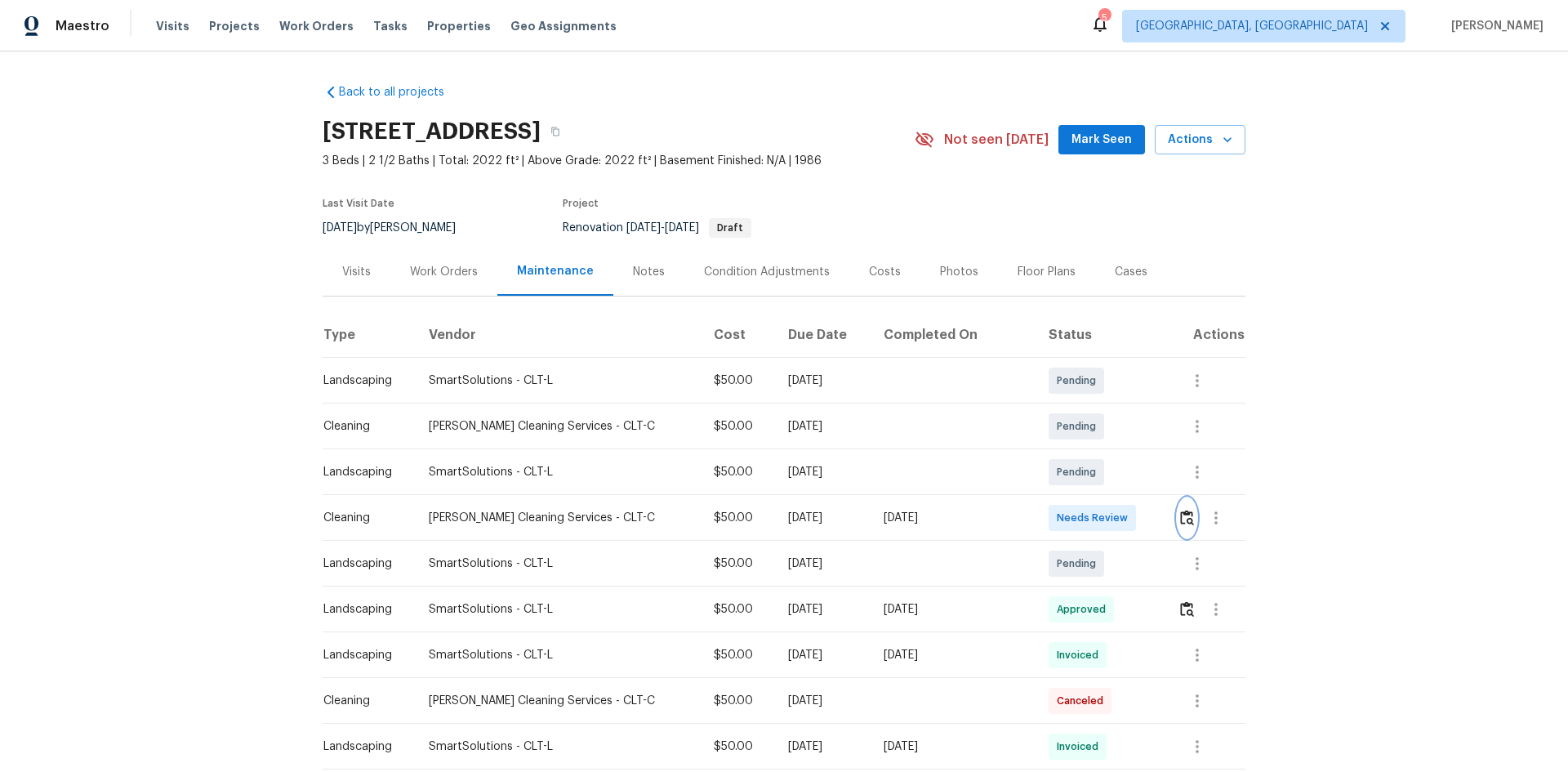
click at [1115, 516] on img "button" at bounding box center [1187, 518] width 13 height 15
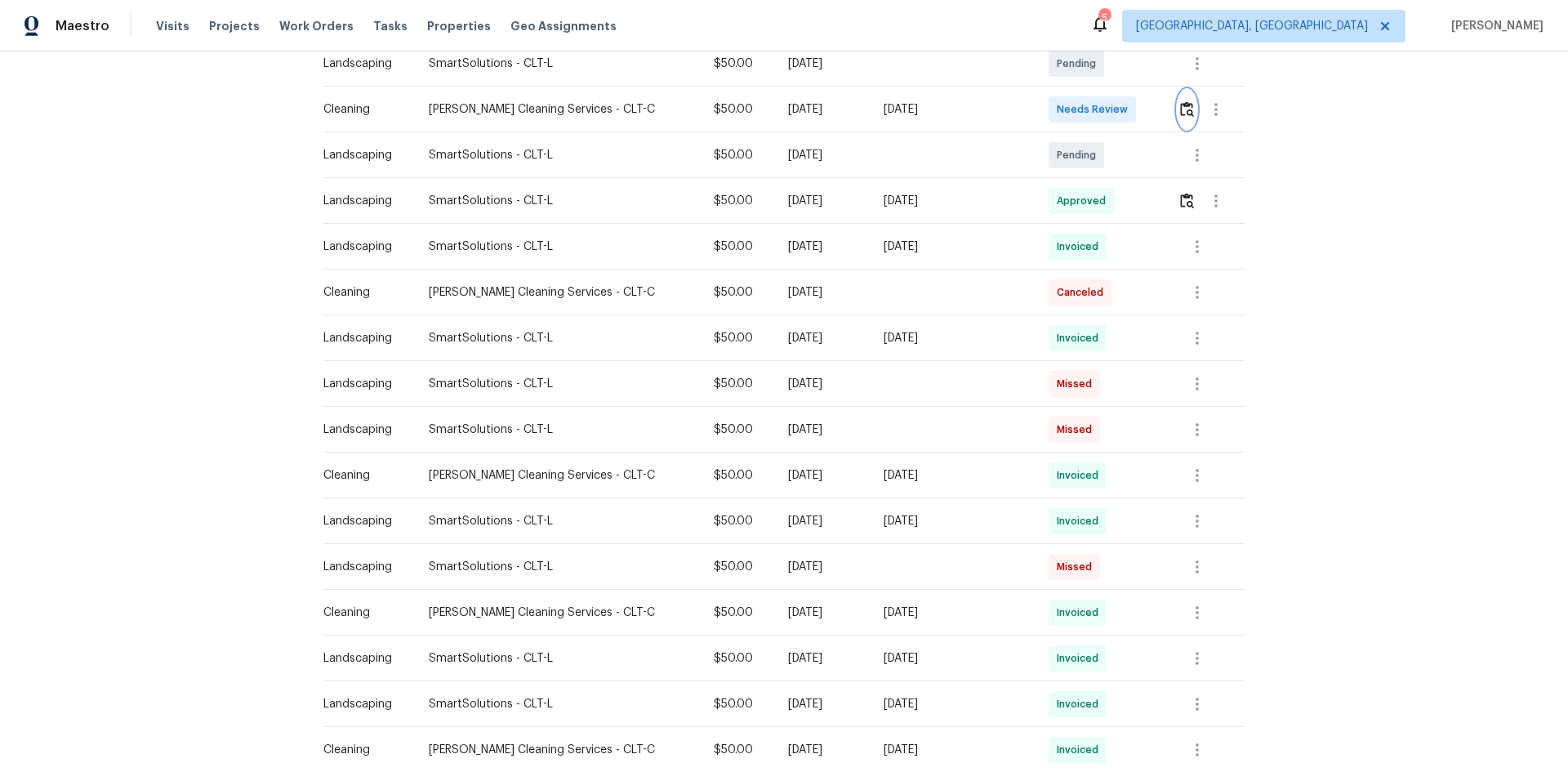
scroll to position [653, 0]
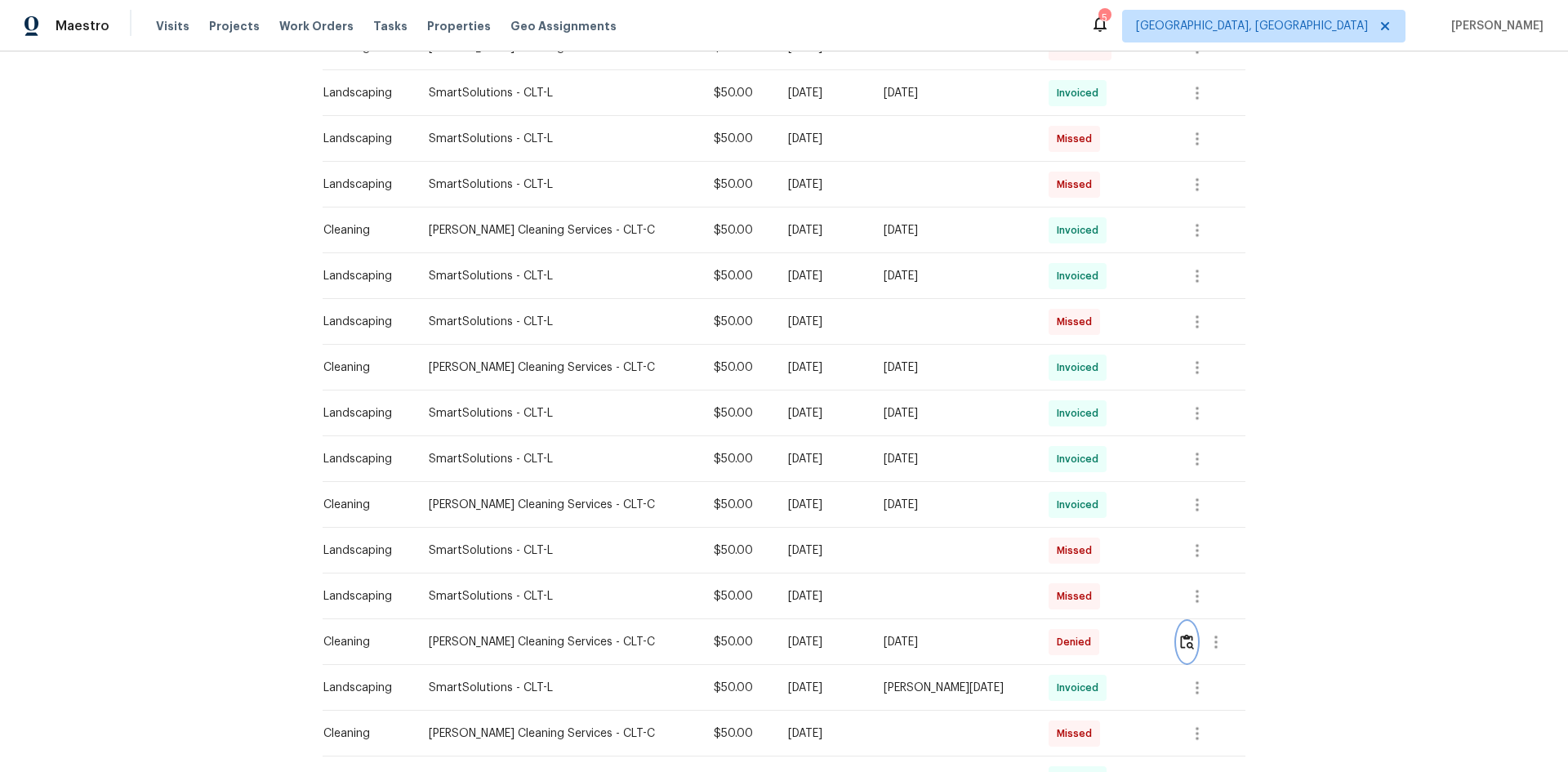
click at [1115, 516] on img "button" at bounding box center [1187, 641] width 13 height 15
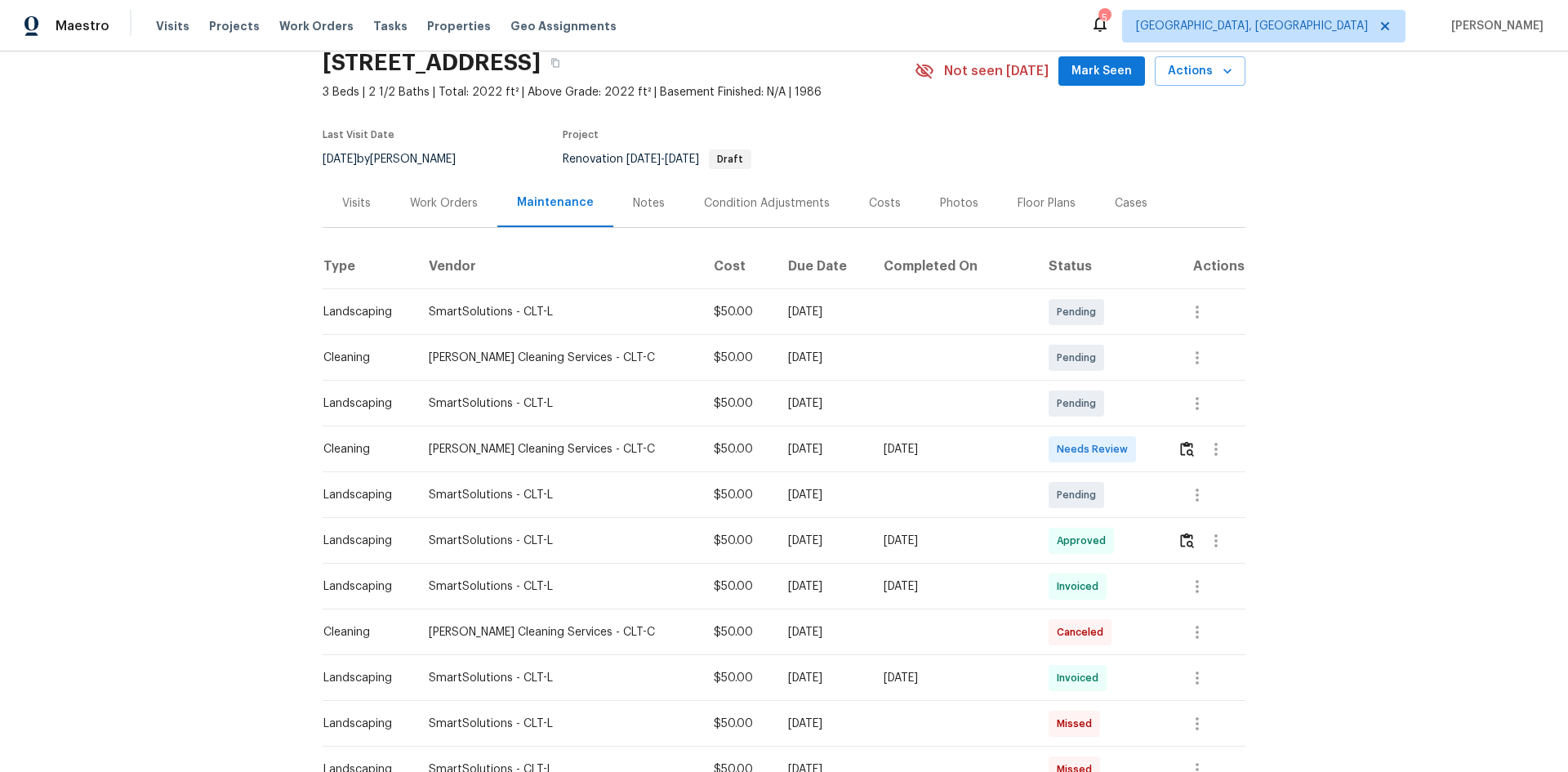
scroll to position [0, 0]
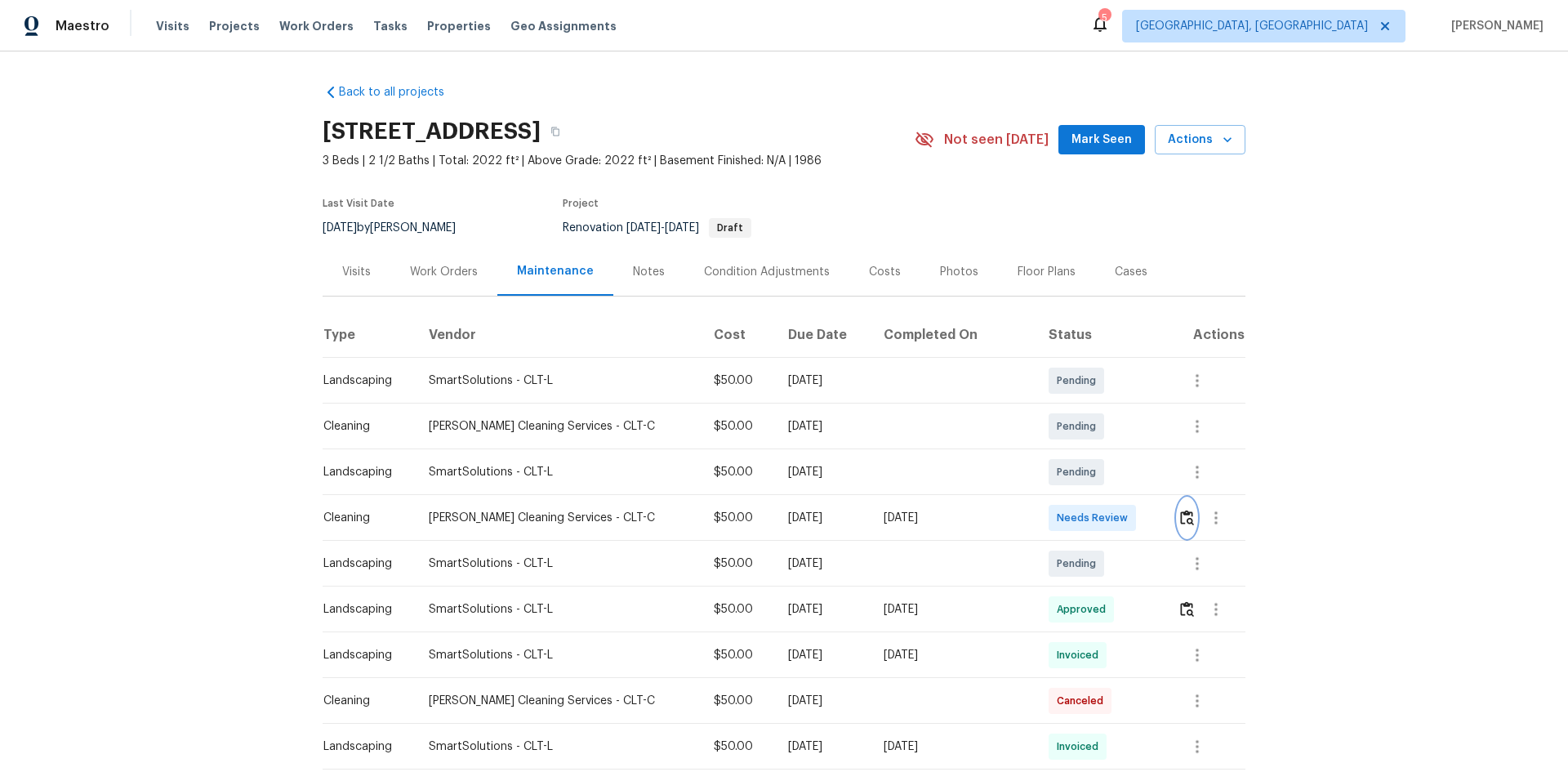
click at [1115, 513] on img "button" at bounding box center [1187, 518] width 13 height 15
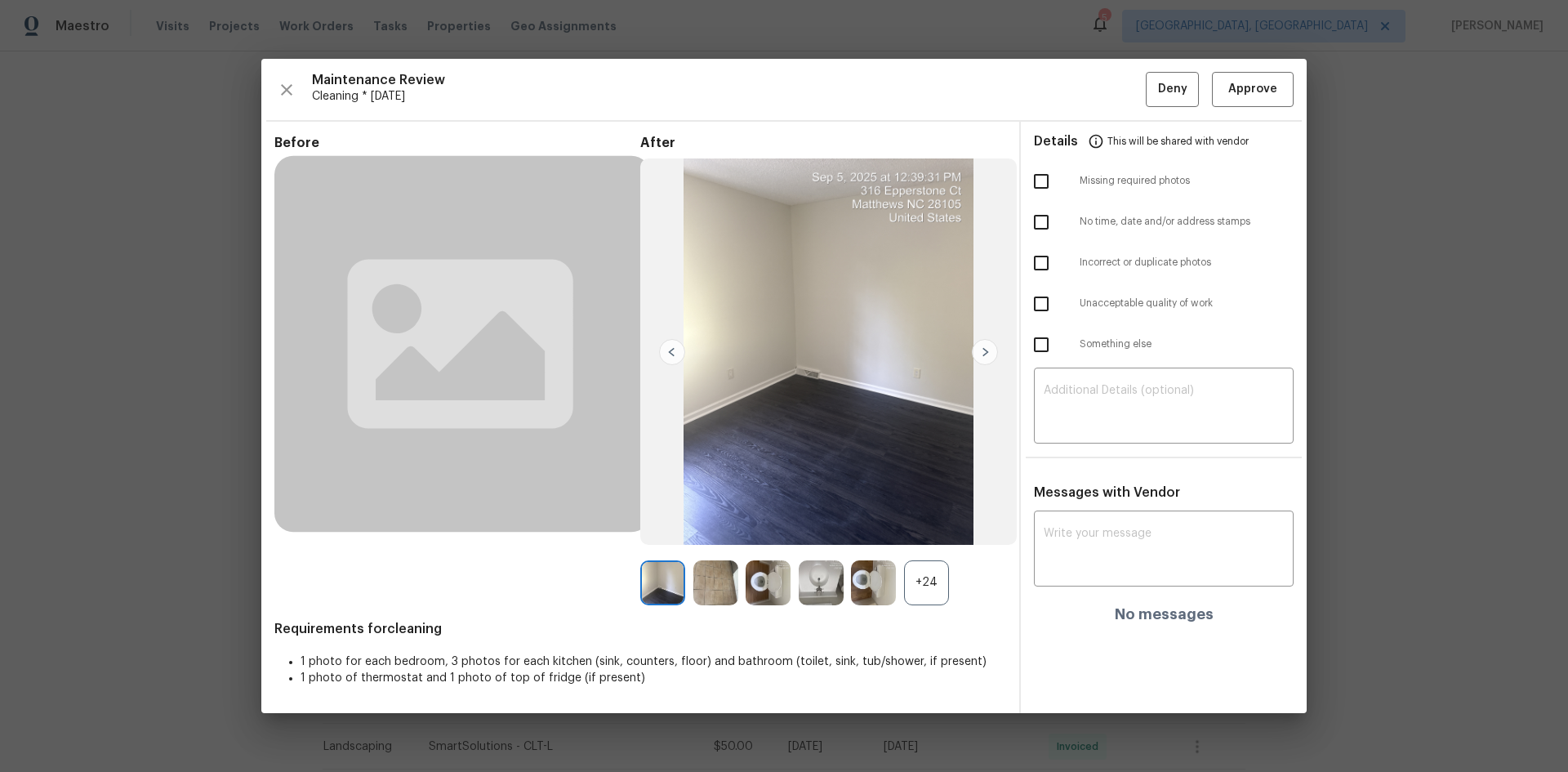
click at [926, 516] on div "+24" at bounding box center [926, 582] width 45 height 45
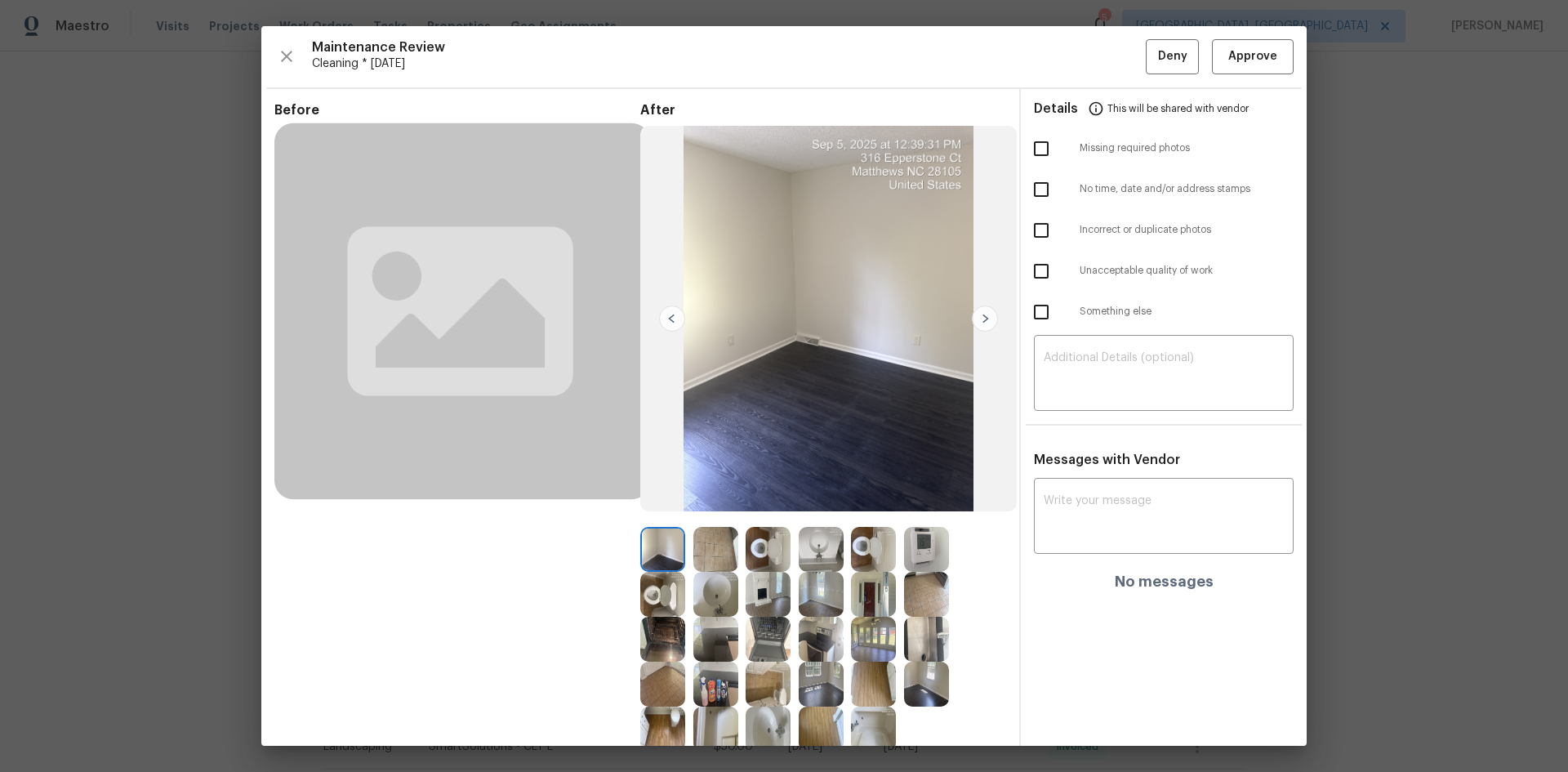
click at [918, 516] on img at bounding box center [926, 549] width 45 height 45
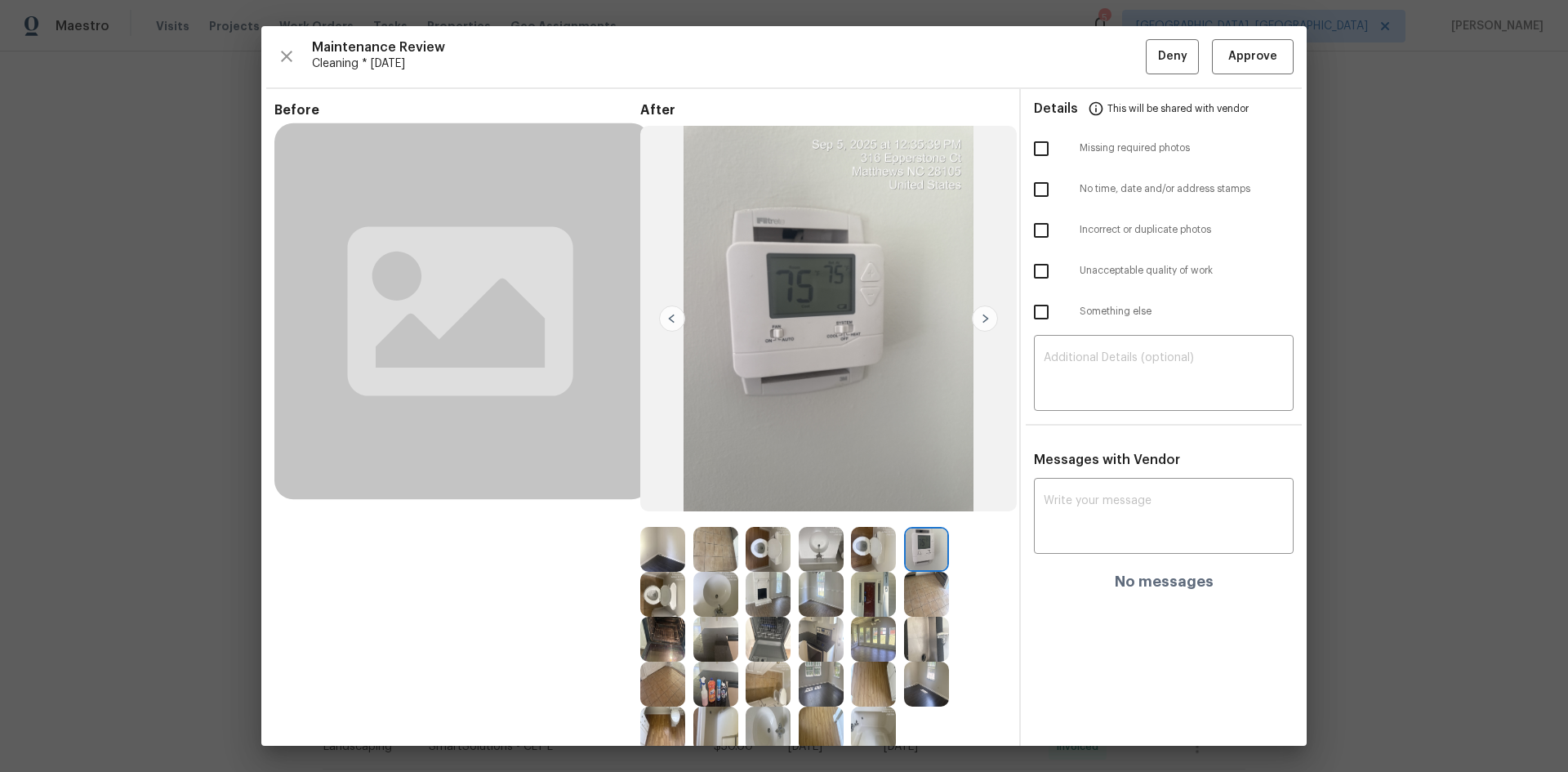
click at [918, 516] on img at bounding box center [926, 549] width 45 height 45
click at [1049, 516] on textarea at bounding box center [1164, 518] width 240 height 46
paste textarea "Maintenance Audit Team: Hello! Unfortunately, this cleaning visit completed on …"
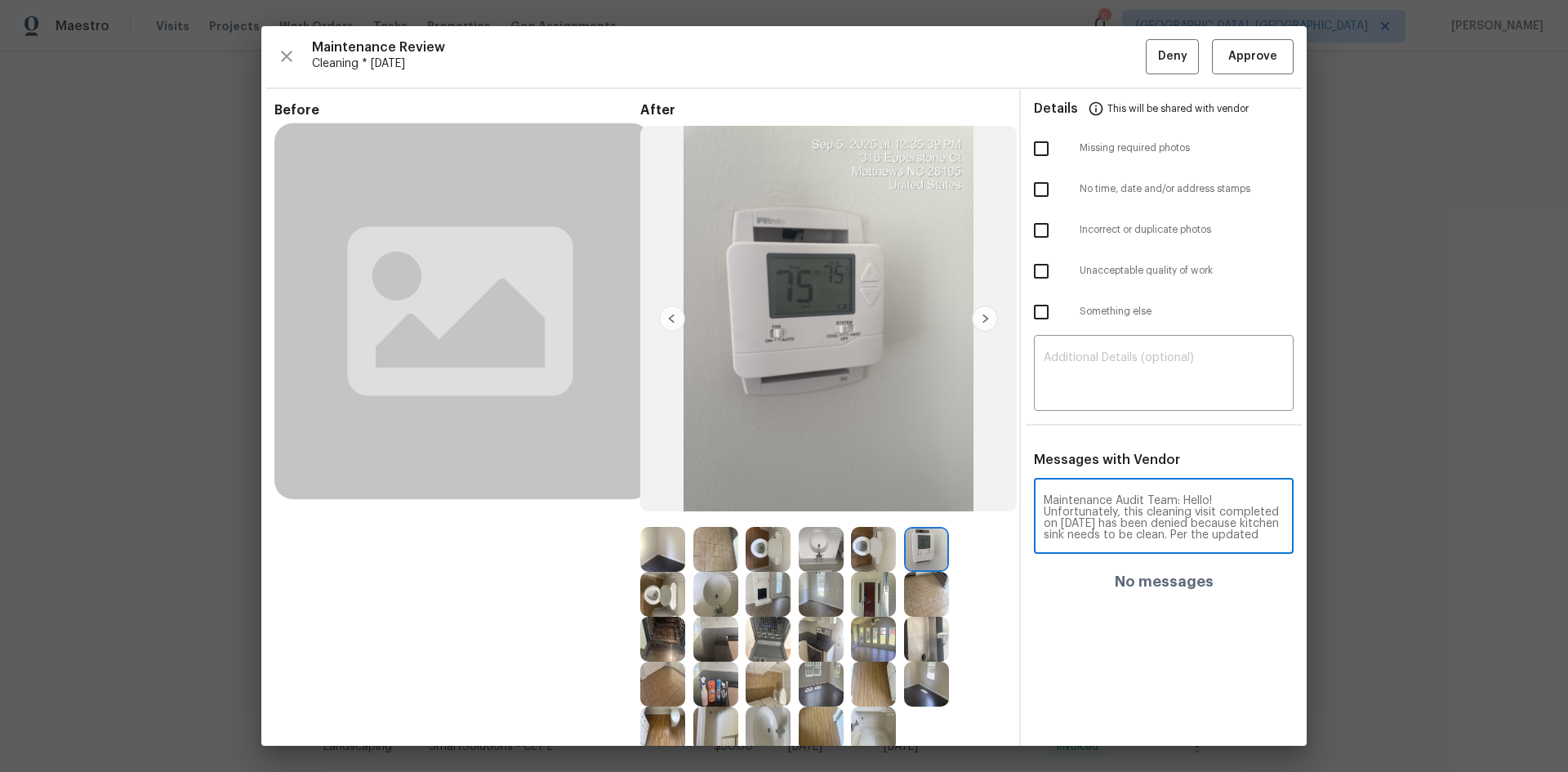
scroll to position [205, 0]
type textarea "Maintenance Audit Team: Hello! Unfortunately, this cleaning visit completed on …"
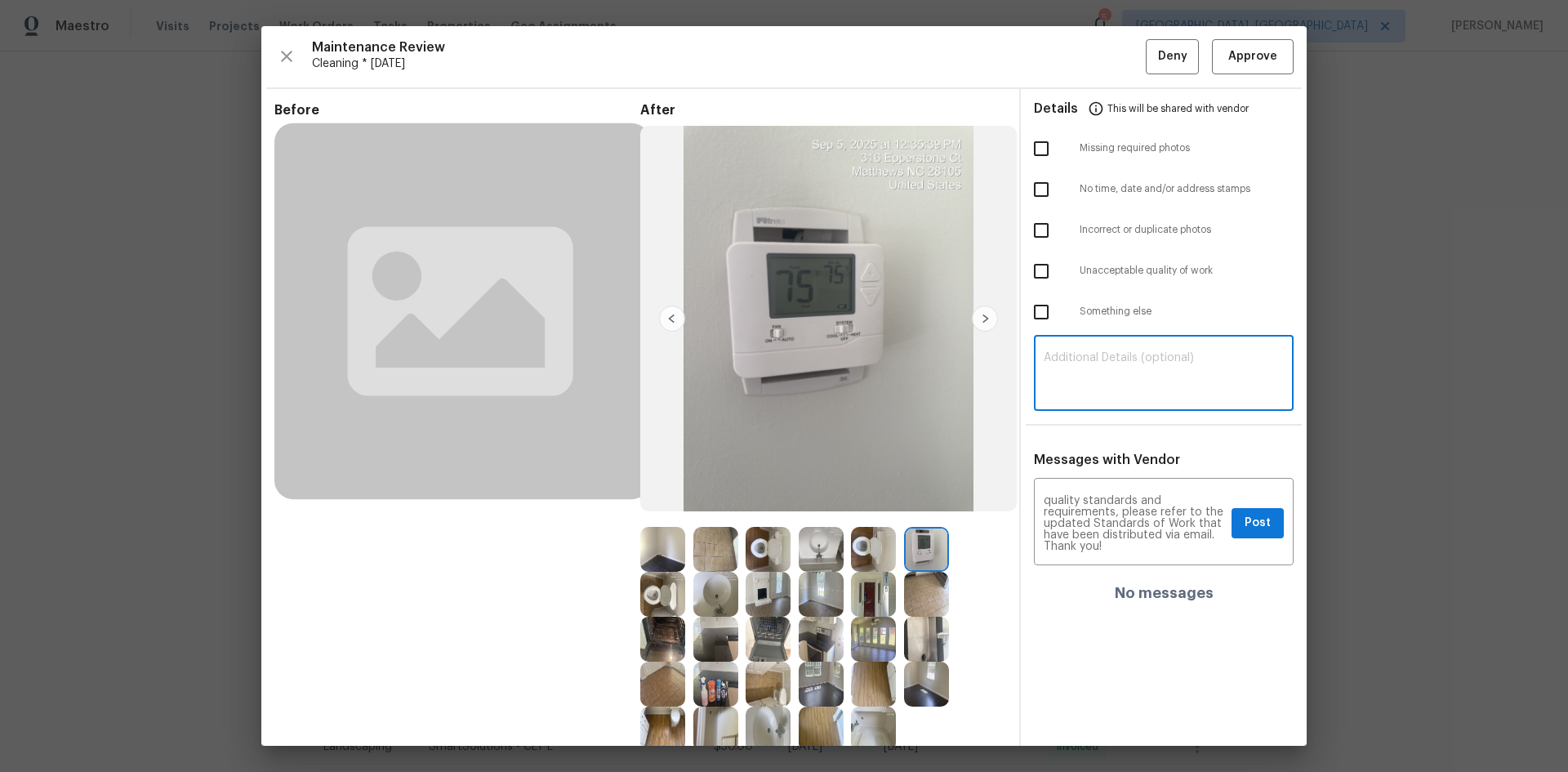
click at [1115, 374] on textarea at bounding box center [1164, 375] width 240 height 46
paste textarea "Maintenance Audit Team: Hello! Unfortunately, this cleaning visit completed on …"
type textarea "Maintenance Audit Team: Hello! Unfortunately, this cleaning visit completed on …"
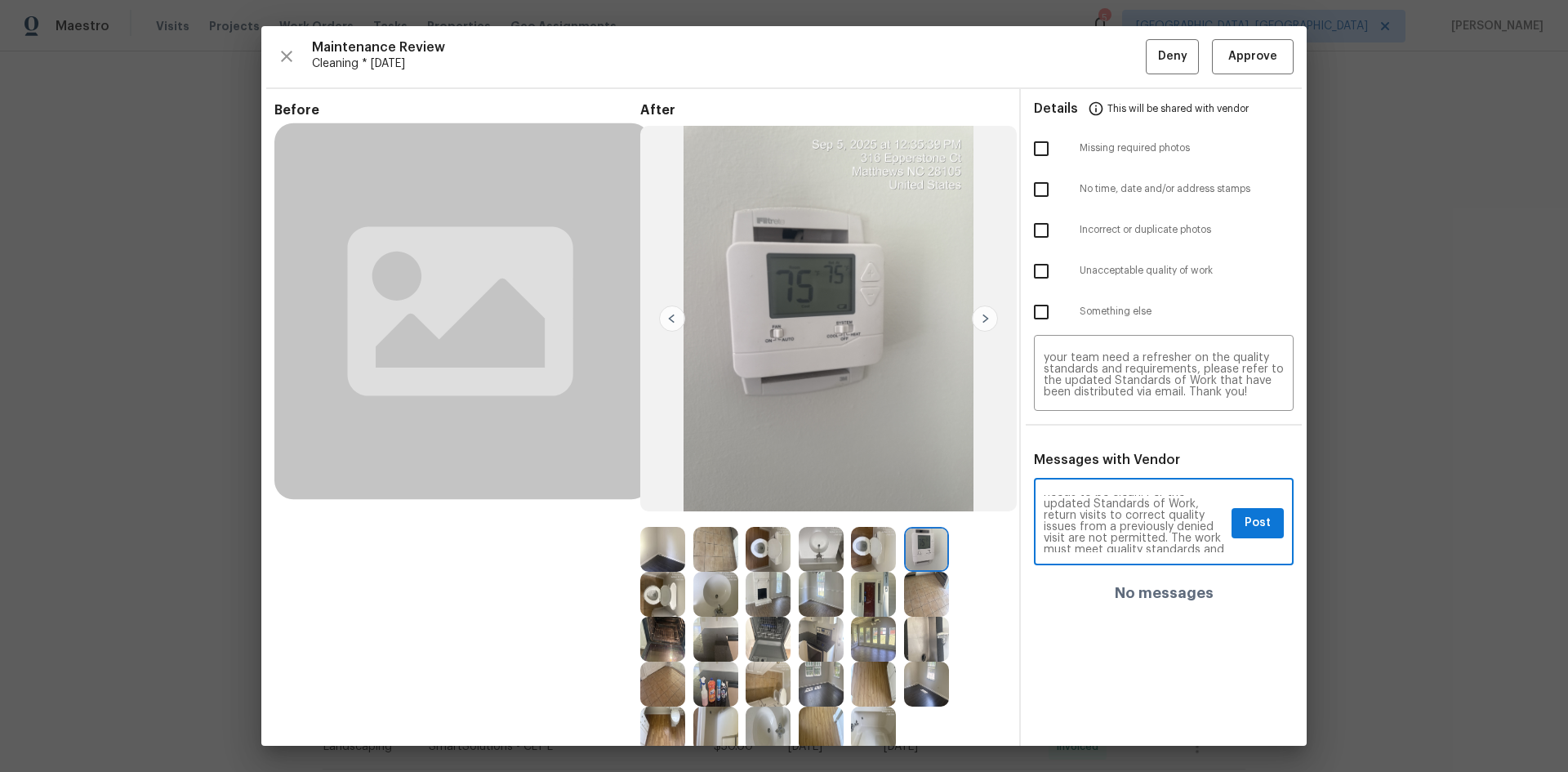
scroll to position [65, 0]
click at [1115, 516] on span "Post" at bounding box center [1257, 522] width 26 height 20
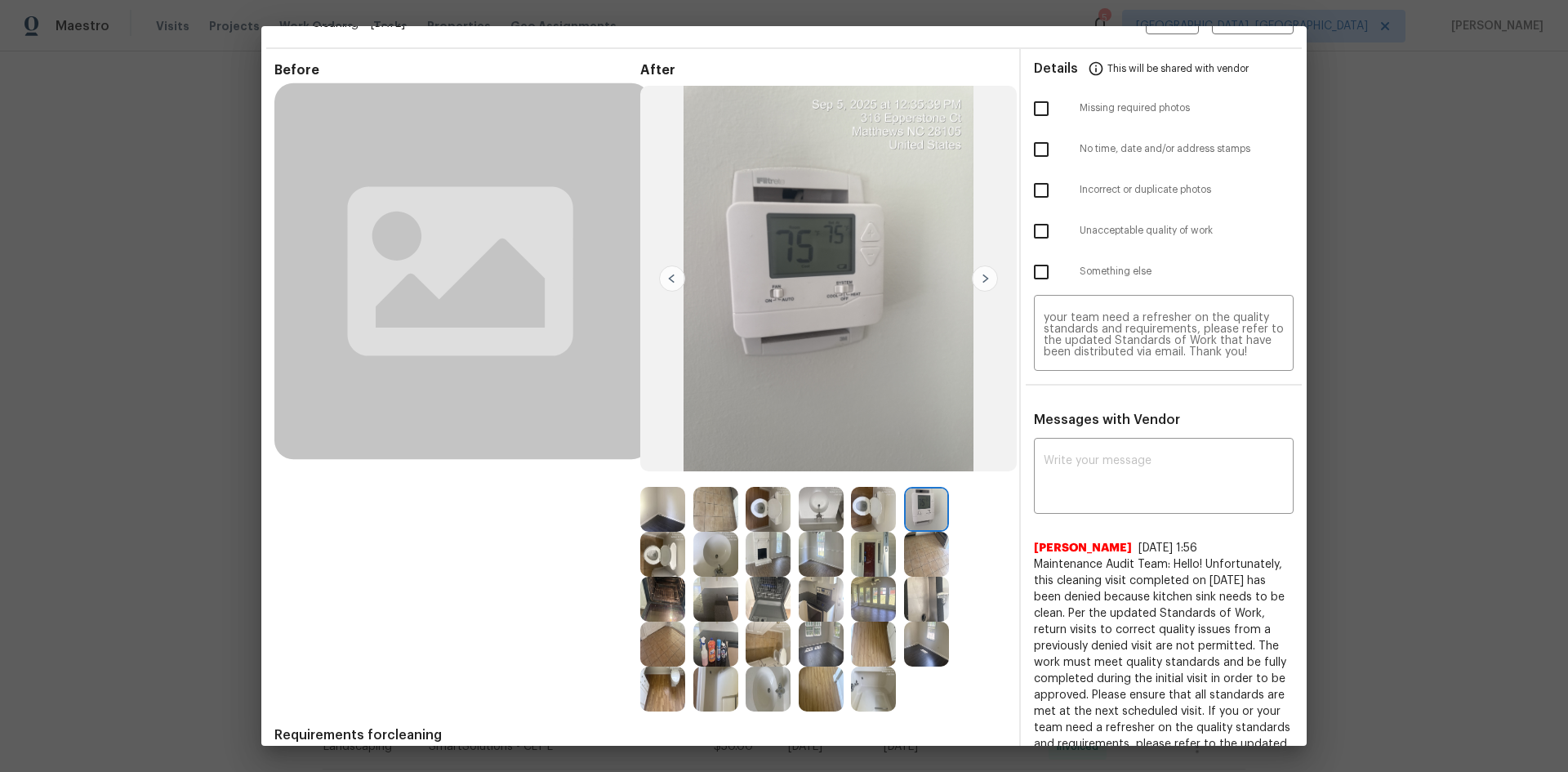
scroll to position [0, 0]
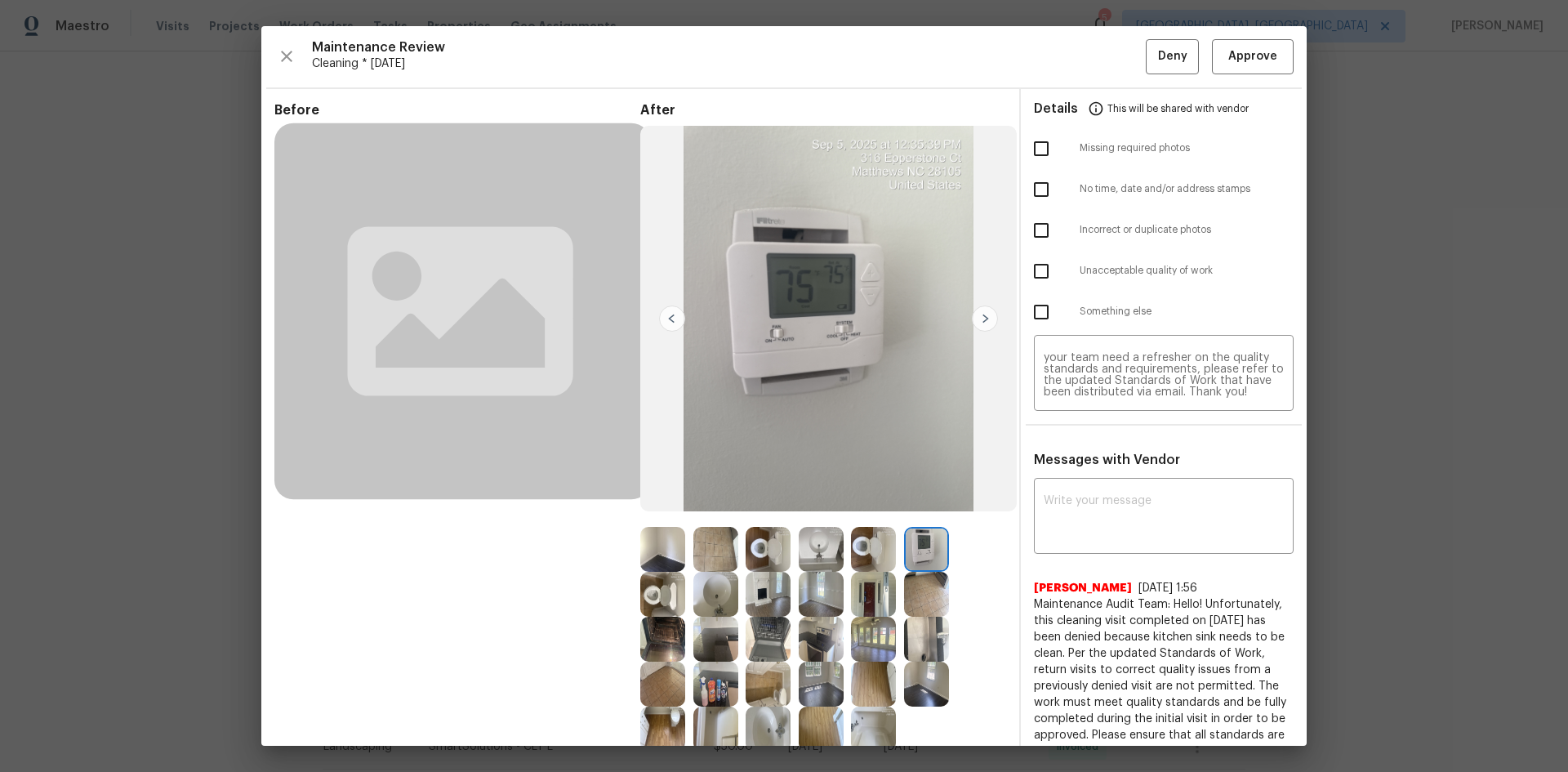
click at [1039, 261] on input "checkbox" at bounding box center [1041, 271] width 35 height 35
checkbox input "true"
click at [1115, 46] on span "Deny" at bounding box center [1172, 56] width 30 height 20
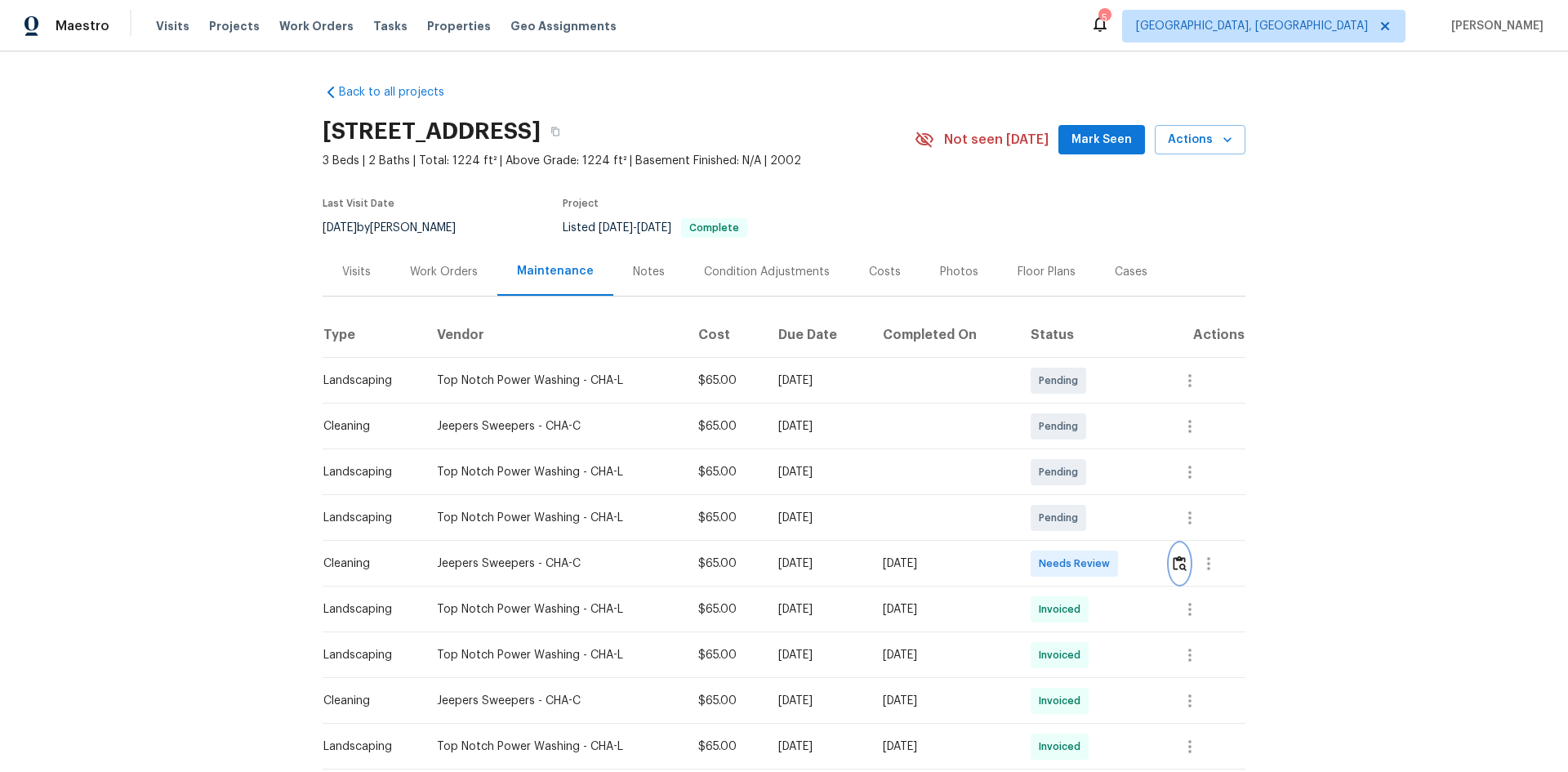
click at [1115, 516] on img "button" at bounding box center [1179, 563] width 13 height 15
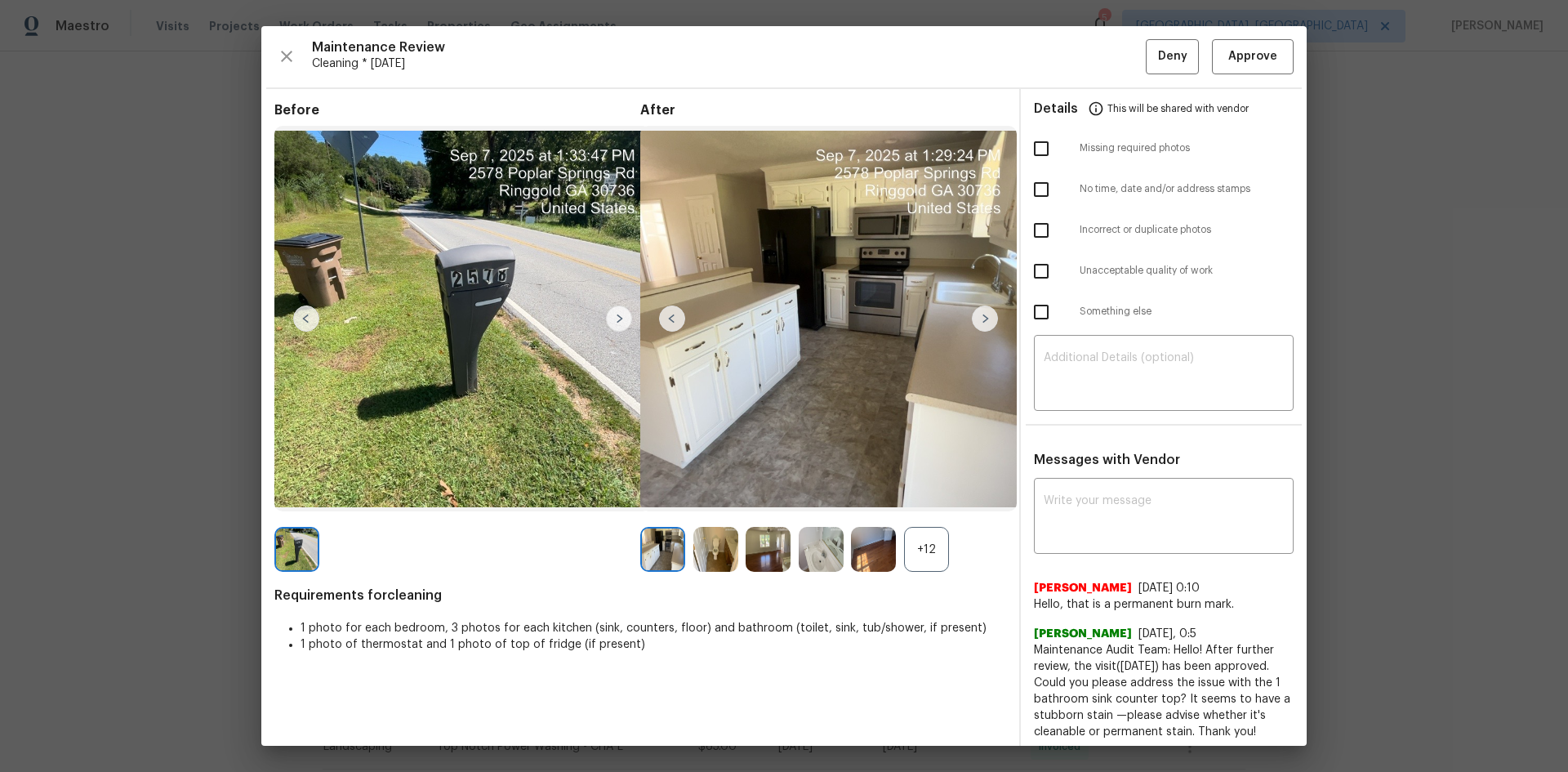
click at [919, 516] on div "+12" at bounding box center [926, 549] width 45 height 45
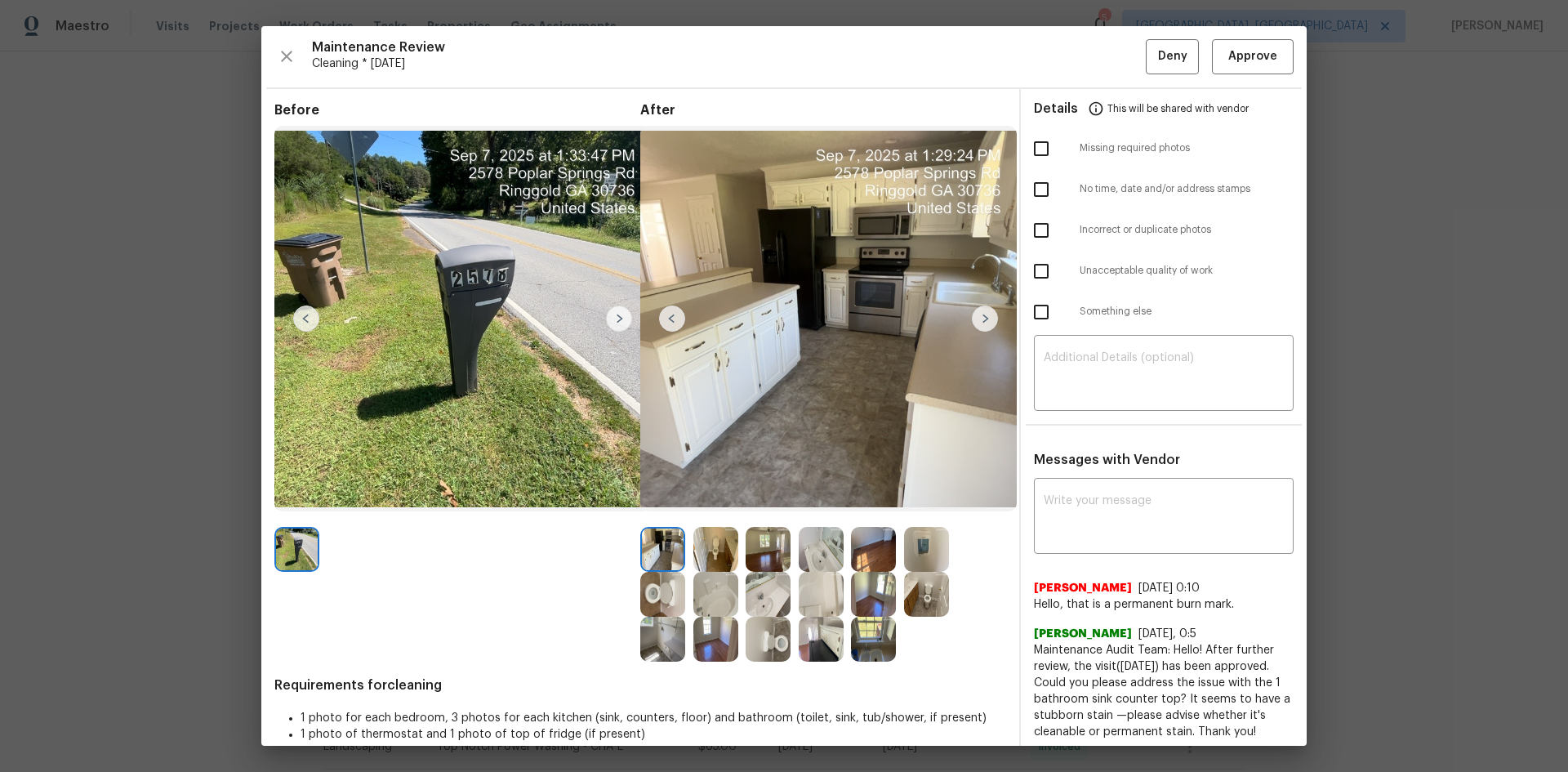
click at [932, 516] on img at bounding box center [926, 549] width 45 height 45
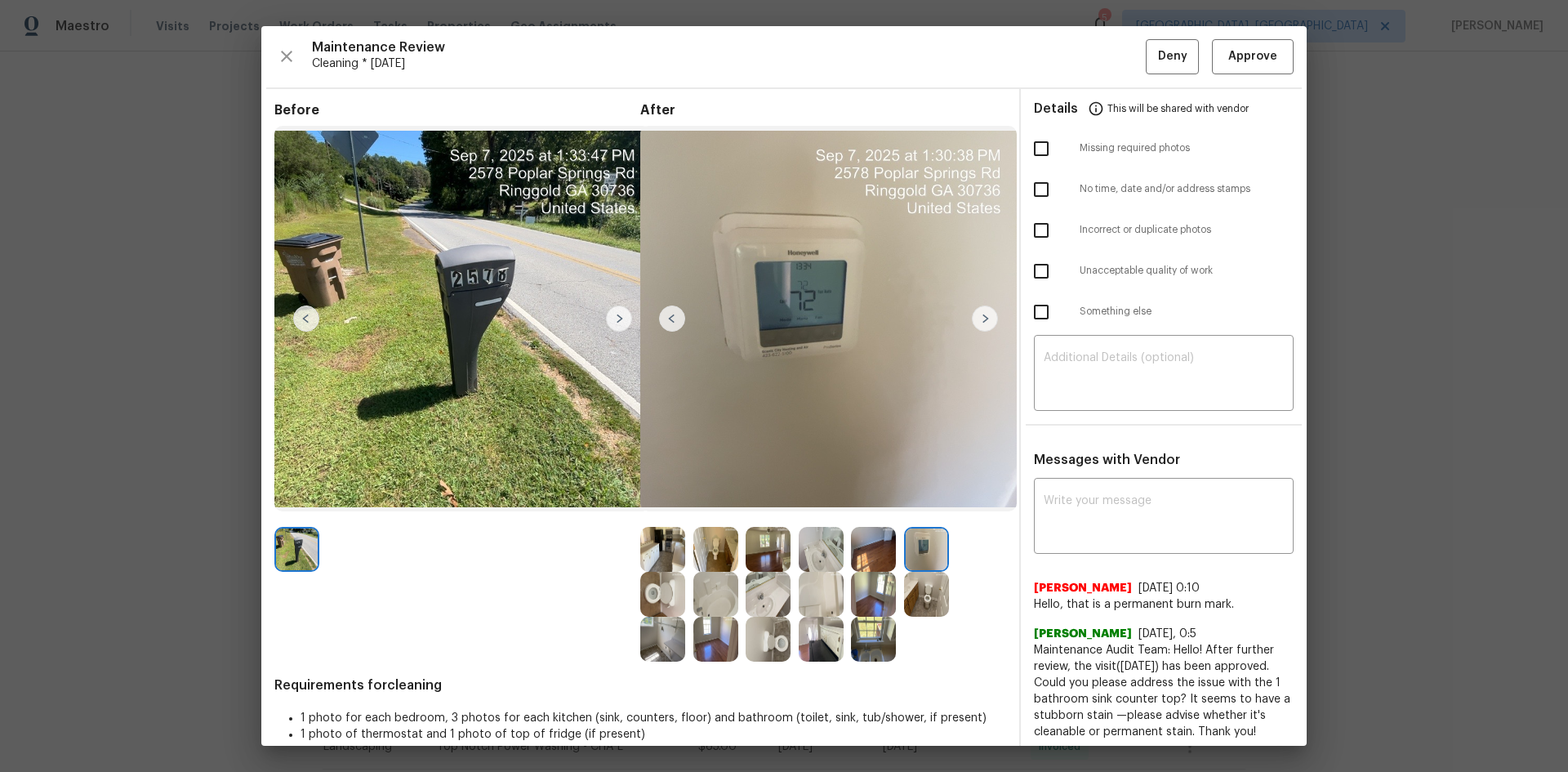
click at [932, 516] on img at bounding box center [926, 549] width 45 height 45
click at [1115, 43] on button "Approve" at bounding box center [1252, 57] width 82 height 36
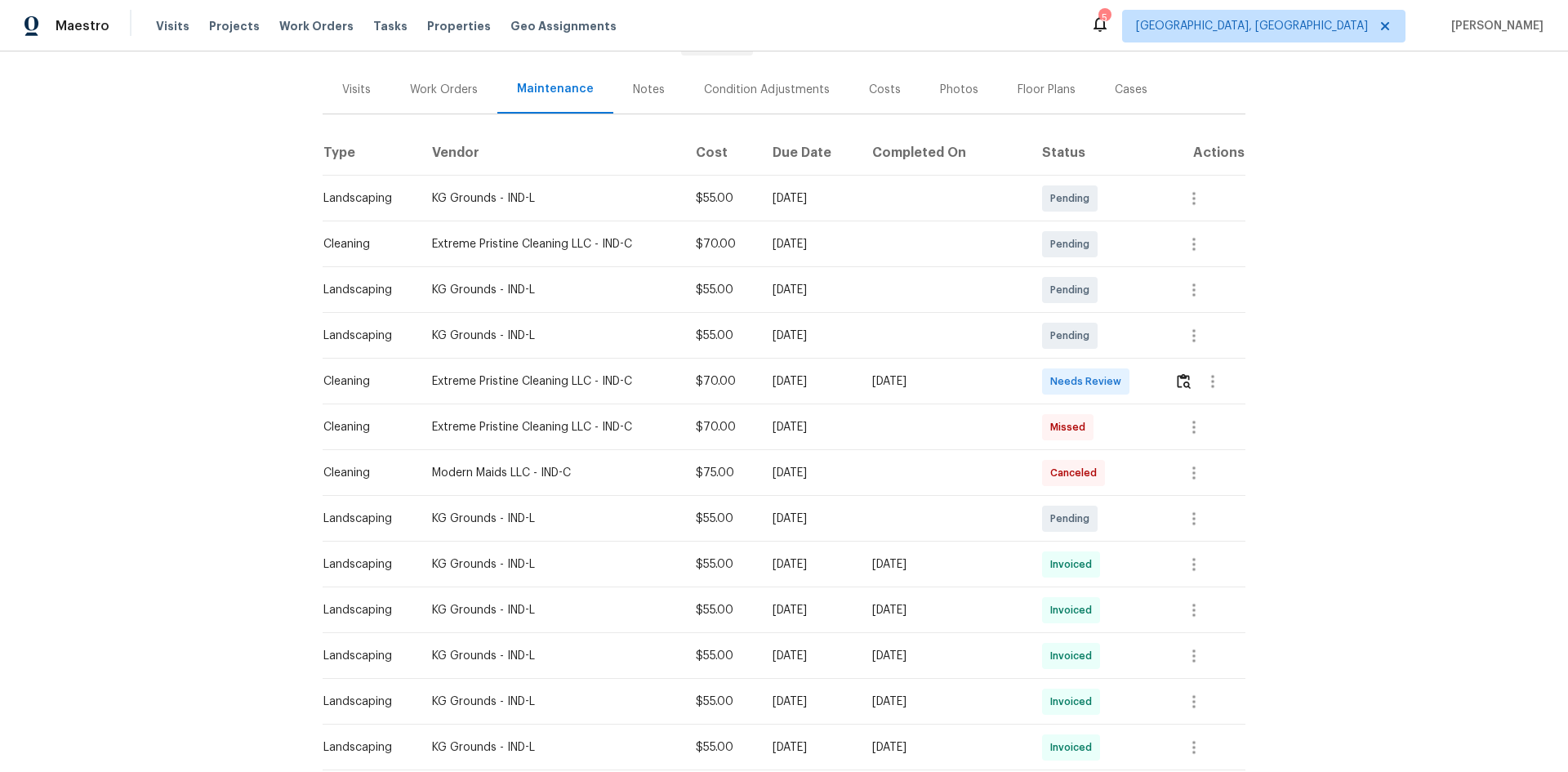
scroll to position [55, 0]
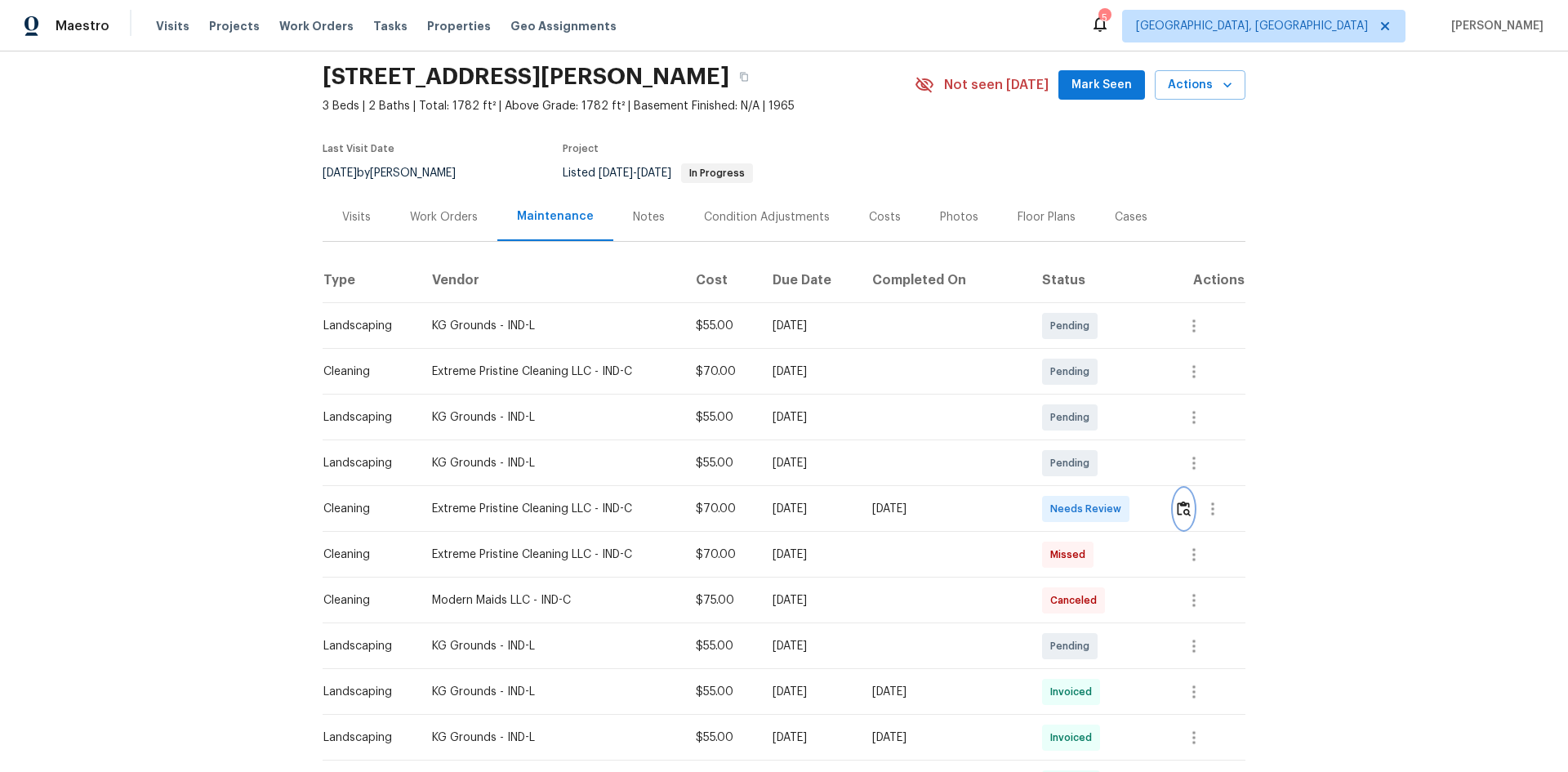
click at [1180, 512] on img "button" at bounding box center [1183, 508] width 13 height 15
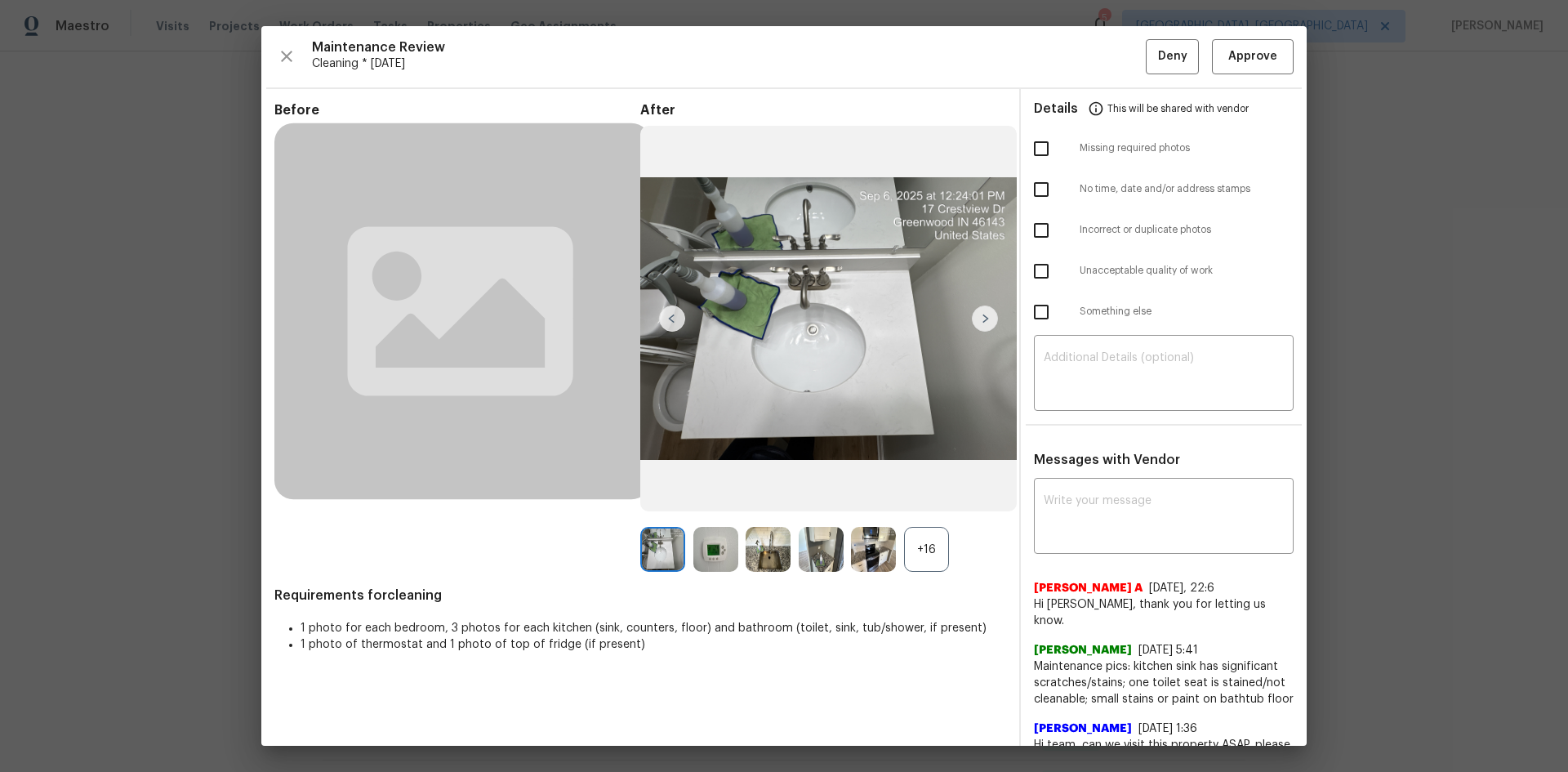
click at [926, 536] on div "+16" at bounding box center [926, 549] width 45 height 45
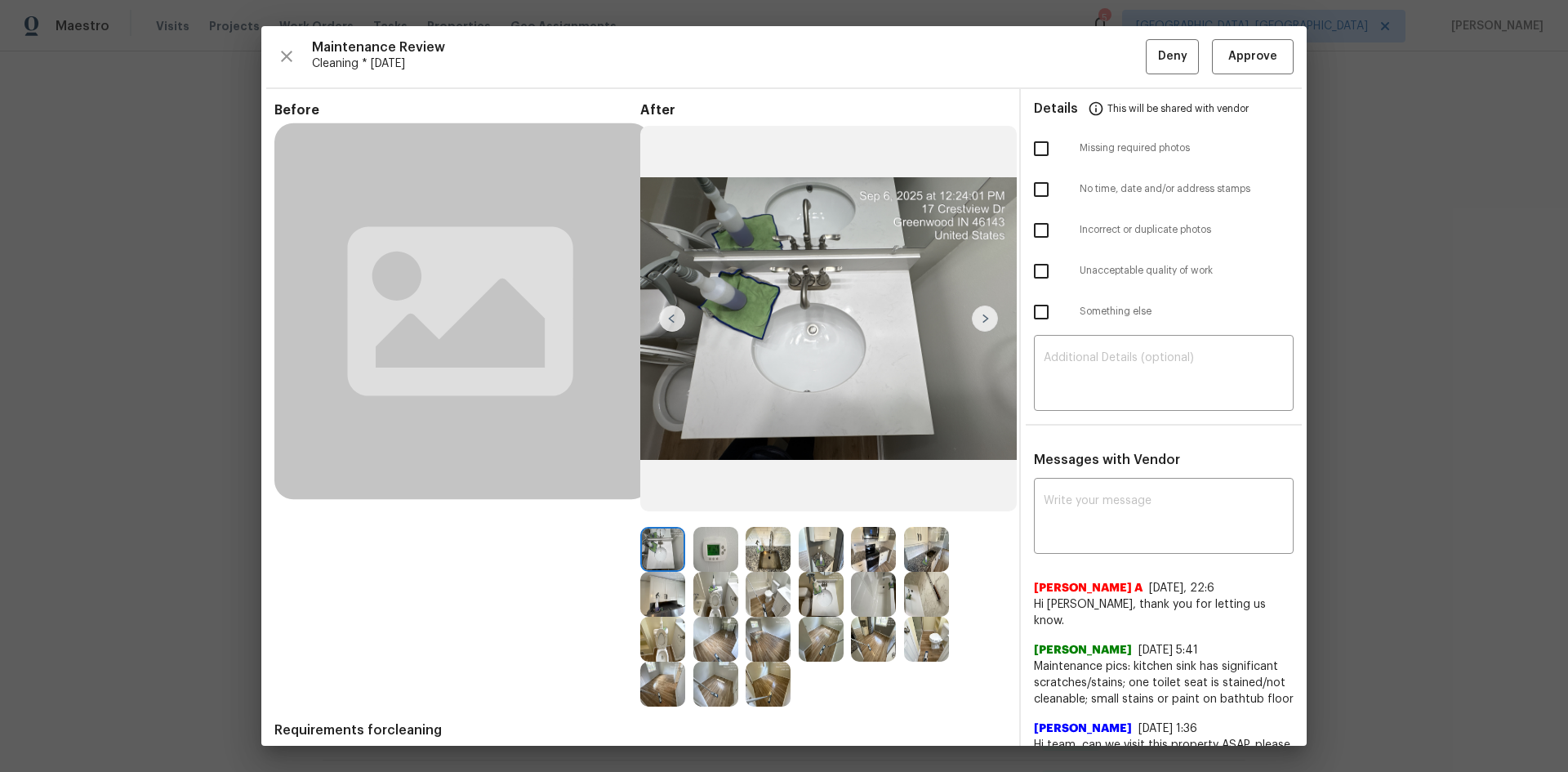
click at [699, 543] on img at bounding box center [715, 549] width 45 height 45
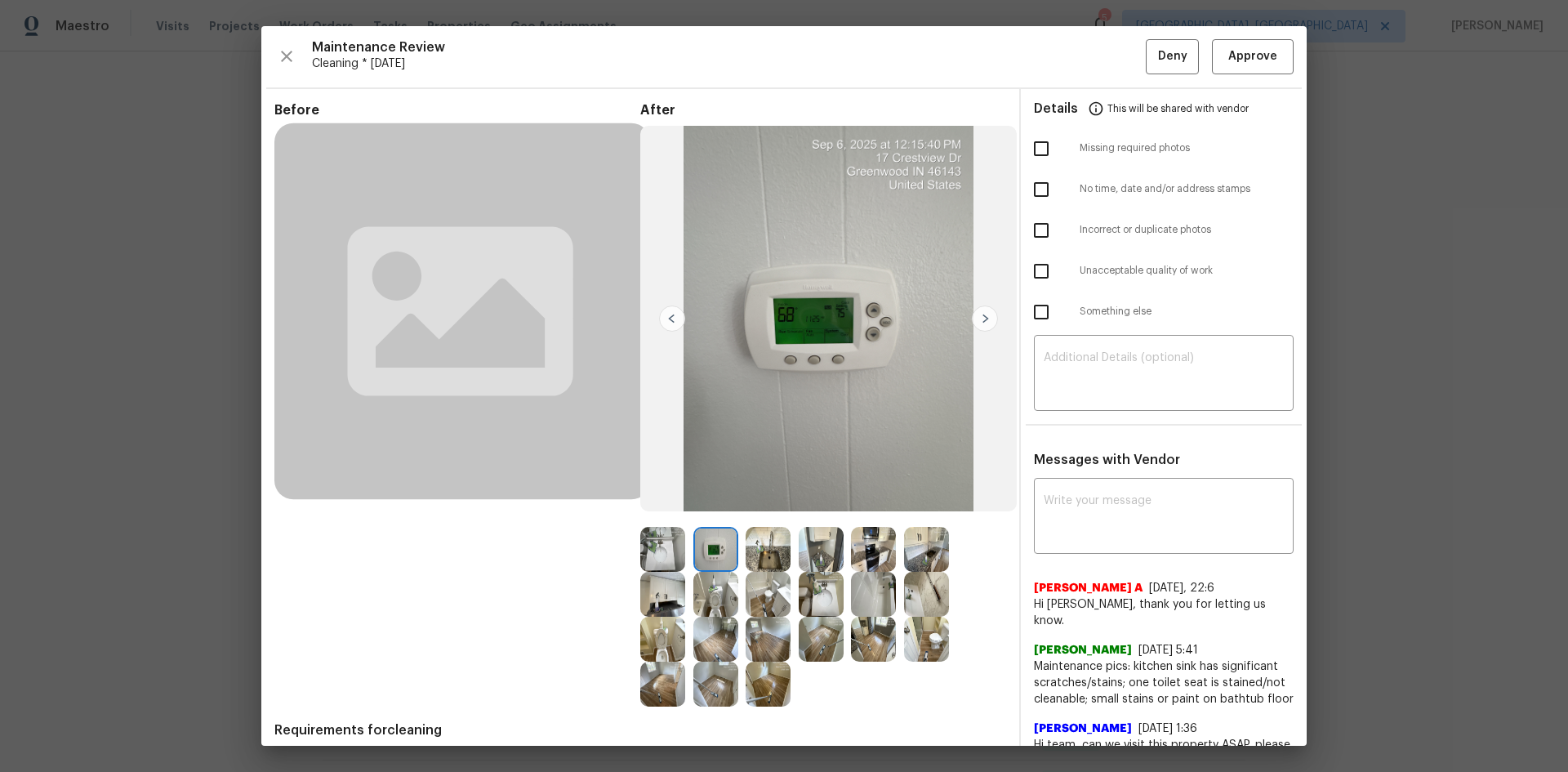
click at [701, 546] on img at bounding box center [715, 549] width 45 height 45
click at [1235, 58] on span "Approve" at bounding box center [1252, 56] width 49 height 20
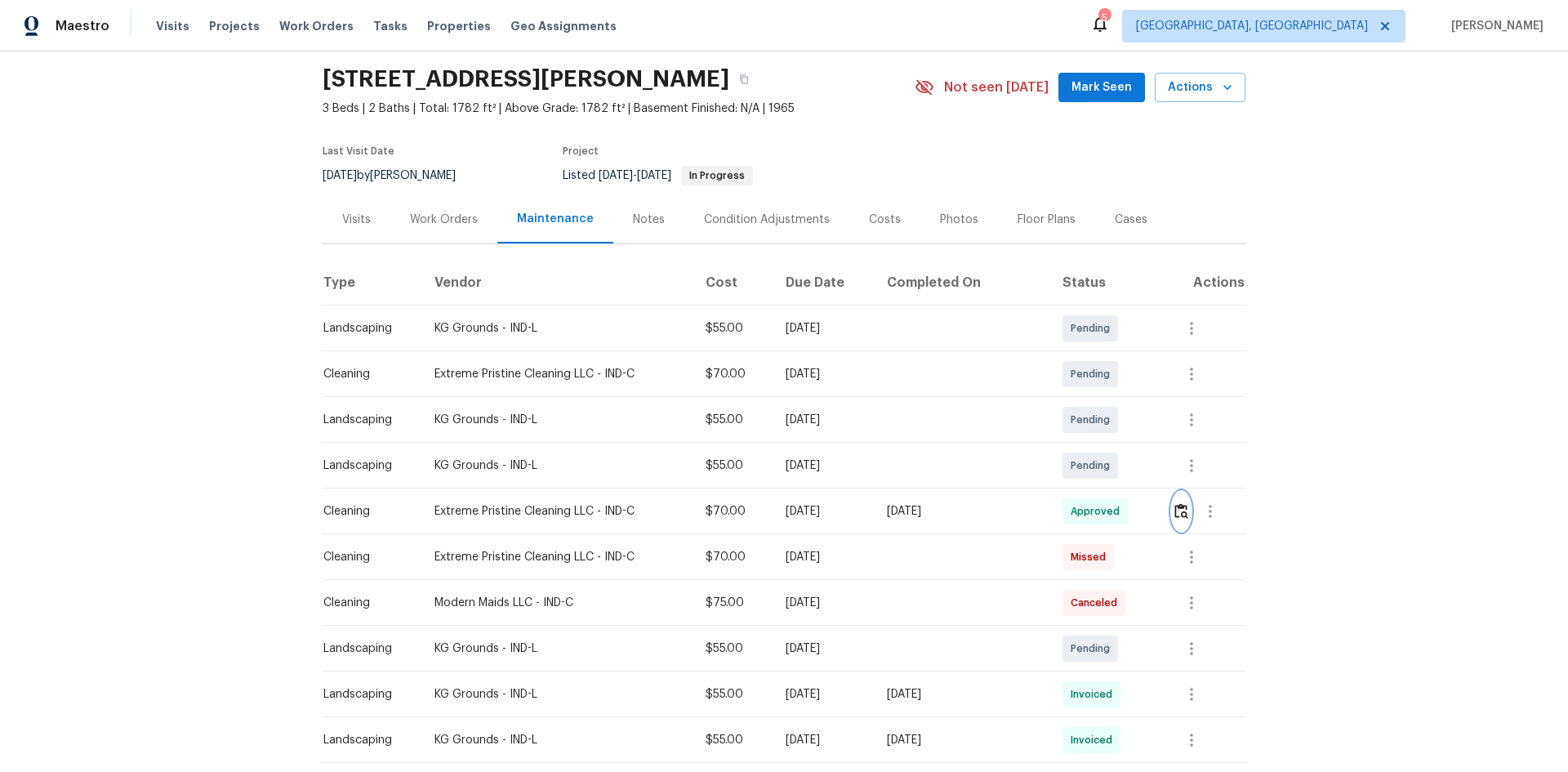
scroll to position [0, 0]
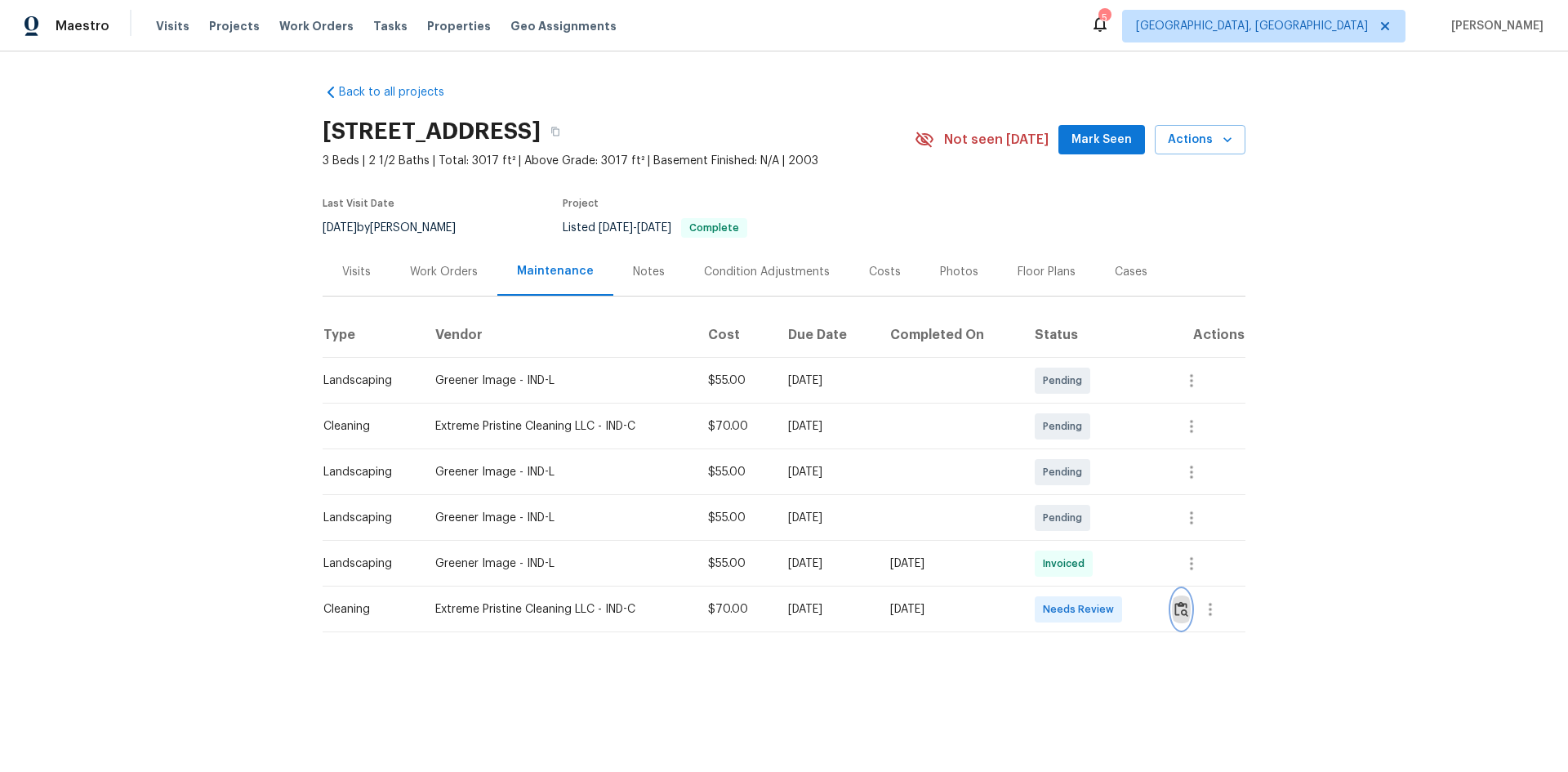
click at [1115, 516] on img "button" at bounding box center [1181, 609] width 13 height 15
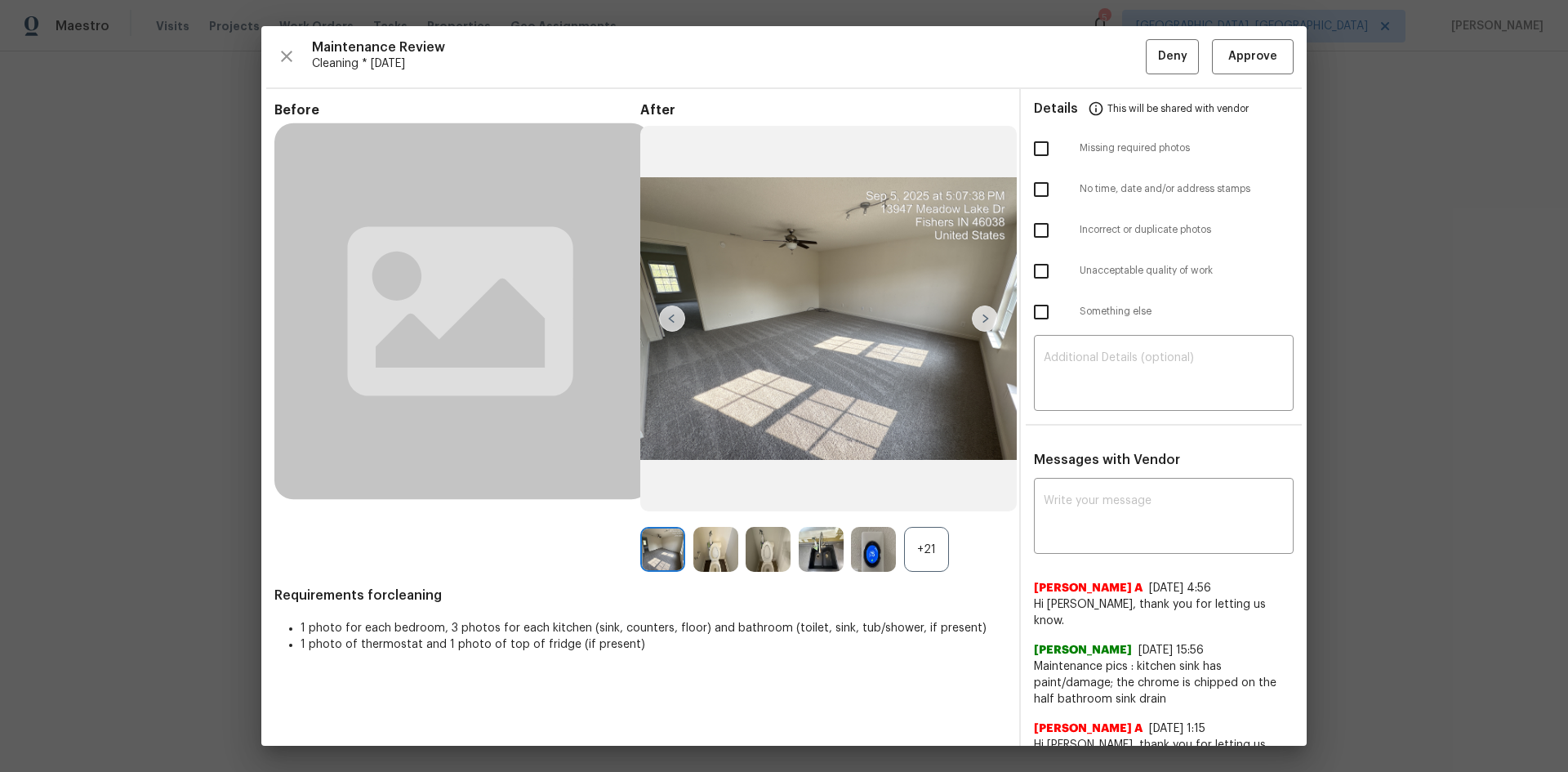
click at [922, 516] on div "+21" at bounding box center [926, 549] width 45 height 45
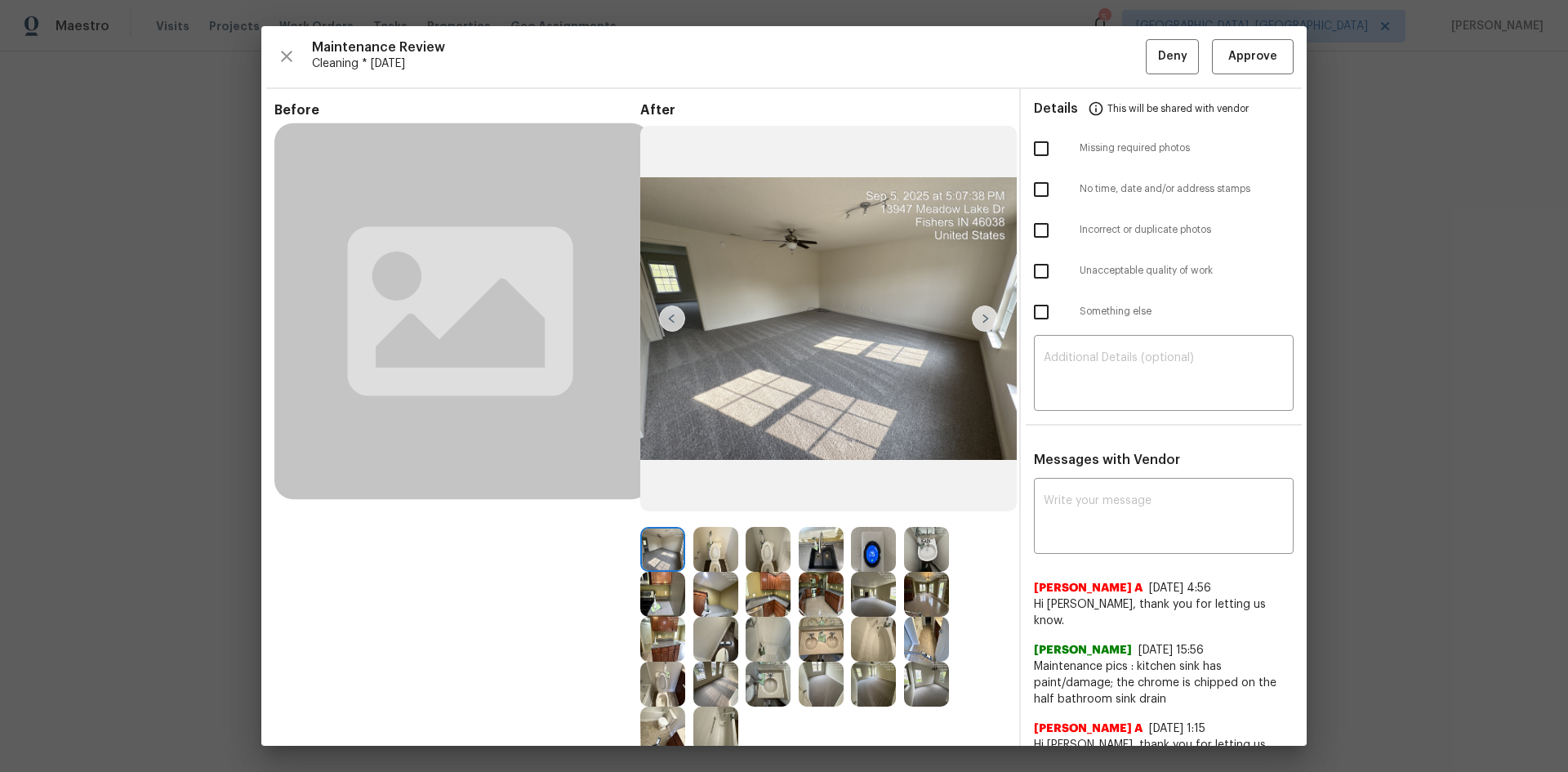
click at [870, 516] on img at bounding box center [873, 549] width 45 height 45
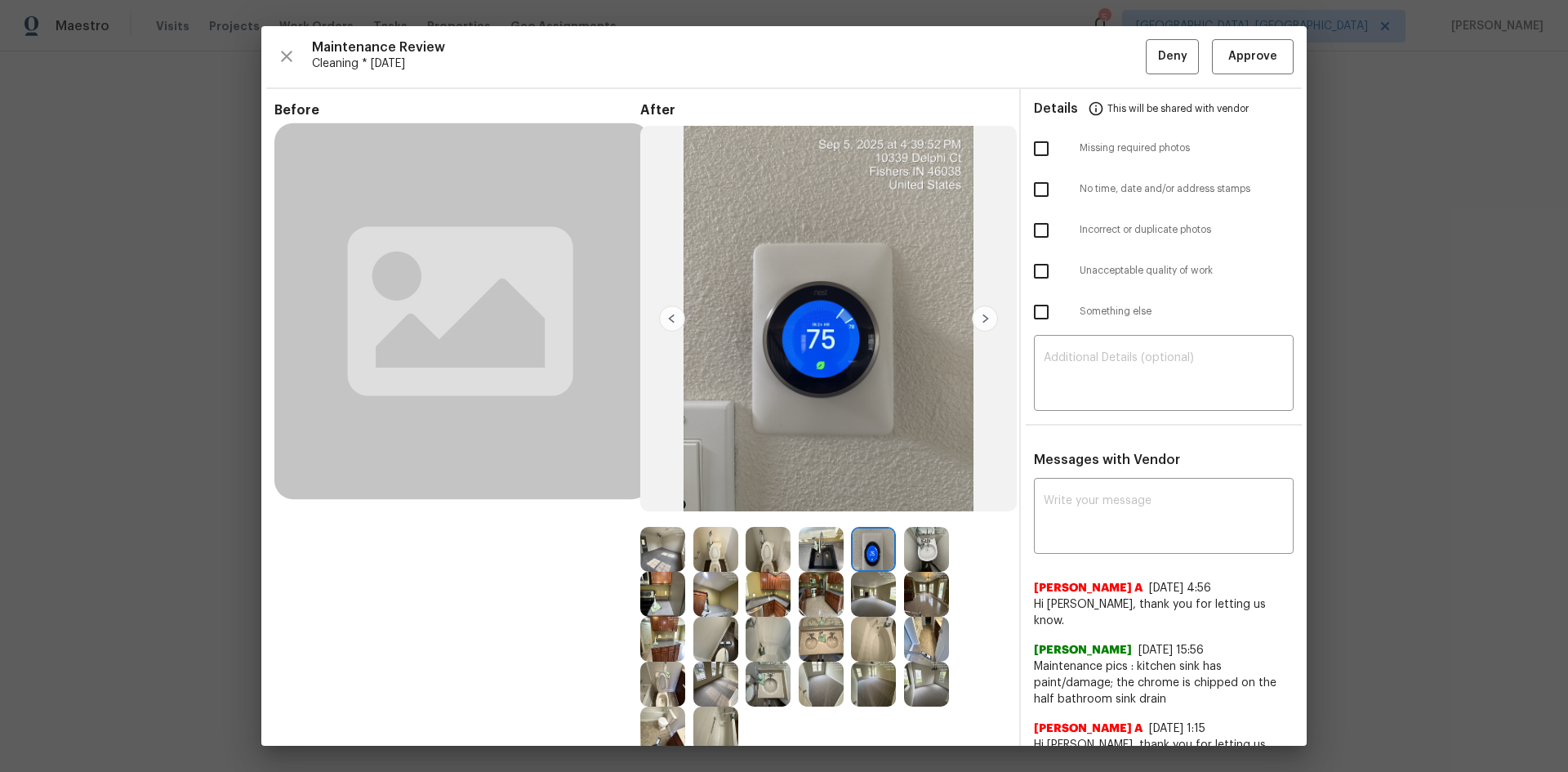
click at [870, 516] on img at bounding box center [873, 549] width 45 height 45
click at [1115, 48] on span "Approve" at bounding box center [1253, 56] width 56 height 20
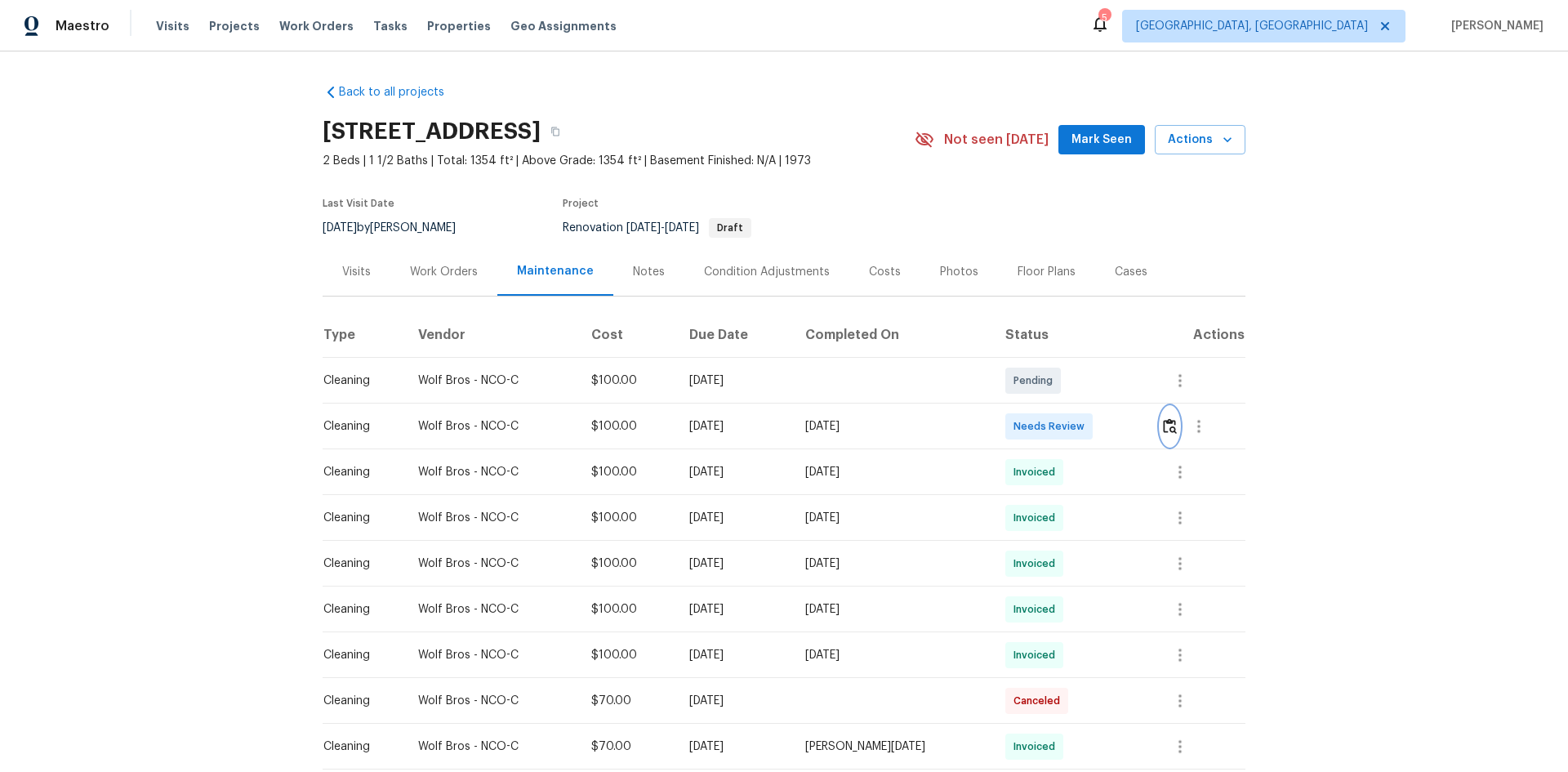
click at [1115, 433] on img "button" at bounding box center [1170, 425] width 13 height 15
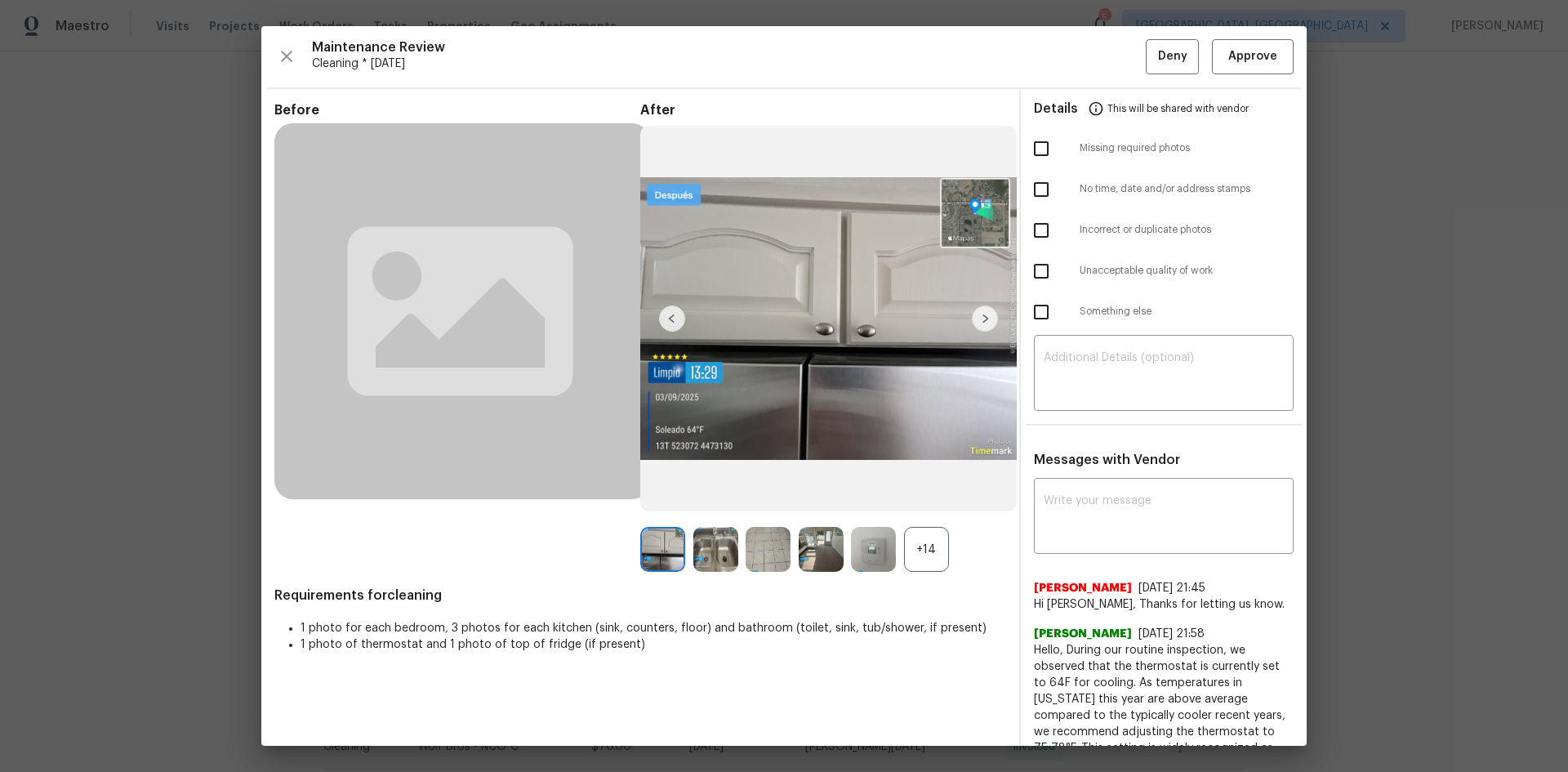
click at [926, 516] on div "+14" at bounding box center [926, 549] width 45 height 45
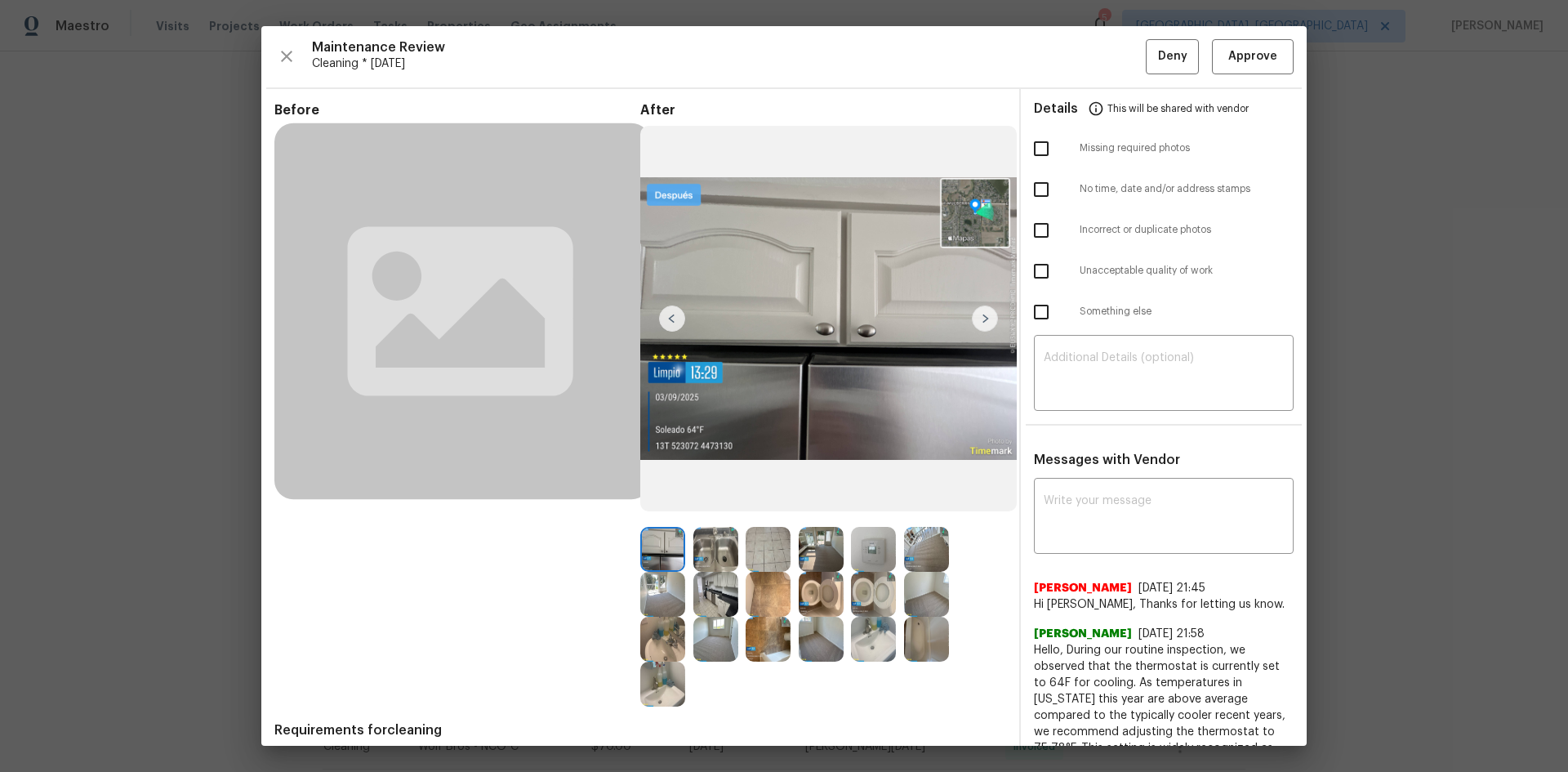
click at [859, 516] on img at bounding box center [873, 549] width 45 height 45
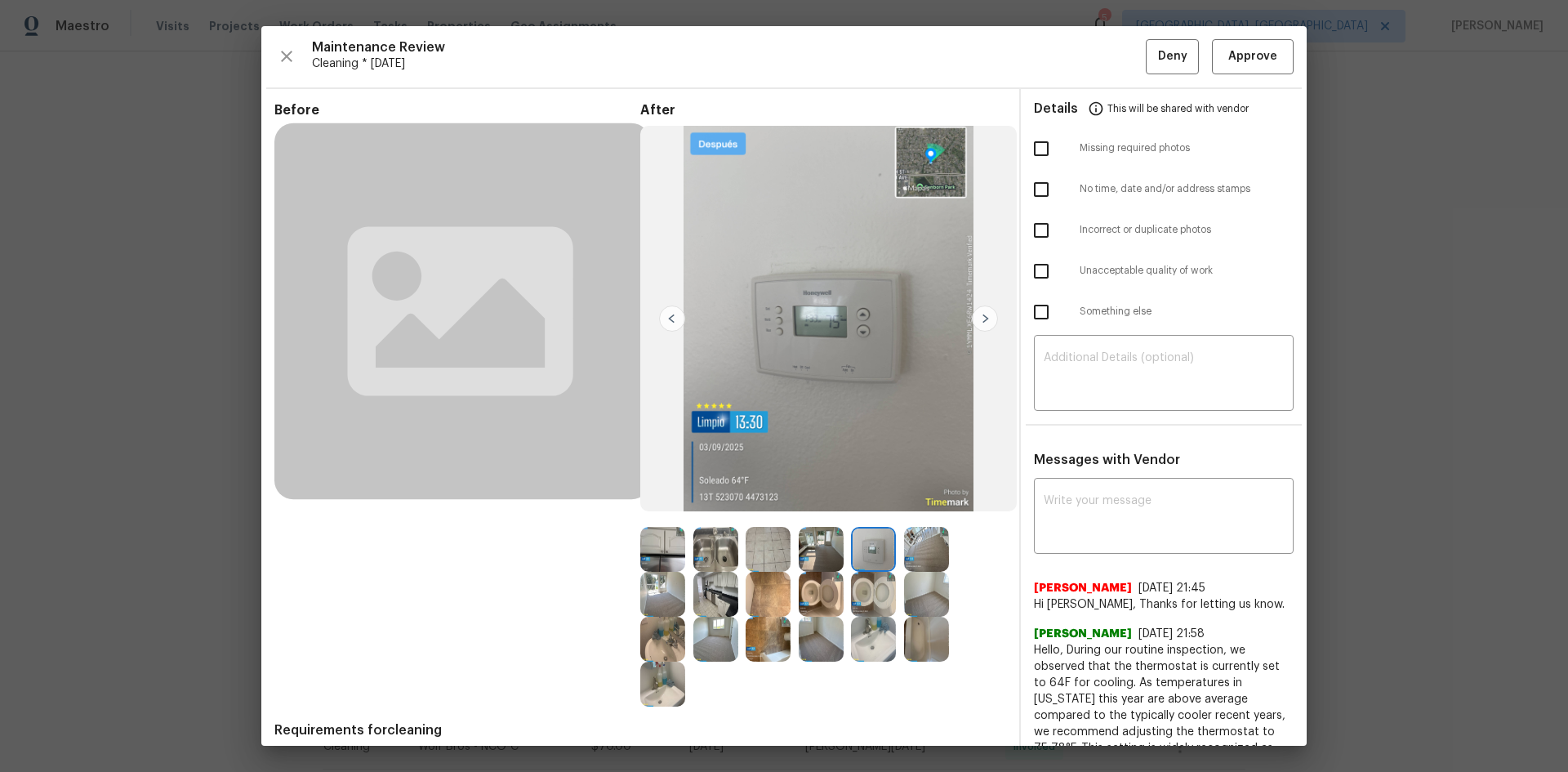
click at [859, 516] on img at bounding box center [873, 549] width 45 height 45
click at [1115, 56] on span "Approve" at bounding box center [1252, 56] width 49 height 20
